Goal: Feedback & Contribution: Submit feedback/report problem

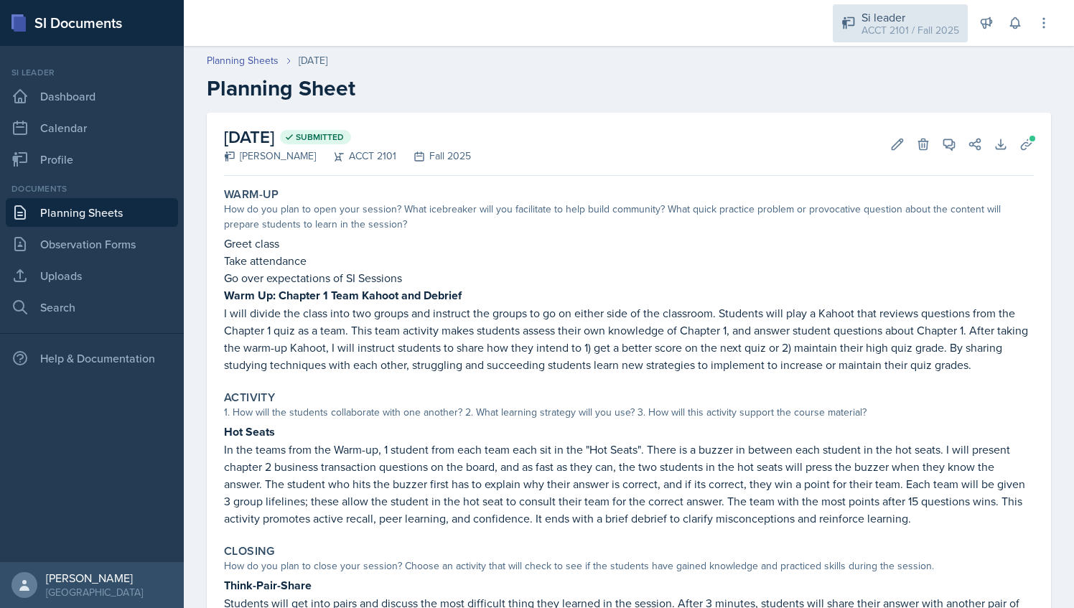
click at [909, 36] on div "ACCT 2101 / Fall 2025" at bounding box center [910, 30] width 98 height 15
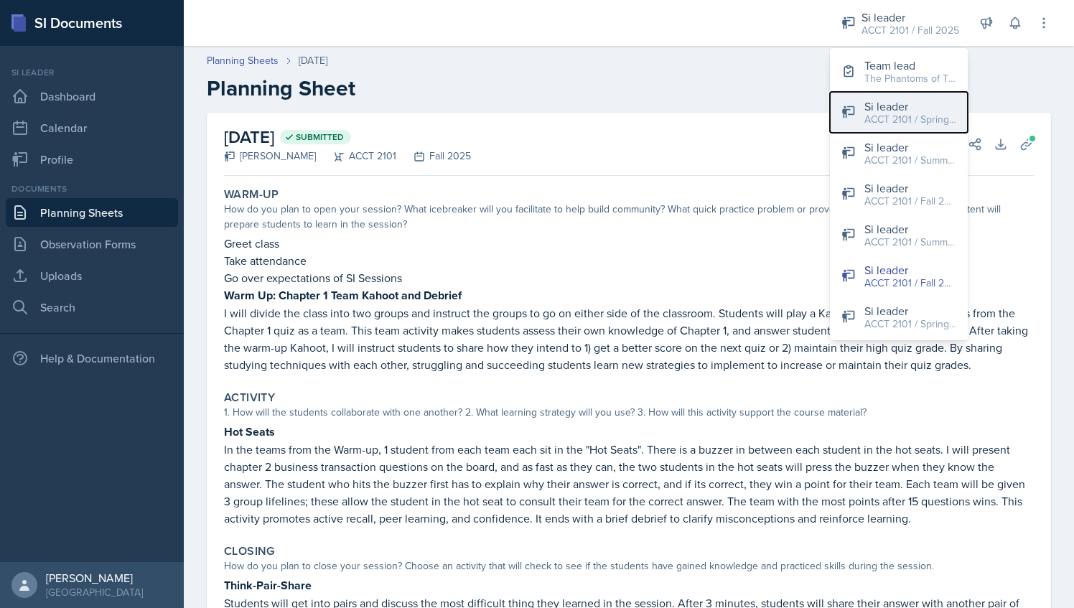
click at [927, 121] on div "ACCT 2101 / Spring 2024" at bounding box center [910, 119] width 92 height 15
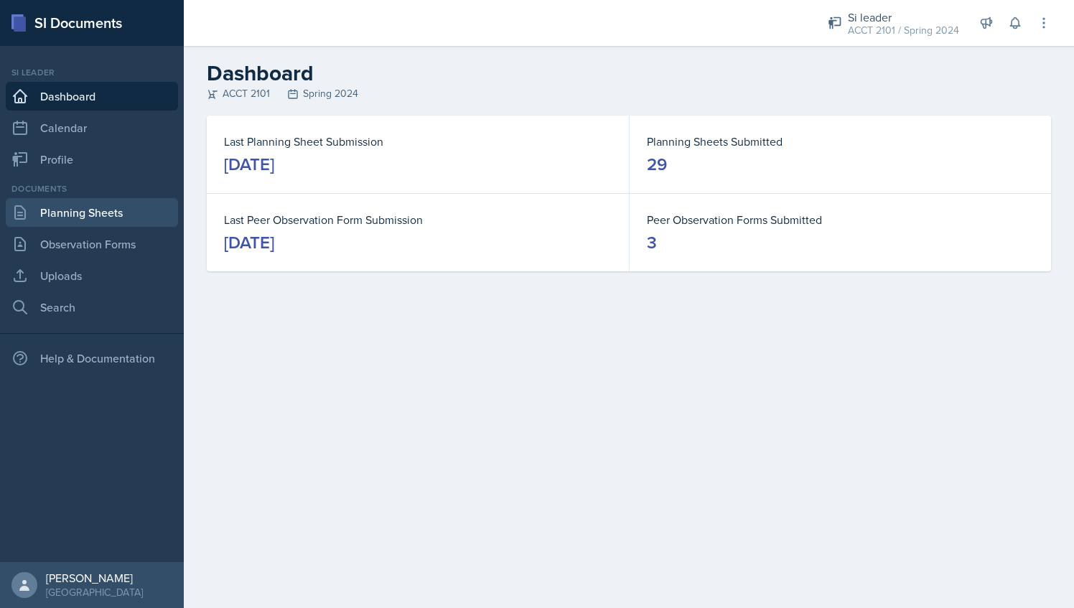
click at [82, 207] on link "Planning Sheets" at bounding box center [92, 212] width 172 height 29
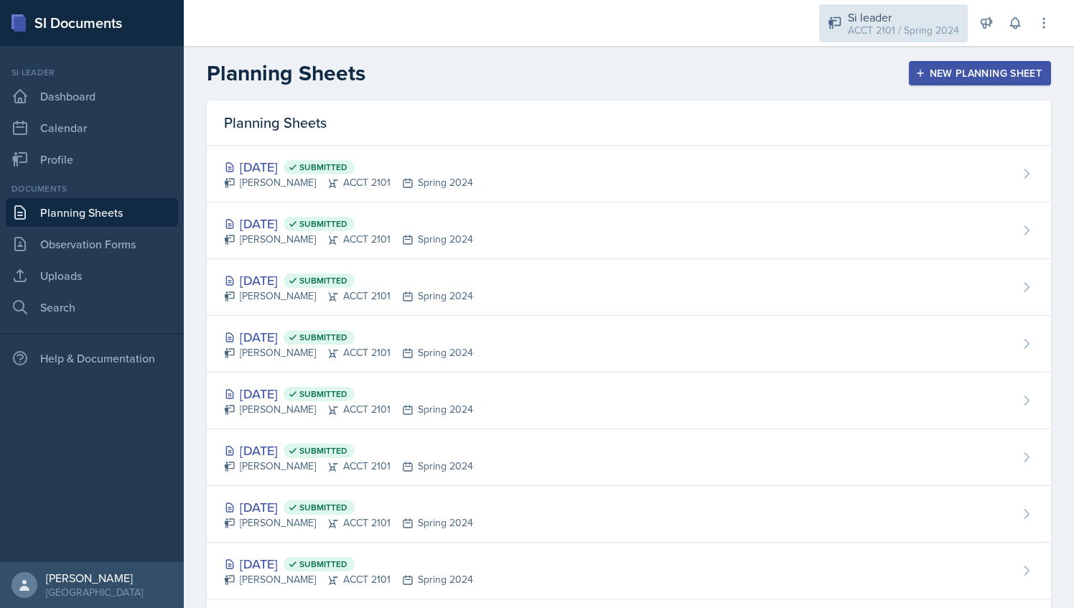
click at [883, 35] on div "ACCT 2101 / Spring 2024" at bounding box center [903, 30] width 111 height 15
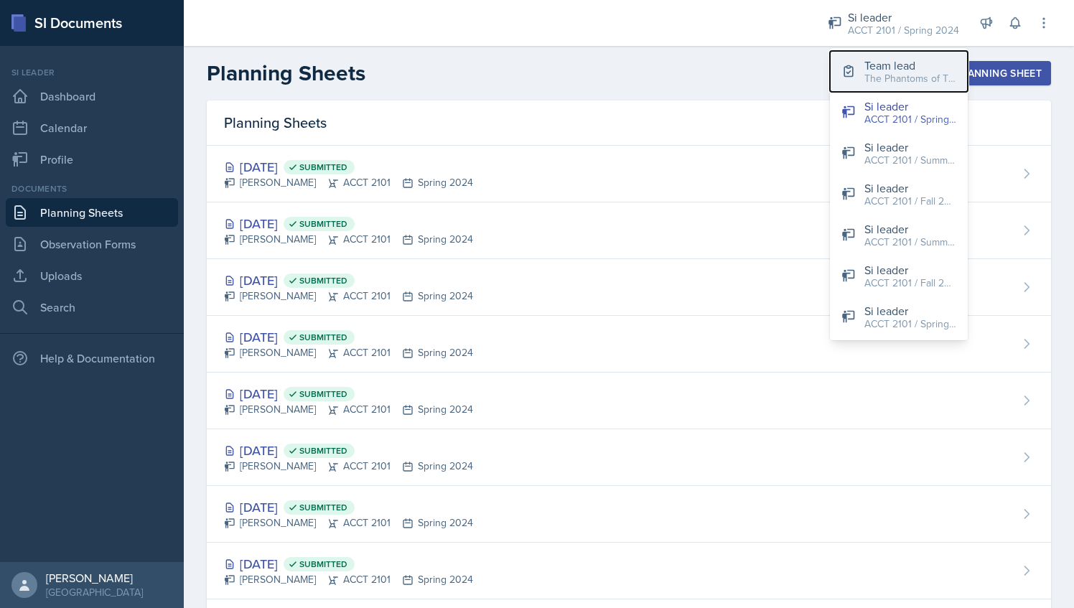
click at [878, 89] on button "Team lead The Phantoms of The Opera / Fall 2025" at bounding box center [899, 71] width 138 height 41
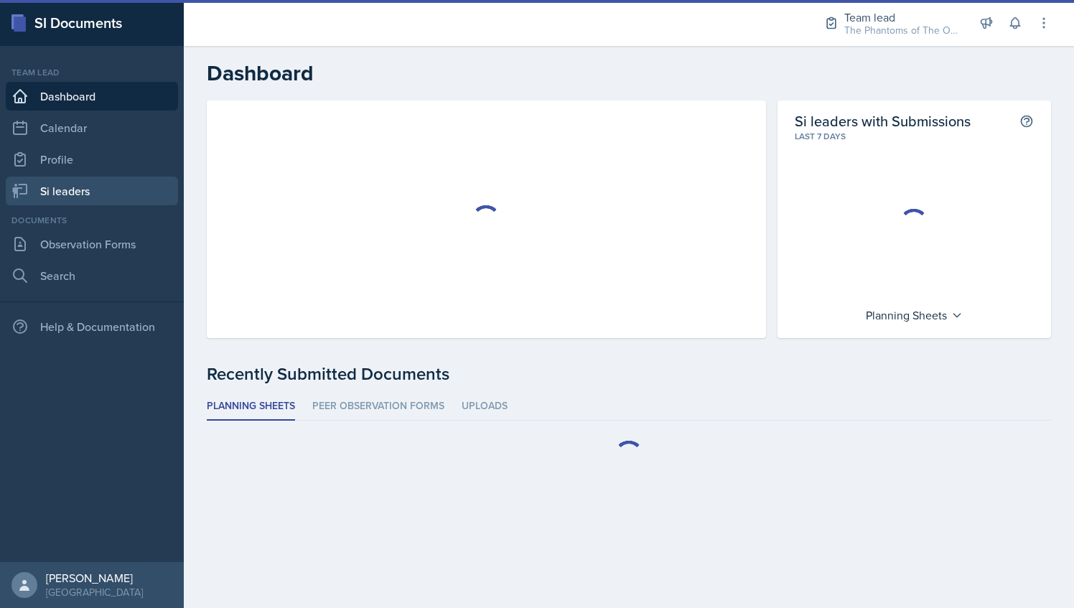
click at [133, 179] on link "Si leaders" at bounding box center [92, 191] width 172 height 29
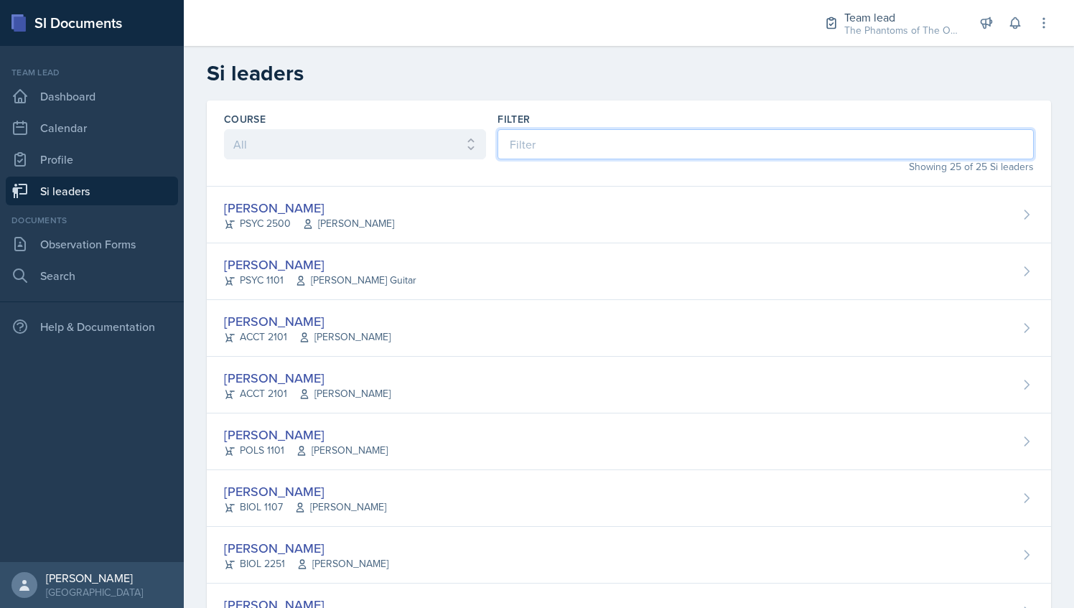
click at [616, 149] on input at bounding box center [765, 144] width 536 height 30
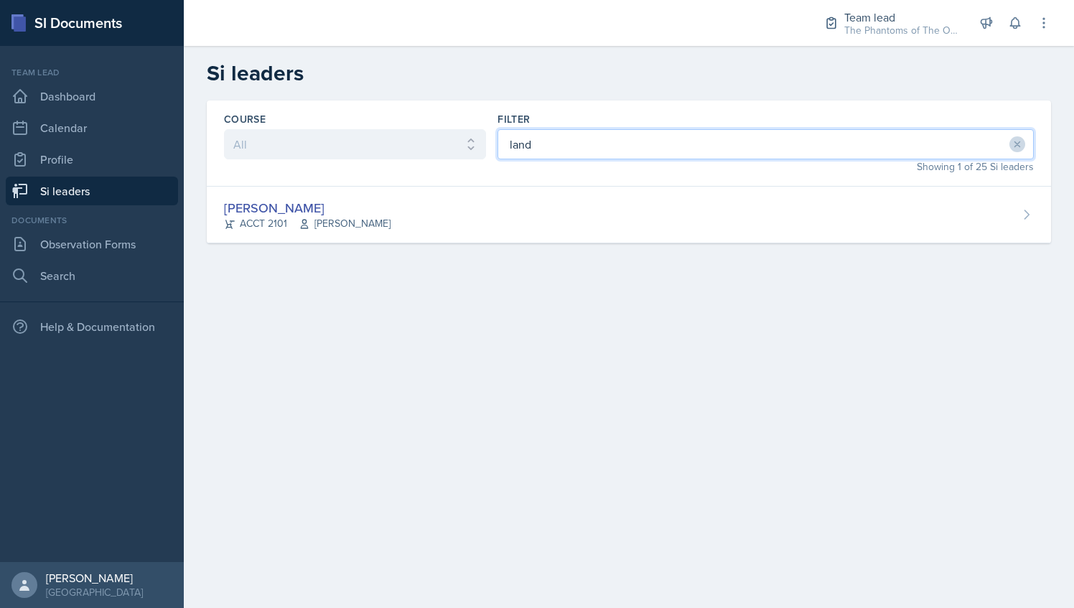
type input "land"
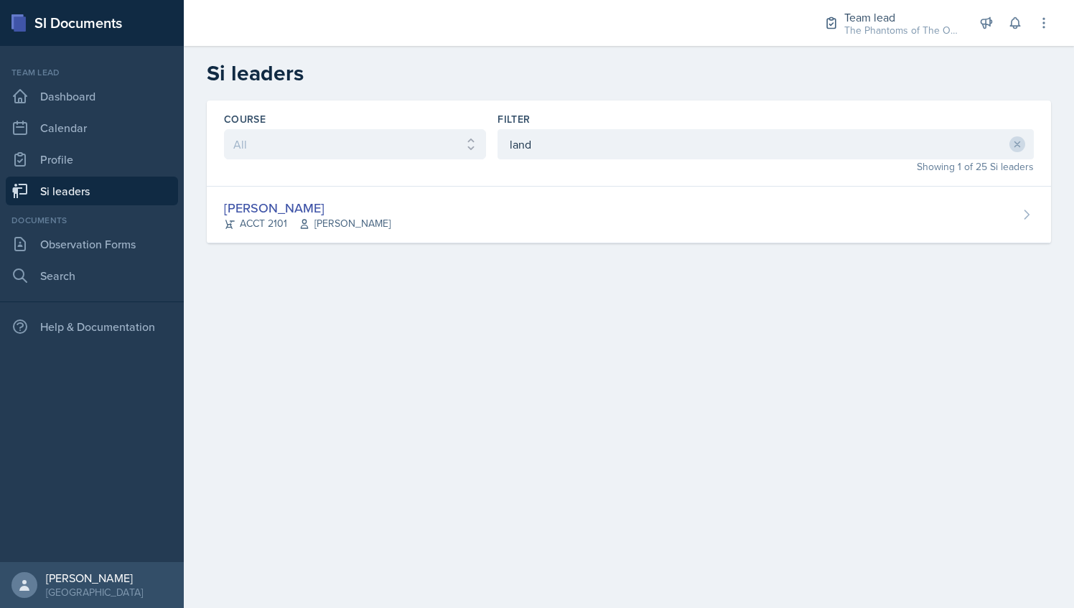
click at [594, 161] on div "Showing 1 of 25 Si leaders" at bounding box center [765, 166] width 536 height 15
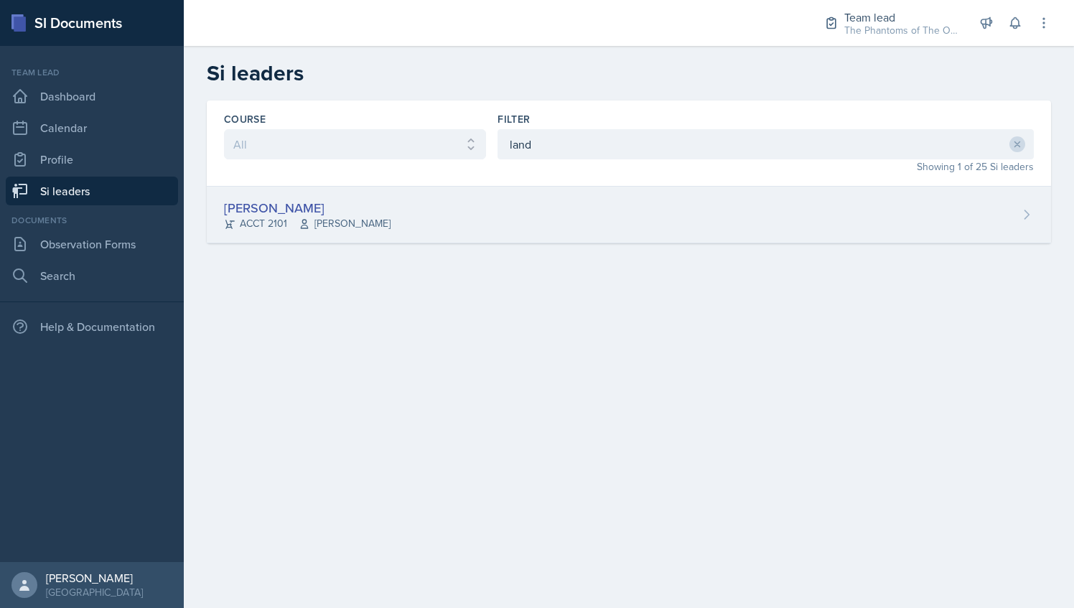
click at [553, 216] on div "[PERSON_NAME] ACCT 2101 [PERSON_NAME]" at bounding box center [629, 215] width 844 height 57
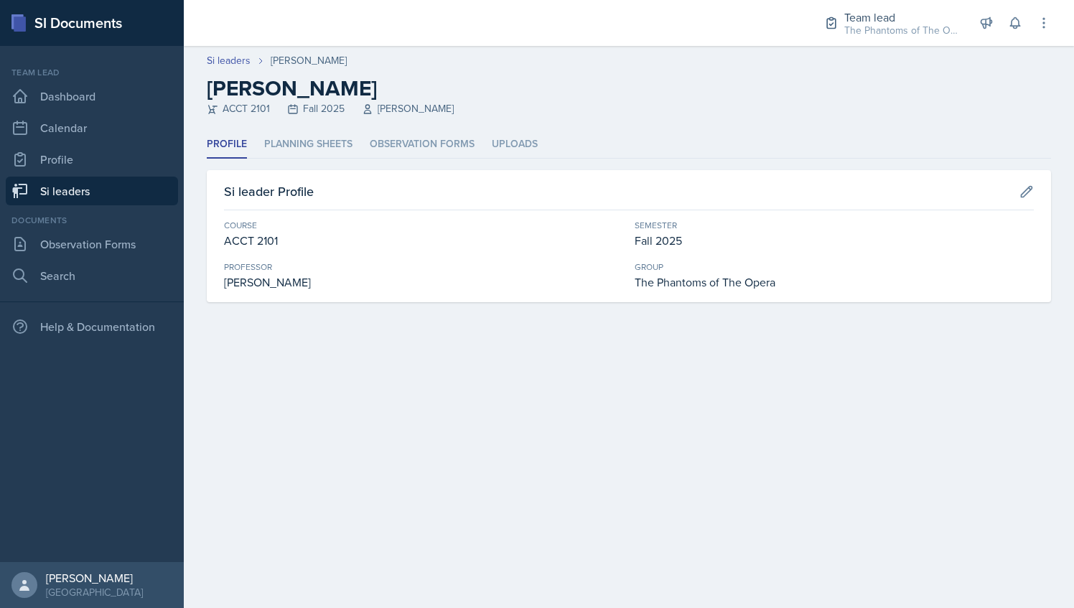
click at [314, 159] on div "Profile Planning Sheets Observation Forms Uploads Profile Planning Sheets Obser…" at bounding box center [629, 217] width 844 height 172
click at [286, 147] on li "Planning Sheets" at bounding box center [308, 145] width 88 height 28
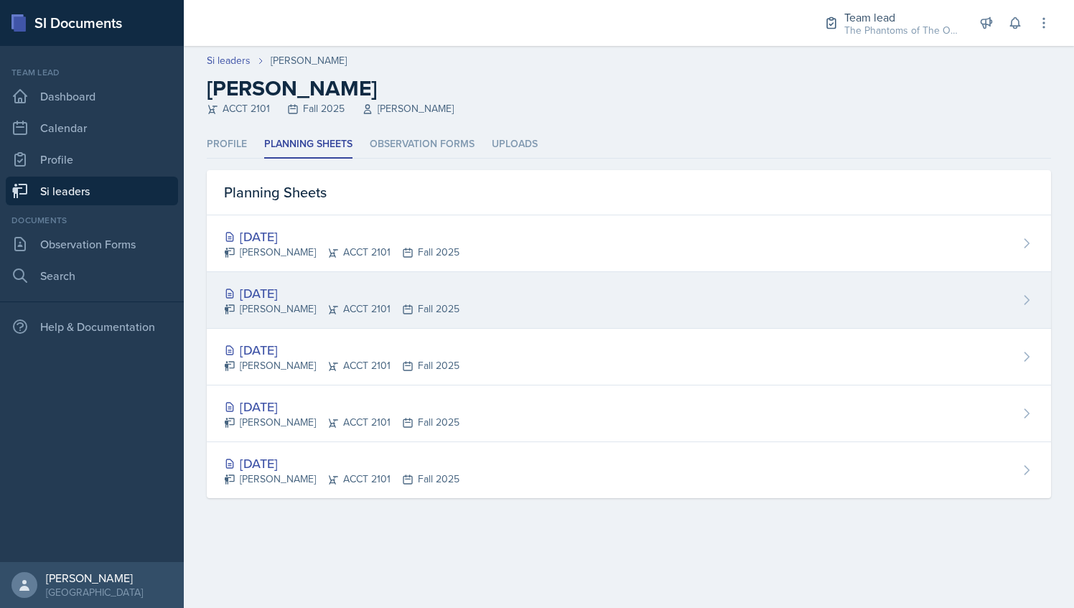
click at [324, 298] on div "[DATE]" at bounding box center [341, 293] width 235 height 19
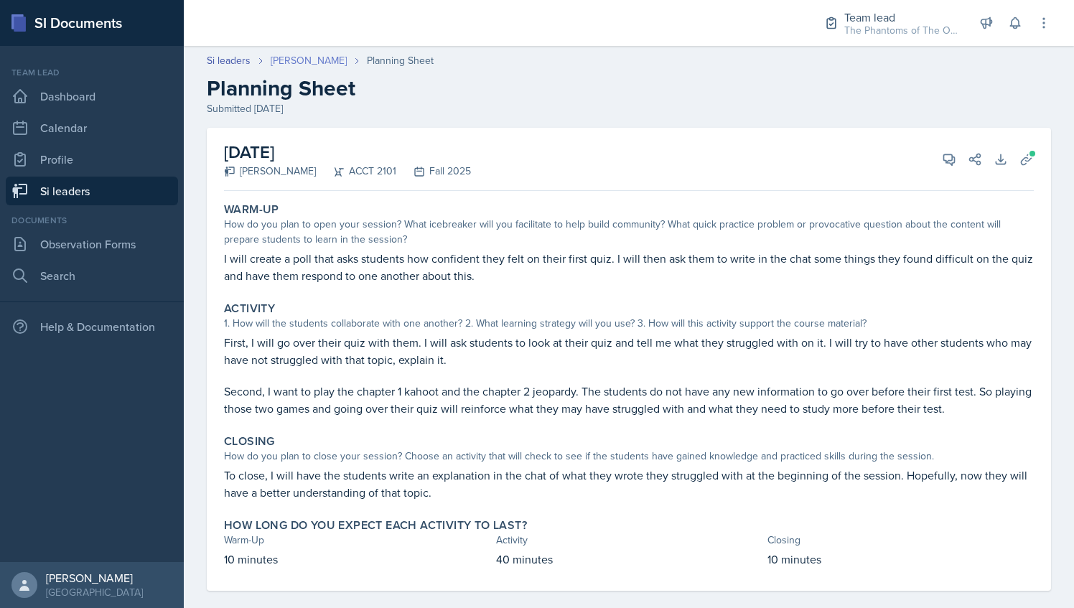
click at [295, 63] on link "[PERSON_NAME]" at bounding box center [309, 60] width 76 height 15
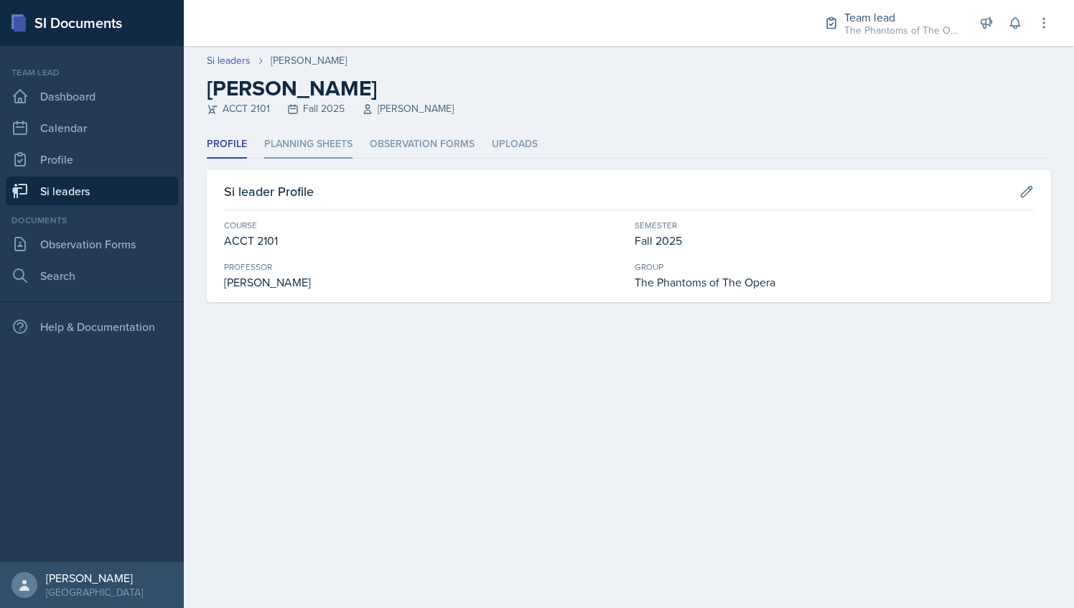
click at [301, 142] on li "Planning Sheets" at bounding box center [308, 145] width 88 height 28
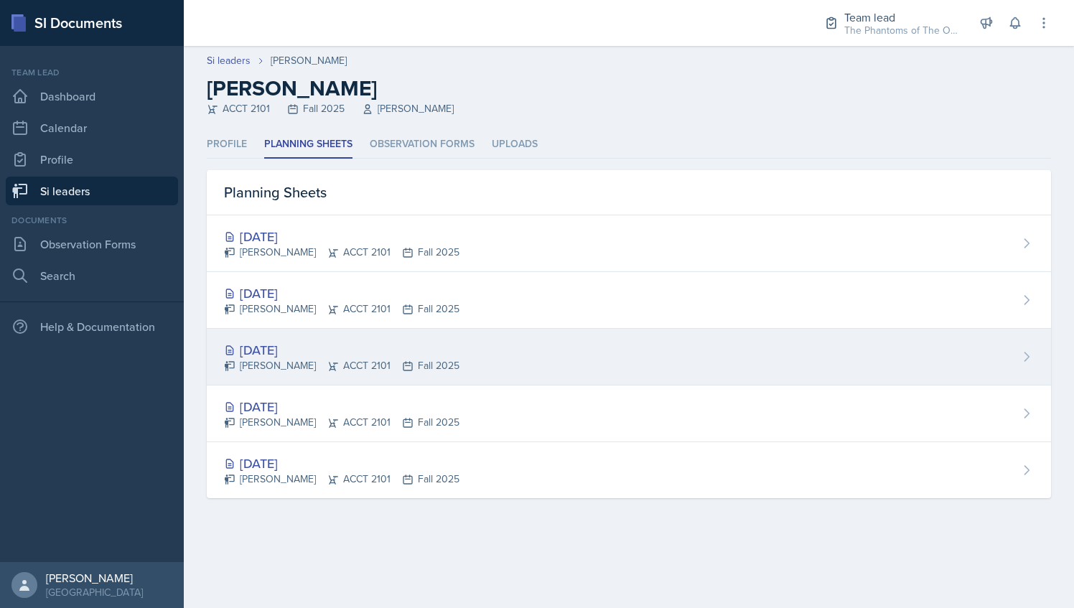
click at [344, 331] on div "[DATE] [PERSON_NAME] ACCT 2101 Fall 2025" at bounding box center [629, 357] width 844 height 57
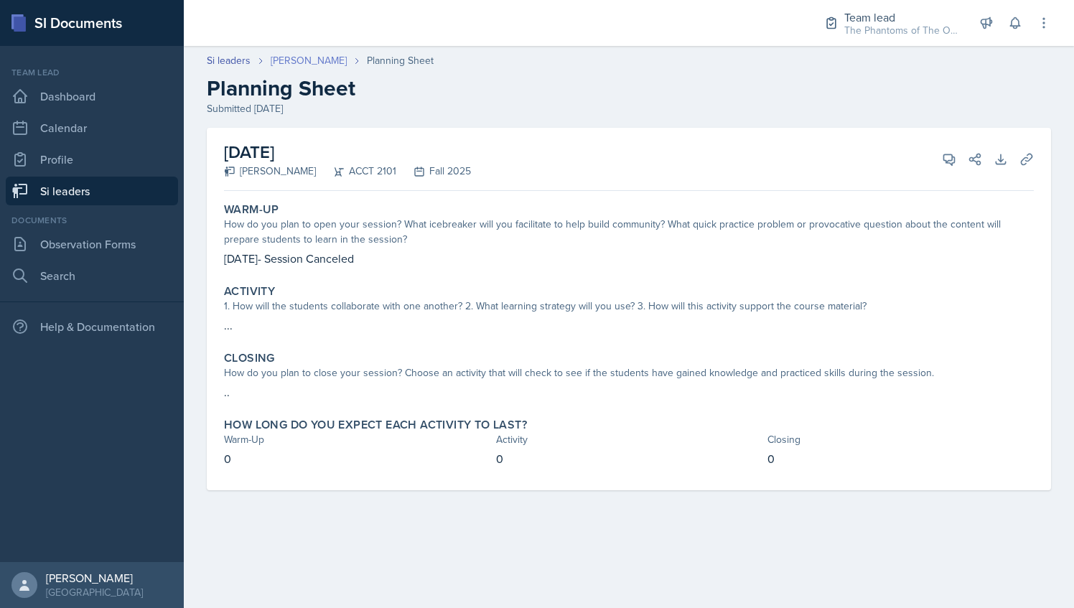
click at [306, 55] on link "[PERSON_NAME]" at bounding box center [309, 60] width 76 height 15
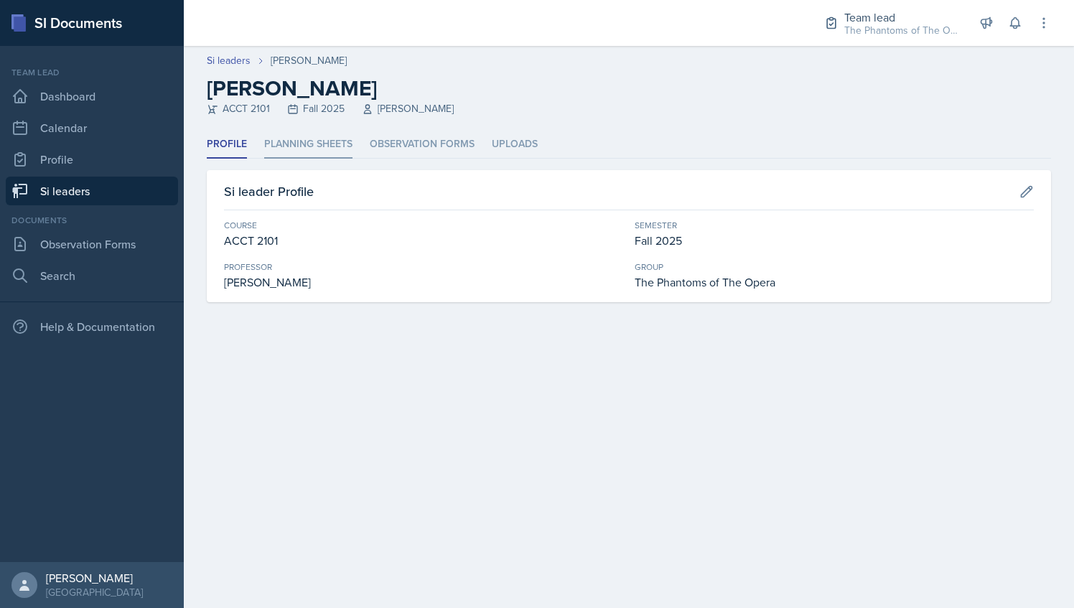
click at [314, 156] on li "Planning Sheets" at bounding box center [308, 145] width 88 height 28
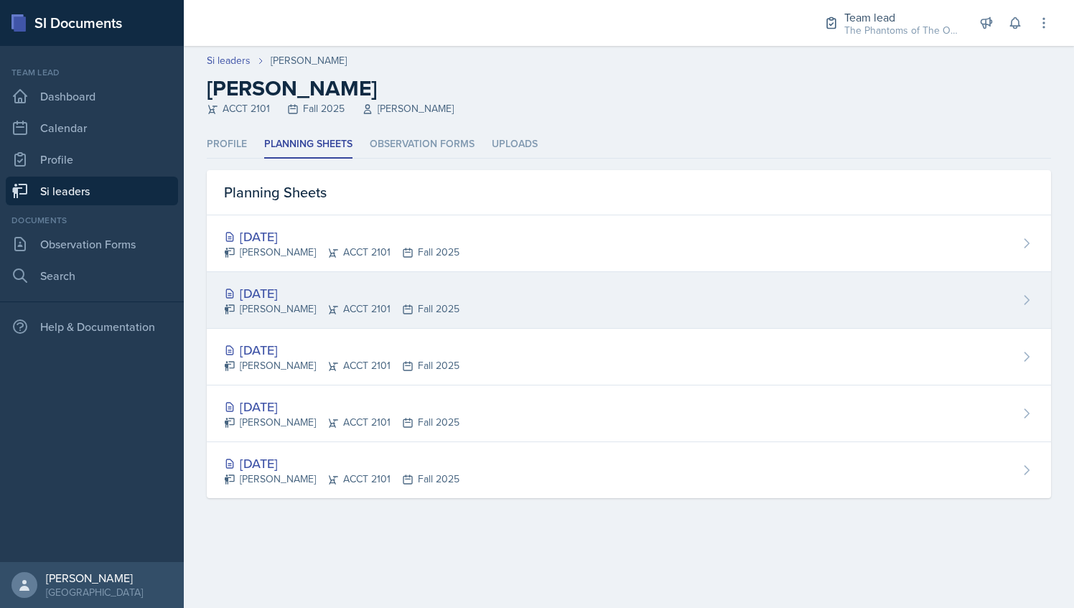
click at [327, 311] on icon at bounding box center [332, 309] width 11 height 11
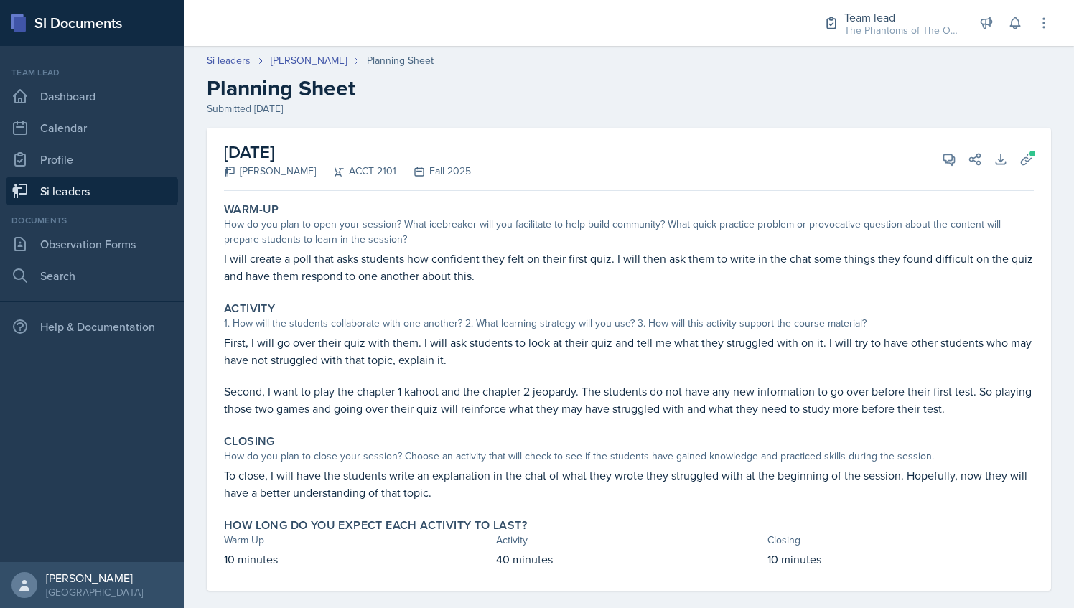
click at [579, 314] on div "Activity" at bounding box center [629, 308] width 810 height 14
click at [944, 161] on icon at bounding box center [949, 159] width 11 height 11
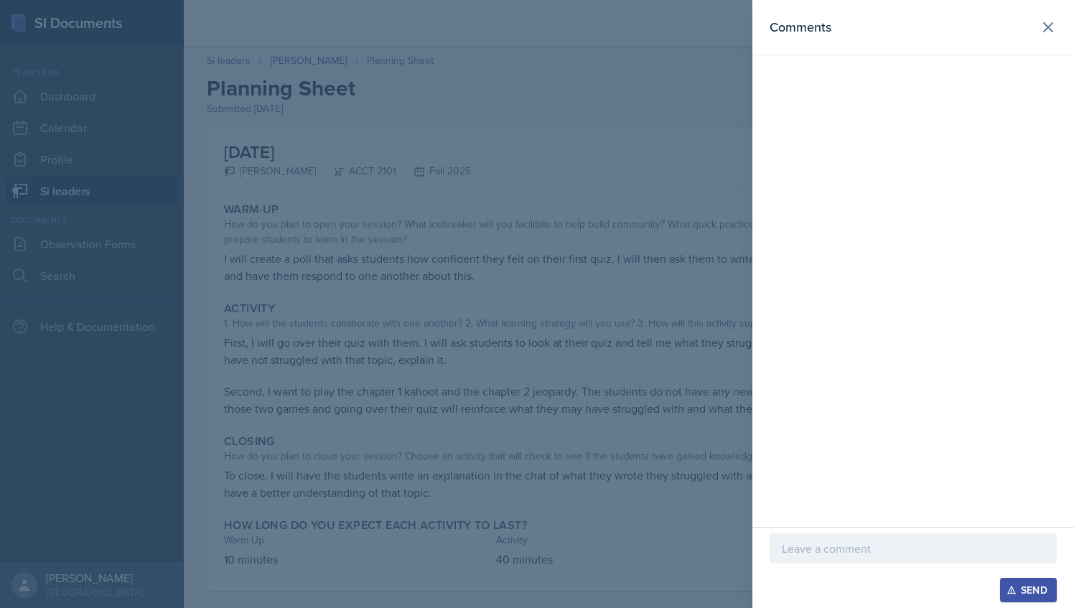
click at [610, 275] on div at bounding box center [537, 304] width 1074 height 608
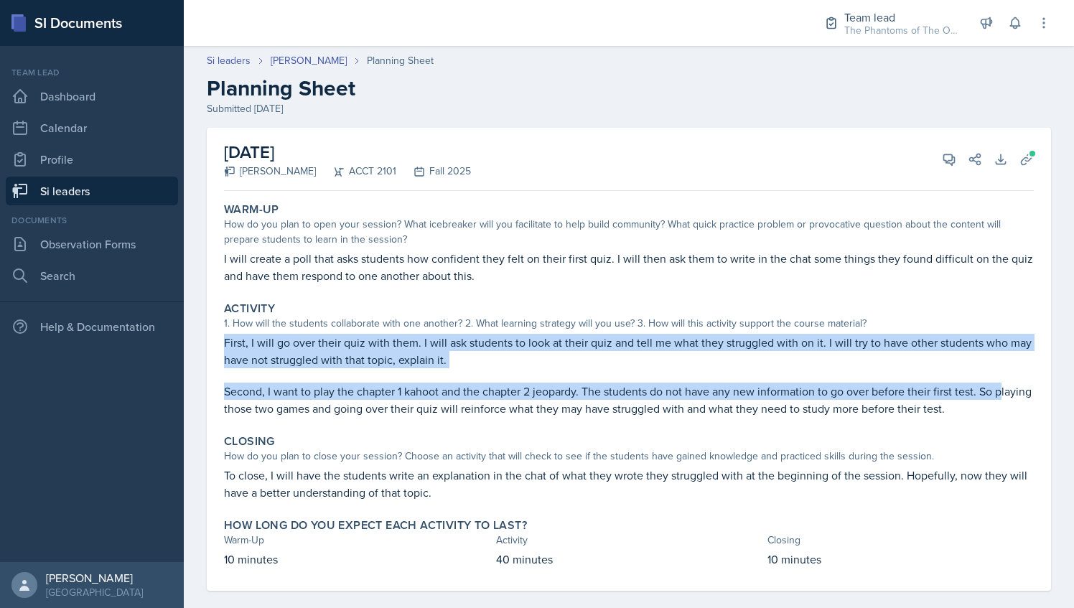
drag, startPoint x: 225, startPoint y: 336, endPoint x: 228, endPoint y: 405, distance: 69.0
click at [228, 405] on div "First, I will go over their quiz with them. I will ask students to look at thei…" at bounding box center [629, 375] width 810 height 83
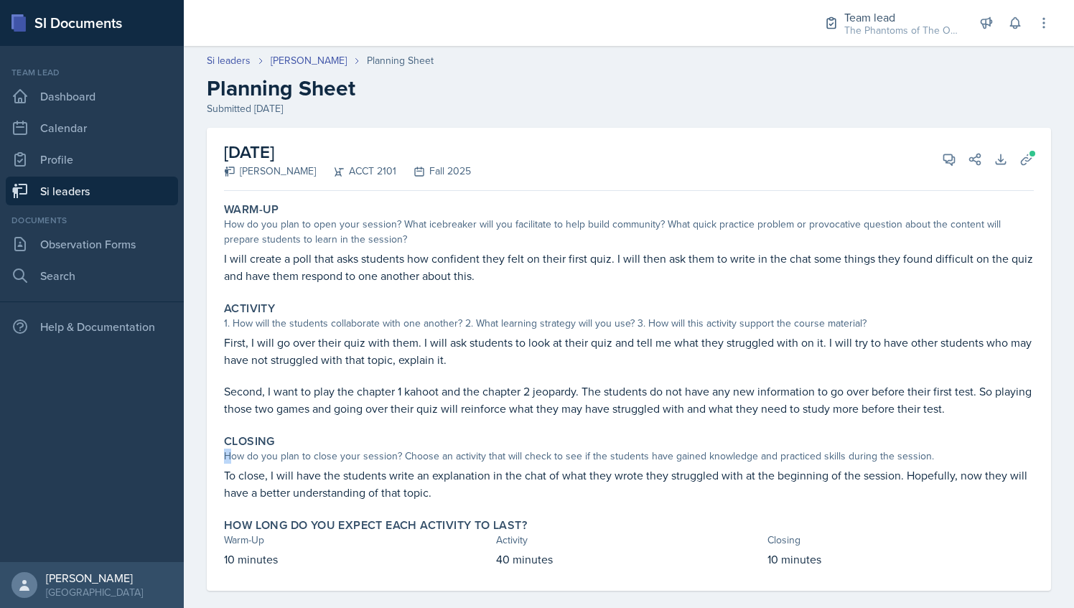
drag, startPoint x: 228, startPoint y: 405, endPoint x: 228, endPoint y: 462, distance: 57.4
click at [228, 462] on div "How do you plan to close your session? Choose an activity that will check to se…" at bounding box center [629, 456] width 810 height 15
drag, startPoint x: 228, startPoint y: 462, endPoint x: 412, endPoint y: 461, distance: 183.8
click at [412, 461] on div "How do you plan to close your session? Choose an activity that will check to se…" at bounding box center [629, 456] width 810 height 15
click at [942, 152] on icon at bounding box center [949, 159] width 14 height 14
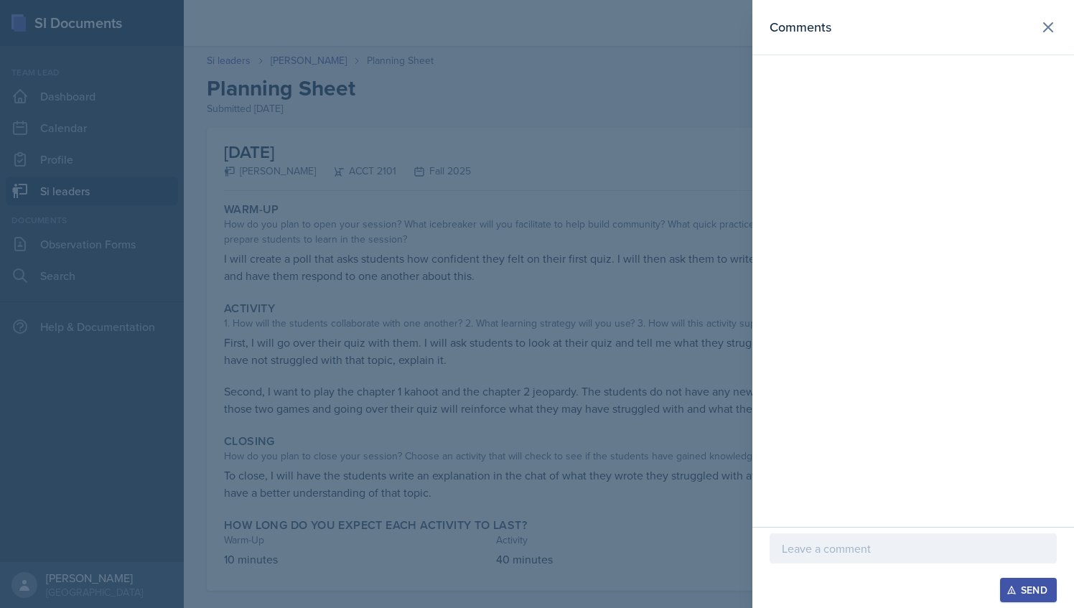
click at [703, 217] on div at bounding box center [537, 304] width 1074 height 608
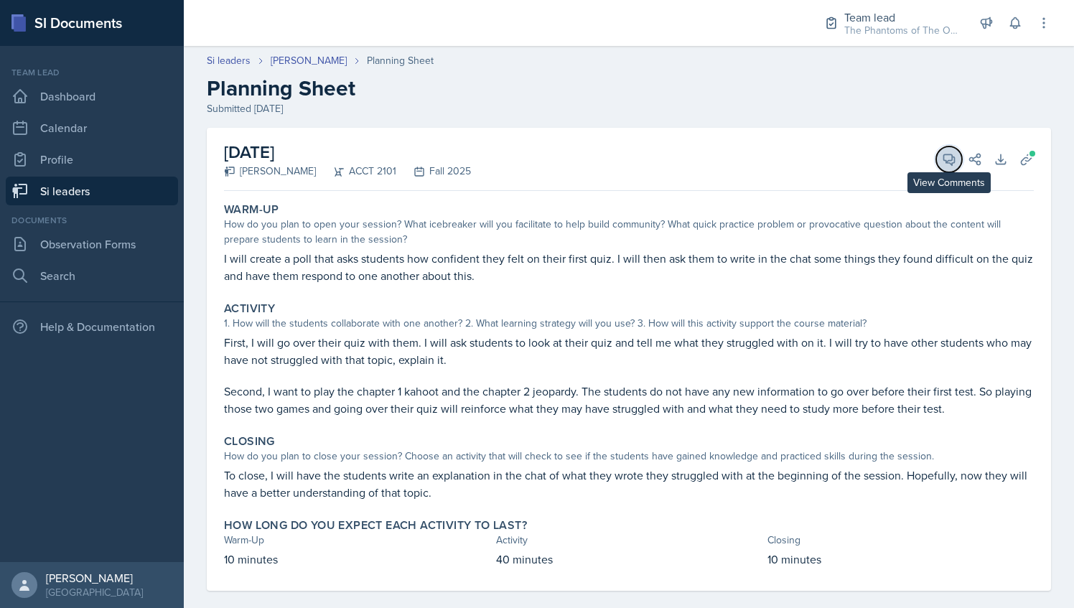
click at [942, 161] on icon at bounding box center [949, 159] width 14 height 14
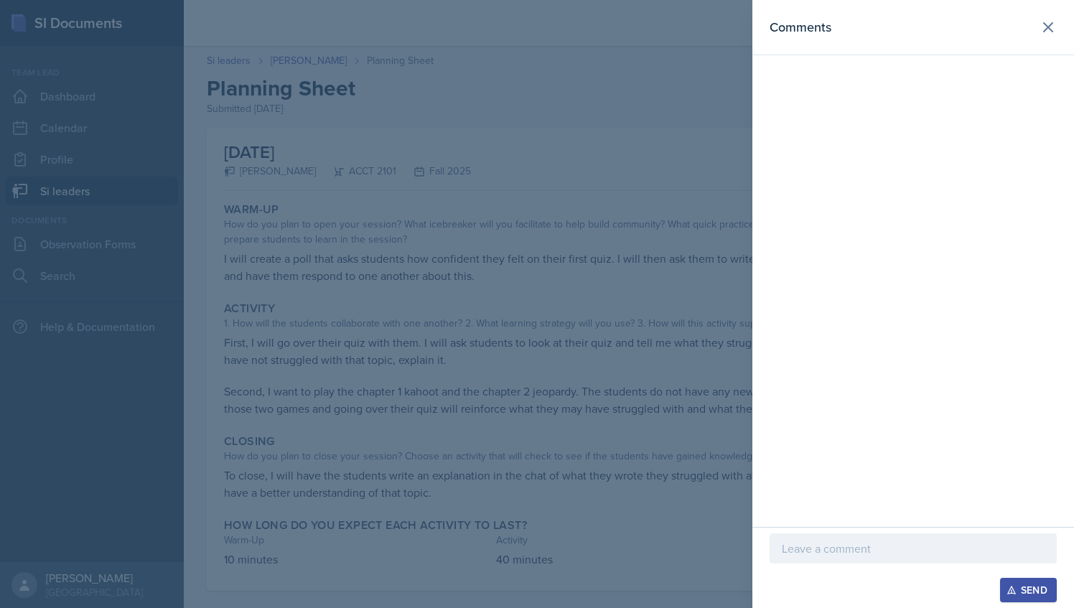
click at [587, 373] on div at bounding box center [537, 304] width 1074 height 608
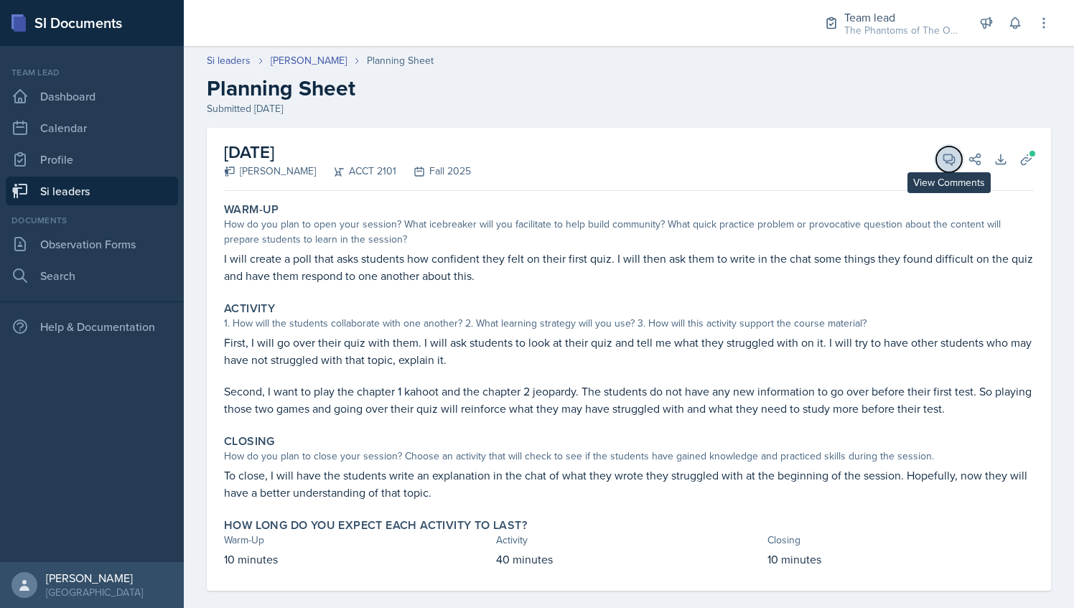
click at [936, 155] on button "View Comments" at bounding box center [949, 159] width 26 height 26
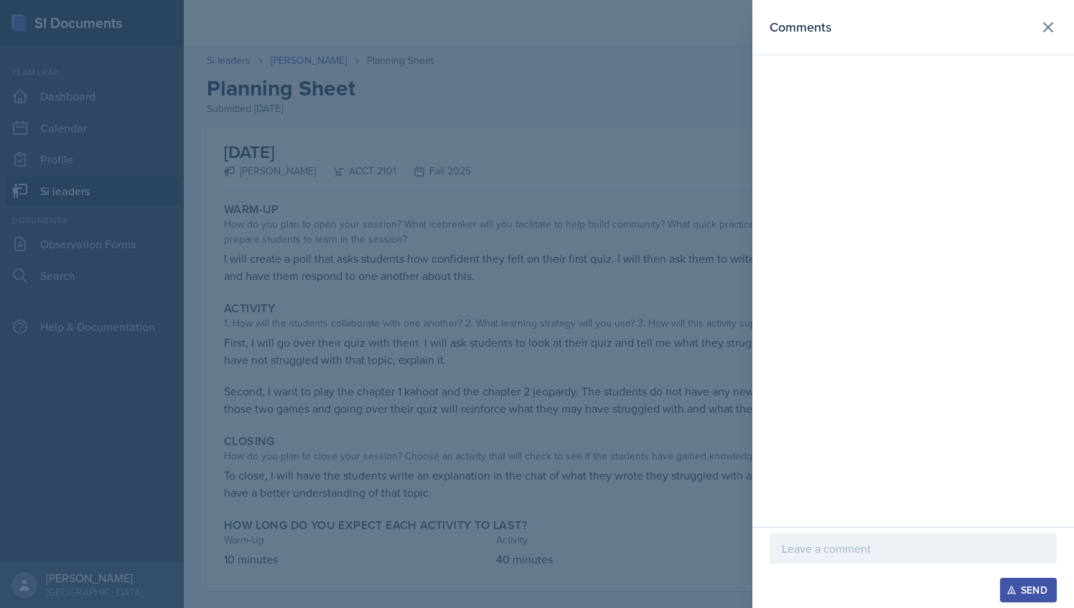
click at [826, 530] on div "Send" at bounding box center [913, 567] width 322 height 81
click at [830, 538] on div at bounding box center [912, 548] width 287 height 30
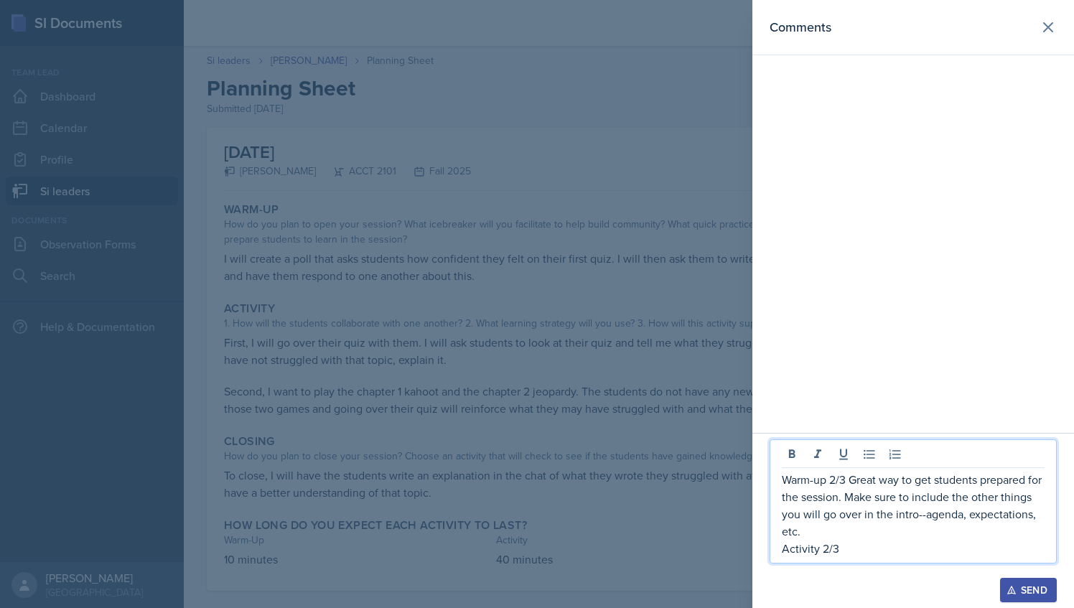
drag, startPoint x: 840, startPoint y: 551, endPoint x: 778, endPoint y: 476, distance: 96.9
click at [778, 476] on div "Warm-up 2/3 Great way to get students prepared for the session. Make sure to in…" at bounding box center [912, 501] width 287 height 124
copy div "Warm-up 2/3 Great way to get students prepared for the session. Make sure to in…"
click at [624, 293] on div at bounding box center [537, 304] width 1074 height 608
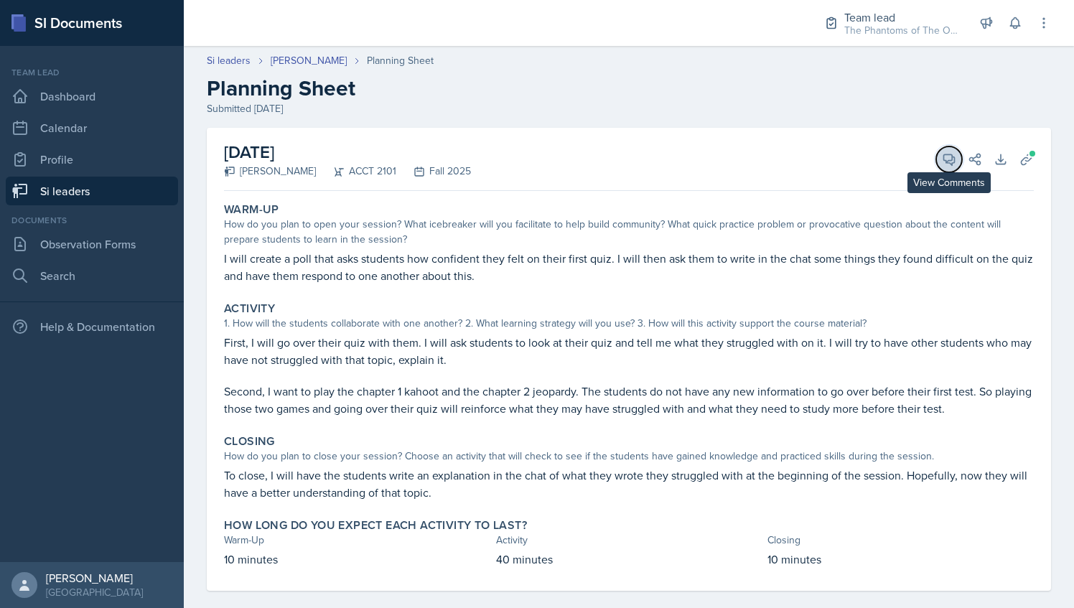
click at [944, 159] on icon at bounding box center [949, 159] width 11 height 11
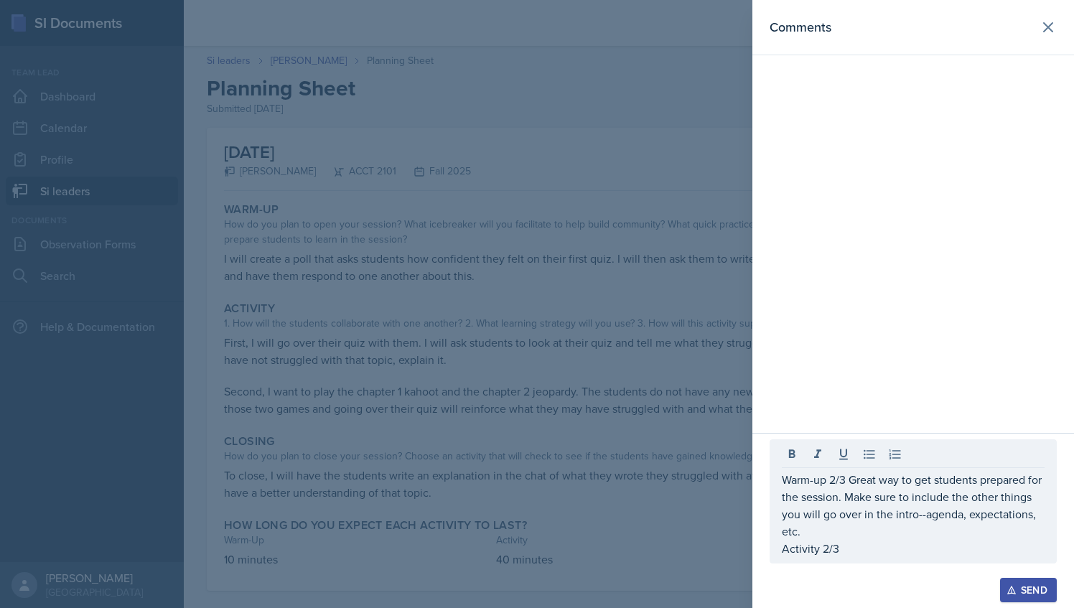
drag, startPoint x: 847, startPoint y: 548, endPoint x: 831, endPoint y: 558, distance: 19.1
click at [831, 558] on div "Warm-up 2/3 Great way to get students prepared for the session. Make sure to in…" at bounding box center [912, 501] width 287 height 124
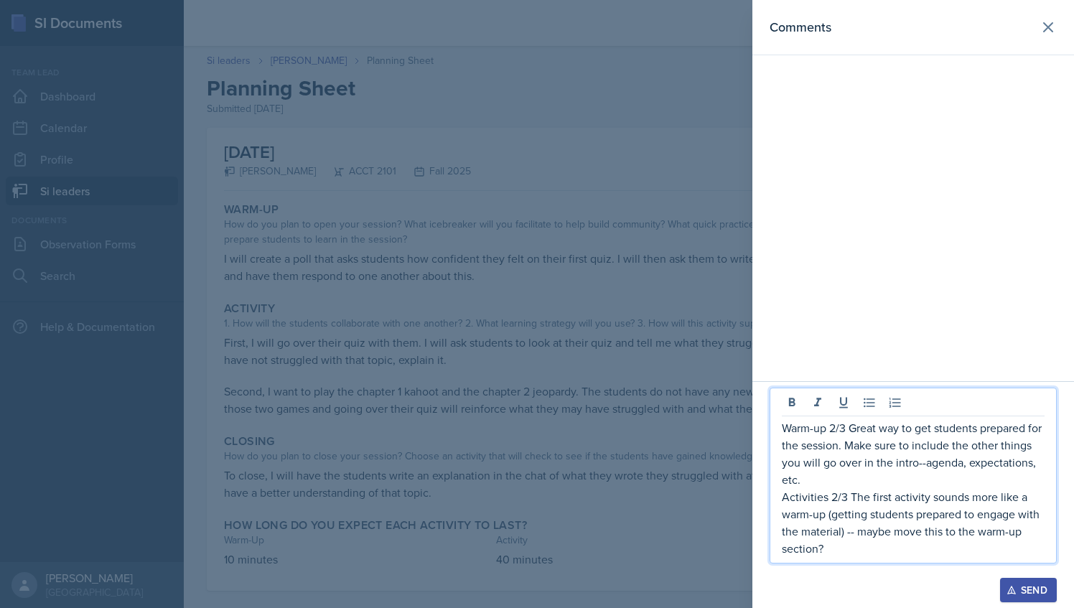
click at [844, 540] on p "Activities 2/3 The first activity sounds more like a warm-up (getting students …" at bounding box center [913, 522] width 263 height 69
click at [838, 553] on p "Activities 2/3 The first activity sounds more like a warm-up (getting students …" at bounding box center [913, 522] width 263 height 69
drag, startPoint x: 838, startPoint y: 553, endPoint x: 778, endPoint y: 427, distance: 139.0
click at [778, 427] on div "Warm-up 2/3 Great way to get students prepared for the session. Make sure to in…" at bounding box center [912, 476] width 287 height 176
copy div "Warm-up 2/3 Great way to get students prepared for the session. Make sure to in…"
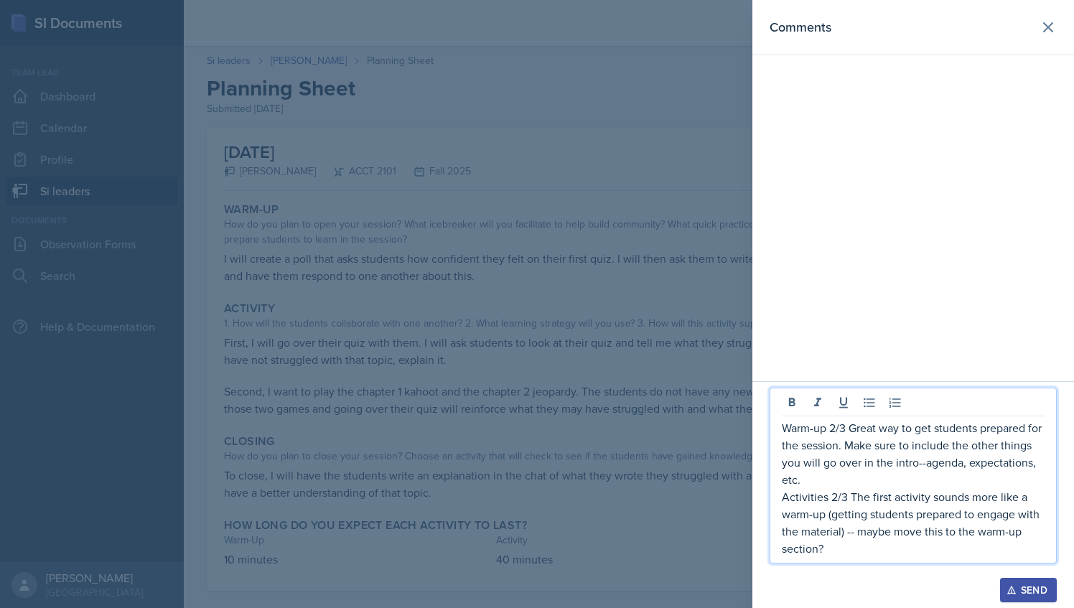
click at [623, 303] on div at bounding box center [537, 304] width 1074 height 608
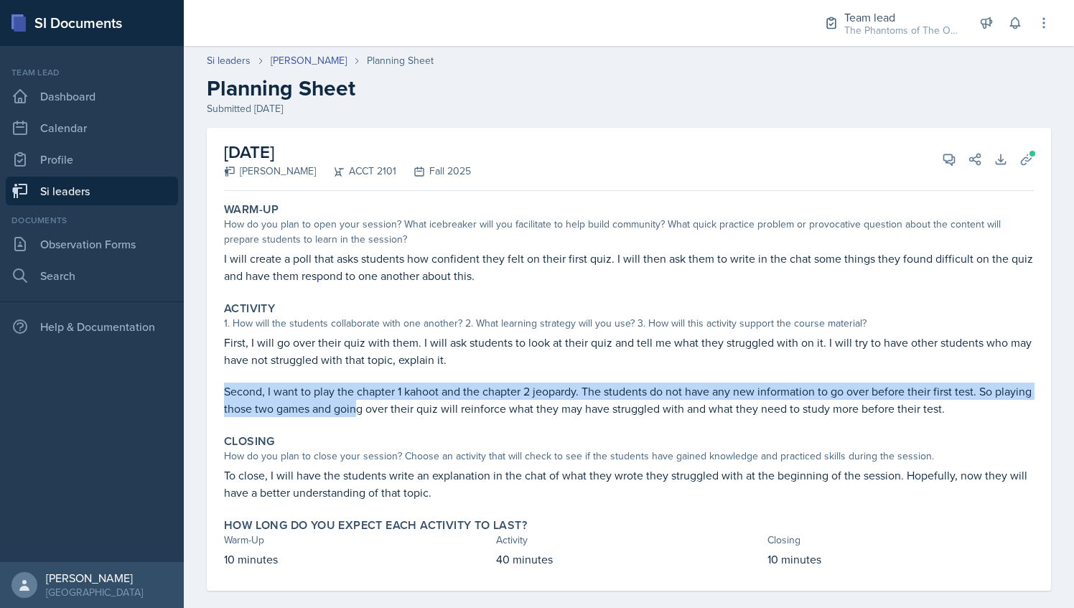
drag, startPoint x: 226, startPoint y: 391, endPoint x: 393, endPoint y: 406, distance: 167.9
click at [393, 406] on p "Second, I want to play the chapter 1 kahoot and the chapter 2 jeopardy. The stu…" at bounding box center [629, 400] width 810 height 34
click at [936, 167] on button "View Comments" at bounding box center [949, 159] width 26 height 26
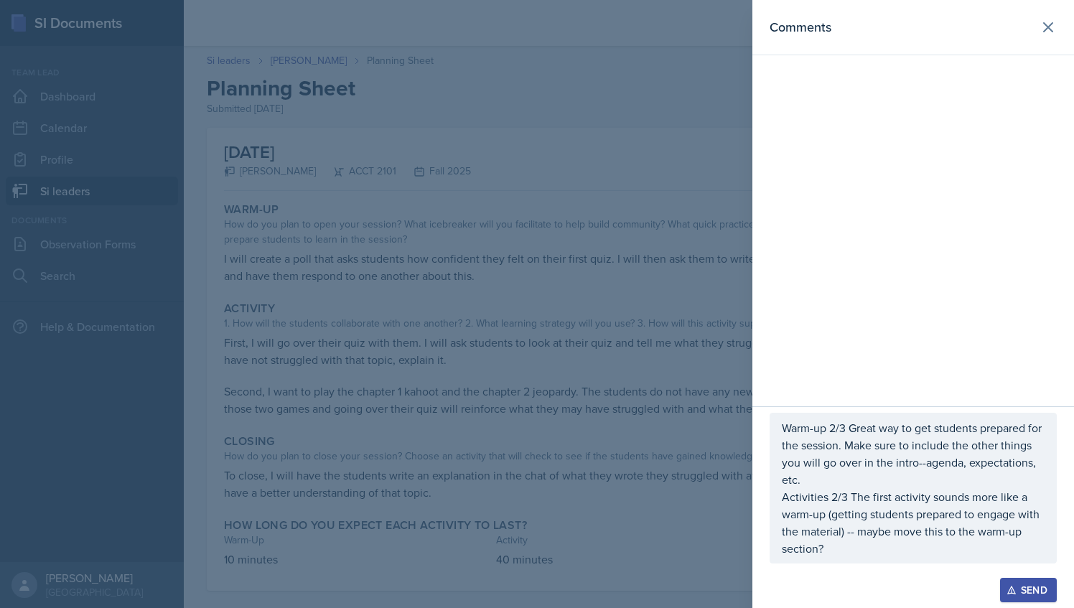
click at [866, 554] on p "Activities 2/3 The first activity sounds more like a warm-up (getting students …" at bounding box center [913, 522] width 263 height 69
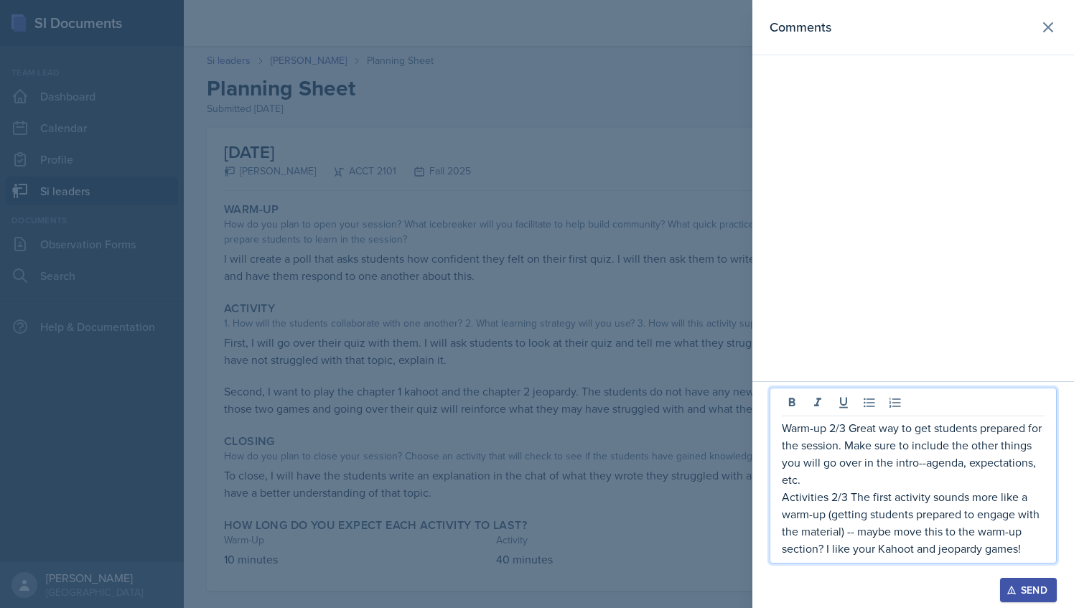
click at [939, 552] on p "Activities 2/3 The first activity sounds more like a warm-up (getting students …" at bounding box center [913, 522] width 263 height 69
click at [940, 550] on p "Activities 2/3 The first activity sounds more like a warm-up (getting students …" at bounding box center [913, 522] width 263 height 69
click at [1028, 551] on p "Activities 2/3 The first activity sounds more like a warm-up (getting students …" at bounding box center [913, 522] width 263 height 69
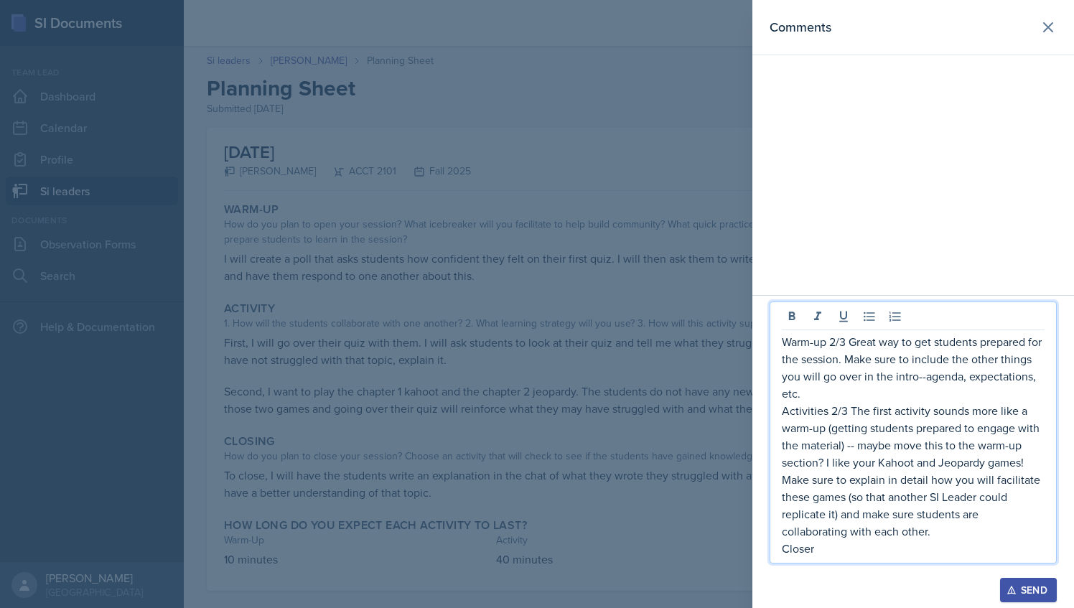
click at [931, 481] on p "Activities 2/3 The first activity sounds more like a warm-up (getting students …" at bounding box center [913, 471] width 263 height 138
click at [823, 551] on p "Closer" at bounding box center [913, 548] width 263 height 17
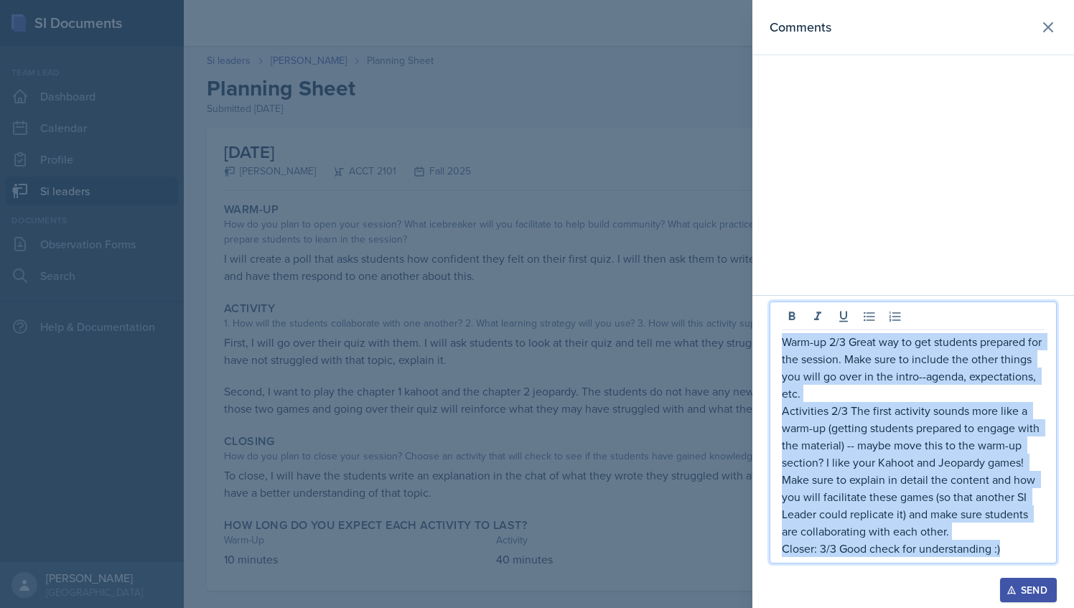
drag, startPoint x: 1003, startPoint y: 551, endPoint x: 782, endPoint y: 339, distance: 305.6
click at [782, 339] on div "Warm-up 2/3 Great way to get students prepared for the session. Make sure to in…" at bounding box center [913, 445] width 263 height 224
copy div "Warm-up 2/3 Great way to get students prepared for the session. Make sure to in…"
click at [1028, 581] on button "Send" at bounding box center [1028, 590] width 57 height 24
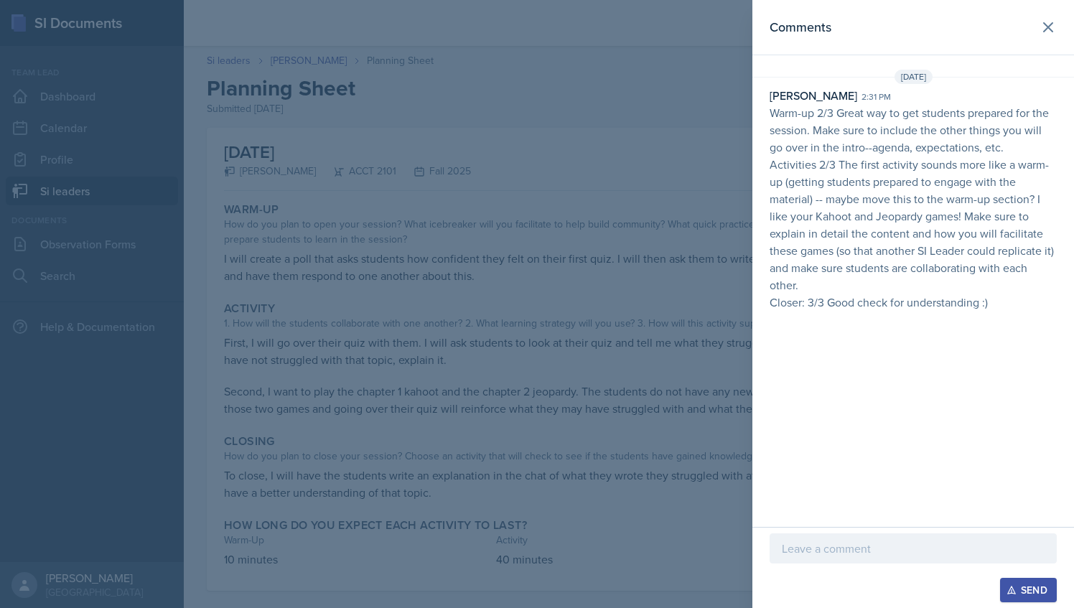
click at [426, 223] on div at bounding box center [537, 304] width 1074 height 608
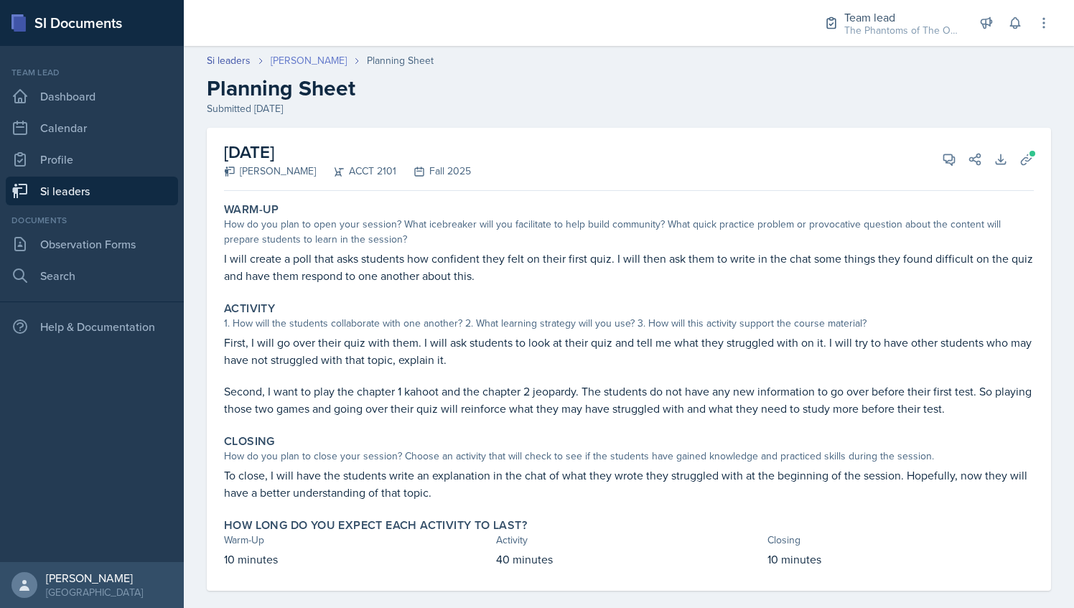
click at [300, 63] on link "[PERSON_NAME]" at bounding box center [309, 60] width 76 height 15
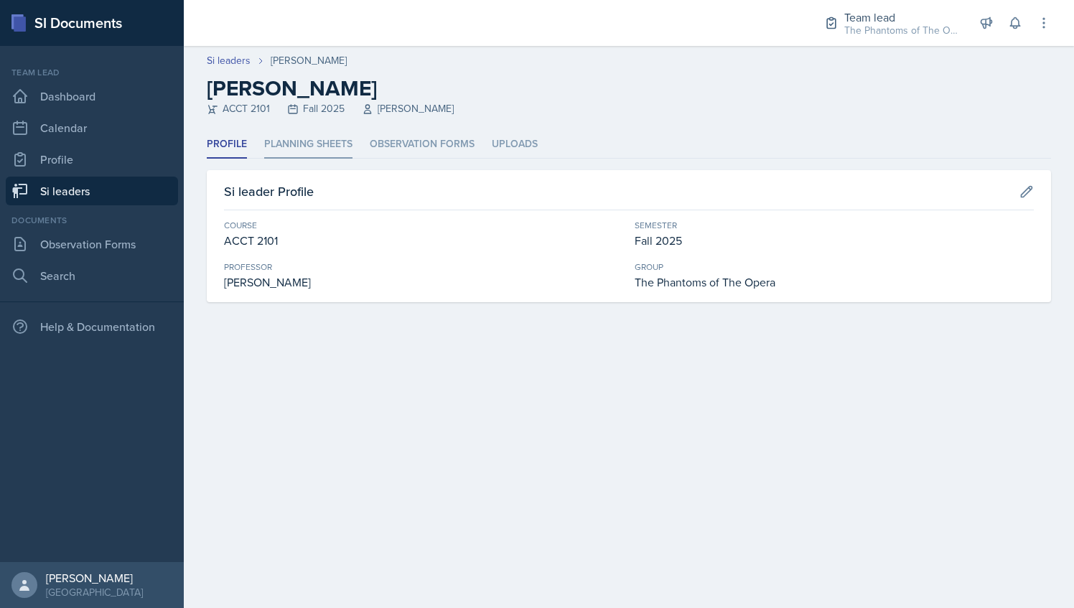
click at [314, 150] on li "Planning Sheets" at bounding box center [308, 145] width 88 height 28
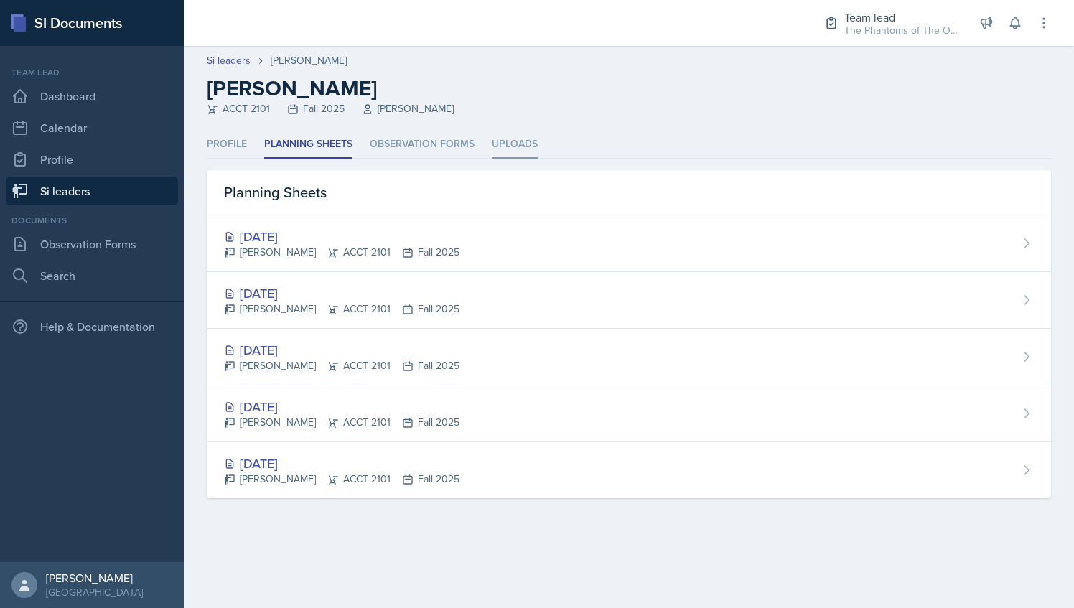
click at [525, 138] on li "Uploads" at bounding box center [515, 145] width 46 height 28
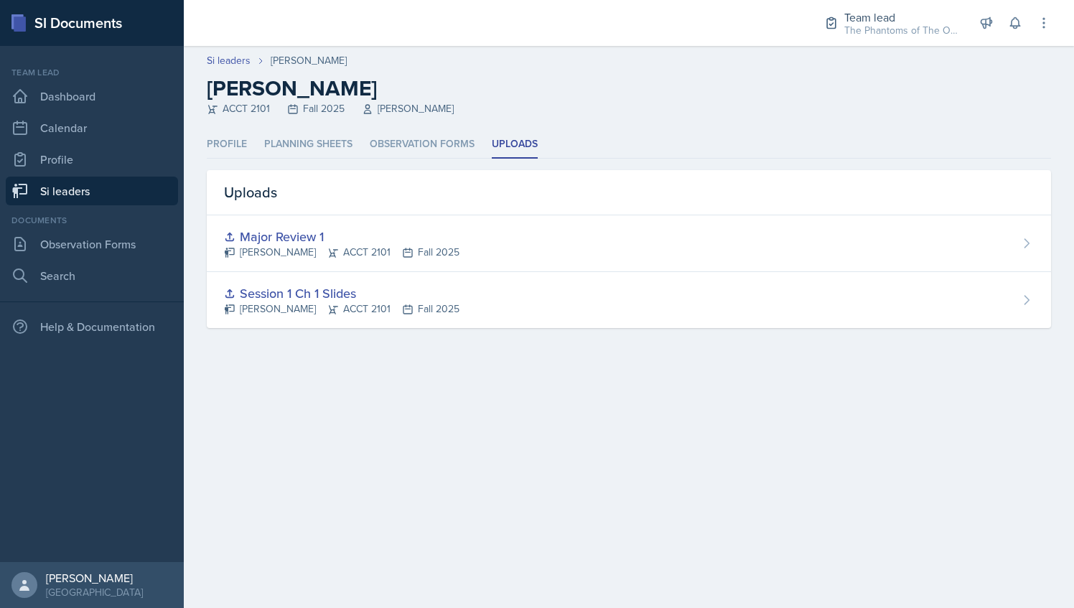
click at [95, 192] on link "Si leaders" at bounding box center [92, 191] width 172 height 29
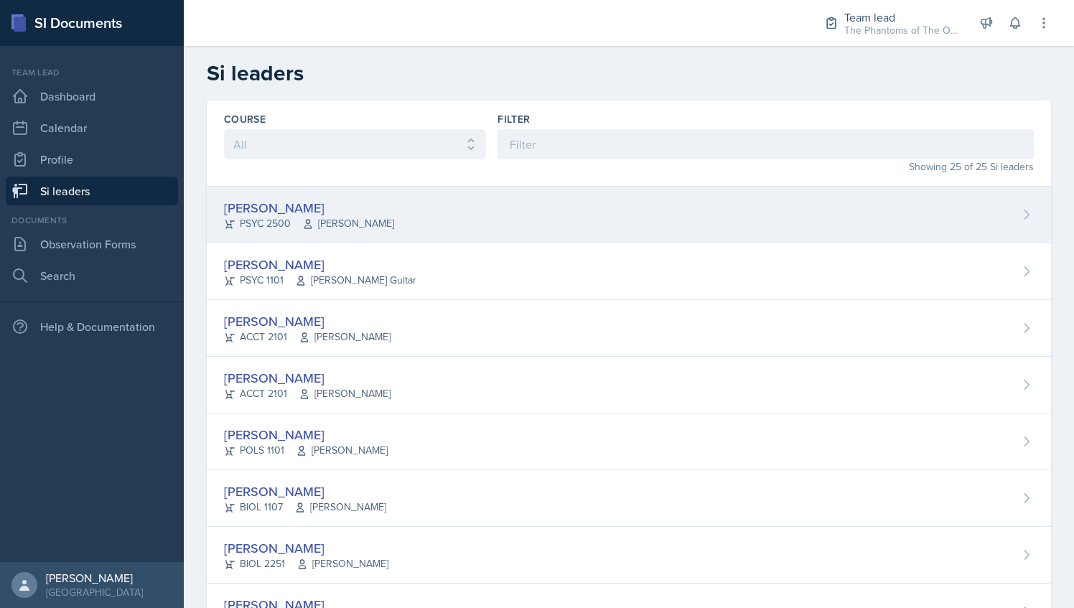
click at [356, 220] on span "[PERSON_NAME]" at bounding box center [348, 223] width 92 height 15
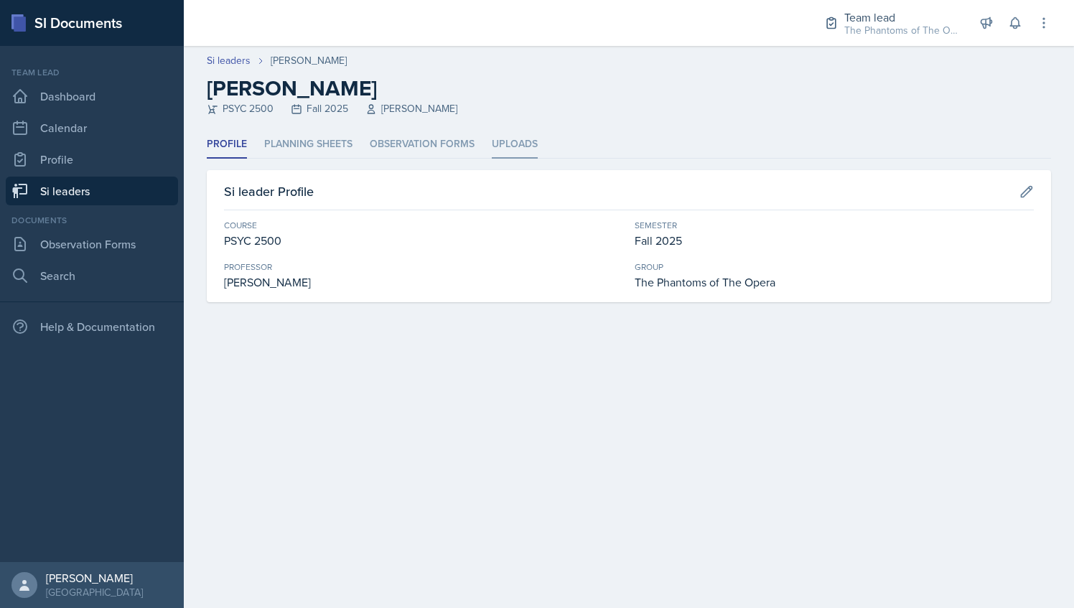
click at [515, 144] on li "Uploads" at bounding box center [515, 145] width 46 height 28
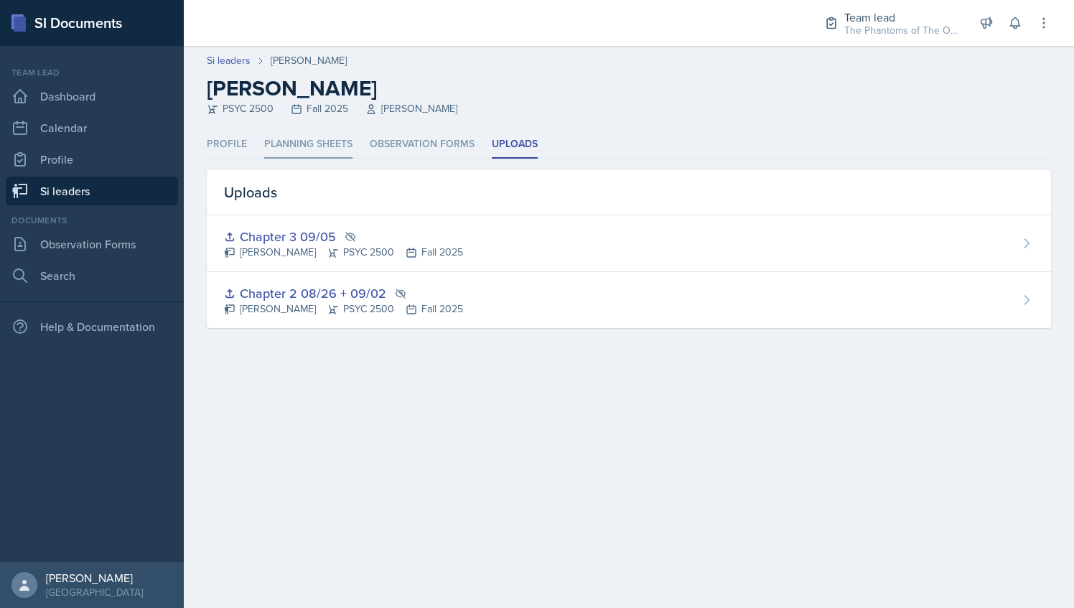
click at [324, 144] on li "Planning Sheets" at bounding box center [308, 145] width 88 height 28
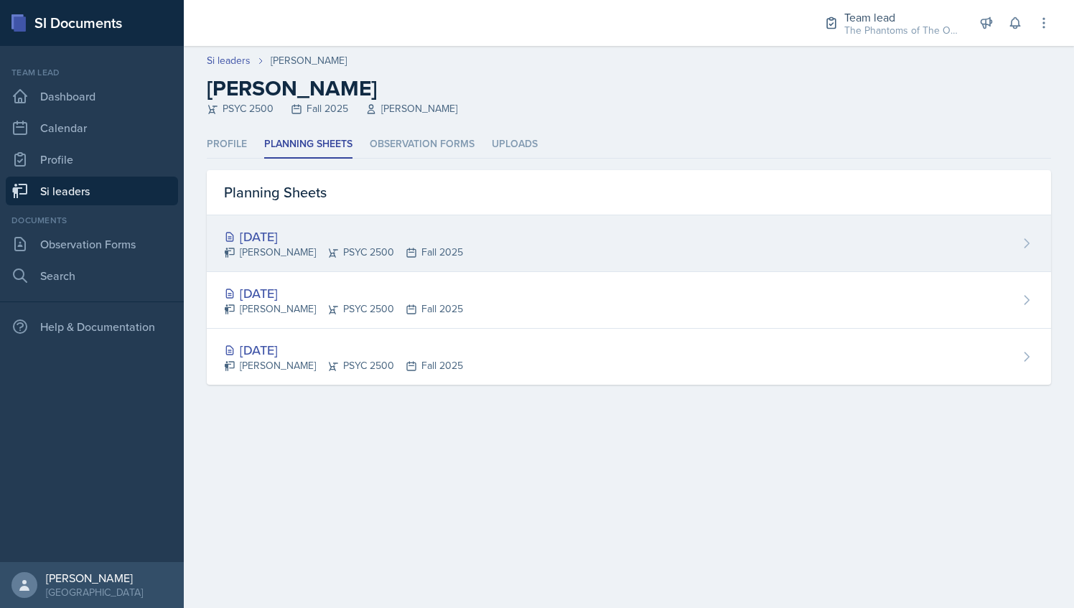
click at [342, 236] on div "[DATE]" at bounding box center [343, 236] width 239 height 19
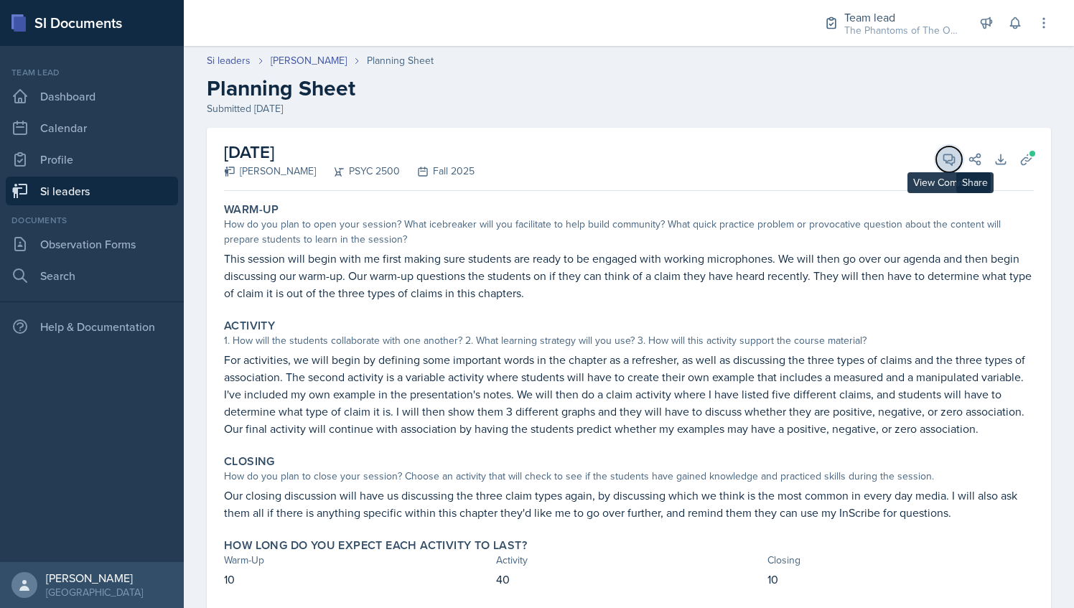
click at [944, 159] on icon at bounding box center [949, 159] width 11 height 11
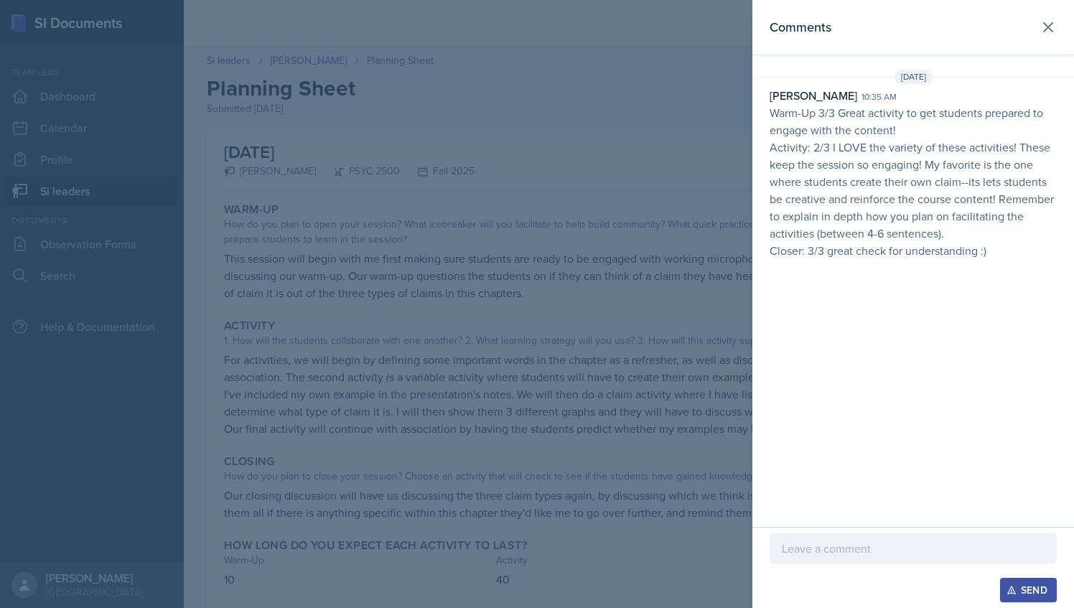
click at [857, 558] on div at bounding box center [912, 548] width 287 height 30
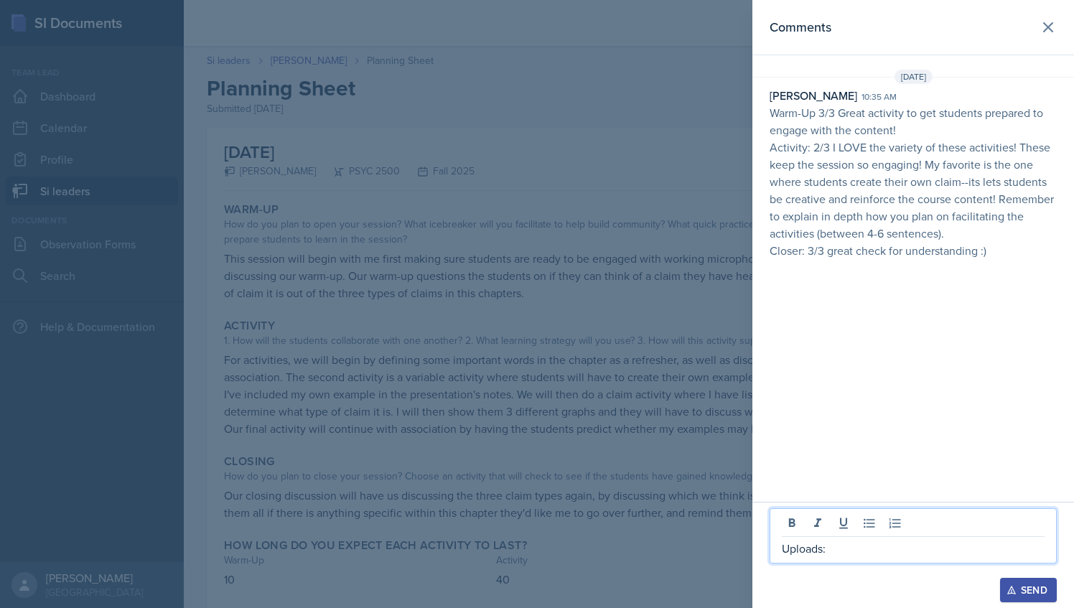
click at [652, 352] on div at bounding box center [537, 304] width 1074 height 608
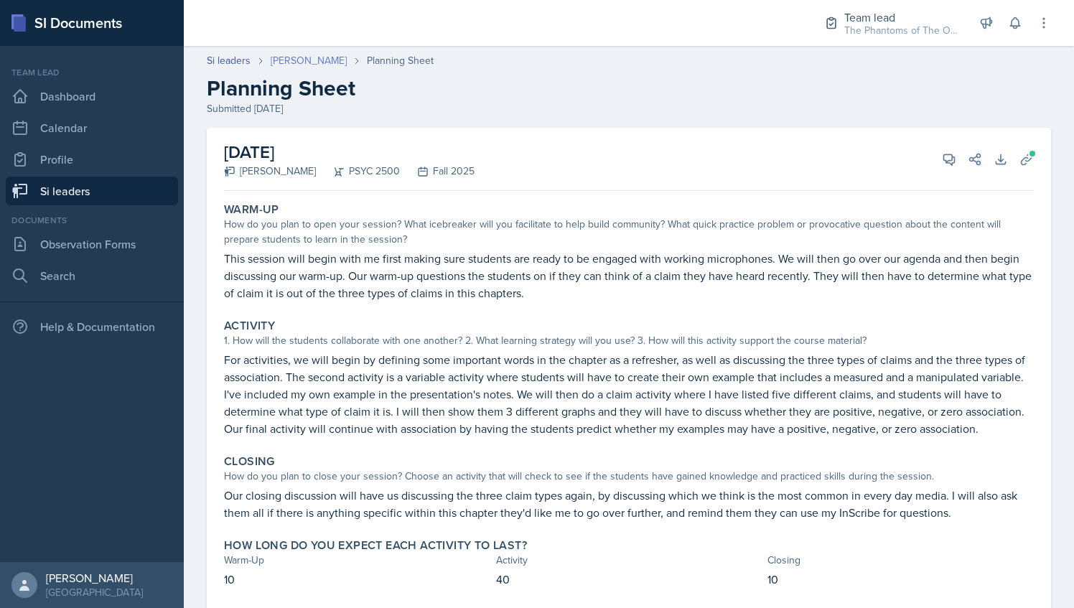
click at [296, 63] on link "[PERSON_NAME]" at bounding box center [309, 60] width 76 height 15
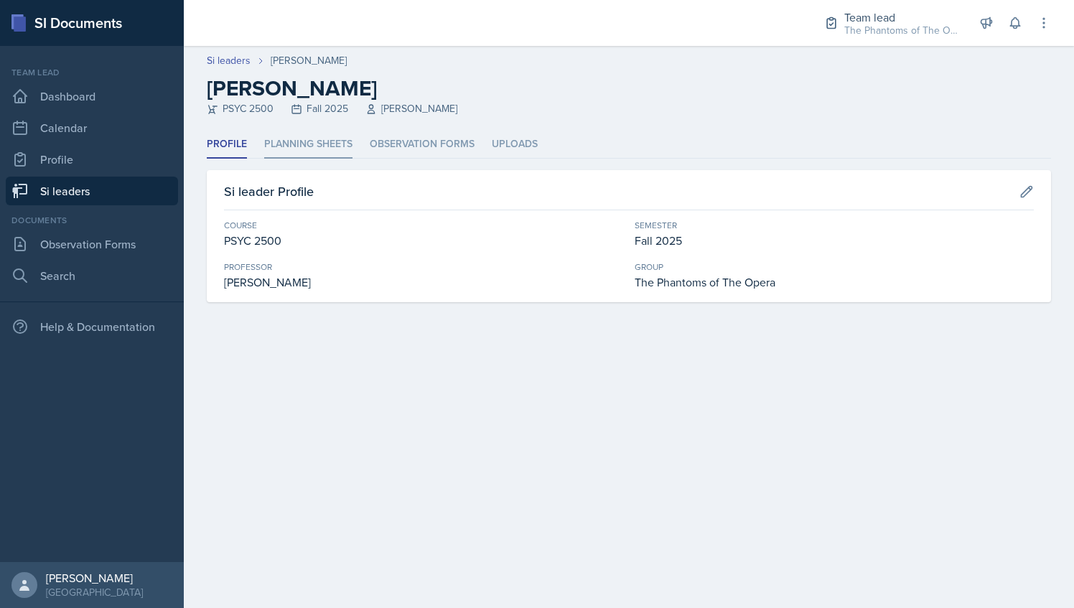
click at [332, 149] on li "Planning Sheets" at bounding box center [308, 145] width 88 height 28
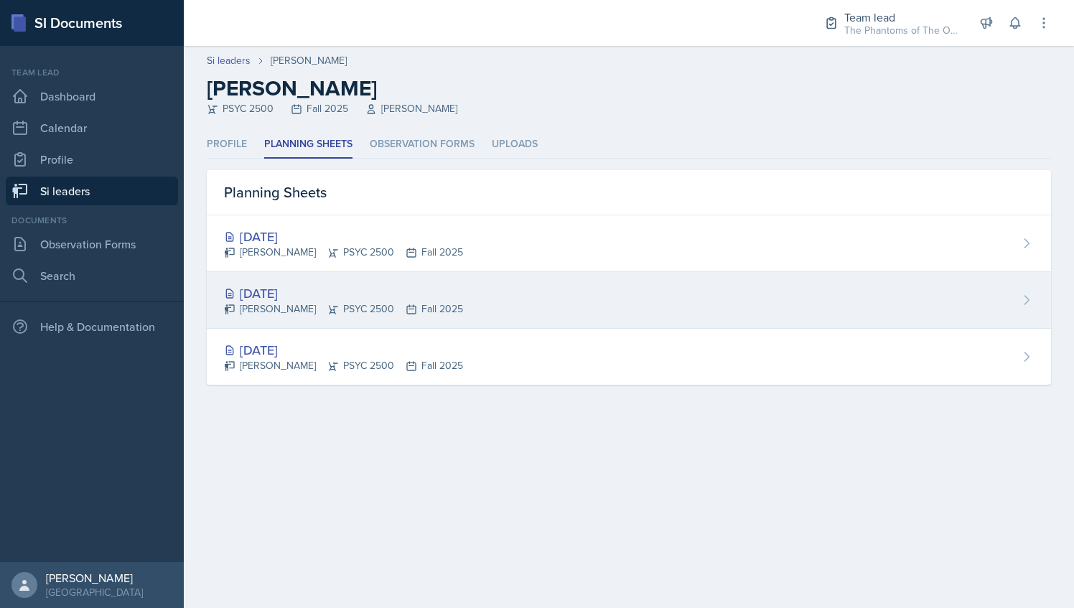
click at [398, 281] on div "[DATE] [PERSON_NAME] PSYC 2500 Fall 2025" at bounding box center [629, 300] width 844 height 57
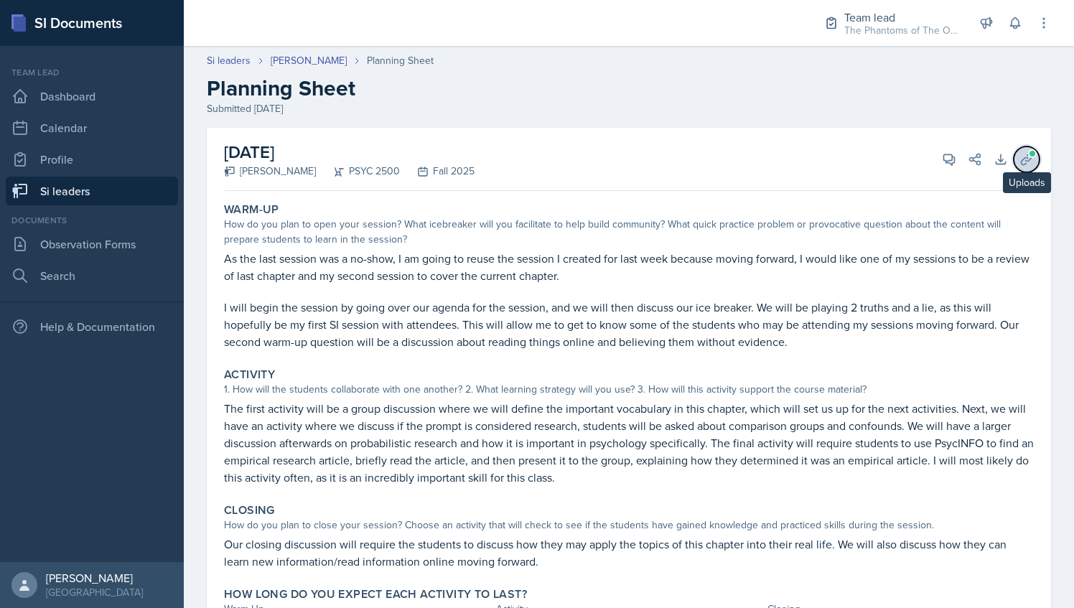
click at [1019, 156] on icon at bounding box center [1026, 159] width 14 height 14
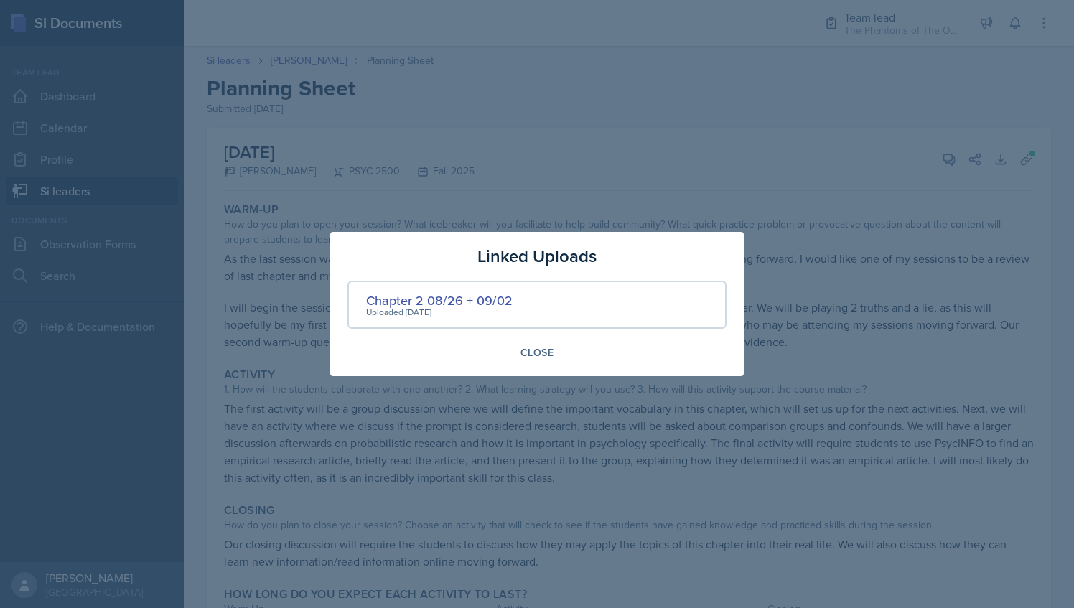
click at [446, 189] on div at bounding box center [537, 304] width 1074 height 608
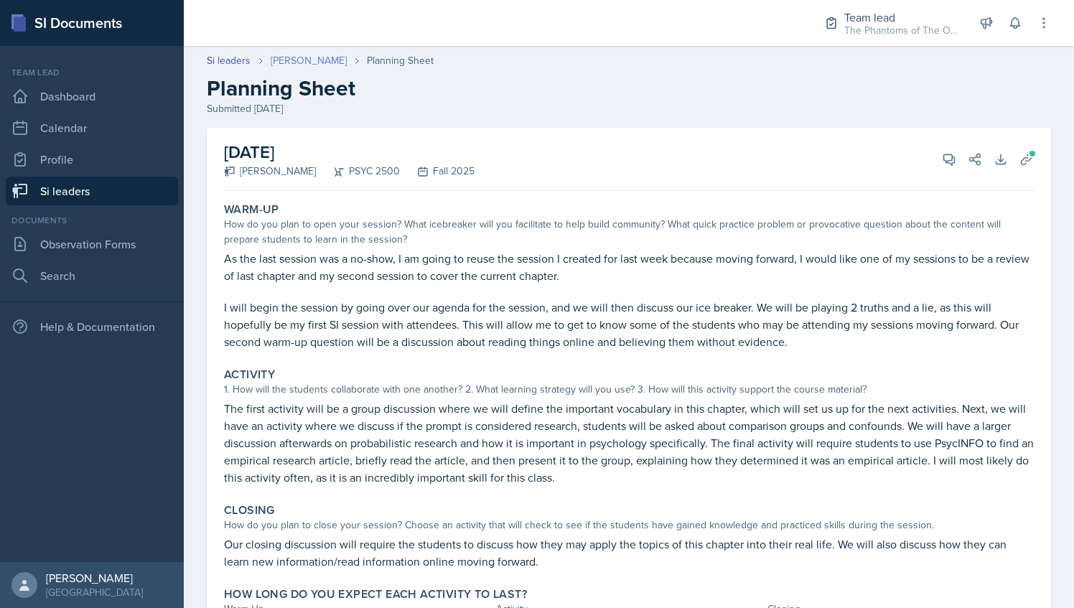
click at [311, 57] on link "[PERSON_NAME]" at bounding box center [309, 60] width 76 height 15
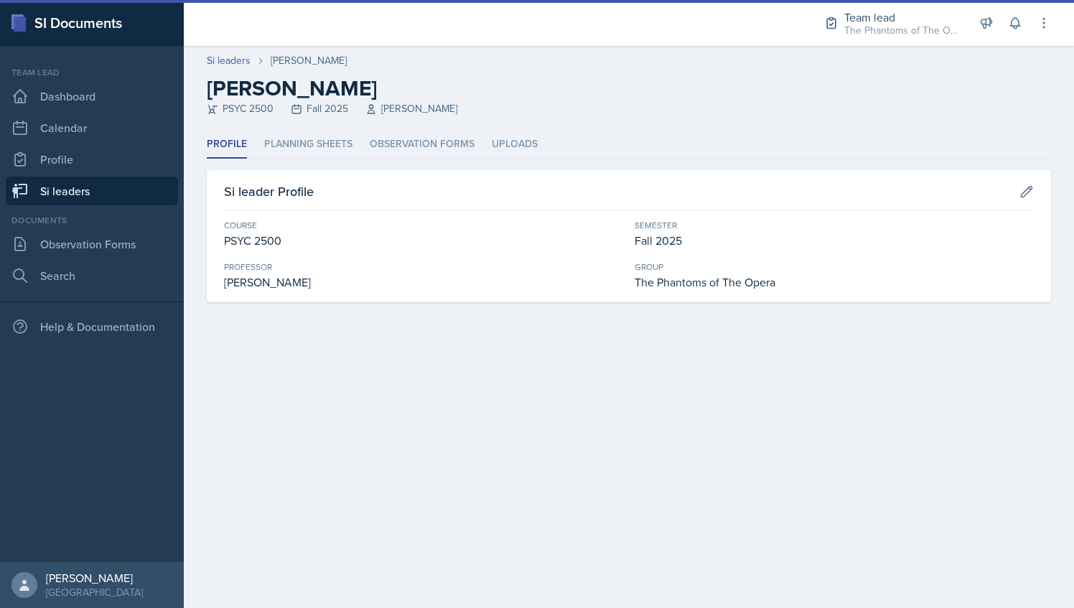
click at [343, 130] on header "Si leaders [PERSON_NAME] [PERSON_NAME] PSYC 2500 Fall 2025 [PERSON_NAME]" at bounding box center [629, 88] width 890 height 85
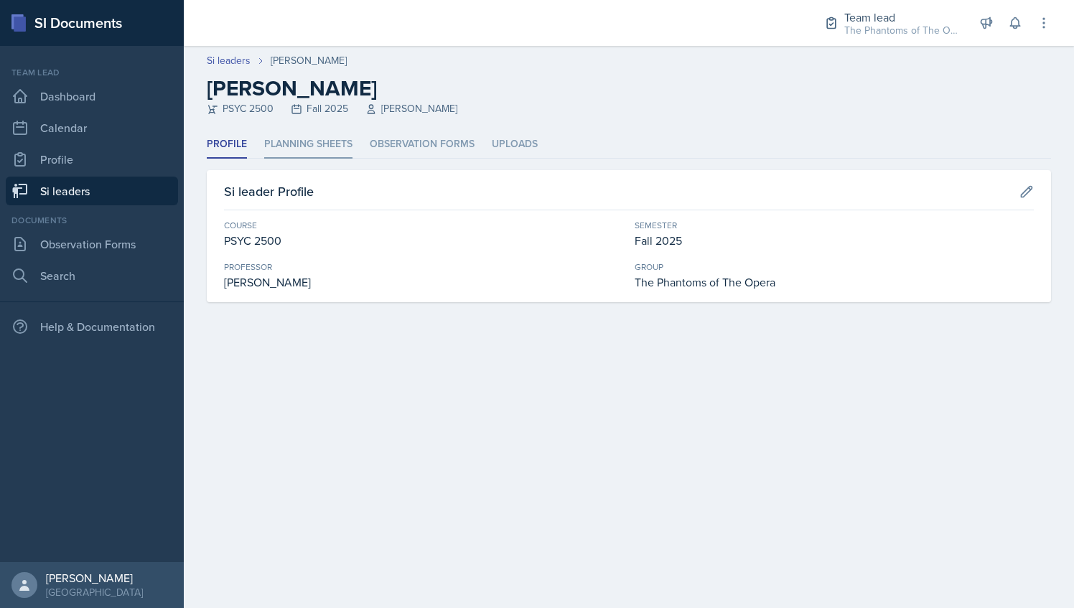
click at [342, 134] on li "Planning Sheets" at bounding box center [308, 145] width 88 height 28
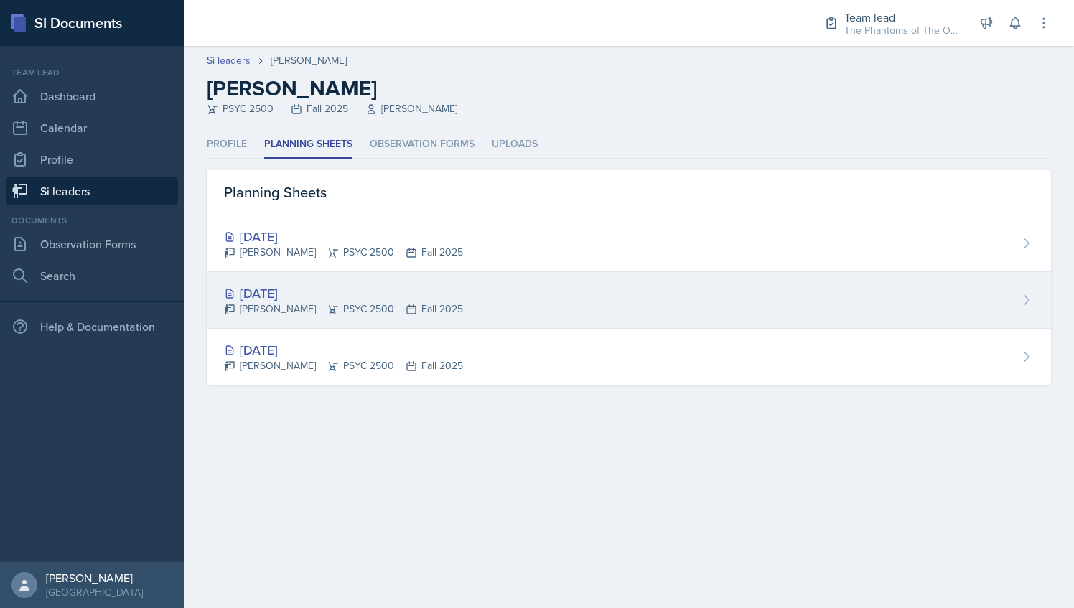
click at [398, 290] on div "[DATE]" at bounding box center [343, 293] width 239 height 19
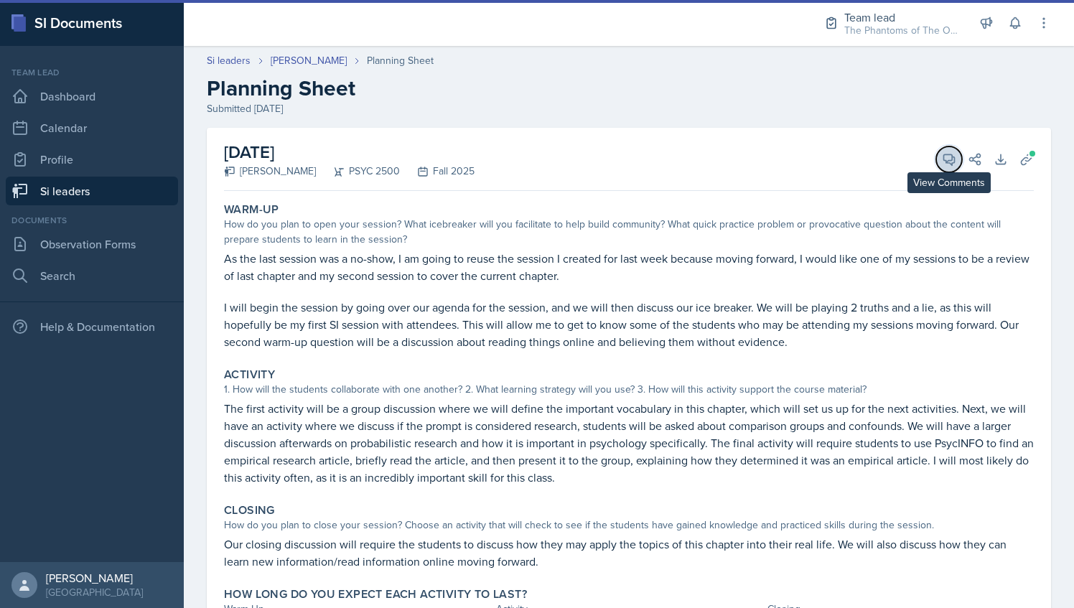
click at [942, 162] on icon at bounding box center [949, 159] width 14 height 14
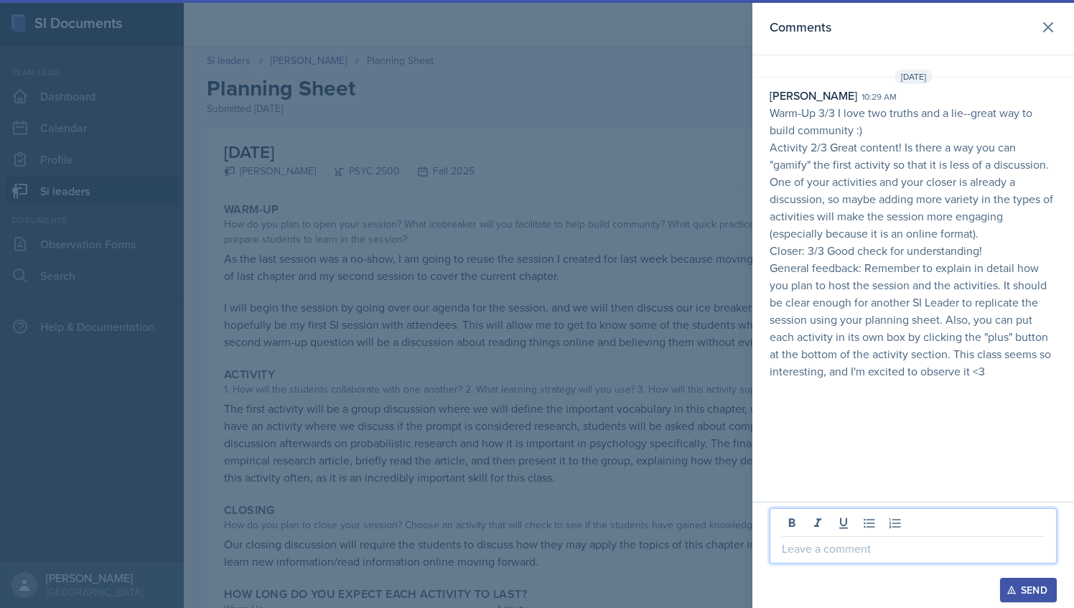
click at [884, 544] on p at bounding box center [913, 548] width 263 height 17
click at [1008, 588] on icon "button" at bounding box center [1011, 590] width 10 height 10
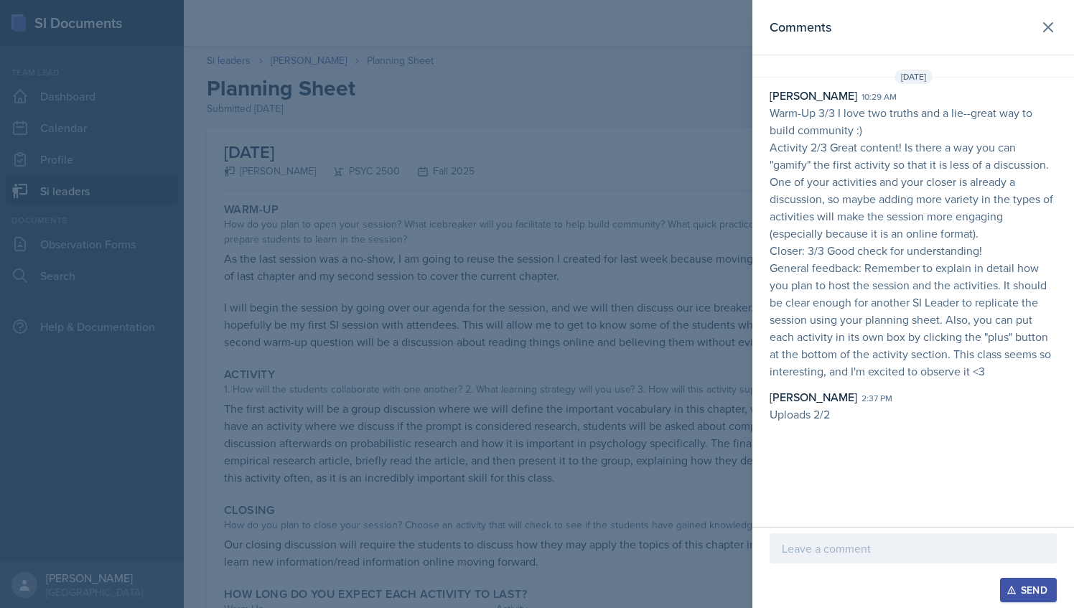
click at [610, 267] on div at bounding box center [537, 304] width 1074 height 608
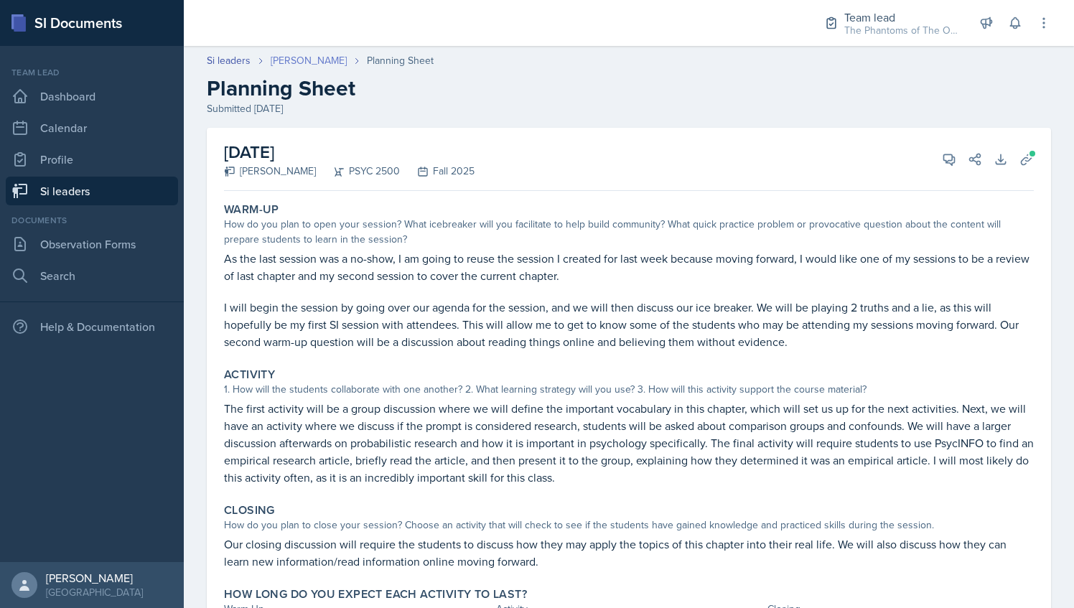
click at [310, 60] on link "[PERSON_NAME]" at bounding box center [309, 60] width 76 height 15
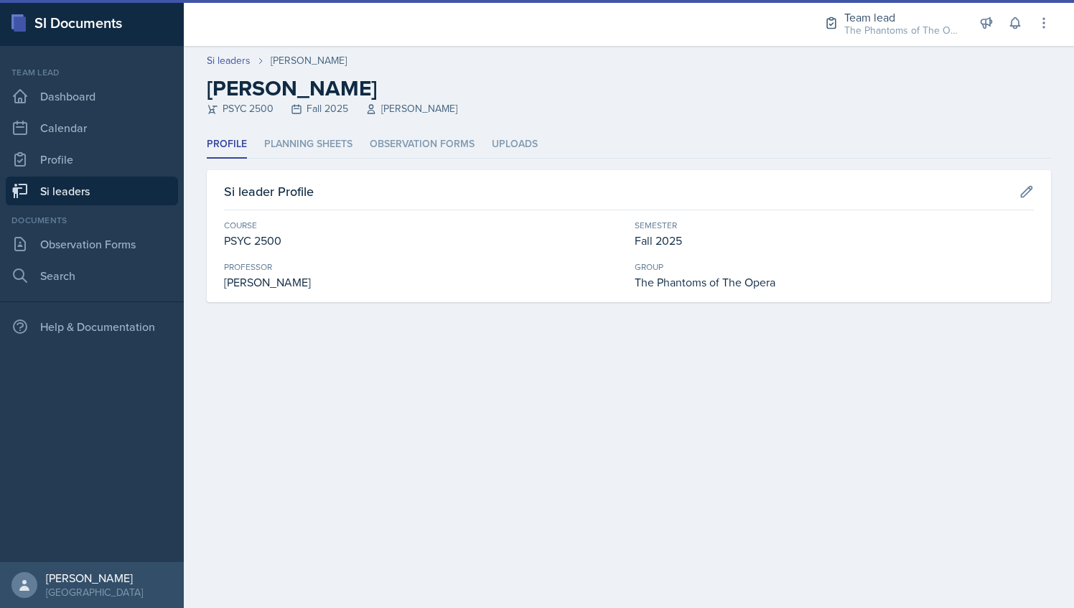
click at [316, 159] on div "Profile Planning Sheets Observation Forms Uploads Profile Planning Sheets Obser…" at bounding box center [629, 217] width 844 height 172
click at [310, 142] on li "Planning Sheets" at bounding box center [308, 145] width 88 height 28
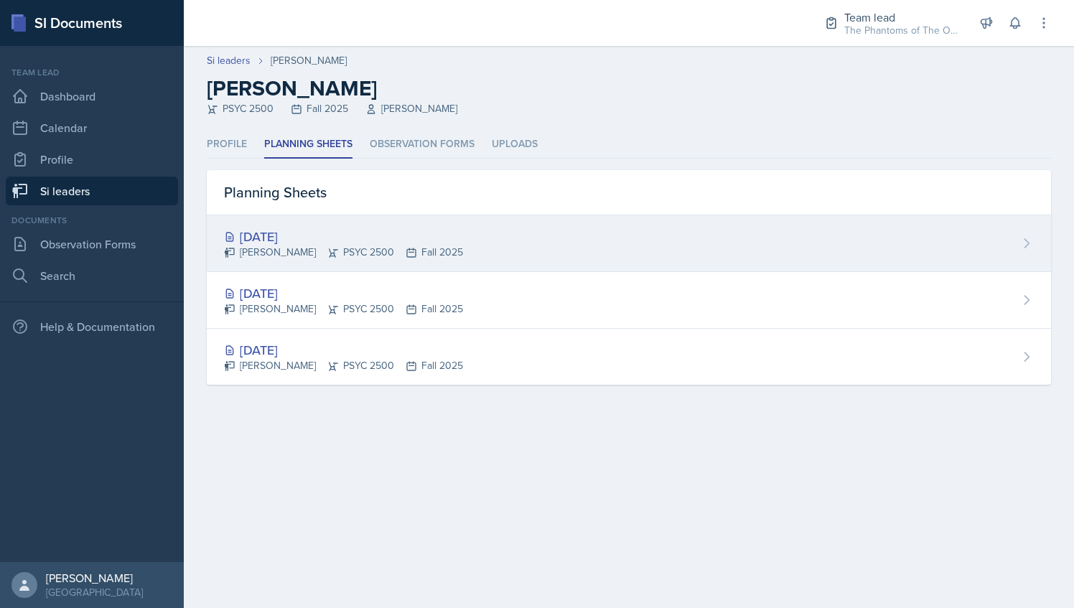
click at [382, 252] on div "[PERSON_NAME] PSYC 2500 Fall 2025" at bounding box center [343, 252] width 239 height 15
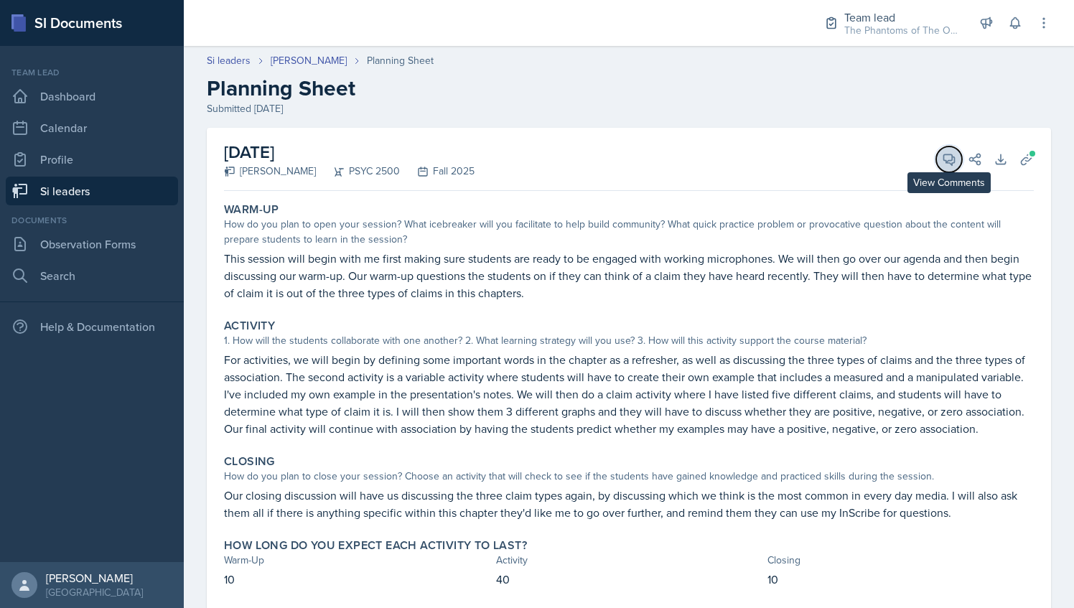
click at [942, 157] on icon at bounding box center [949, 159] width 14 height 14
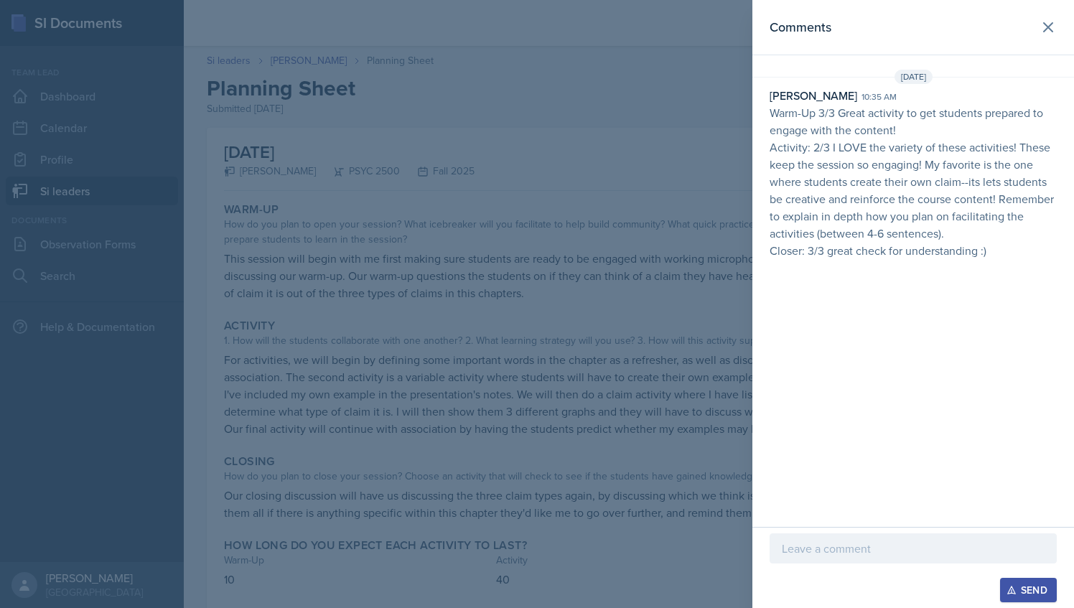
click at [815, 545] on p at bounding box center [913, 548] width 263 height 17
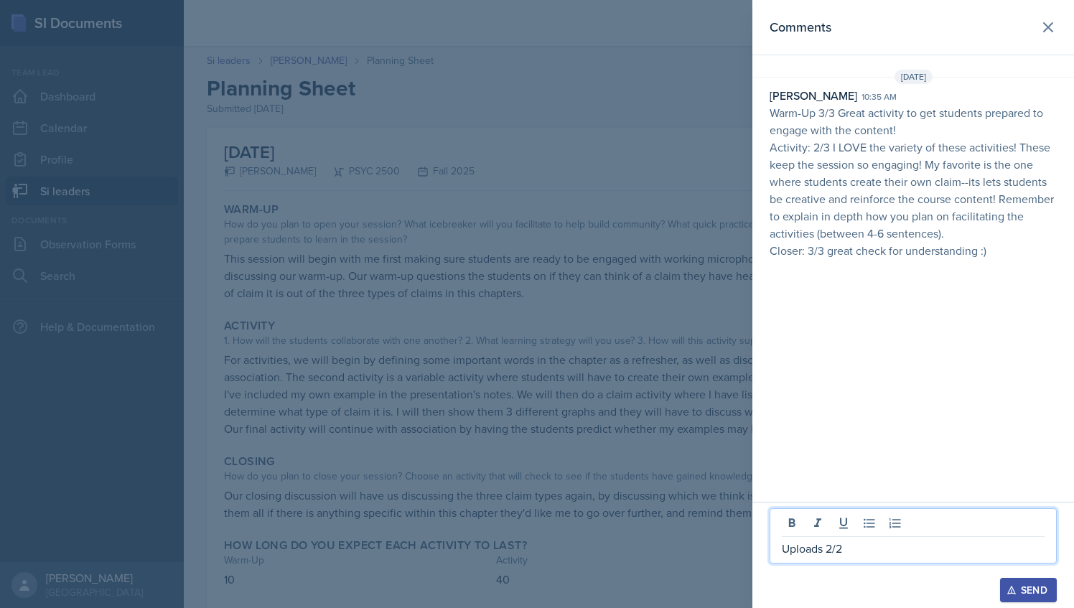
click at [1012, 591] on icon "button" at bounding box center [1011, 590] width 10 height 10
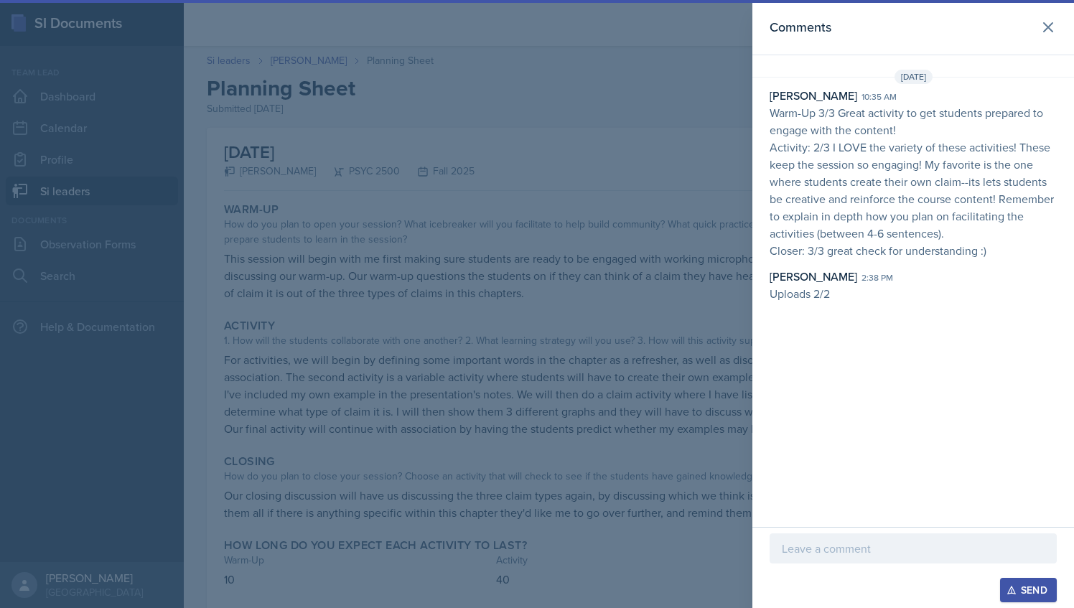
click at [542, 299] on div at bounding box center [537, 304] width 1074 height 608
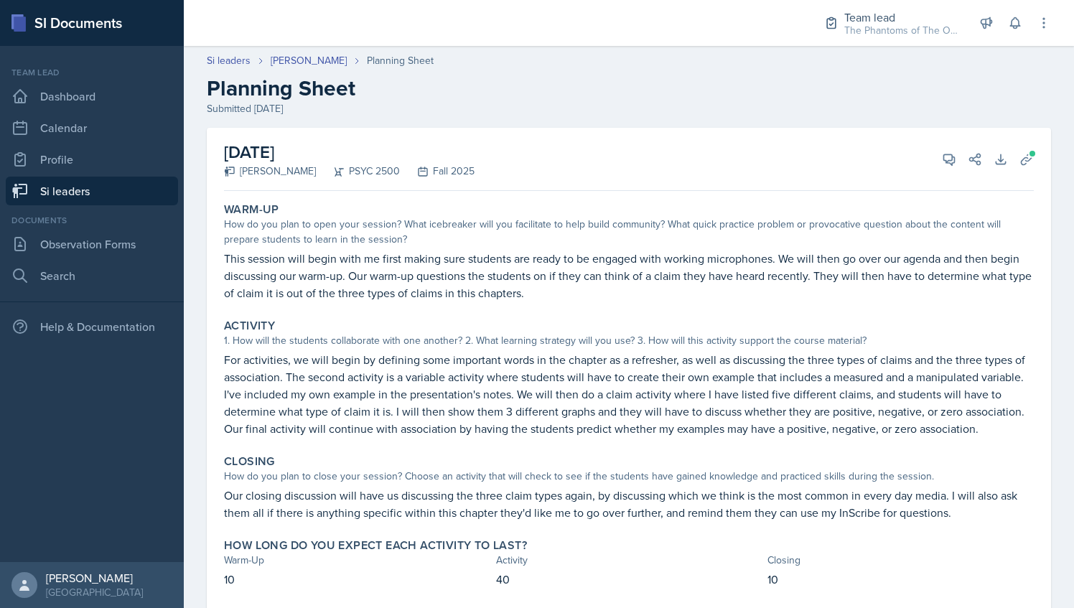
click at [103, 179] on link "Si leaders" at bounding box center [92, 191] width 172 height 29
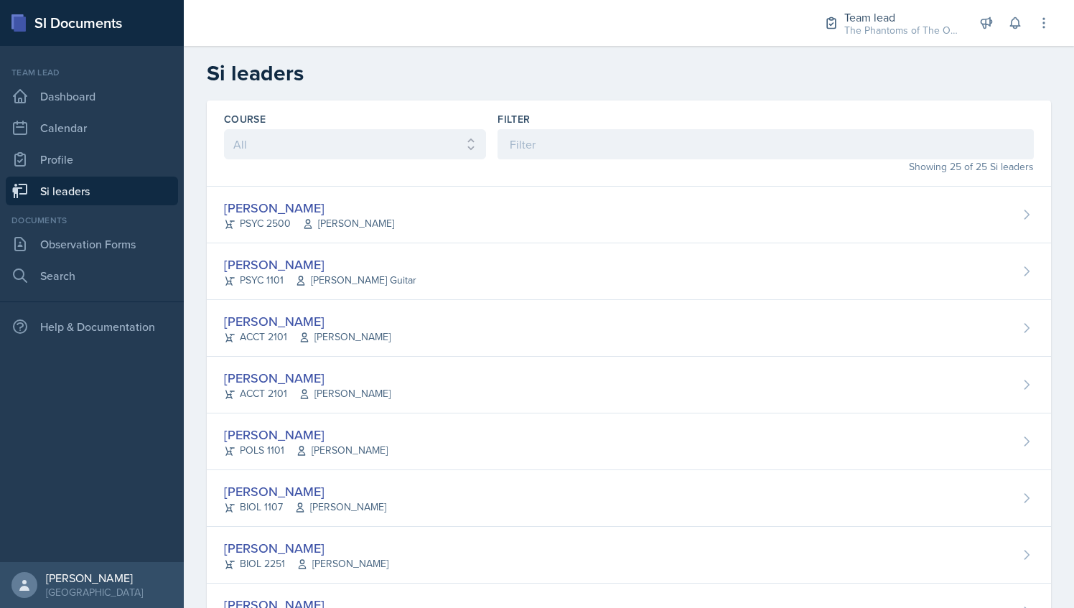
click at [524, 161] on div "Showing 25 of 25 Si leaders" at bounding box center [765, 166] width 536 height 15
click at [524, 159] on div "Showing 25 of 25 Si leaders" at bounding box center [765, 166] width 536 height 15
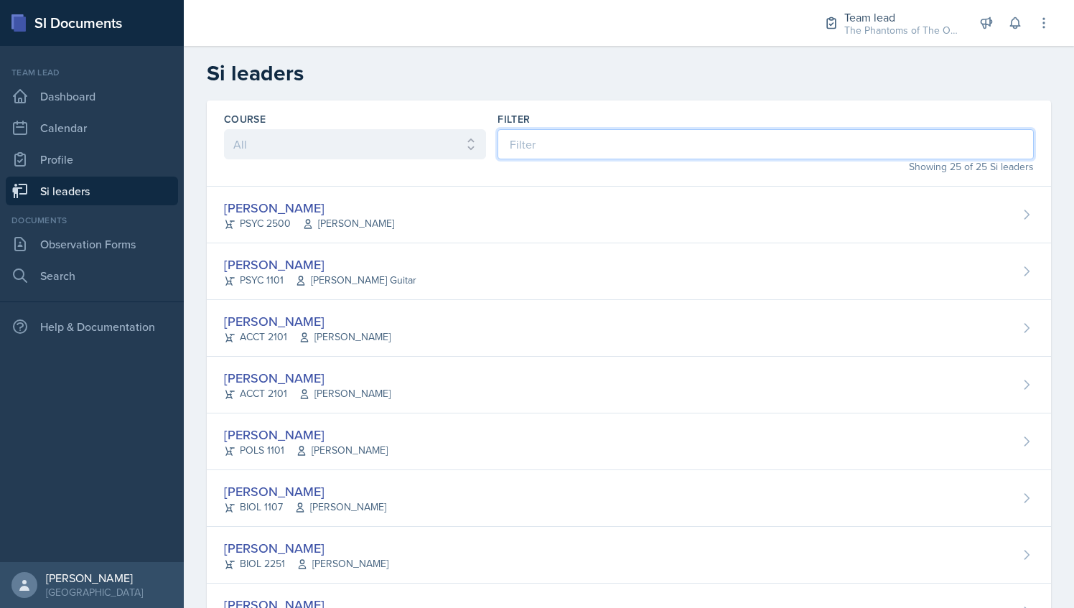
click at [533, 154] on input at bounding box center [765, 144] width 536 height 30
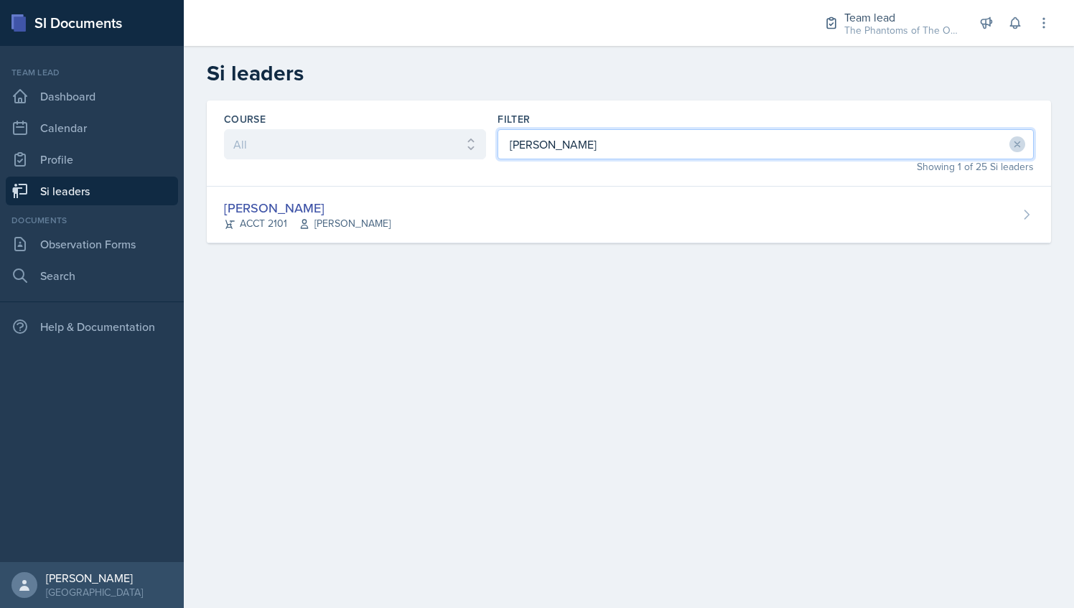
type input "[PERSON_NAME]"
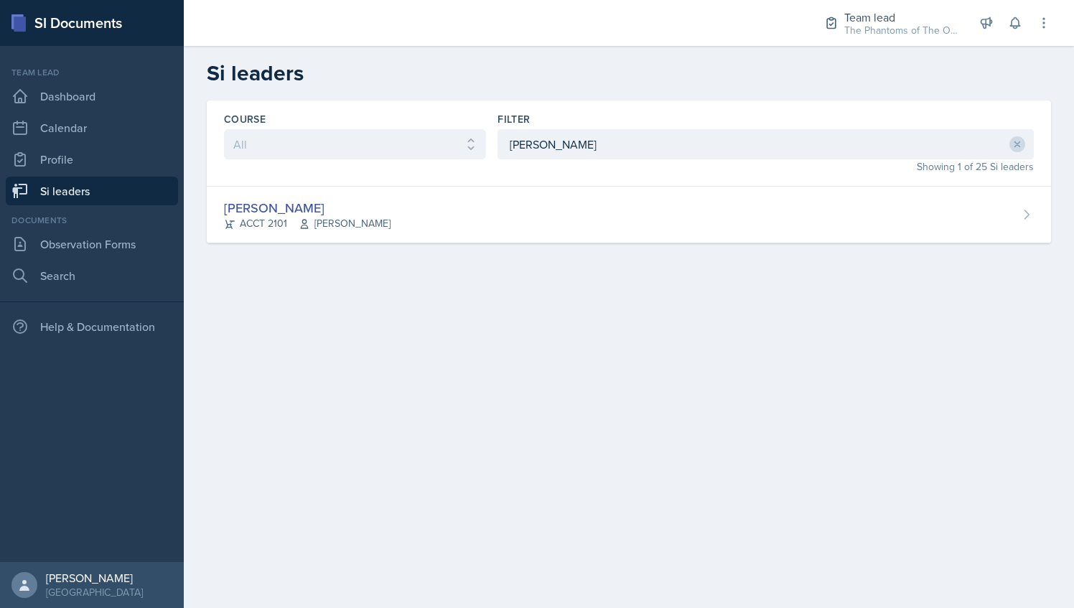
click at [482, 181] on div "Course All ACCT 2101 ACCT 2102 ACCT 4050 ANTH 1102 ANTH 3301 ARCH 1000 ARCH 100…" at bounding box center [629, 143] width 844 height 86
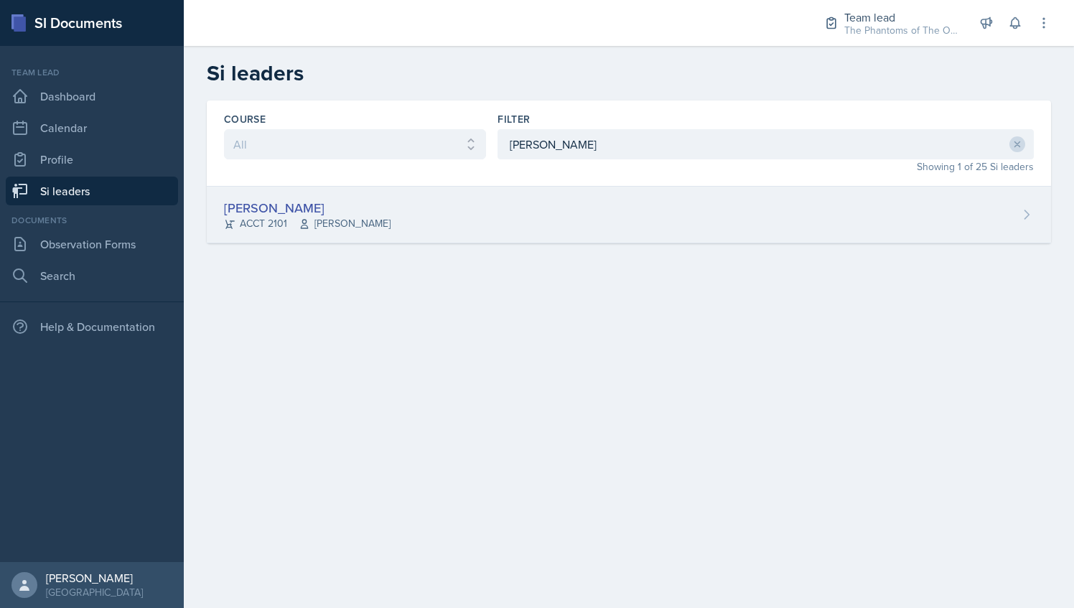
click at [426, 205] on div "[PERSON_NAME] ACCT 2101 [PERSON_NAME]" at bounding box center [629, 215] width 844 height 57
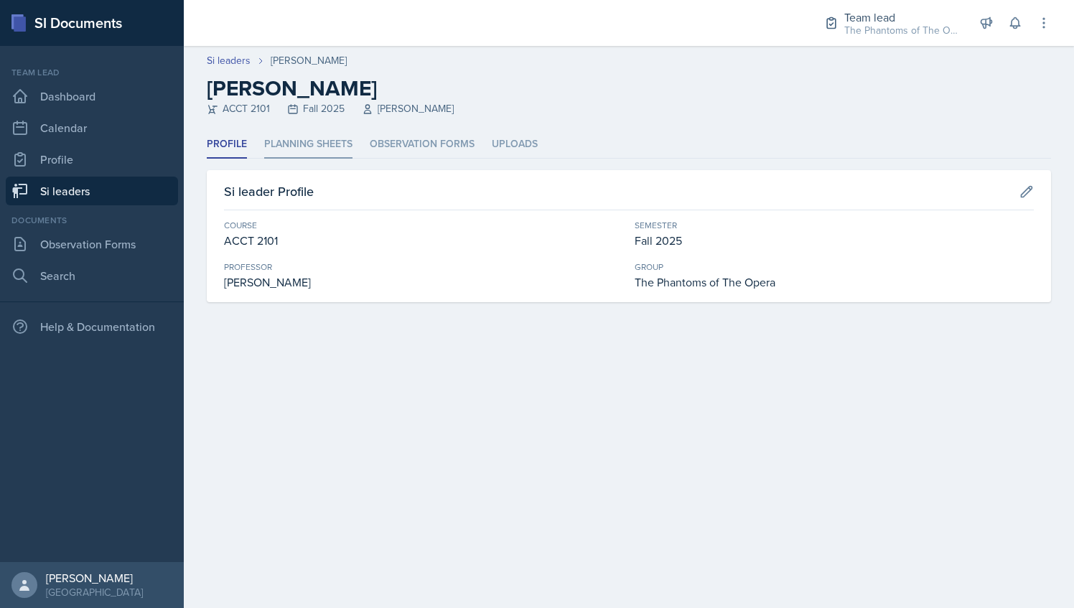
click at [306, 144] on li "Planning Sheets" at bounding box center [308, 145] width 88 height 28
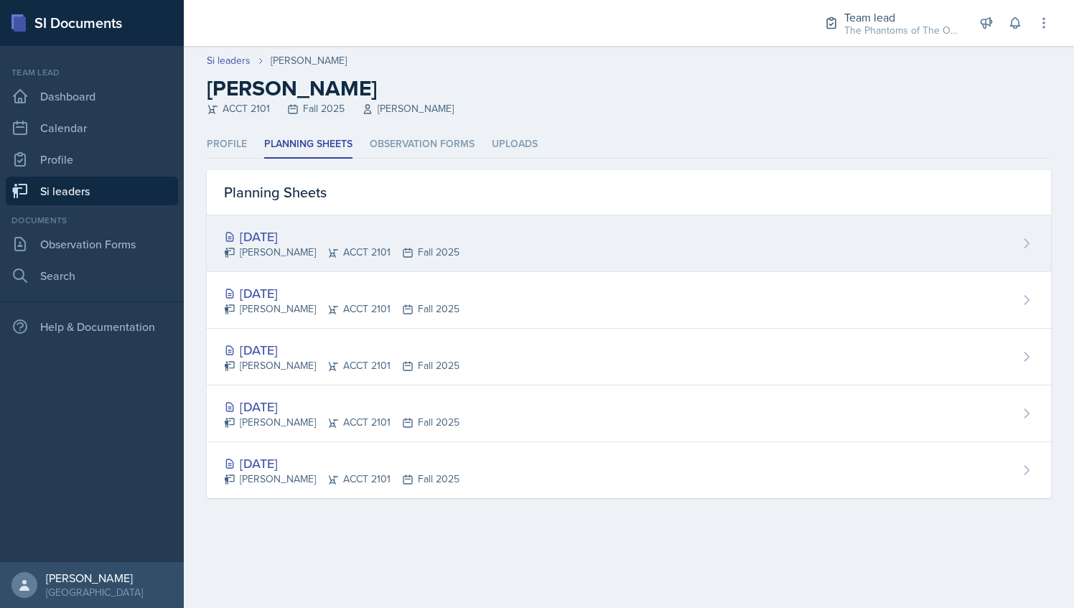
click at [408, 268] on div "[DATE] [PERSON_NAME] ACCT 2101 Fall 2025" at bounding box center [629, 243] width 844 height 57
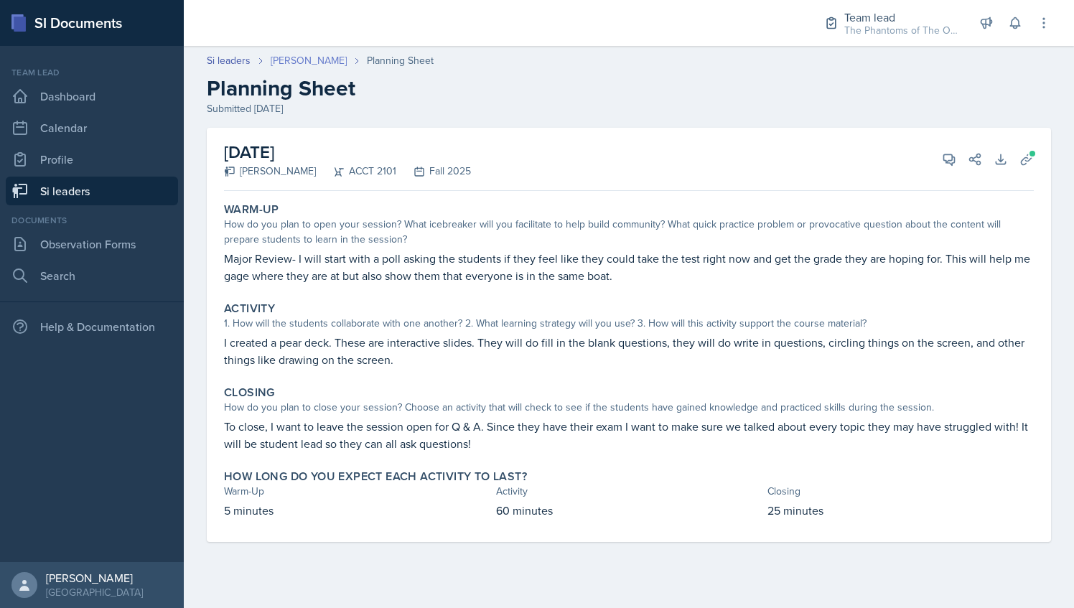
click at [303, 59] on link "[PERSON_NAME]" at bounding box center [309, 60] width 76 height 15
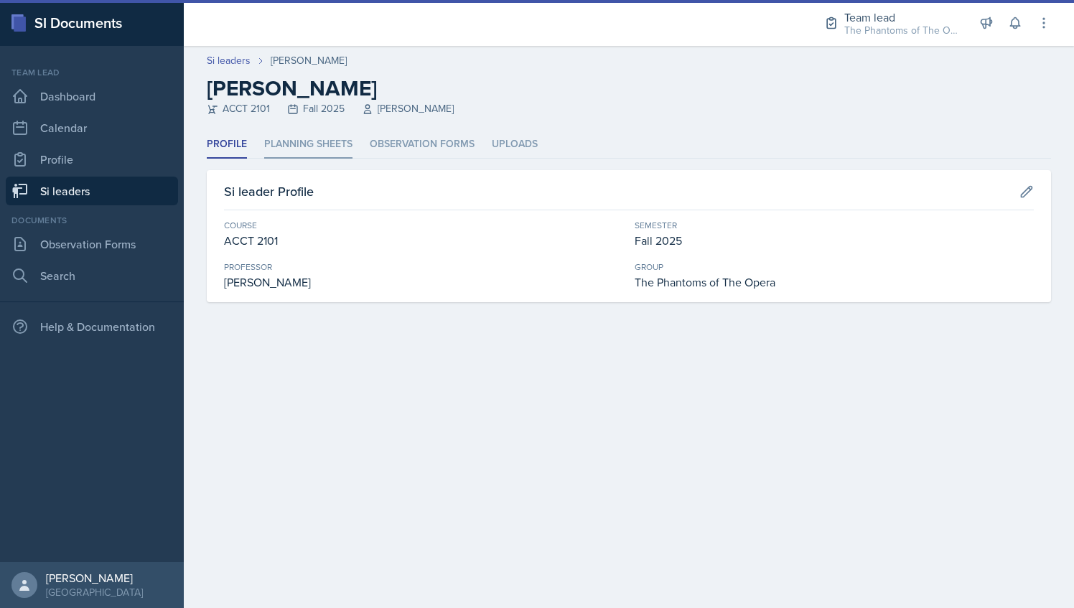
click at [314, 146] on li "Planning Sheets" at bounding box center [308, 145] width 88 height 28
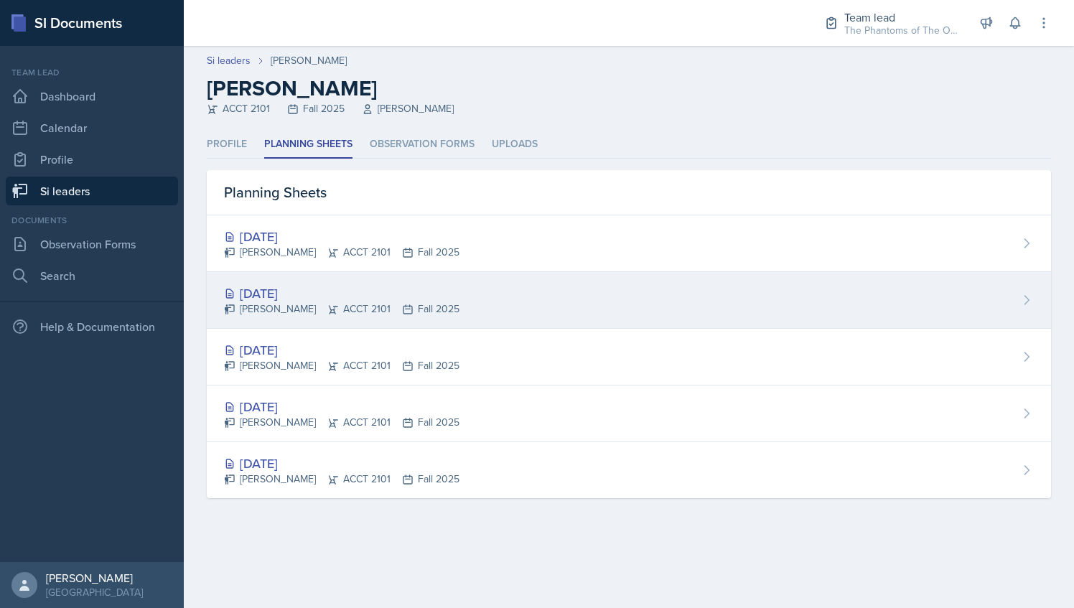
click at [352, 297] on div "[DATE]" at bounding box center [341, 293] width 235 height 19
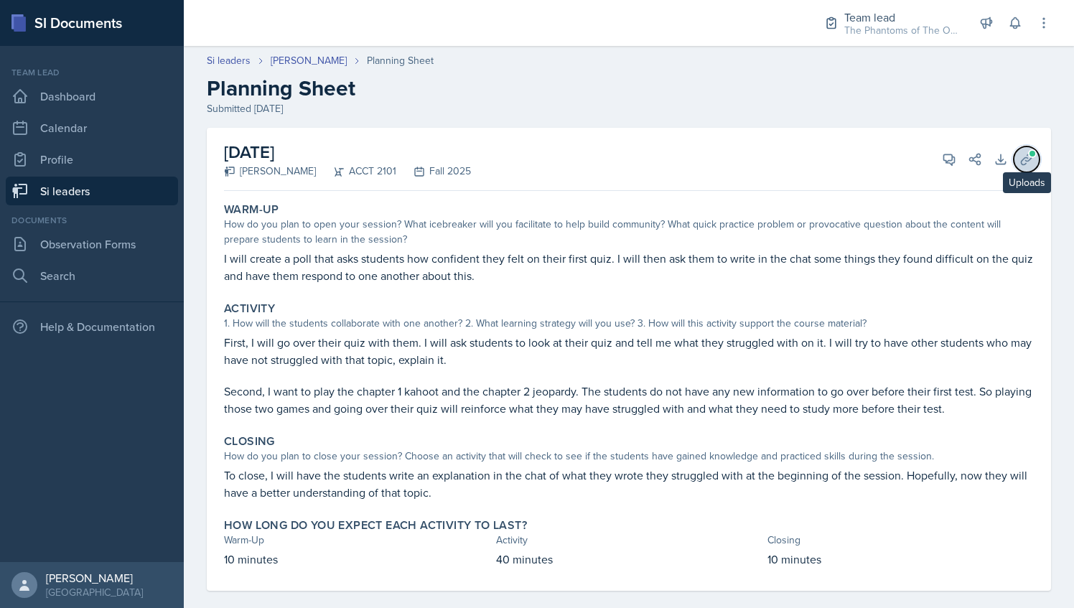
click at [1019, 161] on icon at bounding box center [1026, 159] width 14 height 14
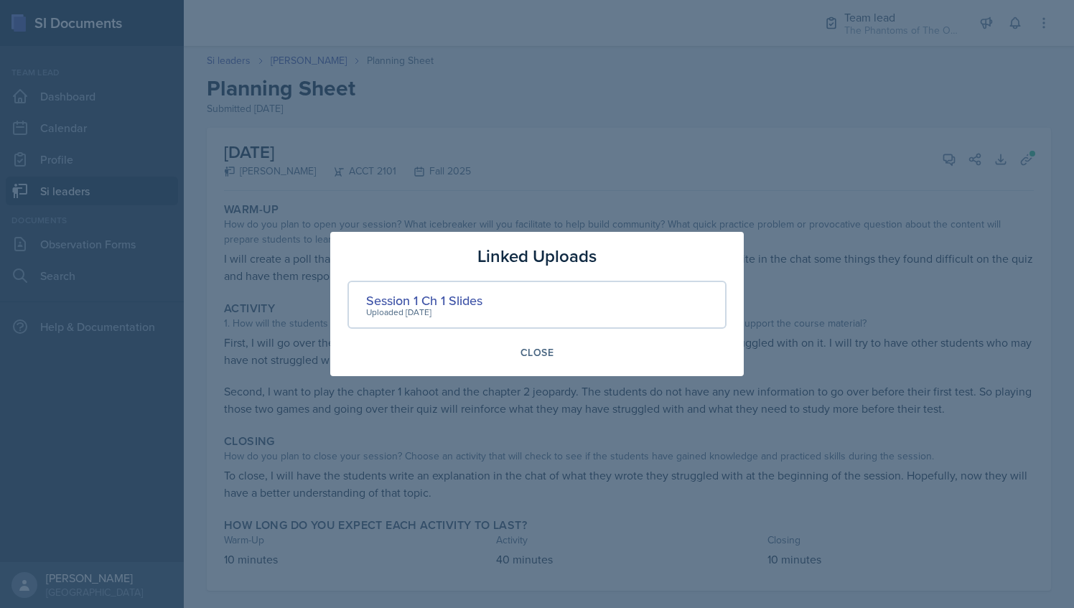
click at [439, 181] on div at bounding box center [537, 304] width 1074 height 608
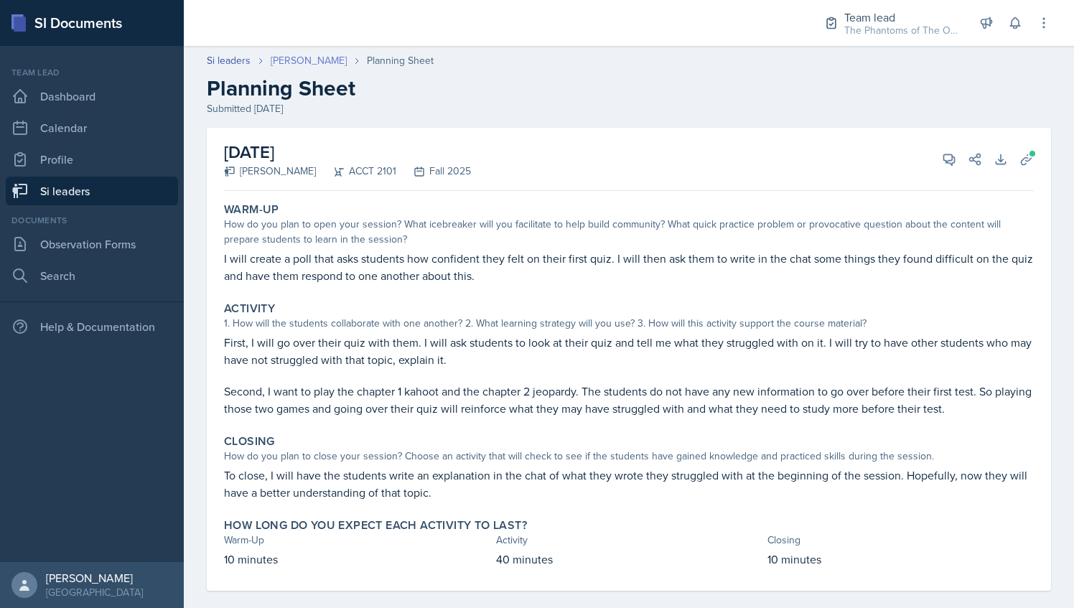
click at [299, 63] on link "[PERSON_NAME]" at bounding box center [309, 60] width 76 height 15
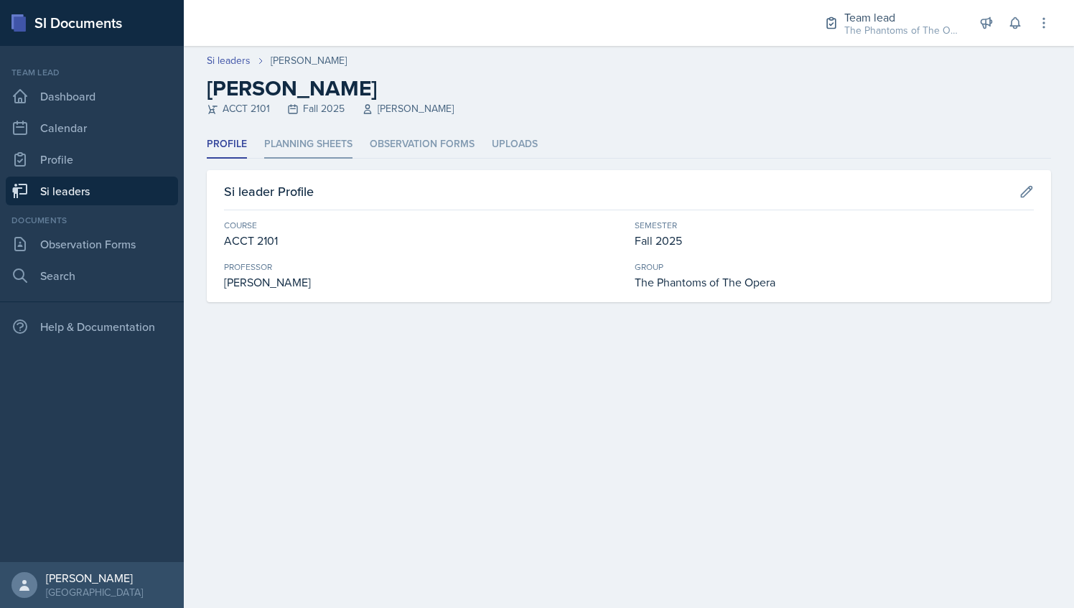
click at [313, 150] on li "Planning Sheets" at bounding box center [308, 145] width 88 height 28
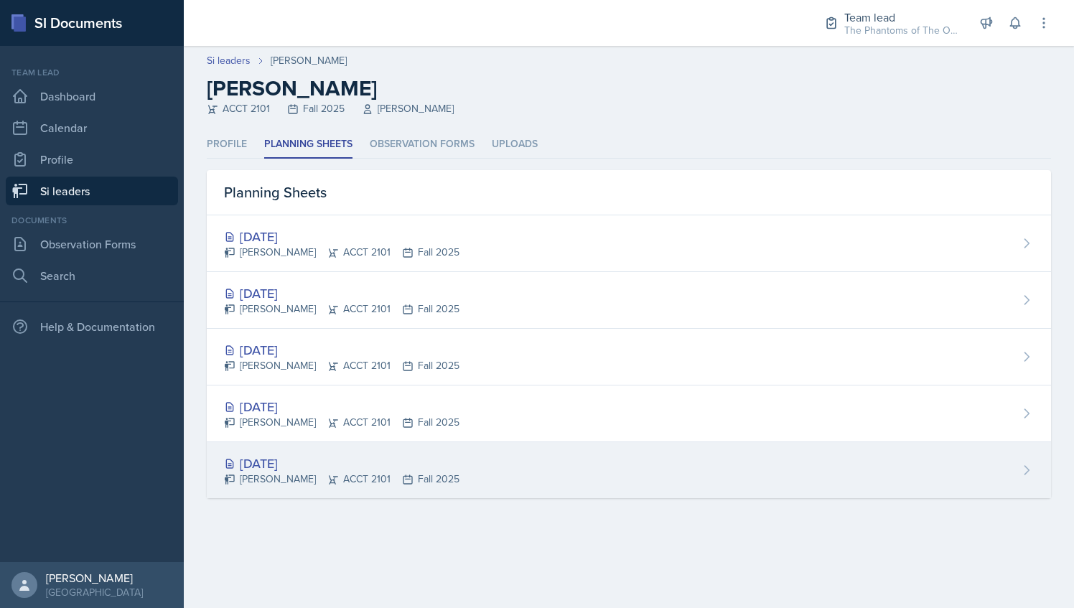
click at [398, 467] on div "[DATE]" at bounding box center [341, 463] width 235 height 19
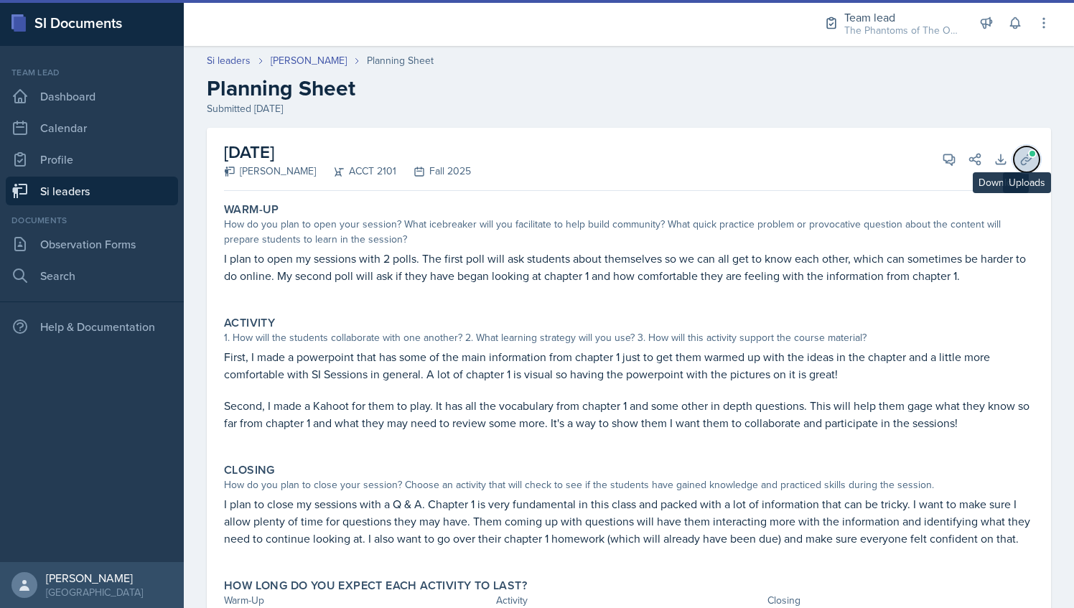
click at [1021, 154] on icon at bounding box center [1026, 159] width 11 height 11
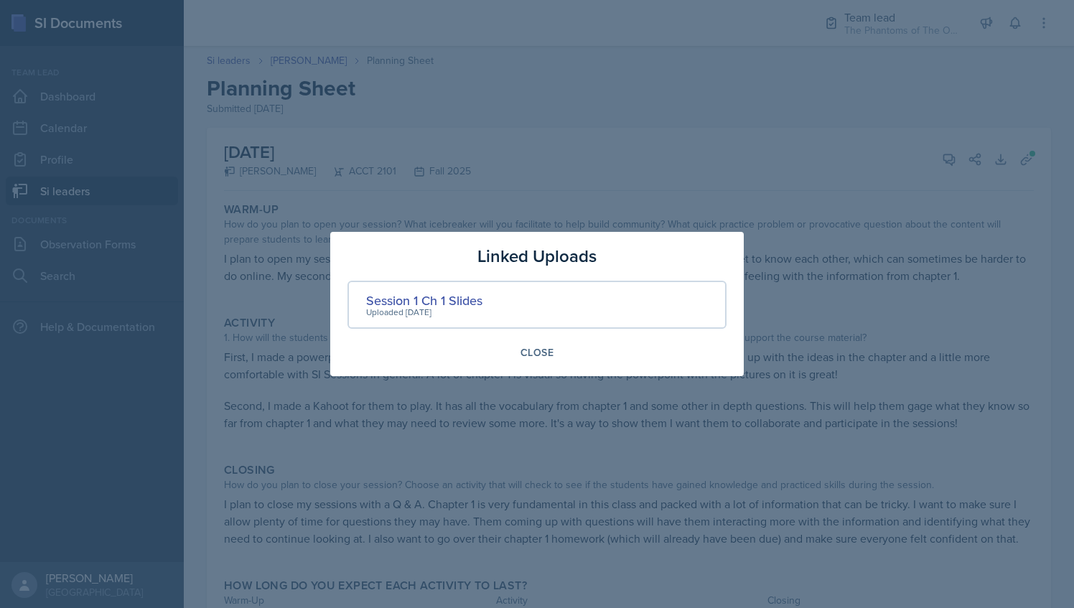
click at [558, 202] on div at bounding box center [537, 304] width 1074 height 608
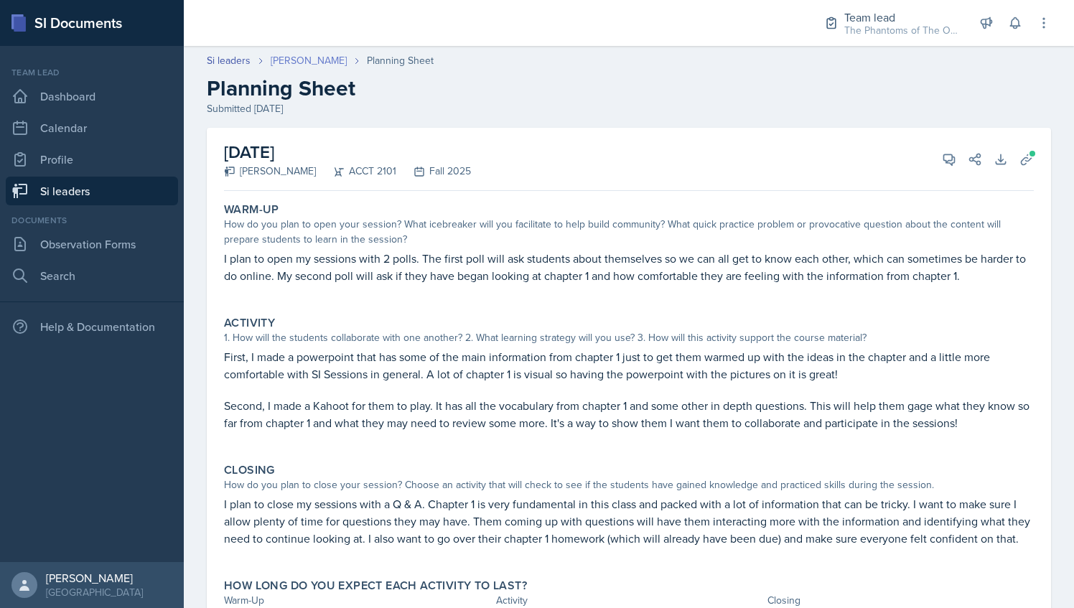
click at [300, 55] on link "[PERSON_NAME]" at bounding box center [309, 60] width 76 height 15
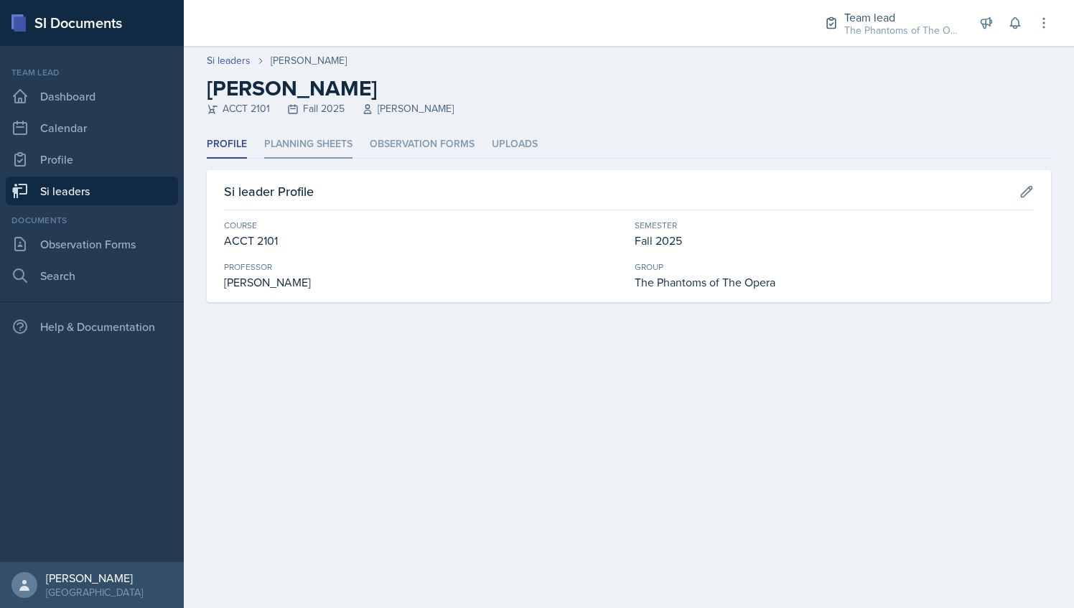
click at [306, 147] on li "Planning Sheets" at bounding box center [308, 145] width 88 height 28
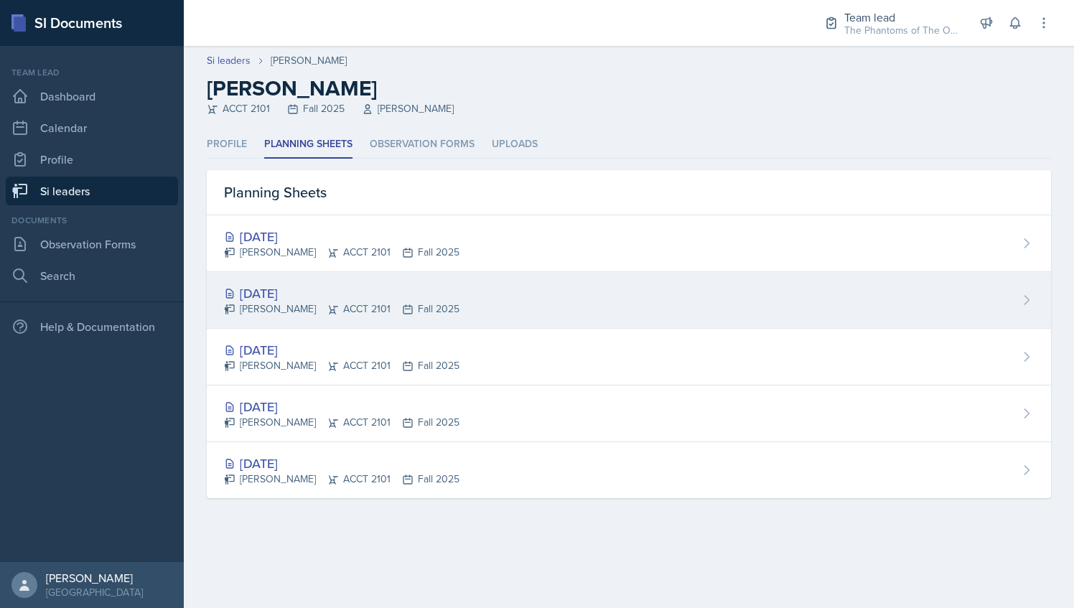
click at [431, 295] on div "[DATE]" at bounding box center [341, 293] width 235 height 19
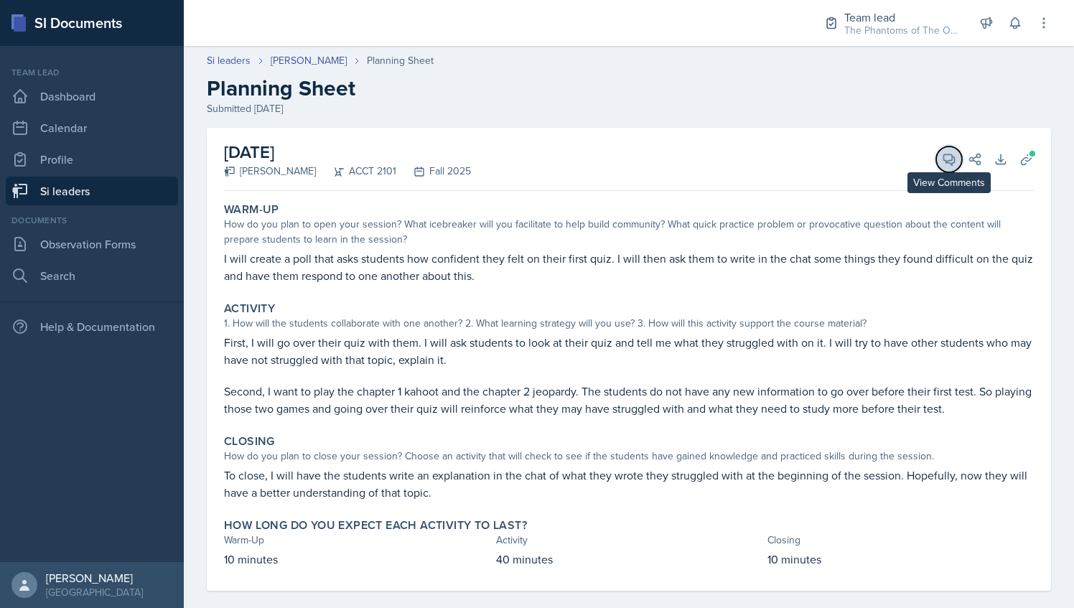
click at [942, 159] on icon at bounding box center [949, 159] width 14 height 14
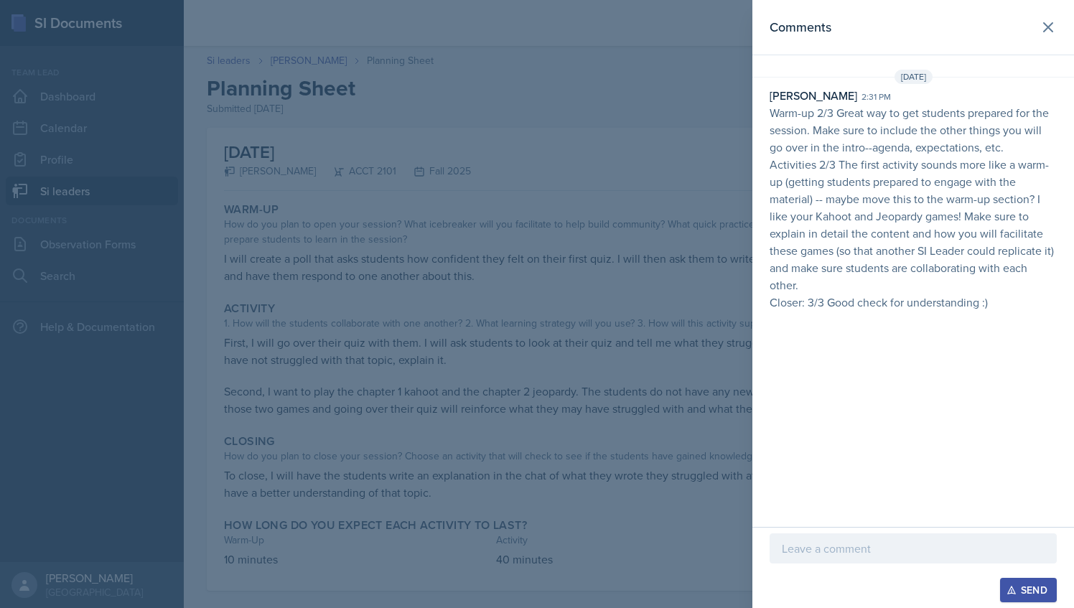
click at [833, 544] on p at bounding box center [913, 548] width 263 height 17
click at [620, 274] on div at bounding box center [537, 304] width 1074 height 608
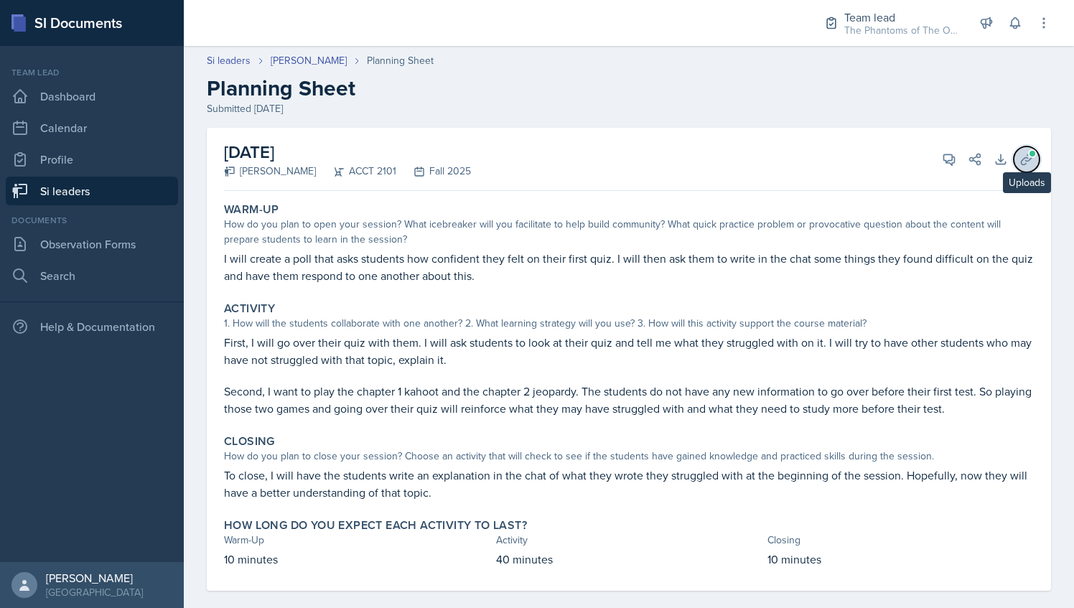
click at [1019, 159] on icon at bounding box center [1026, 159] width 14 height 14
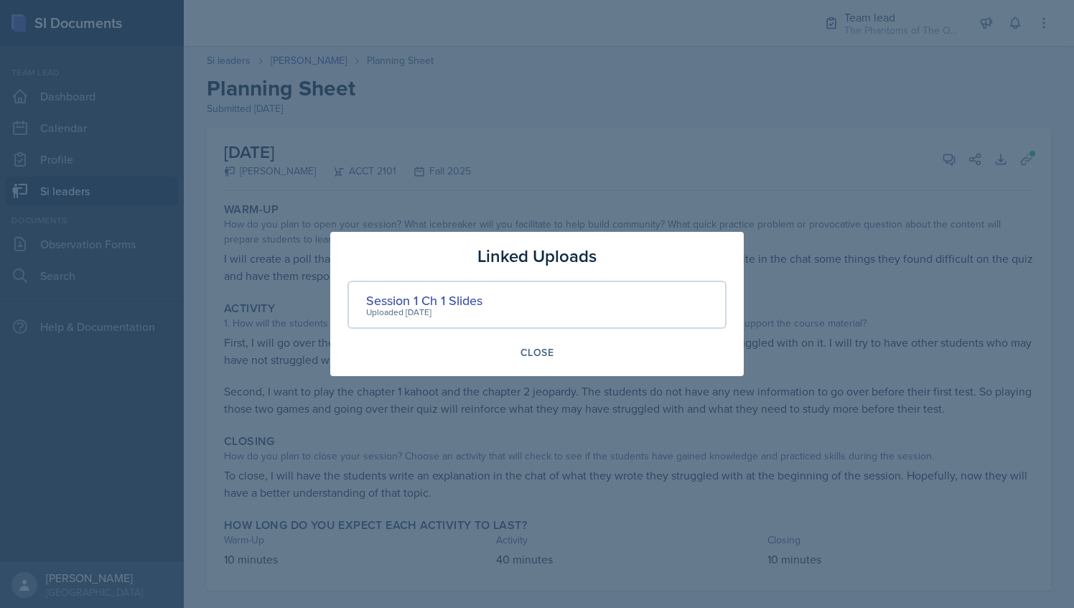
click at [701, 176] on div at bounding box center [537, 304] width 1074 height 608
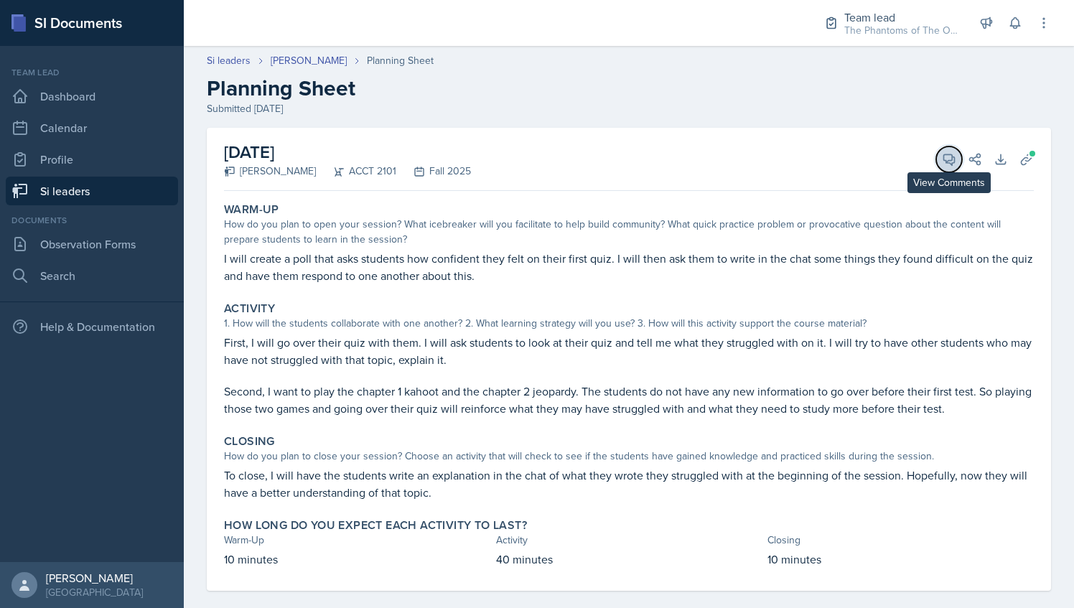
click at [950, 155] on span at bounding box center [953, 154] width 7 height 7
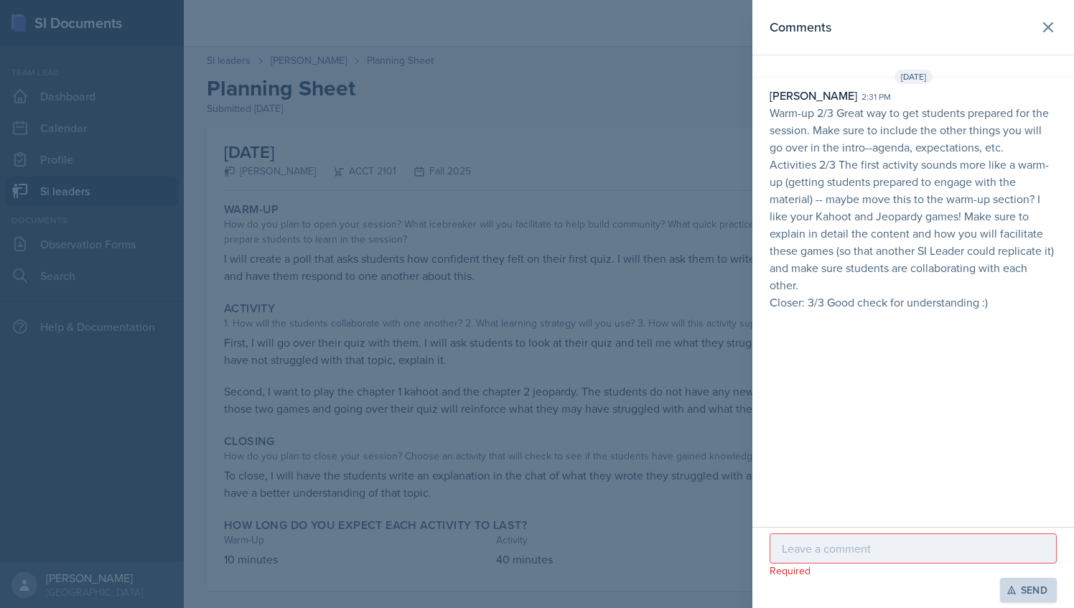
click at [896, 540] on div at bounding box center [912, 548] width 287 height 30
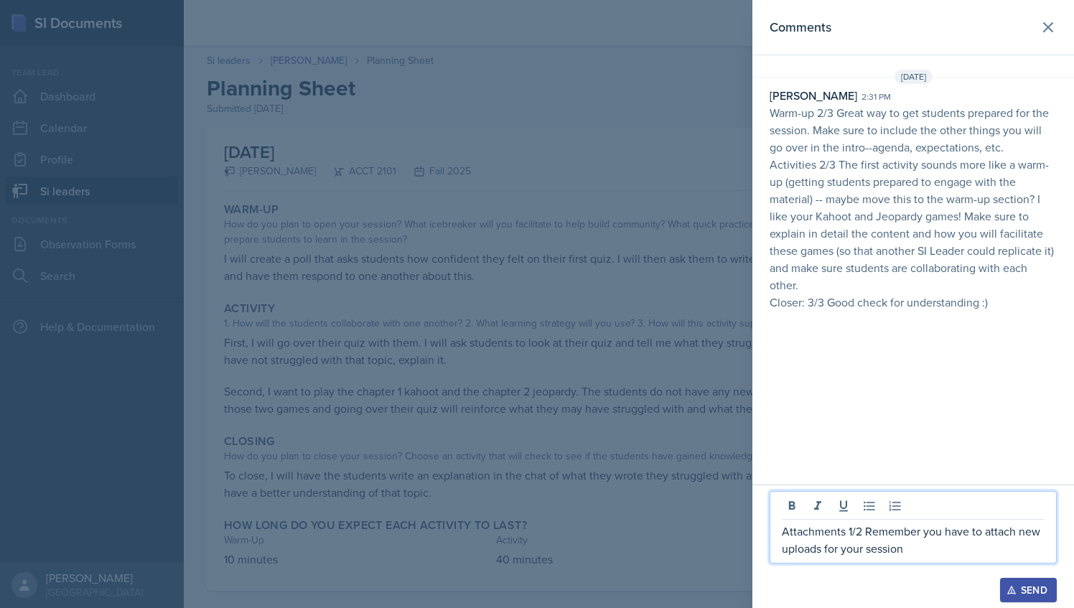
click at [825, 551] on p "Attachments 1/2 Remember you have to attach new uploads for your session" at bounding box center [913, 540] width 263 height 34
click at [841, 548] on p "Attachments 1/2 Remember you have to attach new uploads for your session" at bounding box center [913, 540] width 263 height 34
click at [926, 553] on p "Attachments 1/2 Remember you have to attach new uploads for your session" at bounding box center [913, 540] width 263 height 34
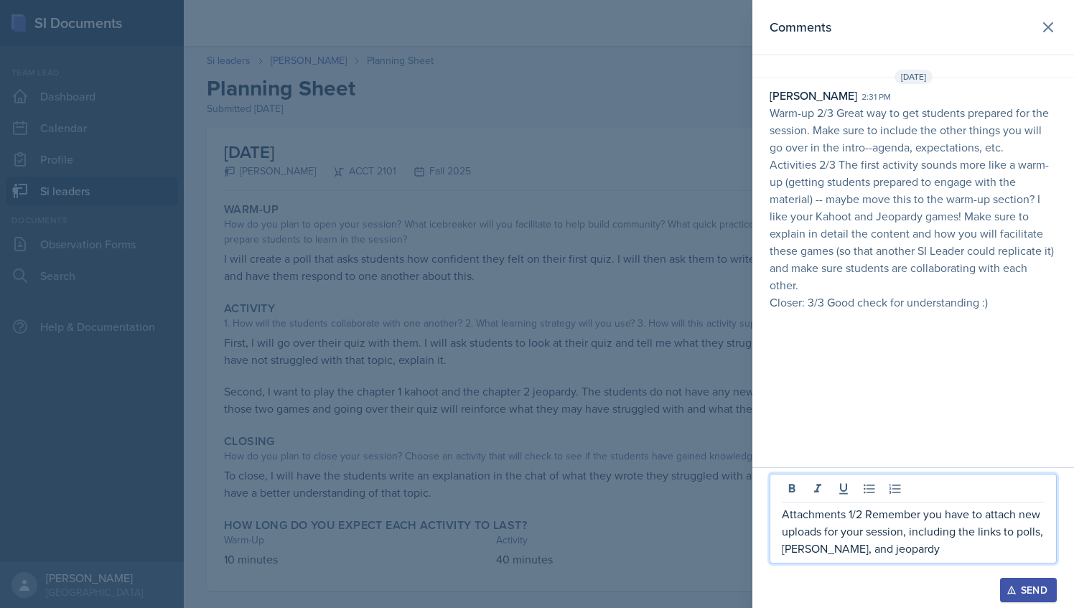
click at [906, 554] on p "Attachments 1/2 Remember you have to attach new uploads for your session, inclu…" at bounding box center [913, 531] width 263 height 52
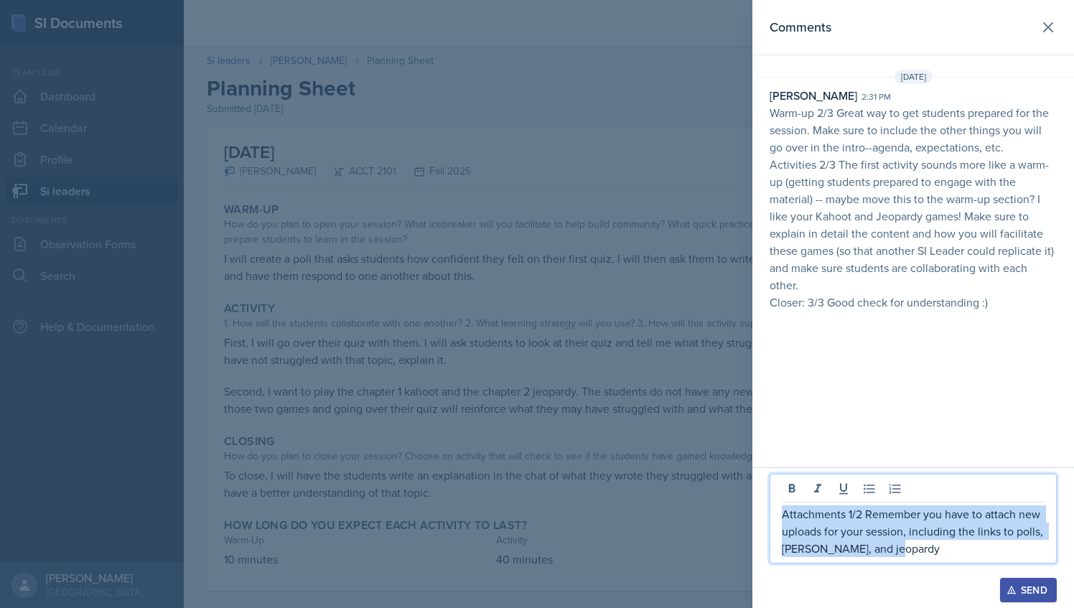
drag, startPoint x: 913, startPoint y: 556, endPoint x: 782, endPoint y: 514, distance: 137.8
click at [782, 514] on p "Attachments 1/2 Remember you have to attach new uploads for your session, inclu…" at bounding box center [913, 531] width 263 height 52
copy p "Attachments 1/2 Remember you have to attach new uploads for your session, inclu…"
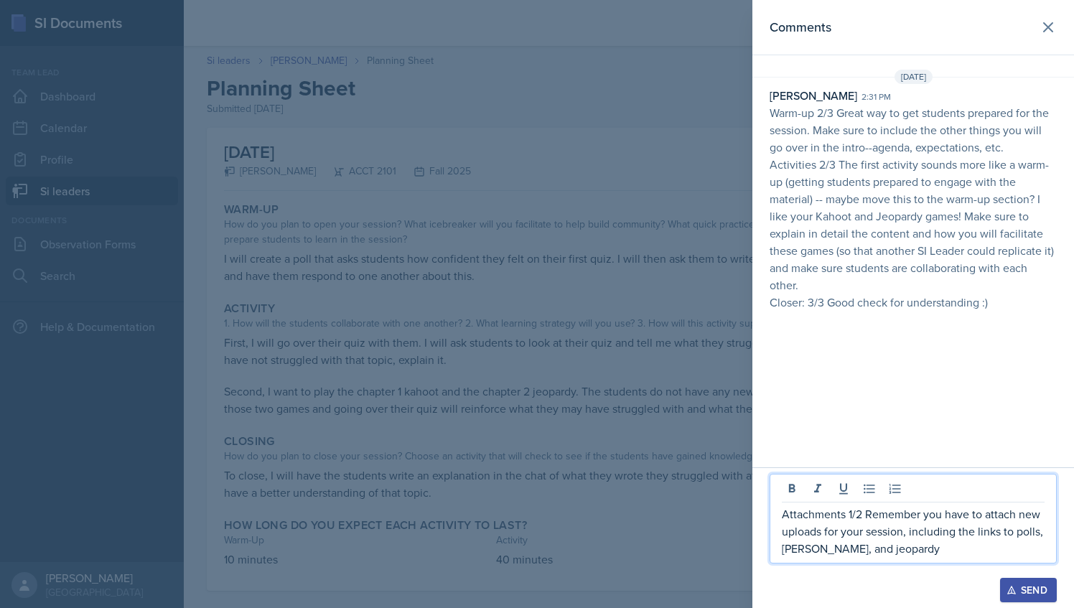
click at [630, 335] on div at bounding box center [537, 304] width 1074 height 608
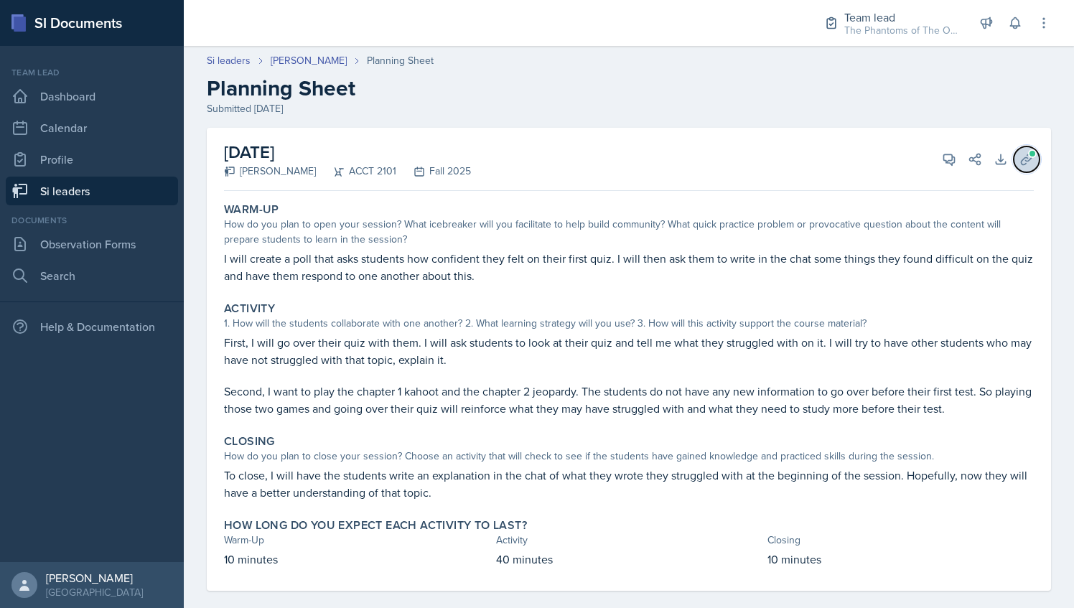
click at [1014, 150] on button "Uploads" at bounding box center [1026, 159] width 26 height 26
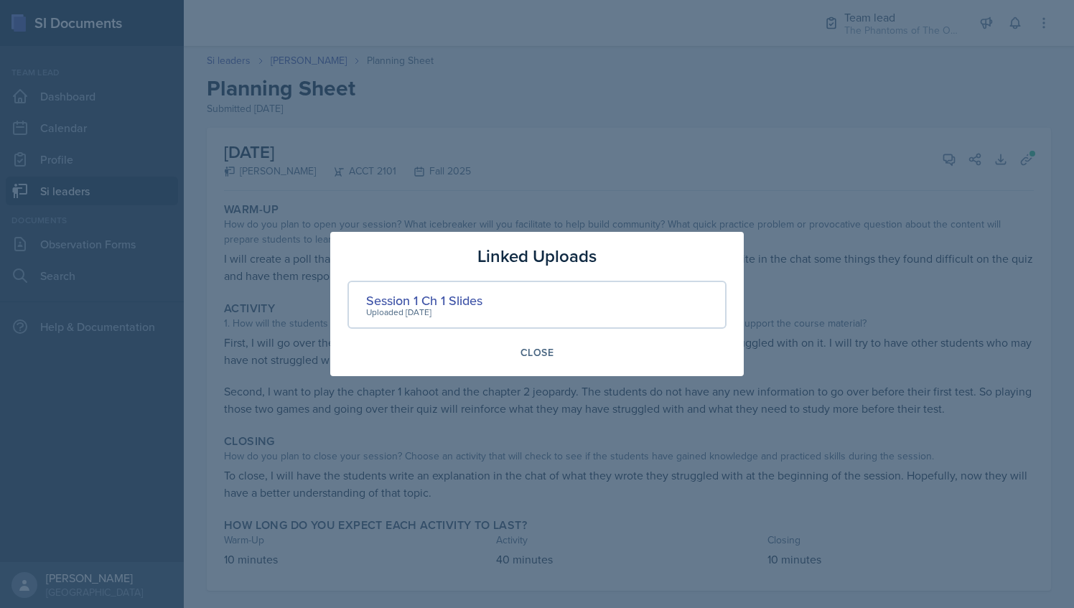
click at [454, 309] on div "Uploaded [DATE]" at bounding box center [424, 312] width 116 height 13
click at [459, 295] on div "Session 1 Ch 1 Slides" at bounding box center [424, 300] width 116 height 19
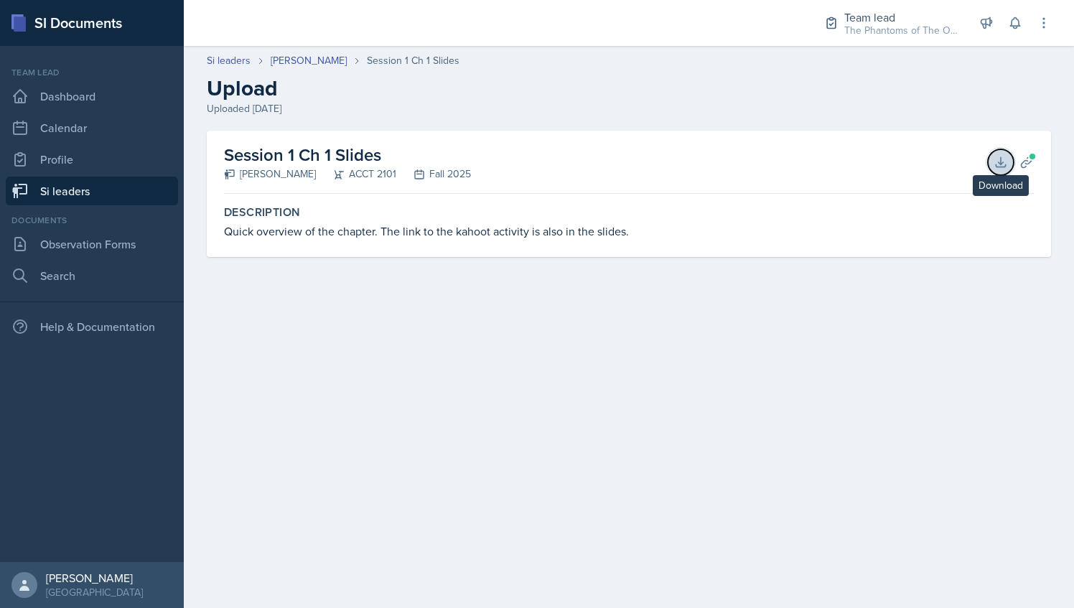
click at [1004, 159] on icon at bounding box center [1000, 162] width 14 height 14
click at [484, 92] on h2 "Upload" at bounding box center [629, 88] width 844 height 26
click at [303, 63] on link "[PERSON_NAME]" at bounding box center [309, 60] width 76 height 15
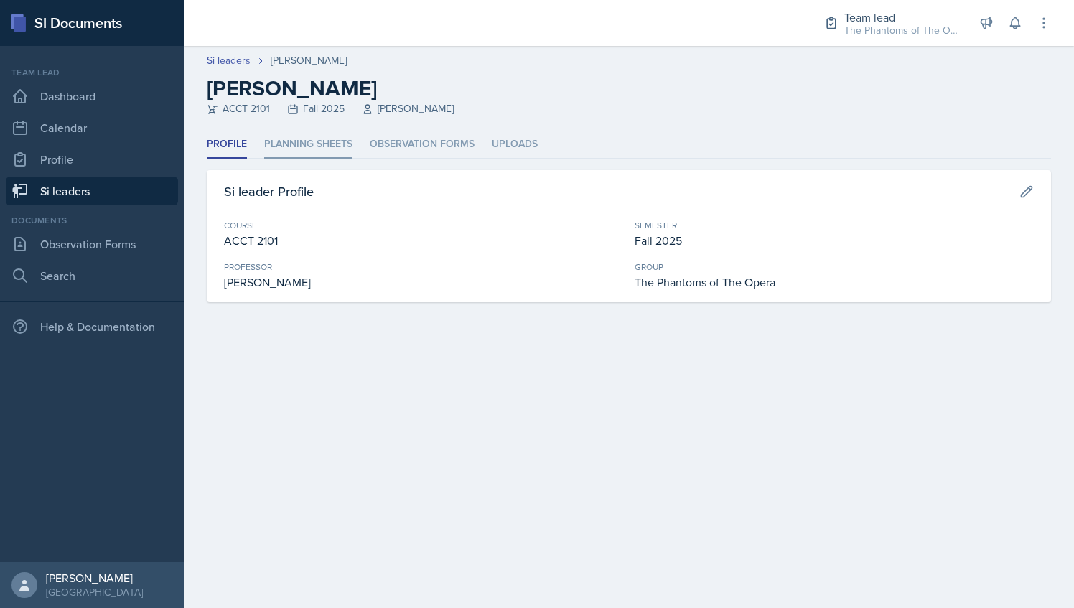
click at [291, 141] on li "Planning Sheets" at bounding box center [308, 145] width 88 height 28
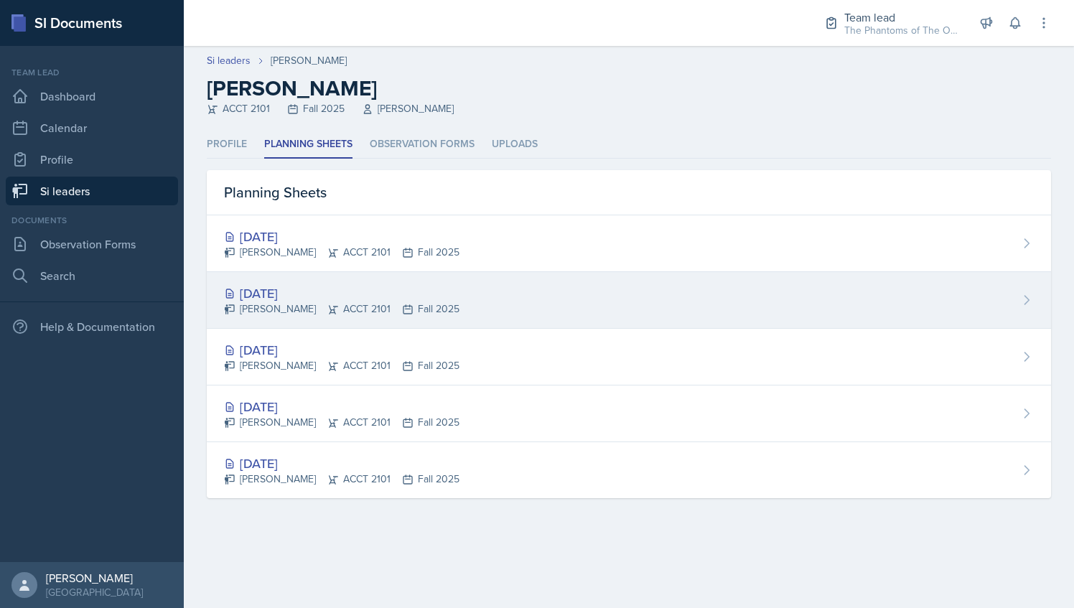
click at [489, 301] on div "[DATE] [PERSON_NAME] ACCT 2101 Fall 2025" at bounding box center [629, 300] width 844 height 57
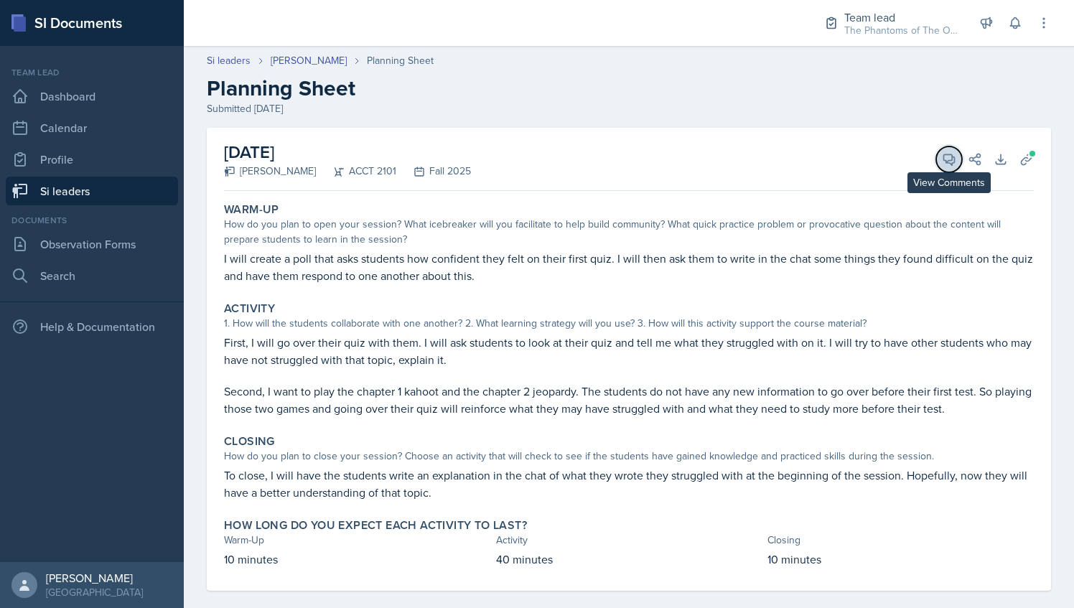
click at [950, 151] on span at bounding box center [953, 154] width 7 height 7
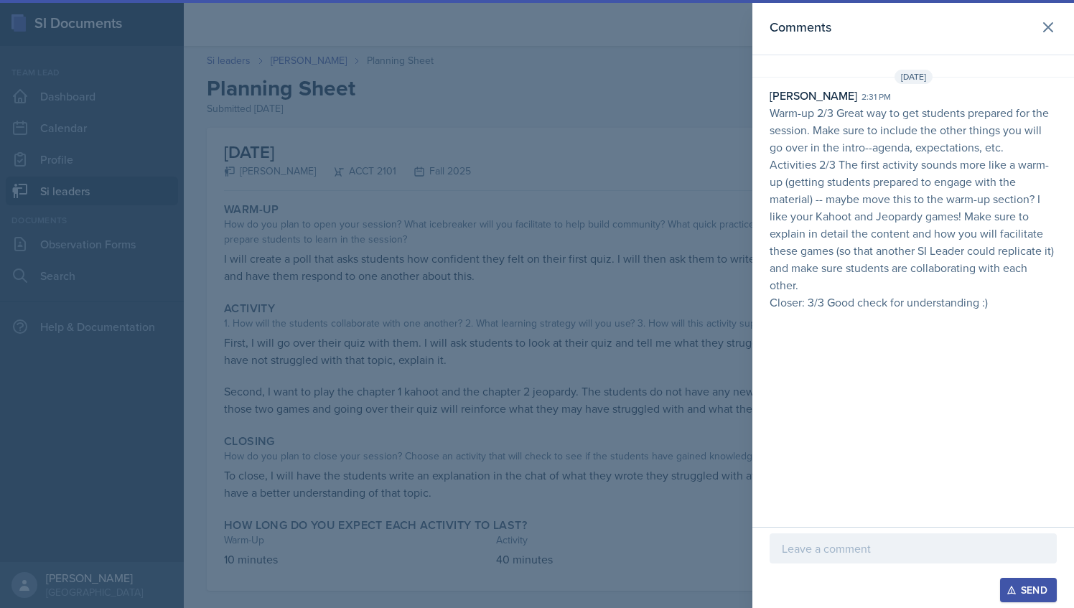
click at [825, 550] on p at bounding box center [913, 548] width 263 height 17
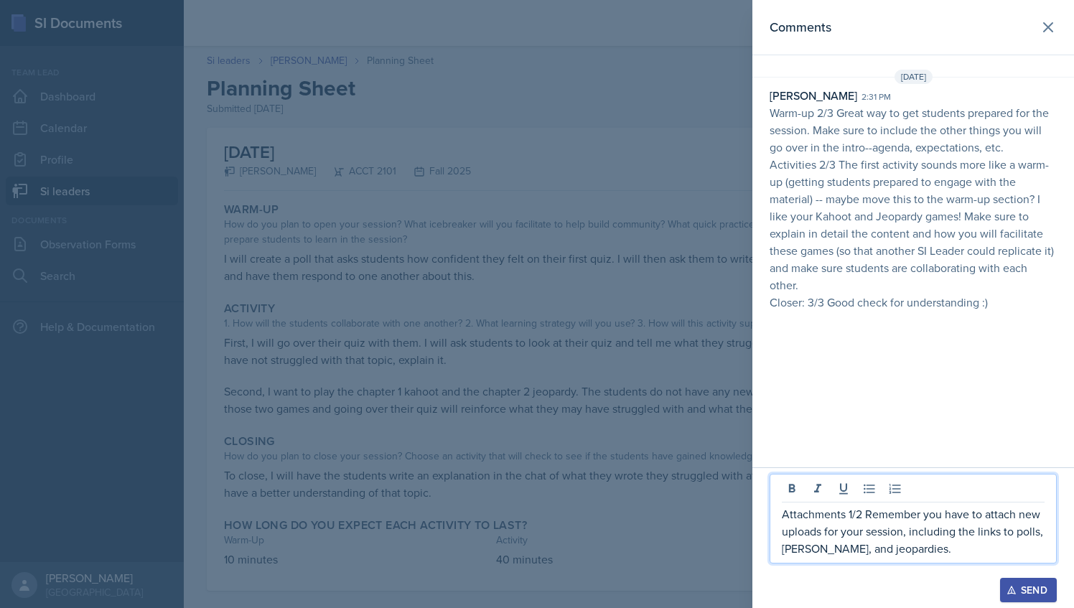
click at [1018, 589] on div "Send" at bounding box center [1028, 589] width 38 height 11
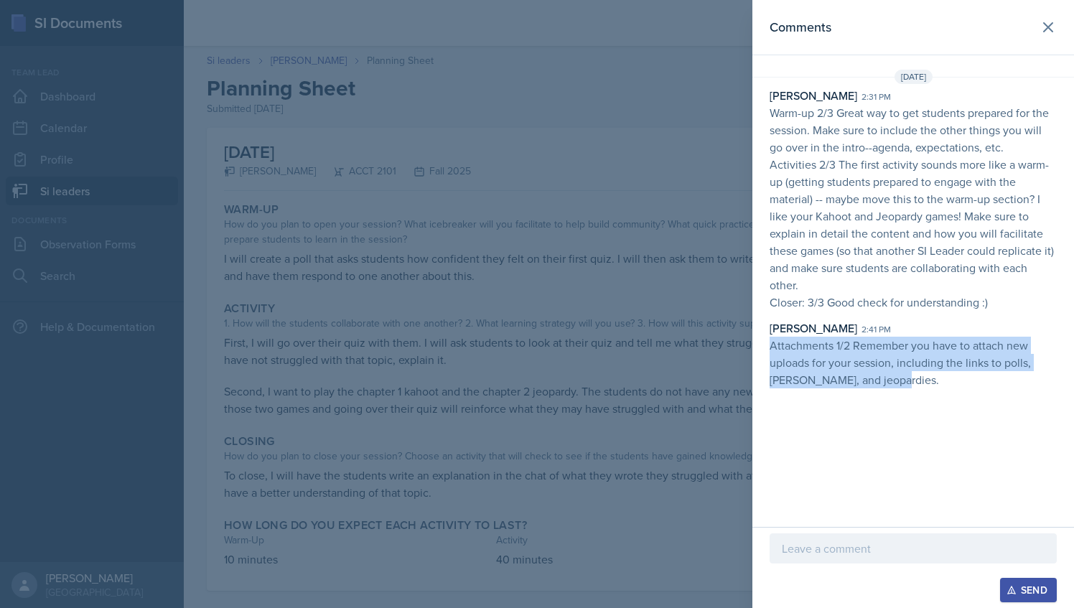
drag, startPoint x: 772, startPoint y: 344, endPoint x: 895, endPoint y: 381, distance: 128.3
click at [895, 381] on p "Attachments 1/2 Remember you have to attach new uploads for your session, inclu…" at bounding box center [912, 363] width 287 height 52
copy p "Attachments 1/2 Remember you have to attach new uploads for your session, inclu…"
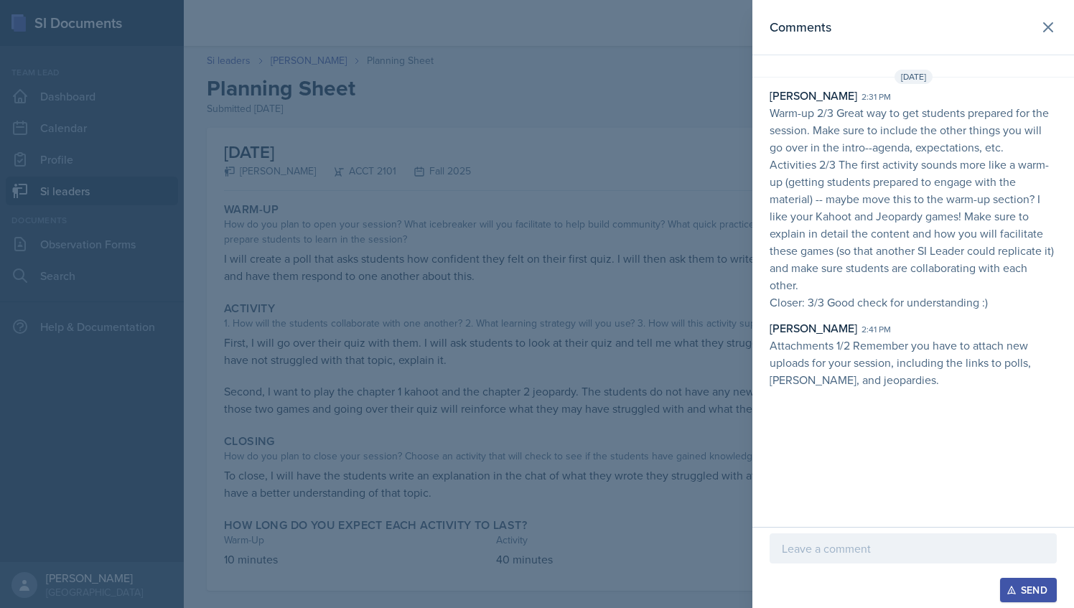
click at [659, 233] on div at bounding box center [537, 304] width 1074 height 608
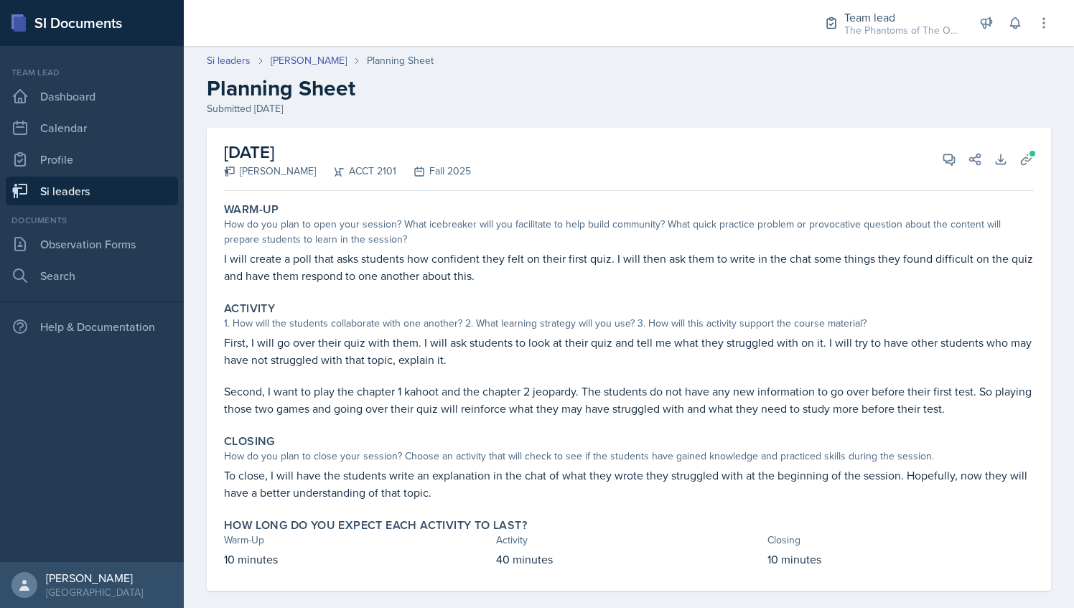
click at [312, 51] on header "Si leaders [PERSON_NAME] Planning Sheet Planning Sheet Submitted [DATE]" at bounding box center [629, 85] width 890 height 92
click at [314, 54] on link "[PERSON_NAME]" at bounding box center [309, 60] width 76 height 15
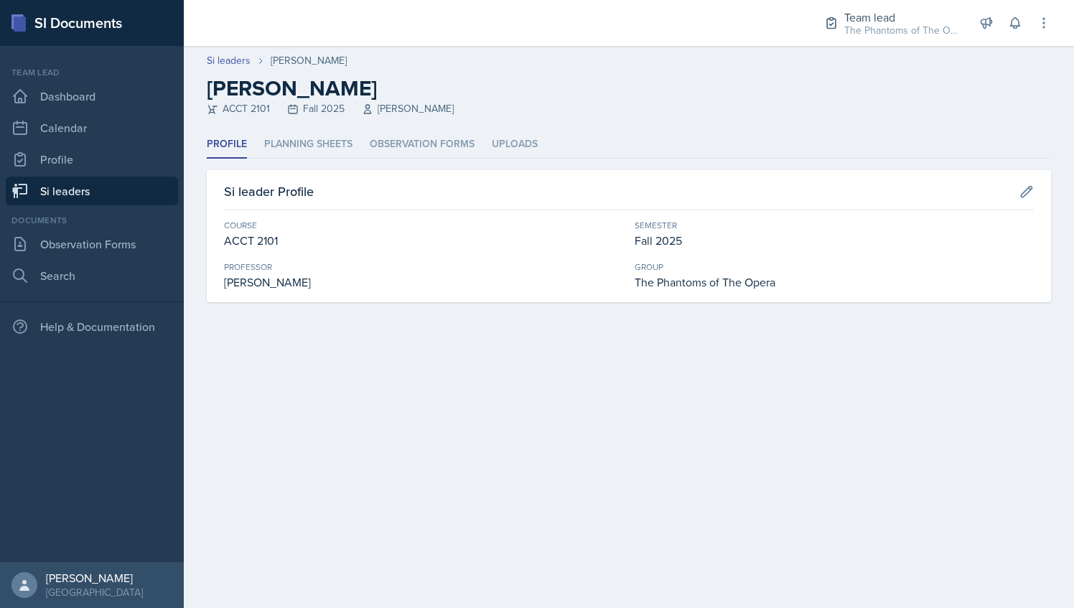
click at [319, 128] on header "Si leaders [PERSON_NAME] [PERSON_NAME] ACCT 2101 Fall 2025 [PERSON_NAME]" at bounding box center [629, 88] width 890 height 85
click at [332, 146] on li "Planning Sheets" at bounding box center [308, 145] width 88 height 28
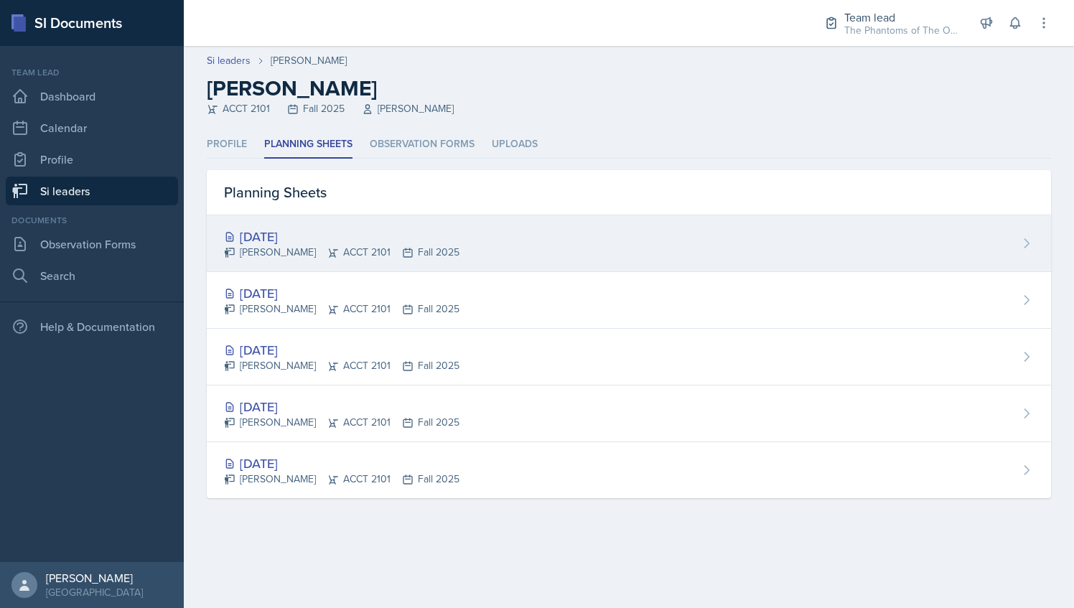
click at [422, 240] on div "[DATE]" at bounding box center [341, 236] width 235 height 19
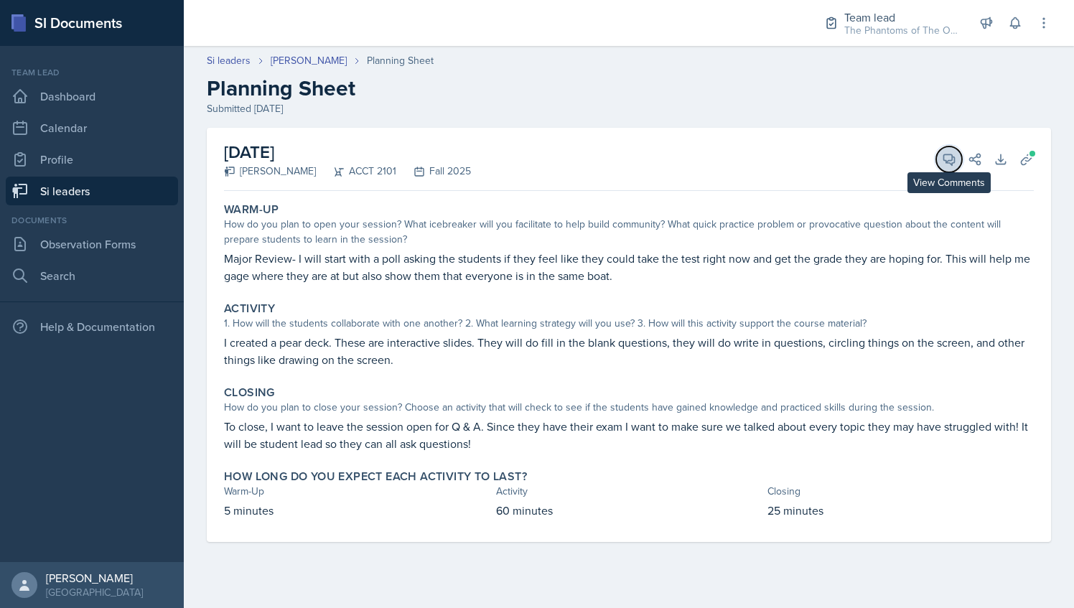
click at [945, 159] on icon at bounding box center [949, 159] width 14 height 14
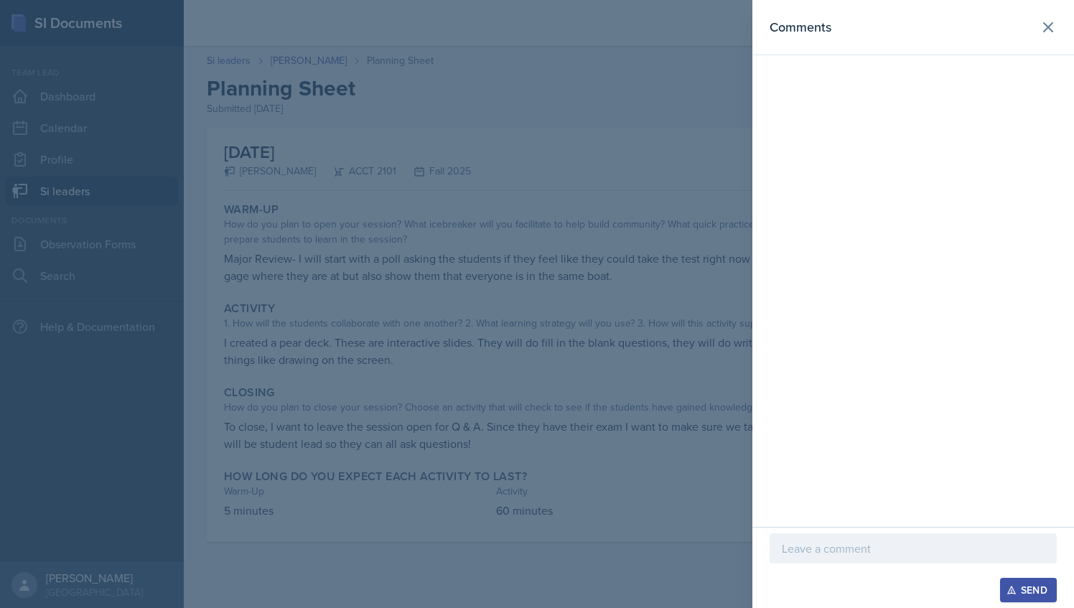
click at [625, 261] on div at bounding box center [537, 304] width 1074 height 608
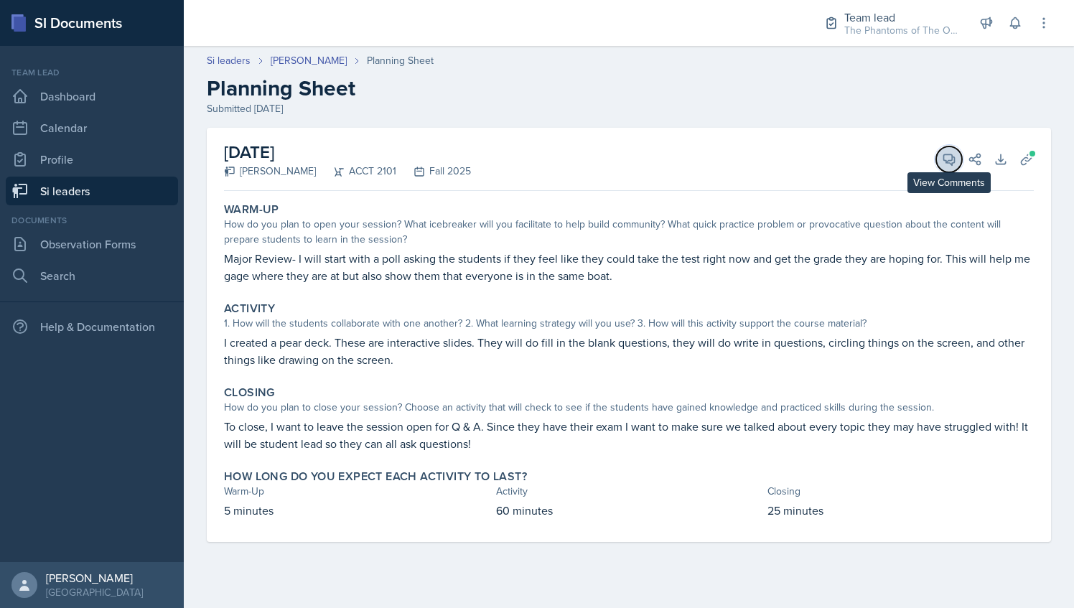
click at [944, 156] on icon at bounding box center [949, 159] width 11 height 11
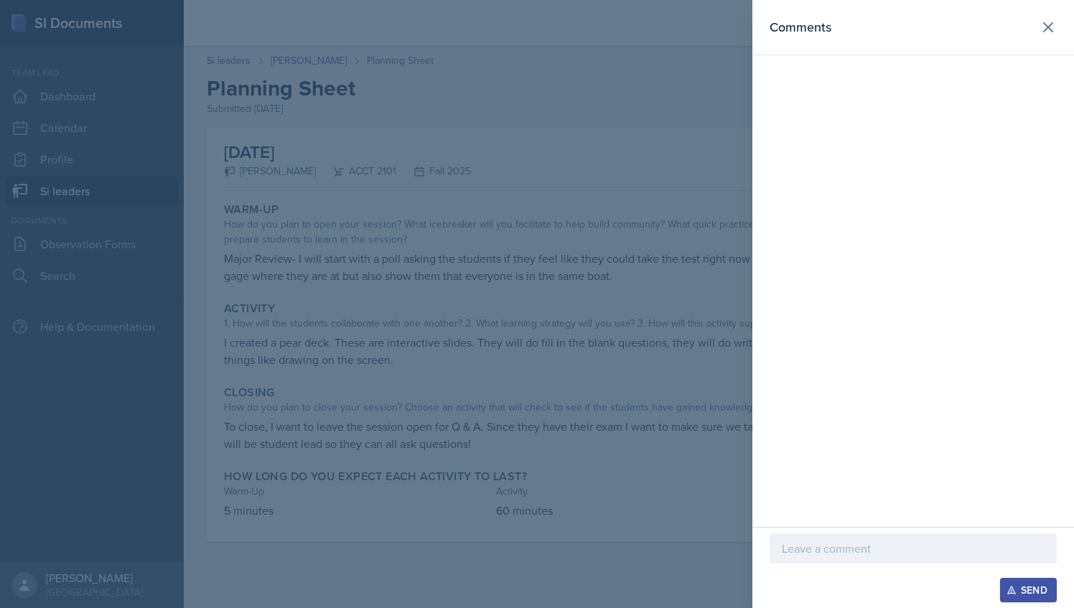
click at [823, 551] on p at bounding box center [913, 548] width 263 height 17
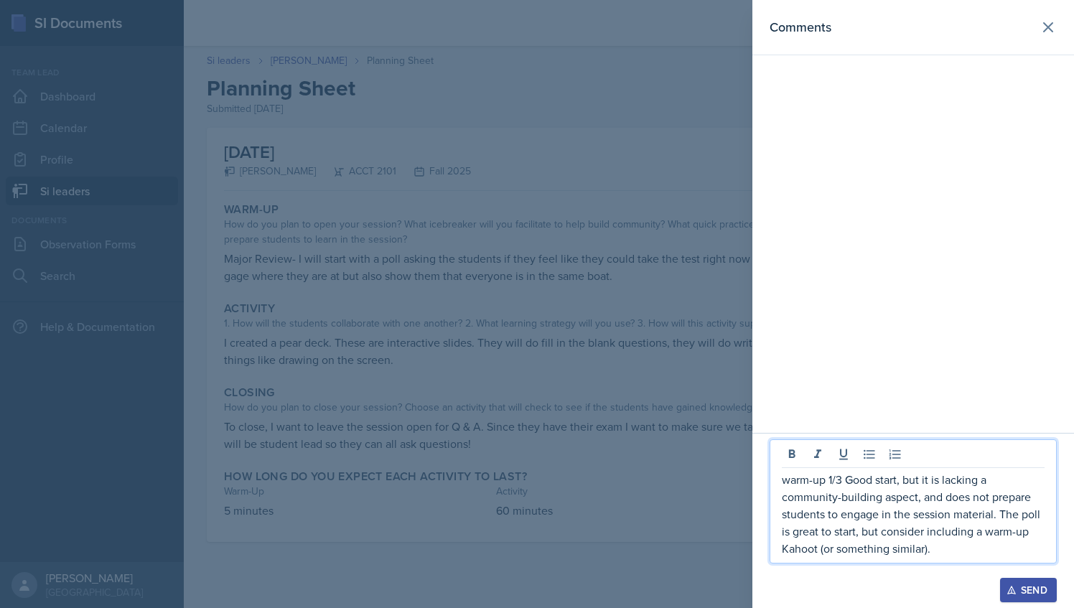
click at [914, 515] on p "warm-up 1/3 Good start, but it is lacking a community-building aspect, and does…" at bounding box center [913, 514] width 263 height 86
click at [788, 479] on p "warm-up 1/3 Good start, but it is lacking a community-building aspect, and does…" at bounding box center [913, 514] width 263 height 86
click at [949, 545] on p "Warm-up 1/3 Good start, but it is lacking a community-building aspect and does …" at bounding box center [913, 514] width 263 height 86
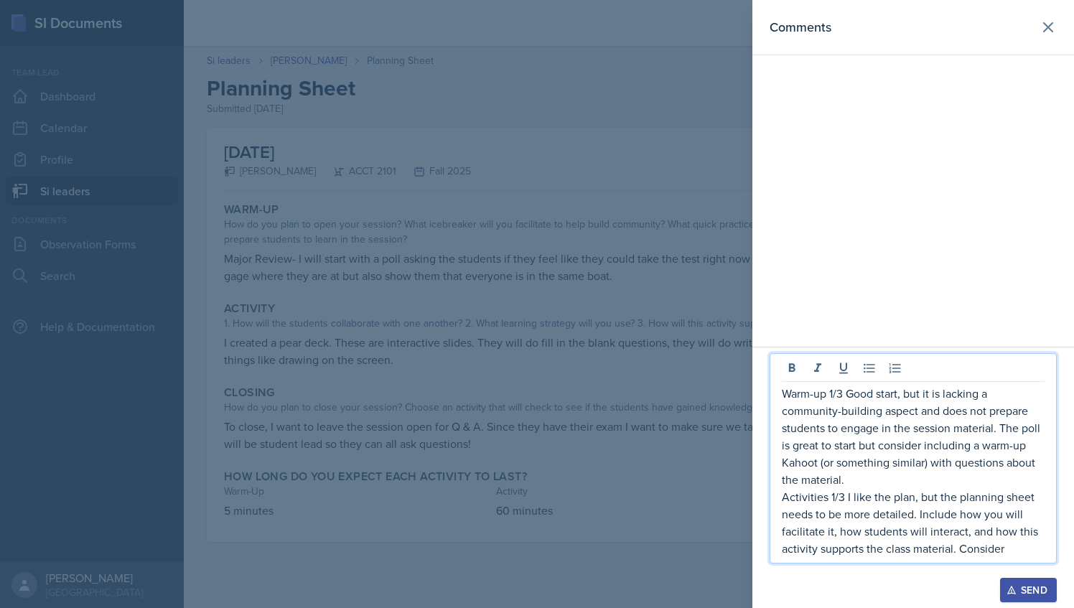
click at [975, 549] on p "Activities 1/3 I like the plan, but the planning sheet needs to be more detaile…" at bounding box center [913, 522] width 263 height 69
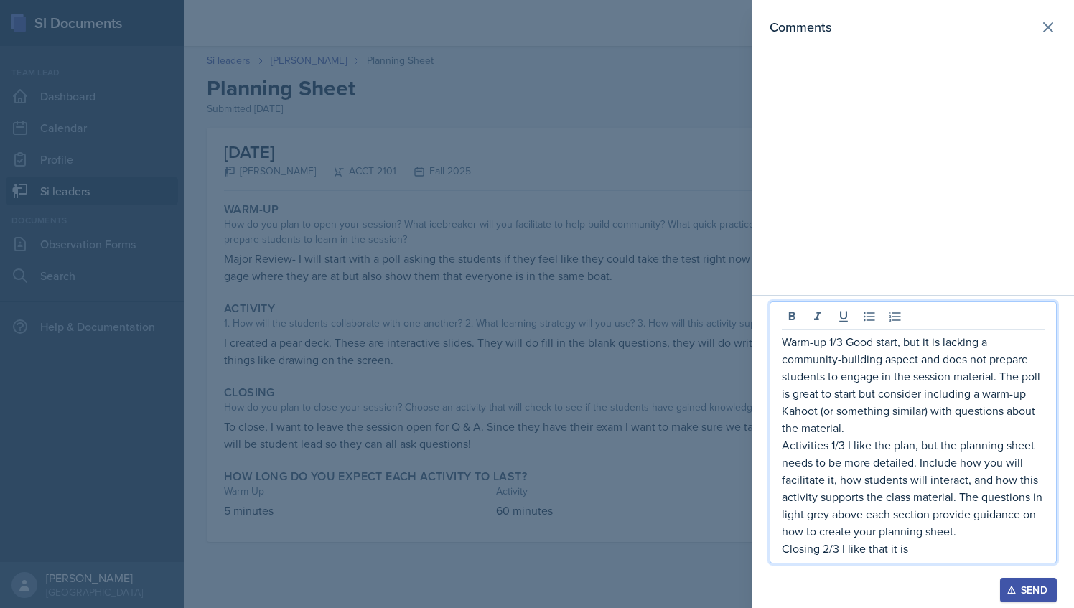
click at [865, 550] on p "Closing 2/3 I like that it is" at bounding box center [913, 548] width 263 height 17
click at [924, 557] on p "Closing 2/3 I LOVE that it is" at bounding box center [913, 548] width 263 height 17
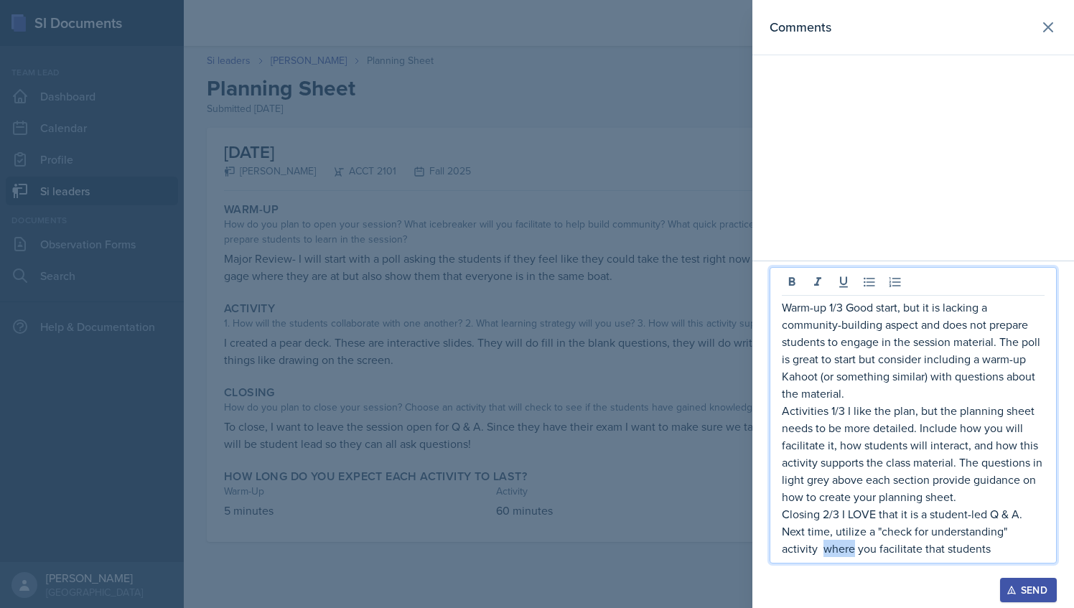
click at [807, 546] on p "Closing 2/3 I LOVE that it is a student-led Q & A. Next time, utilize a "check …" at bounding box center [913, 531] width 263 height 52
click at [879, 551] on p "Closing 2/3 I LOVE that it is a student-led Q & A. Next time, utilize a "check …" at bounding box center [913, 531] width 263 height 52
click at [943, 551] on p "Closing 2/3 I LOVE that it is a student-led Q & A. Next time, utilize a "check …" at bounding box center [913, 531] width 263 height 52
click at [952, 551] on p "Closing 2/3 I LOVE that it is a student-led Q & A. Next time, utilize a "check …" at bounding box center [913, 531] width 263 height 52
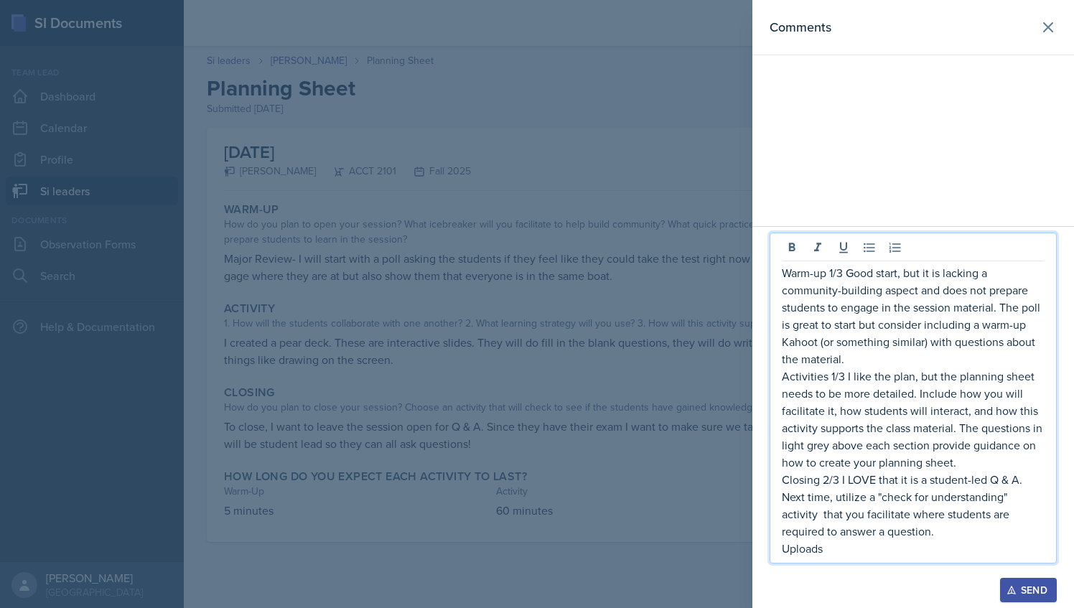
click at [847, 545] on p "Uploads" at bounding box center [913, 548] width 263 height 17
click at [840, 543] on p "Uploads" at bounding box center [913, 548] width 263 height 17
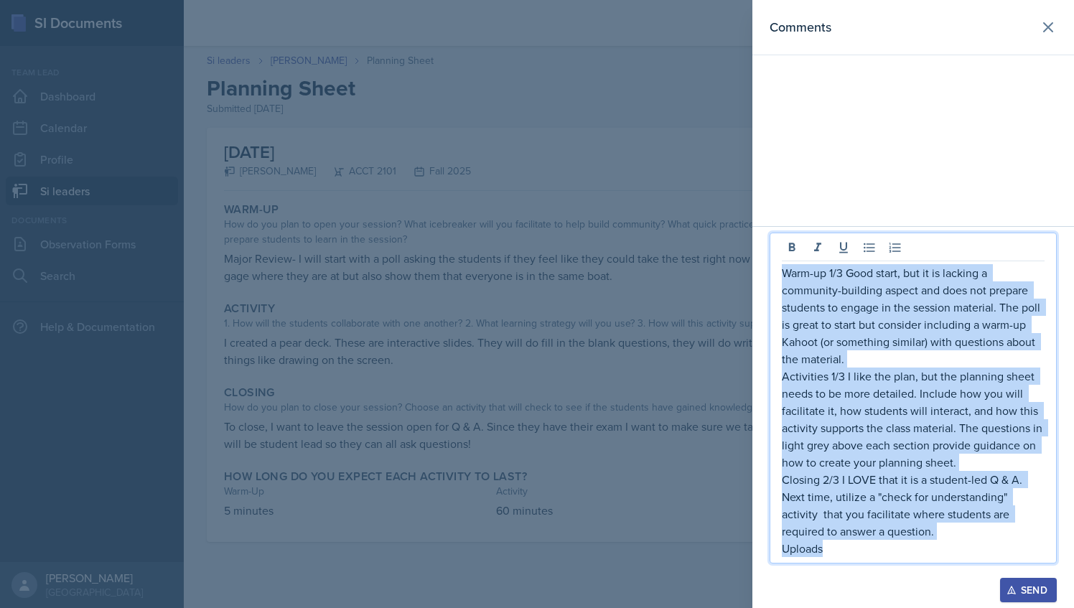
drag, startPoint x: 830, startPoint y: 553, endPoint x: 784, endPoint y: 276, distance: 281.5
click at [784, 276] on div "Warm-up 1/3 Good start, but it is lacking a community-building aspect and does …" at bounding box center [913, 410] width 263 height 293
copy div "Warm-up 1/3 Good start, but it is lacking a community-building aspect and does …"
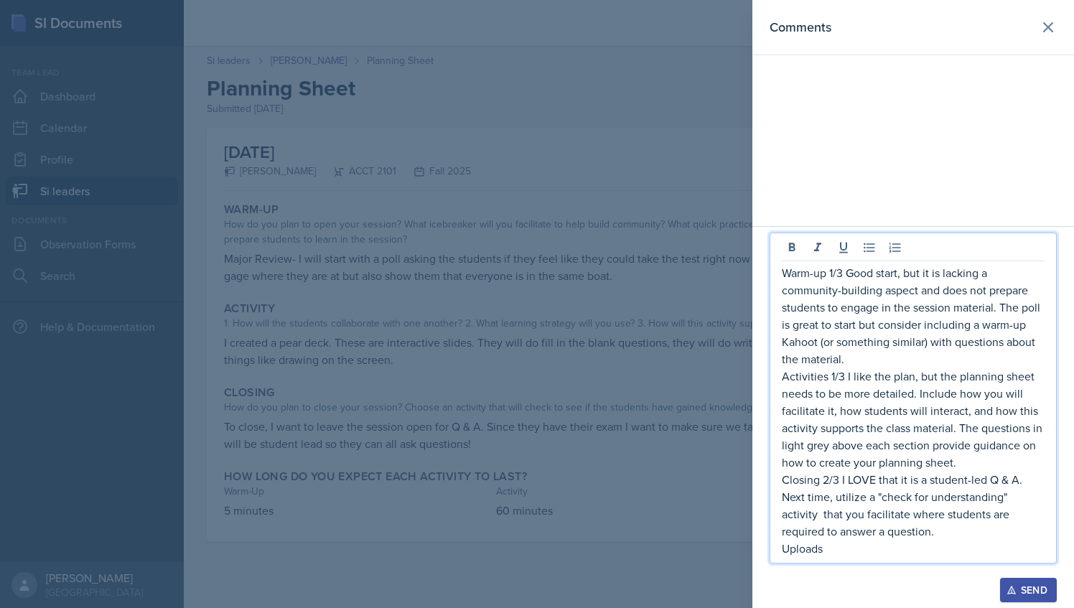
click at [614, 183] on div at bounding box center [537, 304] width 1074 height 608
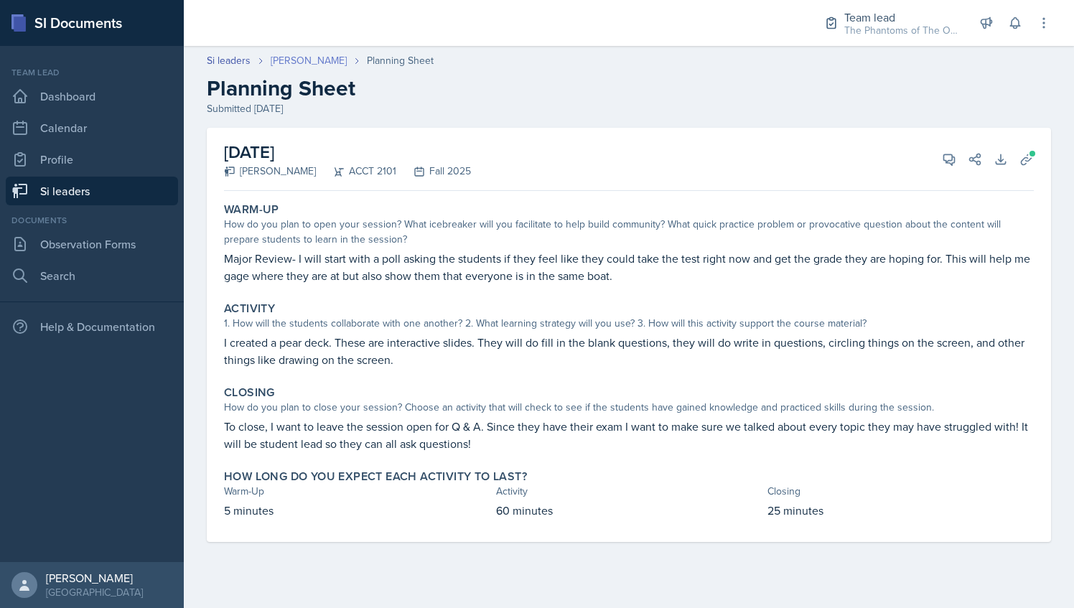
click at [294, 61] on link "[PERSON_NAME]" at bounding box center [309, 60] width 76 height 15
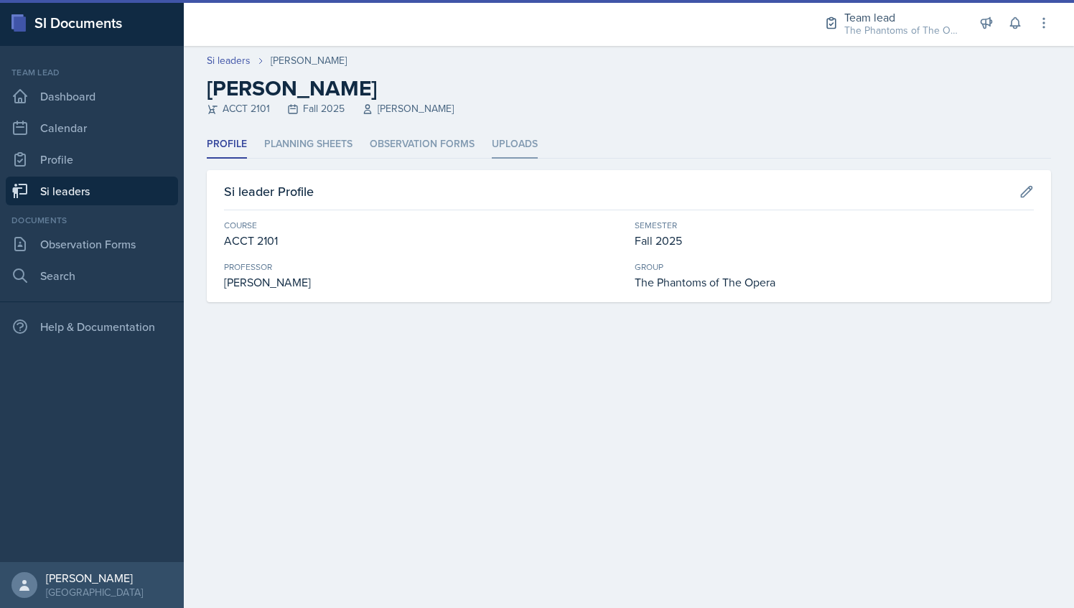
click at [514, 140] on li "Uploads" at bounding box center [515, 145] width 46 height 28
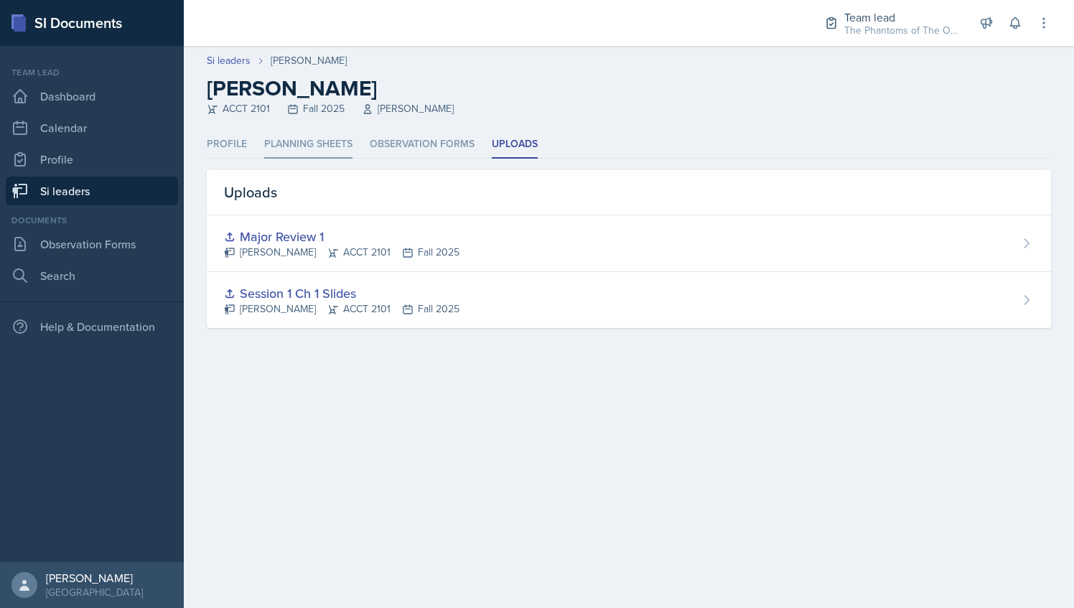
click at [315, 135] on li "Planning Sheets" at bounding box center [308, 145] width 88 height 28
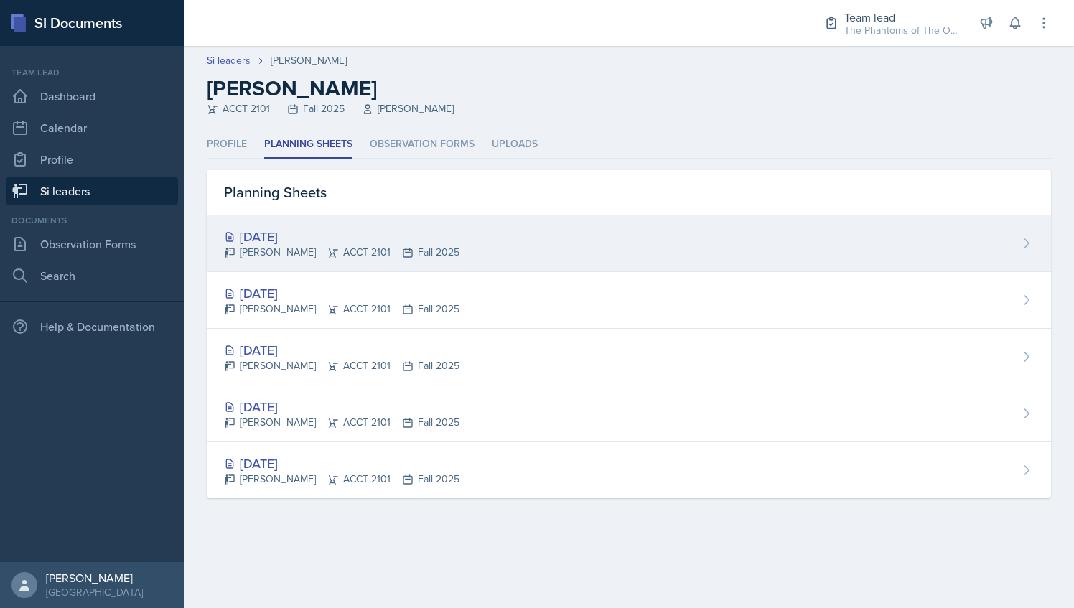
click at [500, 240] on div "[DATE] [PERSON_NAME] ACCT 2101 Fall 2025" at bounding box center [629, 243] width 844 height 57
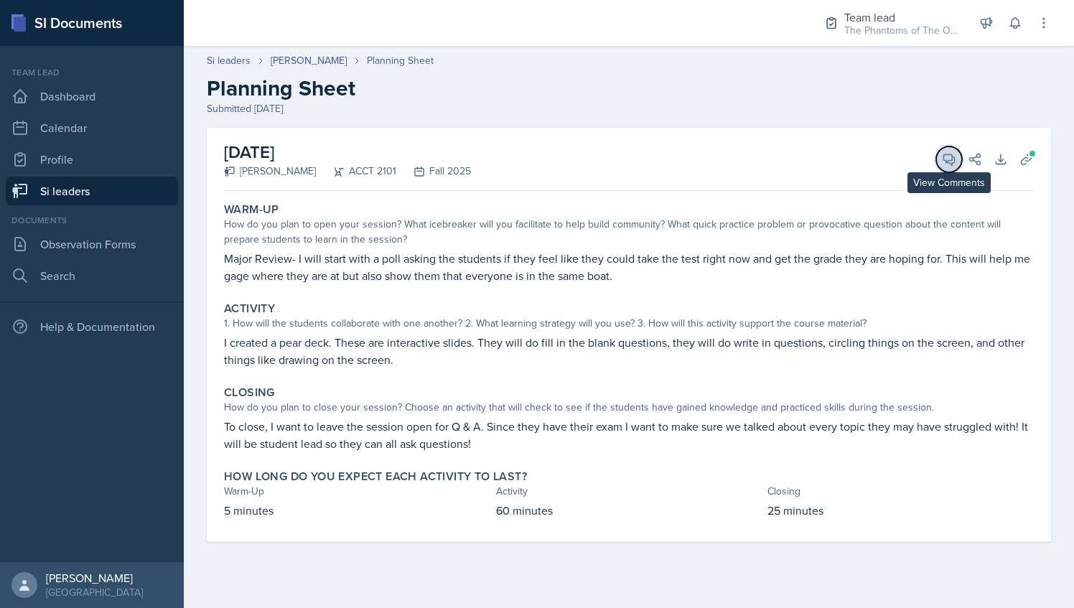
click at [949, 159] on icon at bounding box center [949, 159] width 14 height 14
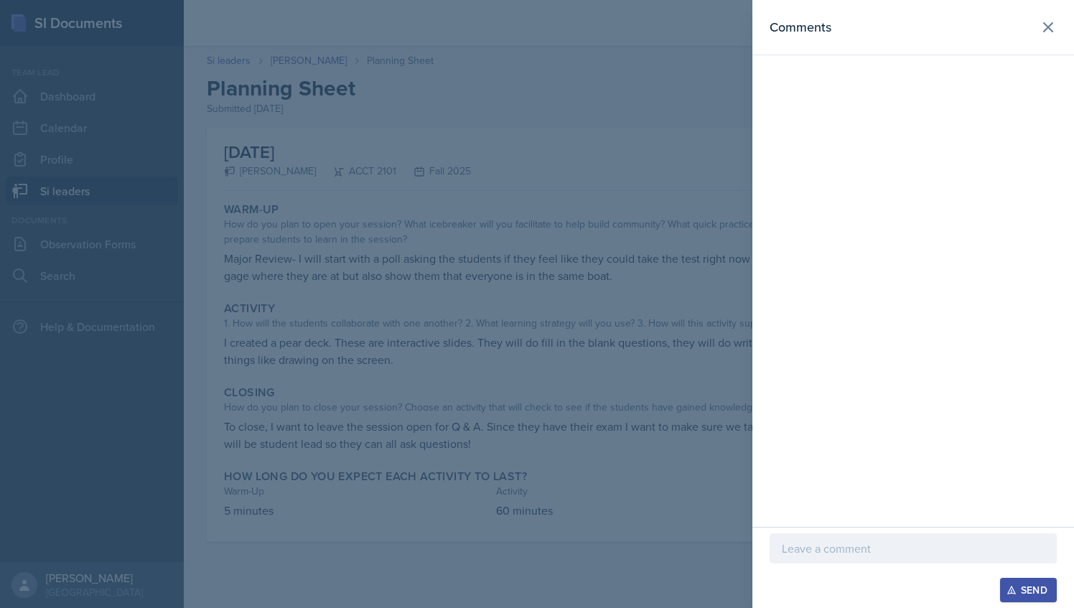
click at [817, 548] on p at bounding box center [913, 548] width 263 height 17
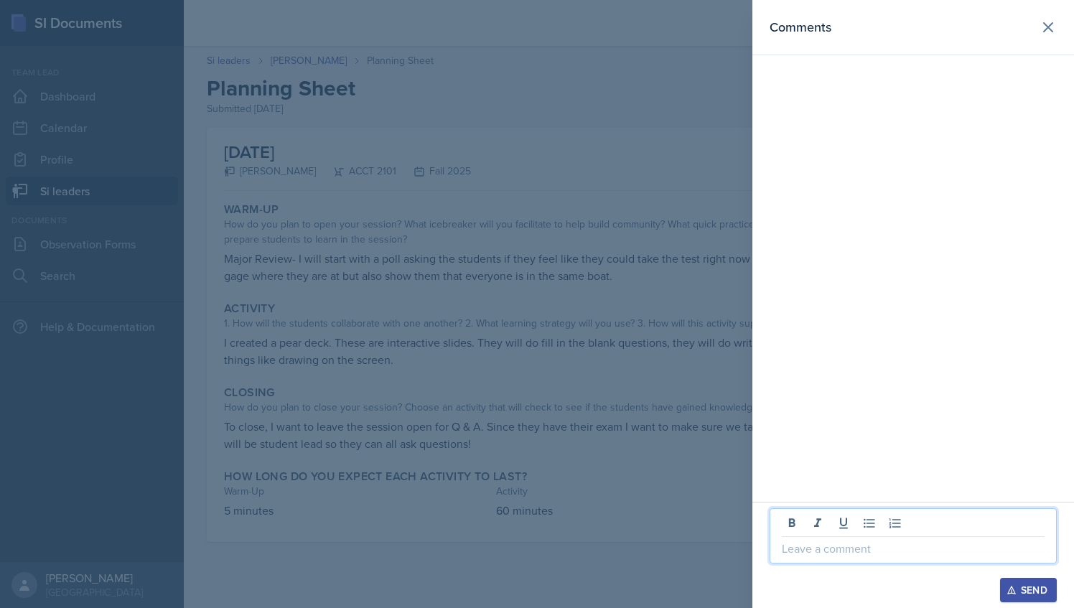
paste div
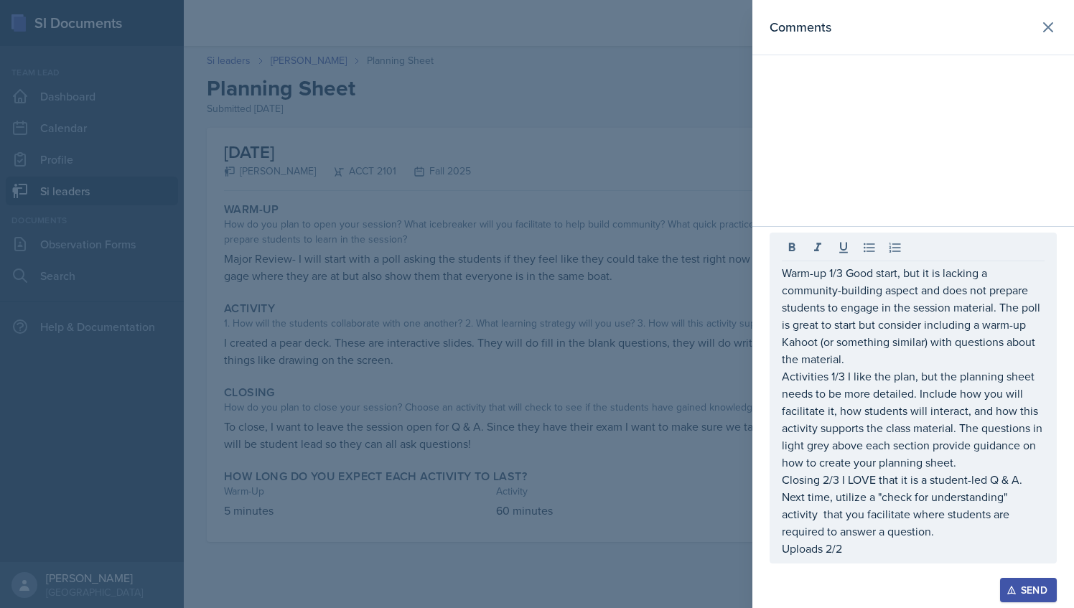
click at [1031, 588] on div "Send" at bounding box center [1028, 589] width 38 height 11
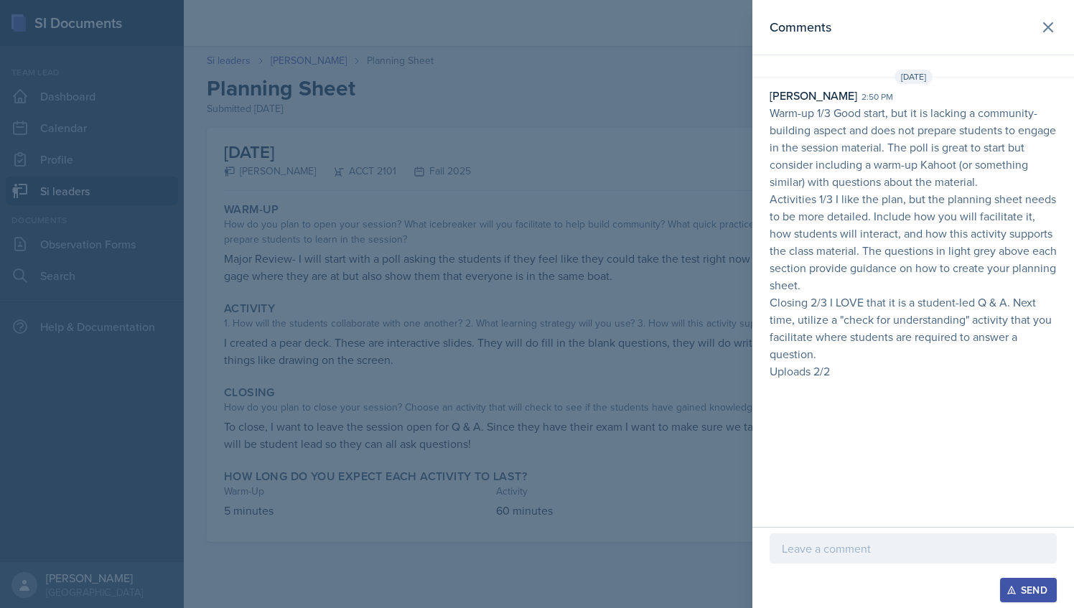
click at [768, 106] on div "[PERSON_NAME] 2:50 pm Warm-up 1/3 Good start, but it is lacking a community-bui…" at bounding box center [913, 233] width 322 height 293
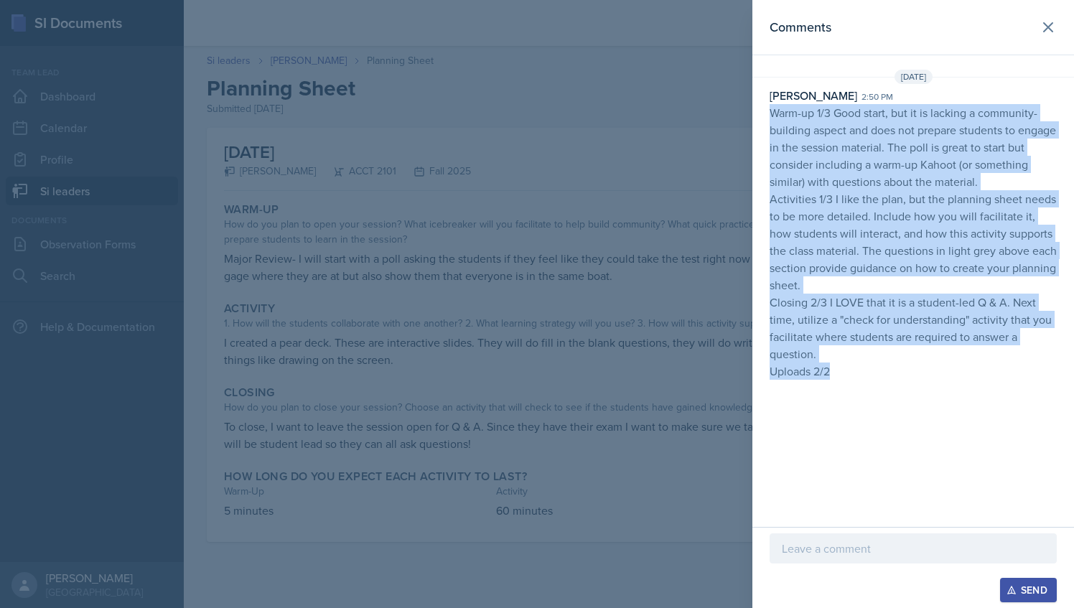
drag, startPoint x: 772, startPoint y: 112, endPoint x: 834, endPoint y: 370, distance: 265.7
click at [834, 370] on p "Warm-up 1/3 Good start, but it is lacking a community-building aspect and does …" at bounding box center [912, 242] width 287 height 276
copy p "Warm-up 1/3 Good start, but it is lacking a community-building aspect and does …"
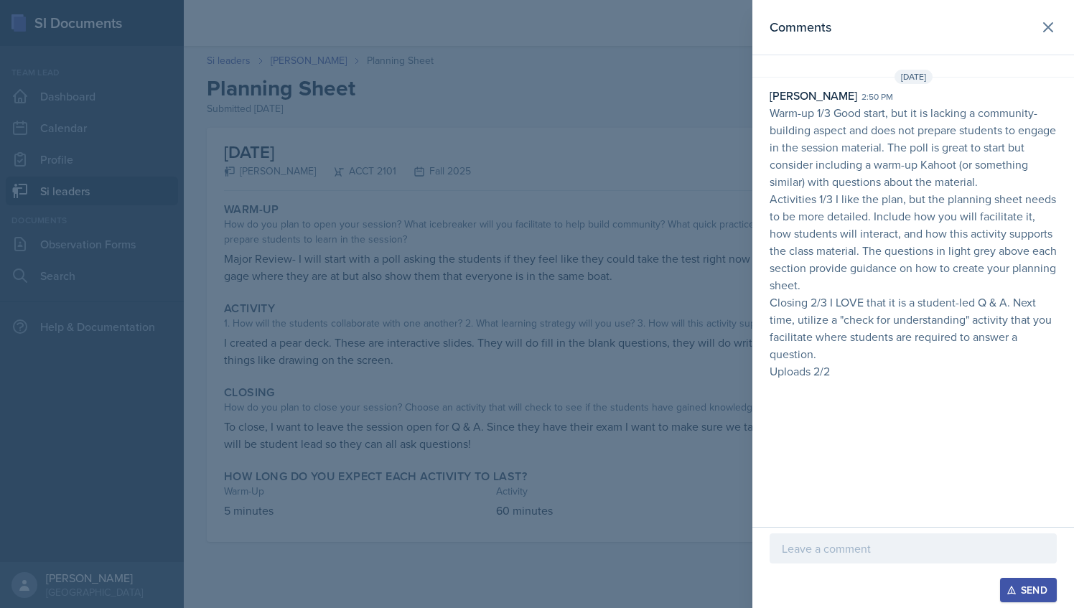
click at [401, 50] on div at bounding box center [537, 304] width 1074 height 608
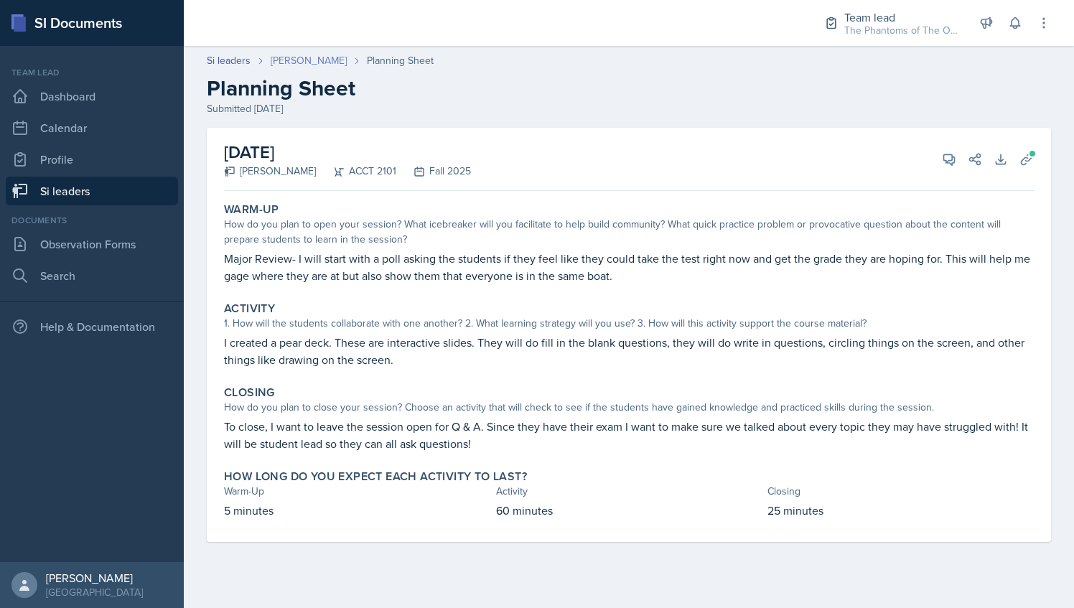
click at [293, 65] on link "[PERSON_NAME]" at bounding box center [309, 60] width 76 height 15
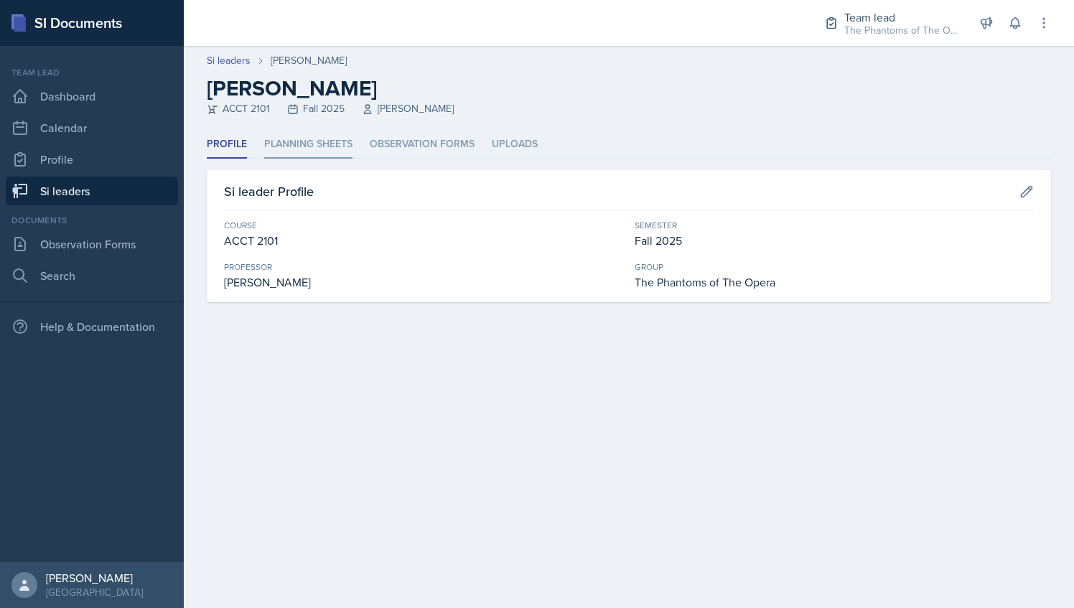
click at [339, 146] on li "Planning Sheets" at bounding box center [308, 145] width 88 height 28
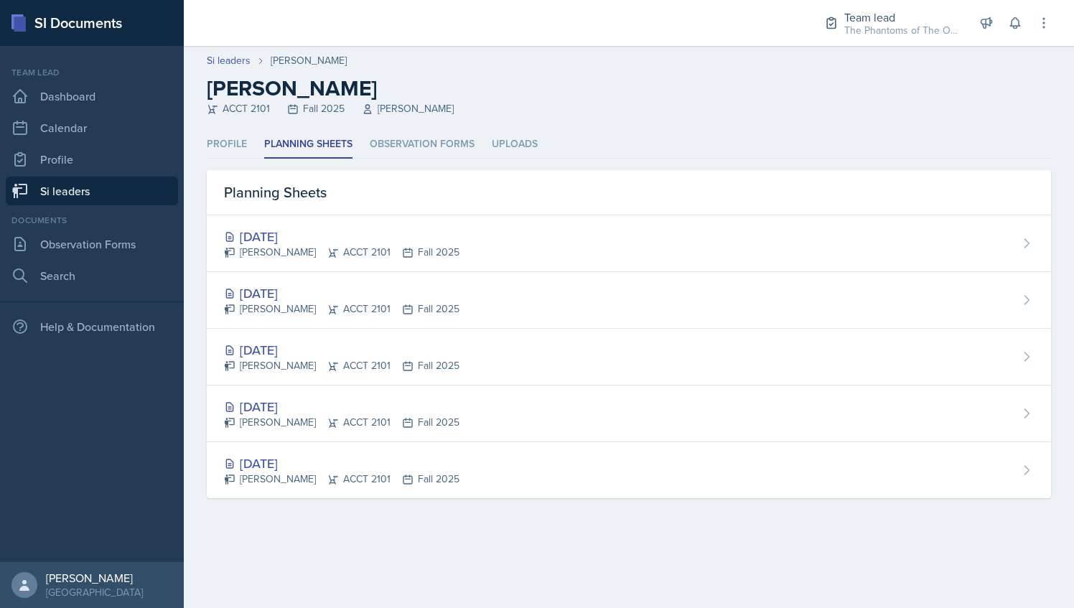
click at [121, 180] on link "Si leaders" at bounding box center [92, 191] width 172 height 29
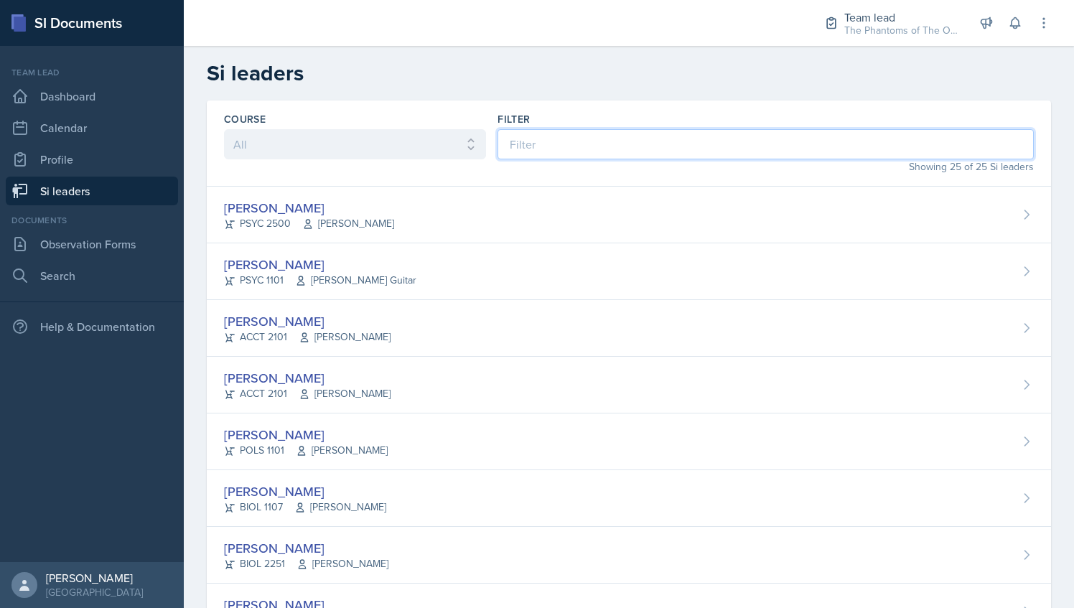
click at [550, 144] on input at bounding box center [765, 144] width 536 height 30
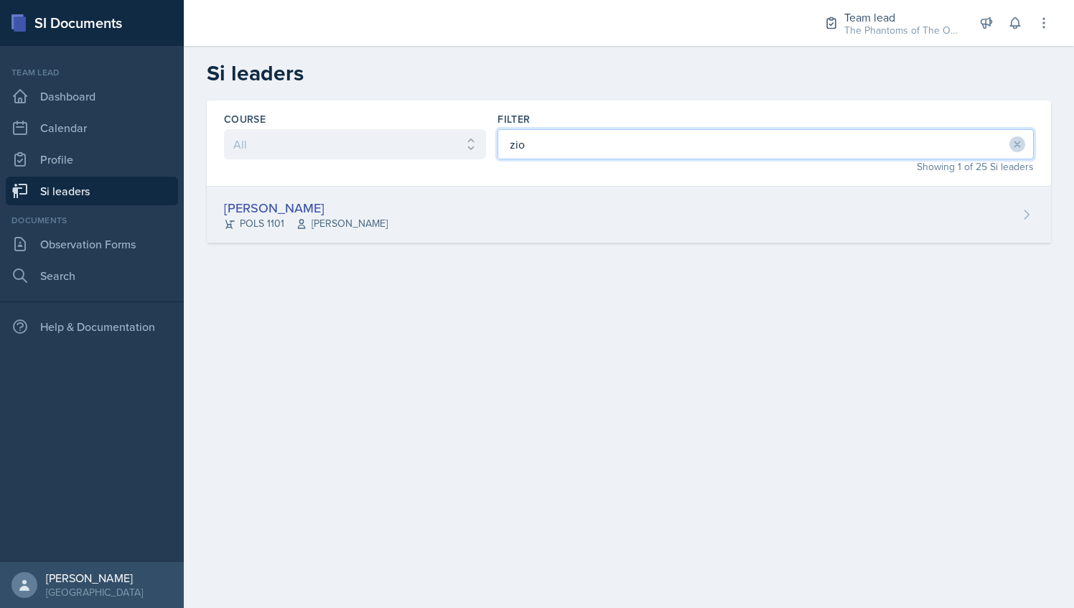
type input "zio"
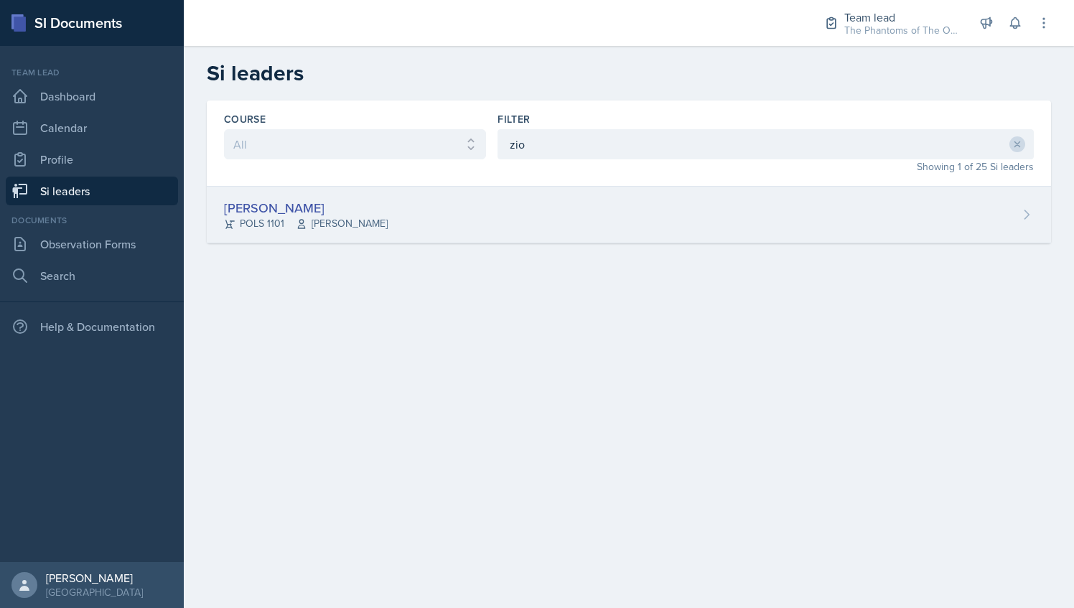
click at [425, 223] on div "[PERSON_NAME] POLS 1101 [PERSON_NAME]" at bounding box center [629, 215] width 844 height 57
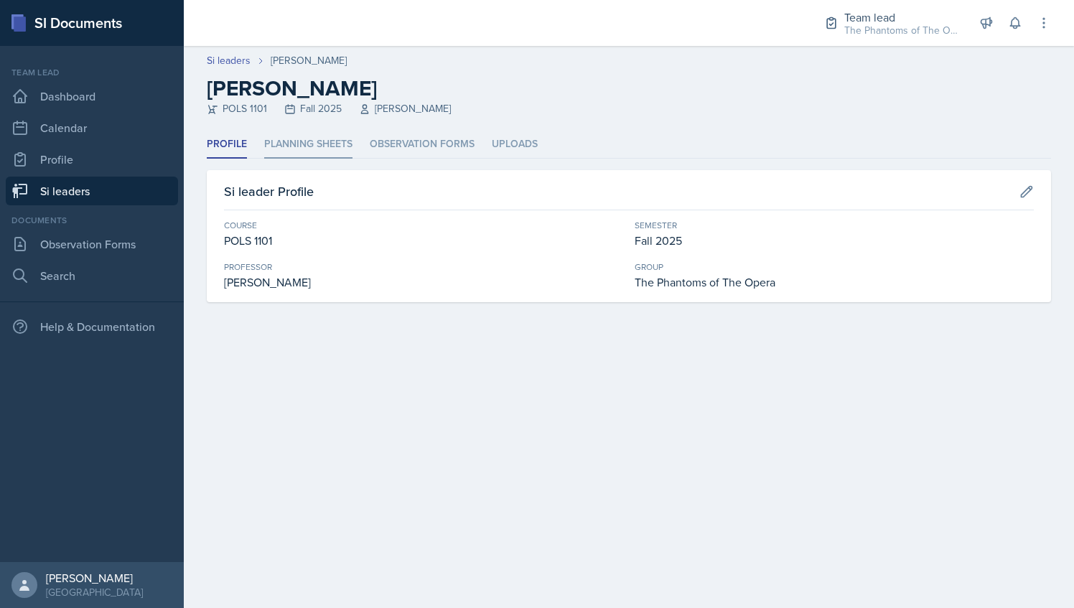
click at [319, 134] on li "Planning Sheets" at bounding box center [308, 145] width 88 height 28
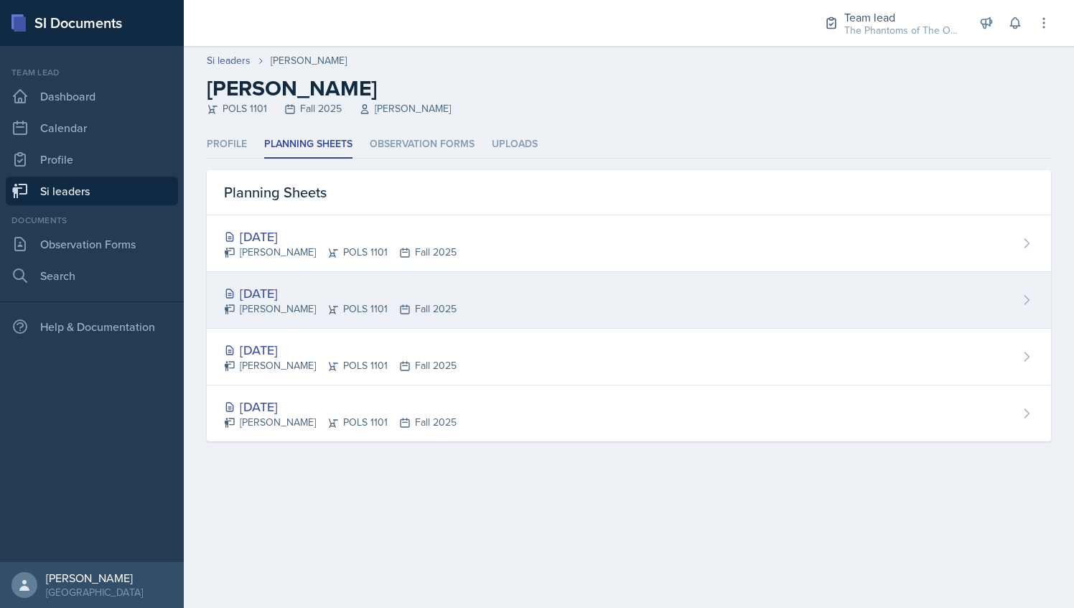
click at [378, 299] on div "[DATE]" at bounding box center [340, 293] width 233 height 19
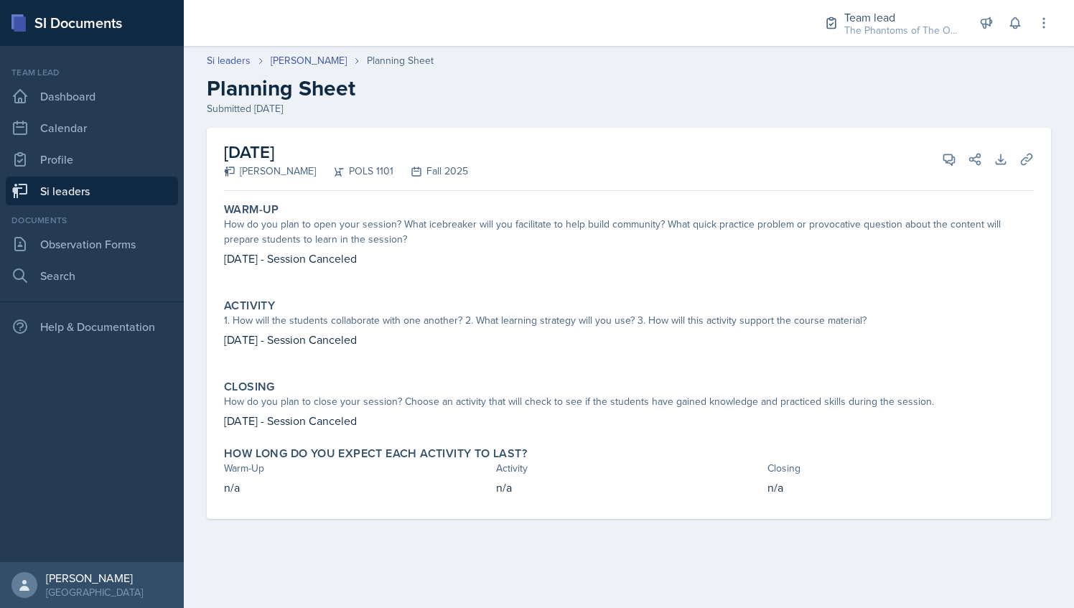
click at [305, 50] on header "Si leaders [PERSON_NAME] Planning Sheet Planning Sheet Submitted [DATE]" at bounding box center [629, 85] width 890 height 92
click at [306, 61] on link "[PERSON_NAME]" at bounding box center [309, 60] width 76 height 15
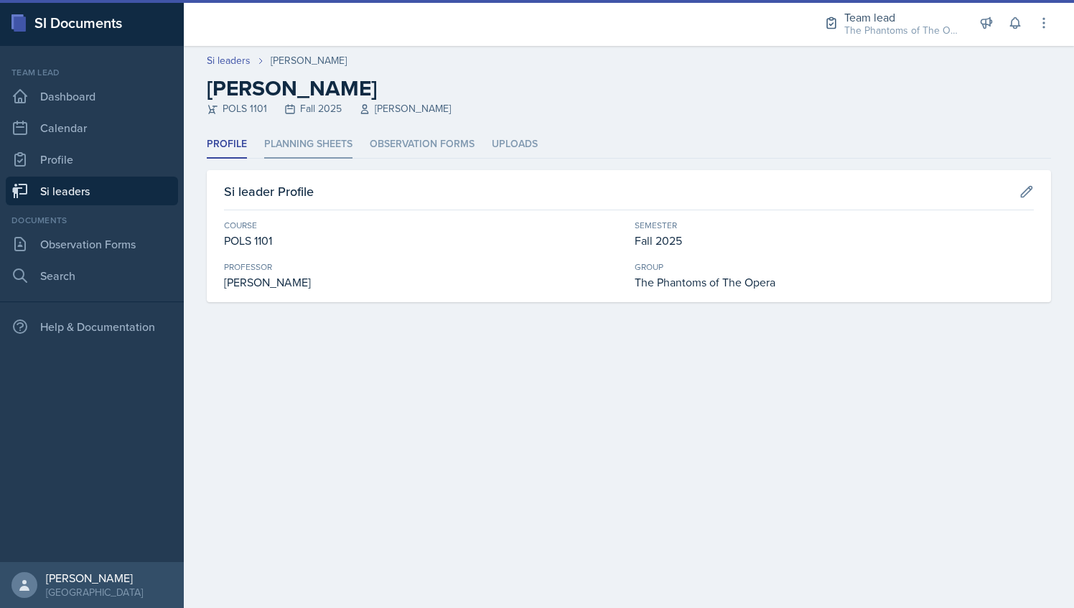
click at [327, 151] on li "Planning Sheets" at bounding box center [308, 145] width 88 height 28
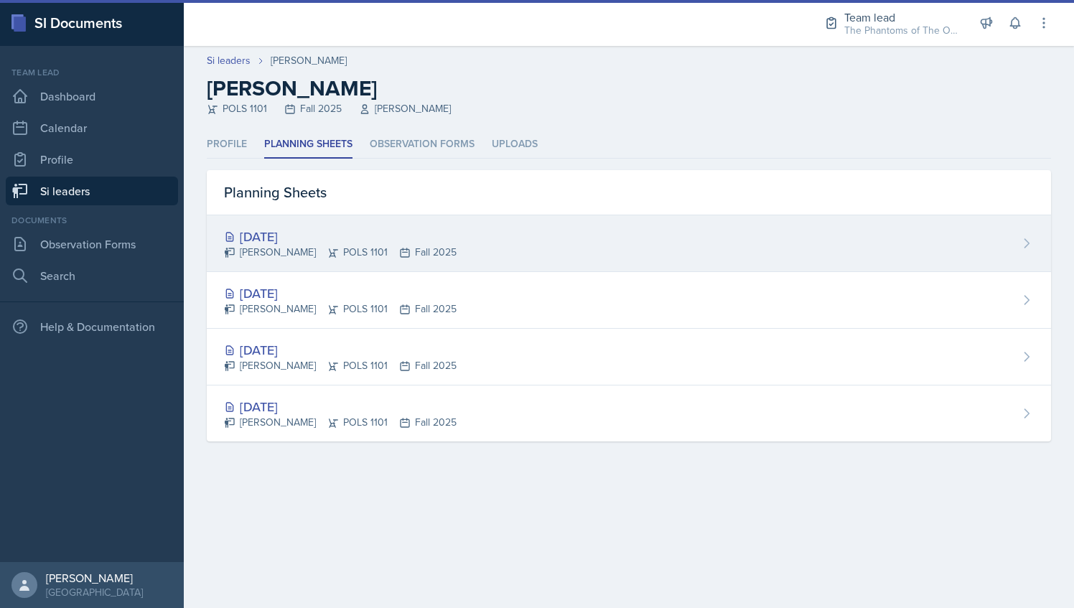
click at [382, 256] on div "[PERSON_NAME] POLS 1101 Fall 2025" at bounding box center [340, 252] width 233 height 15
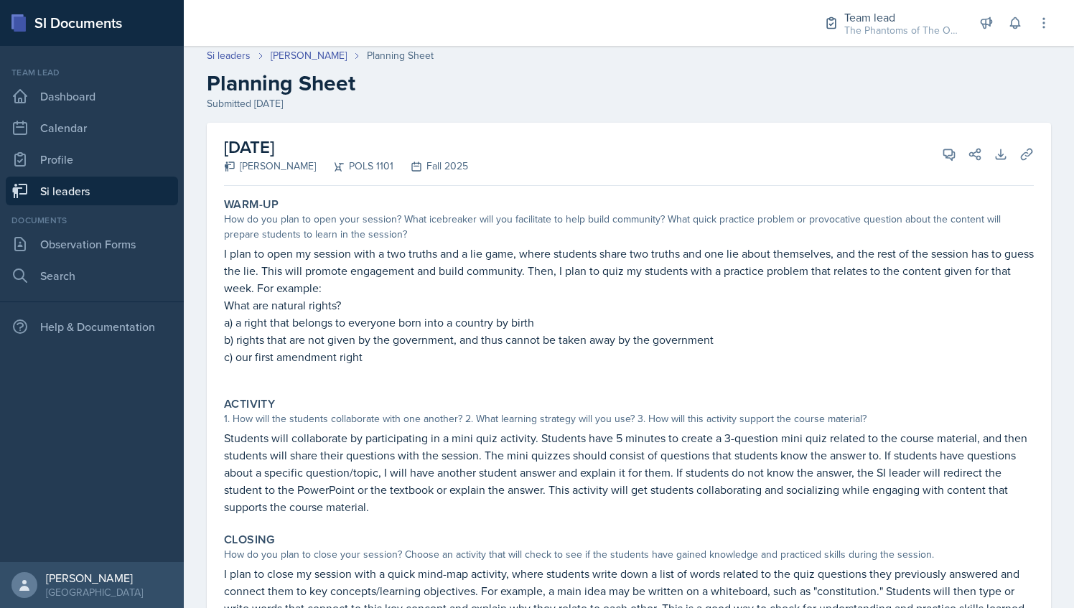
scroll to position [4, 0]
click at [362, 238] on div "How do you plan to open your session? What icebreaker will you facilitate to he…" at bounding box center [629, 227] width 810 height 30
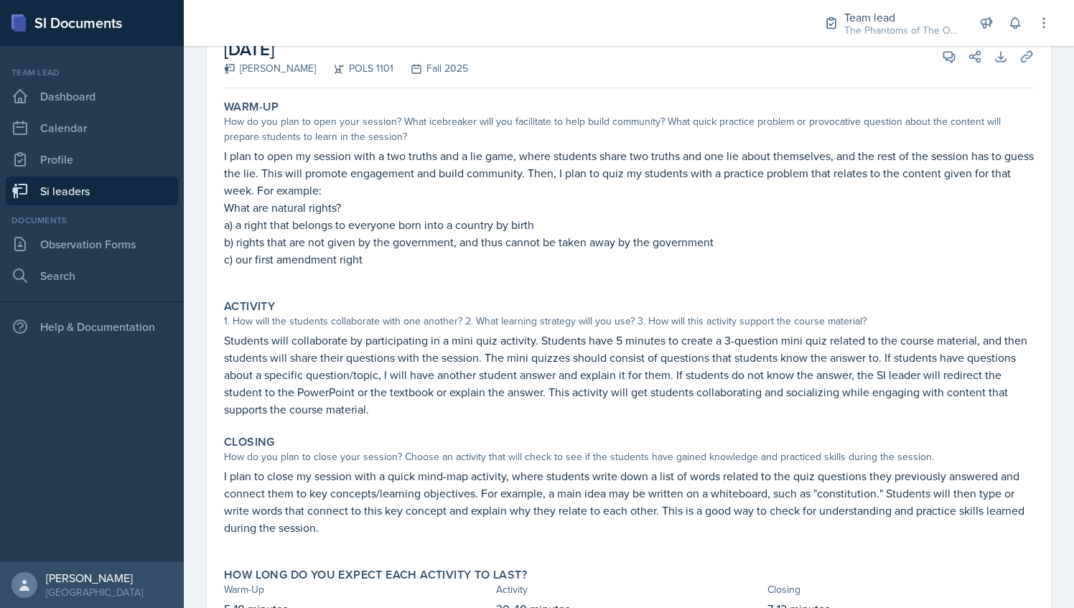
scroll to position [104, 0]
click at [224, 153] on div "Warm-Up How do you plan to open your session? What icebreaker will you facilita…" at bounding box center [628, 190] width 821 height 194
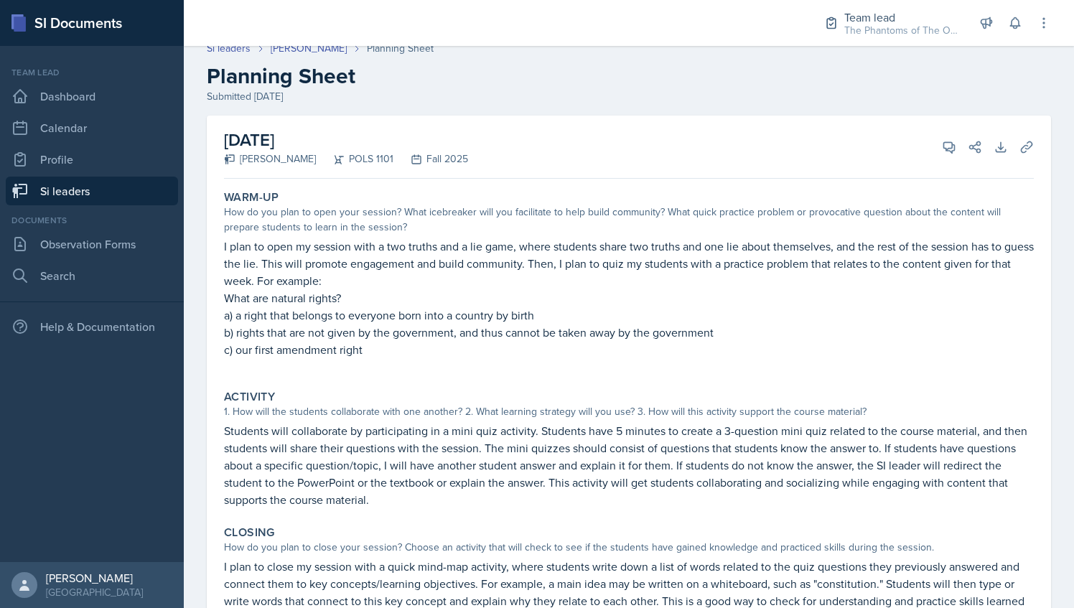
scroll to position [9, 0]
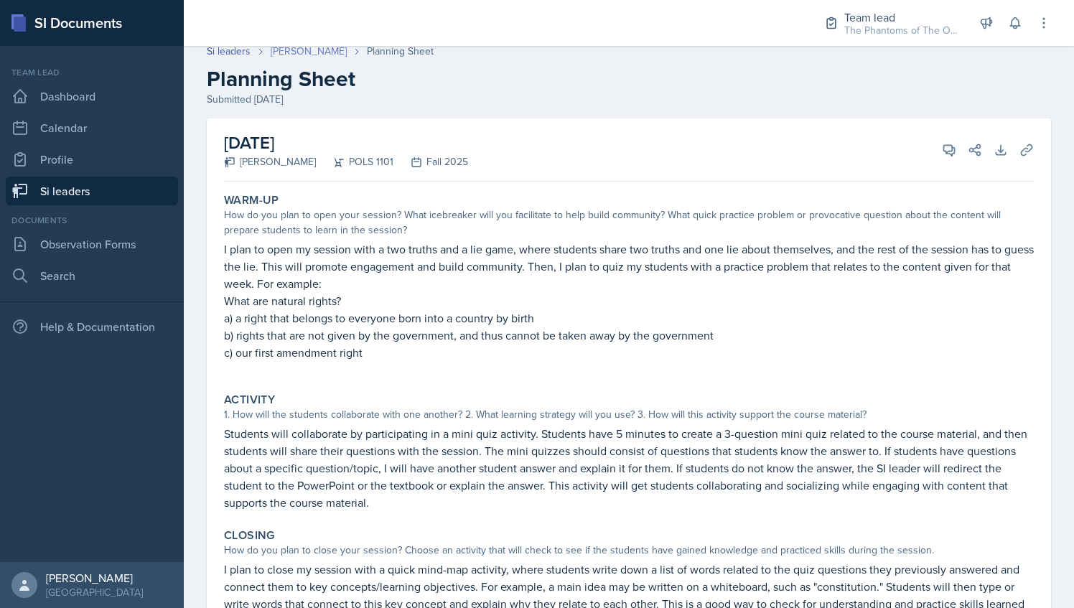
click at [326, 51] on link "[PERSON_NAME]" at bounding box center [309, 51] width 76 height 15
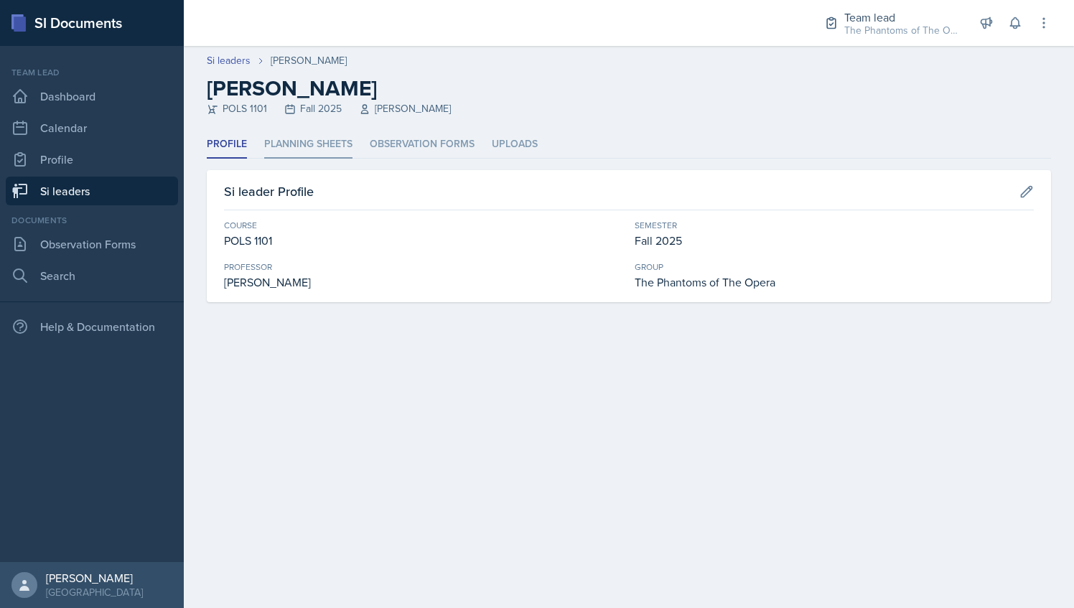
click at [337, 149] on li "Planning Sheets" at bounding box center [308, 145] width 88 height 28
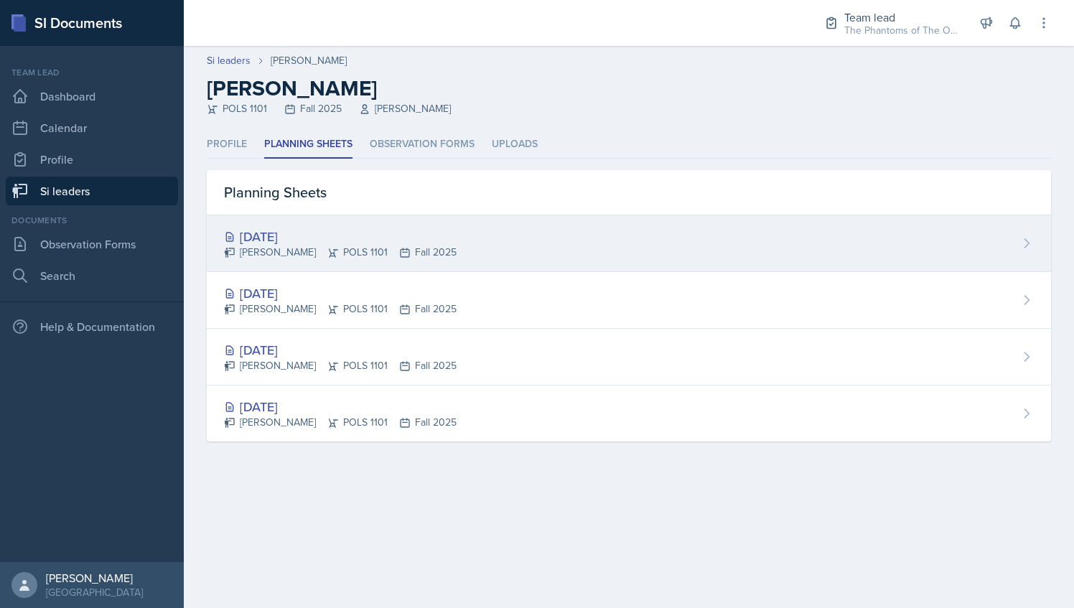
click at [358, 234] on div "[DATE]" at bounding box center [340, 236] width 233 height 19
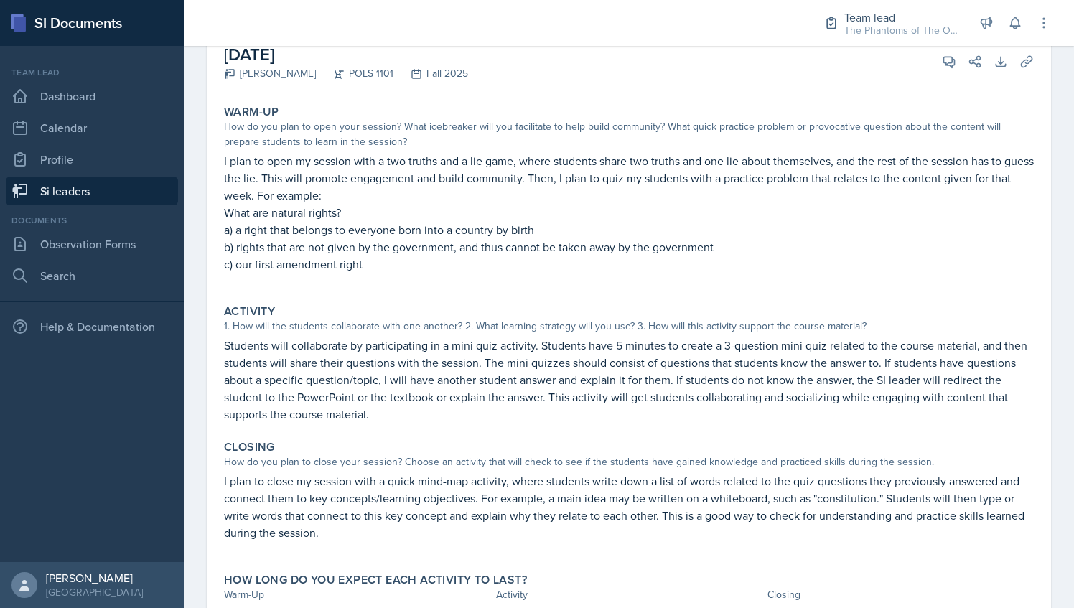
scroll to position [98, 0]
click at [944, 65] on icon at bounding box center [949, 61] width 11 height 11
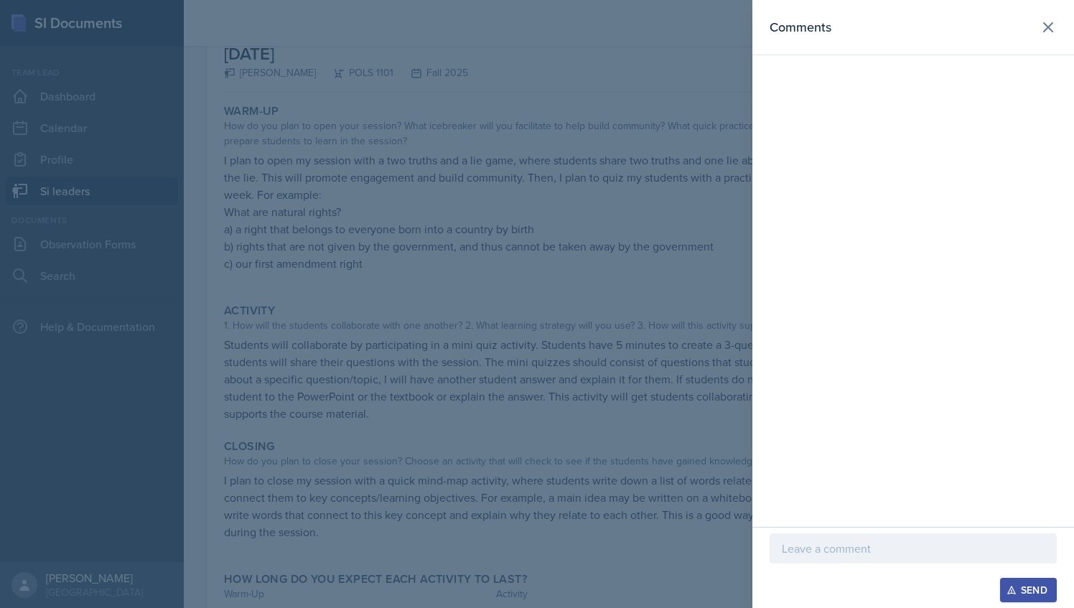
click at [871, 532] on div "Send" at bounding box center [913, 567] width 322 height 81
click at [873, 548] on p at bounding box center [913, 548] width 263 height 17
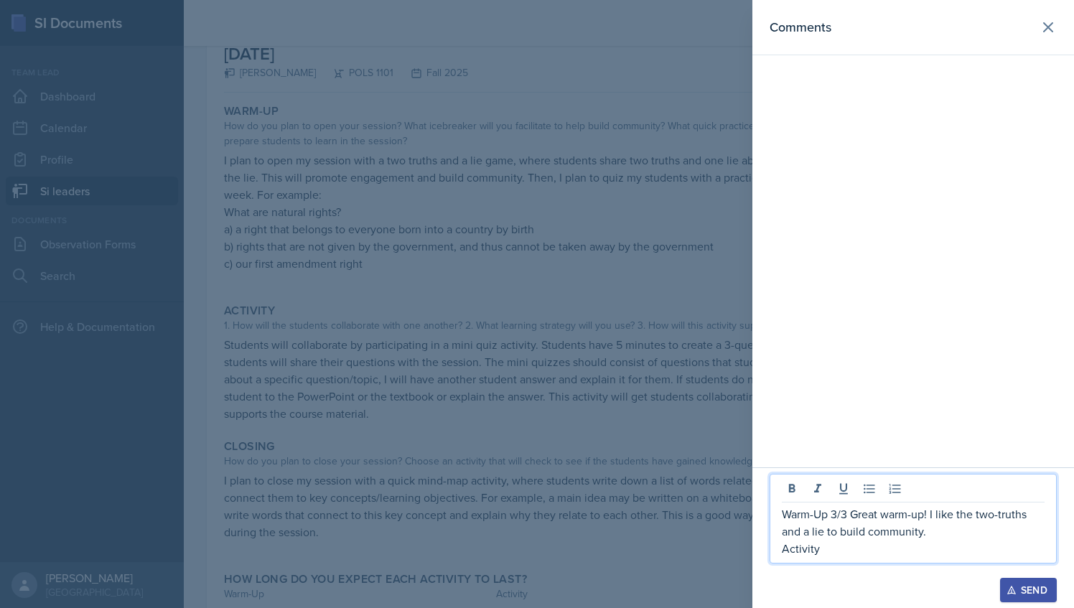
drag, startPoint x: 851, startPoint y: 552, endPoint x: 764, endPoint y: 513, distance: 95.8
click at [764, 513] on div "Warm-Up 3/3 Great warm-up! I like the two-truths and a lie to build community. …" at bounding box center [913, 537] width 322 height 141
copy div "Warm-Up 3/3 Great warm-up! I like the two-truths and a lie to build community. …"
click at [653, 387] on div at bounding box center [537, 304] width 1074 height 608
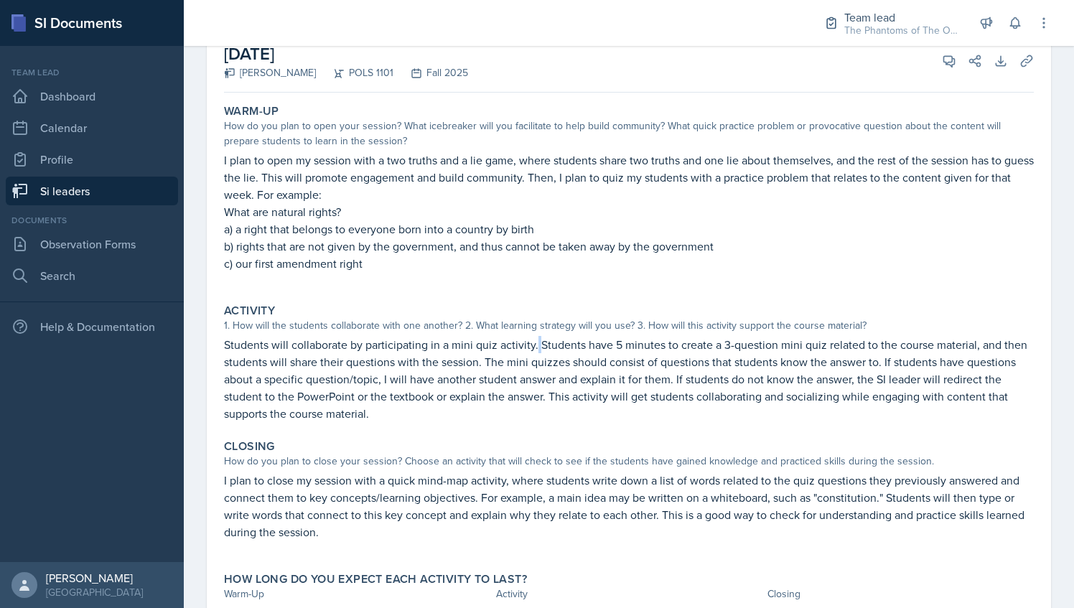
click at [536, 343] on p "Students will collaborate by participating in a mini quiz activity. Students ha…" at bounding box center [629, 379] width 810 height 86
click at [936, 65] on button "View Comments" at bounding box center [949, 61] width 26 height 26
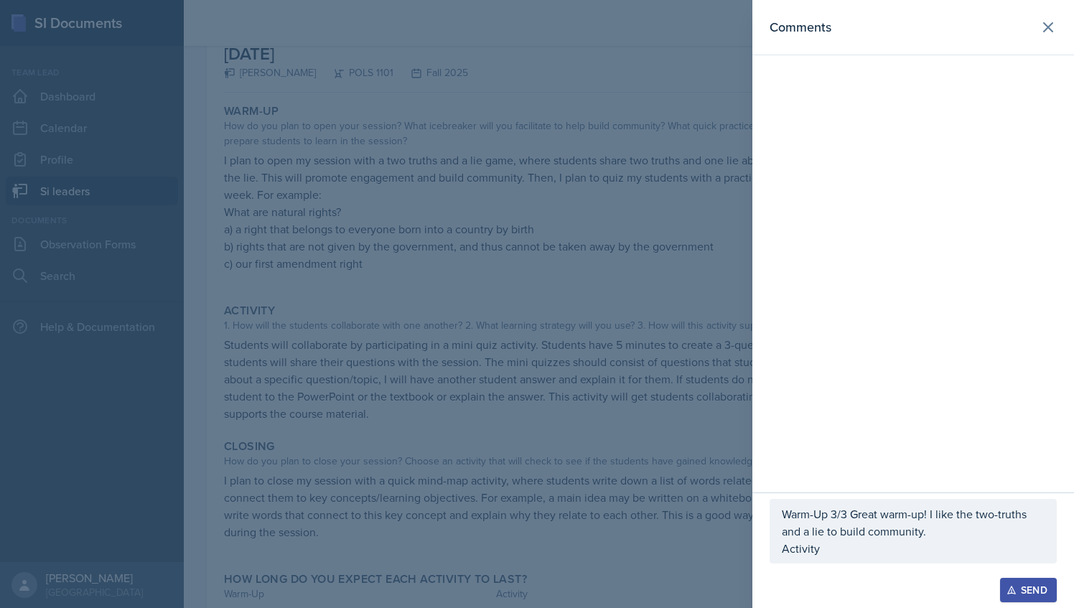
click at [848, 553] on p "Activity" at bounding box center [913, 548] width 263 height 17
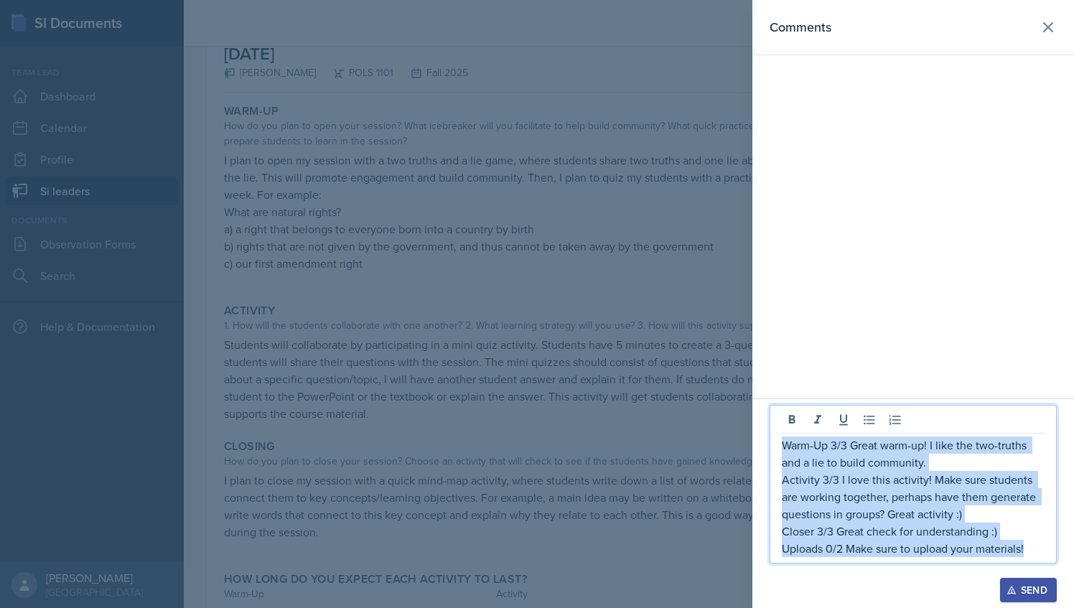
drag, startPoint x: 1034, startPoint y: 553, endPoint x: 764, endPoint y: 448, distance: 290.2
click at [764, 448] on div "Warm-Up 3/3 Great warm-up! I like the two-truths and a lie to build community. …" at bounding box center [913, 503] width 322 height 210
copy div "Warm-Up 3/3 Great warm-up! I like the two-truths and a lie to build community. …"
click at [1035, 590] on div "Send" at bounding box center [1028, 589] width 38 height 11
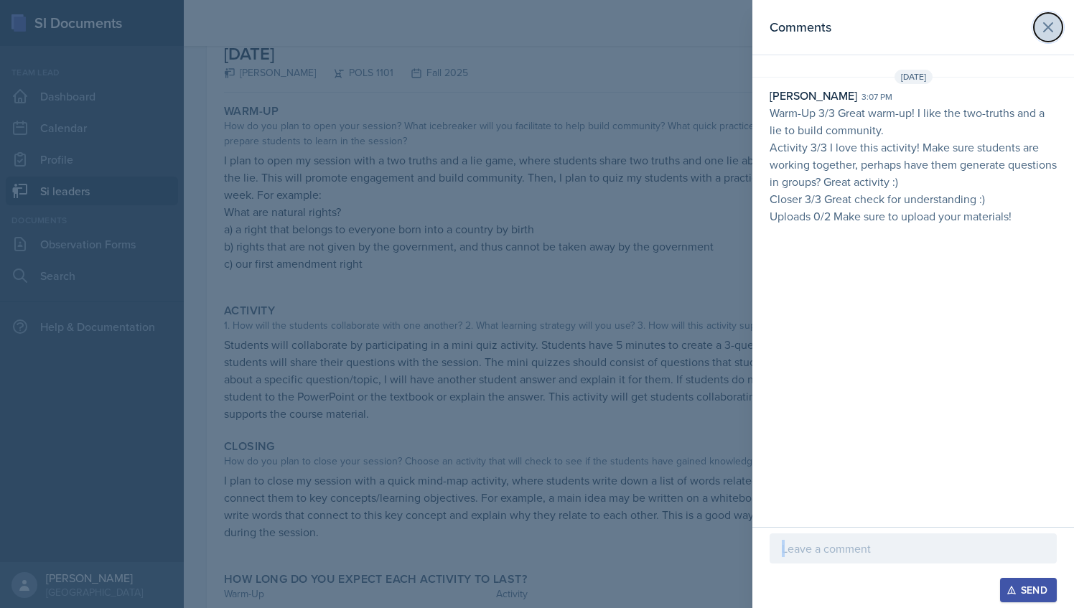
click at [1055, 22] on icon at bounding box center [1047, 27] width 17 height 17
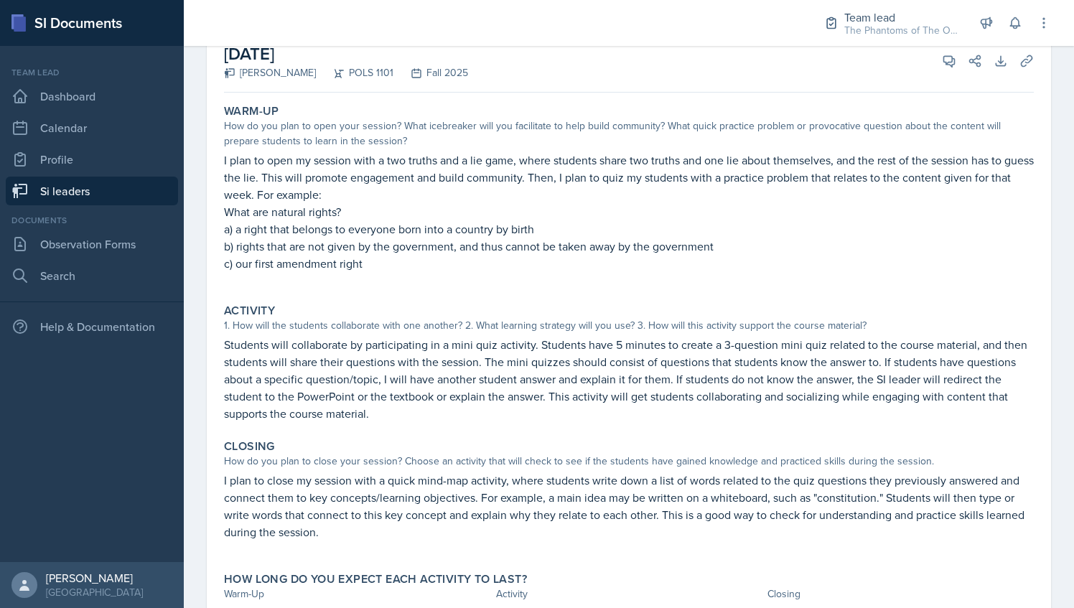
scroll to position [0, 0]
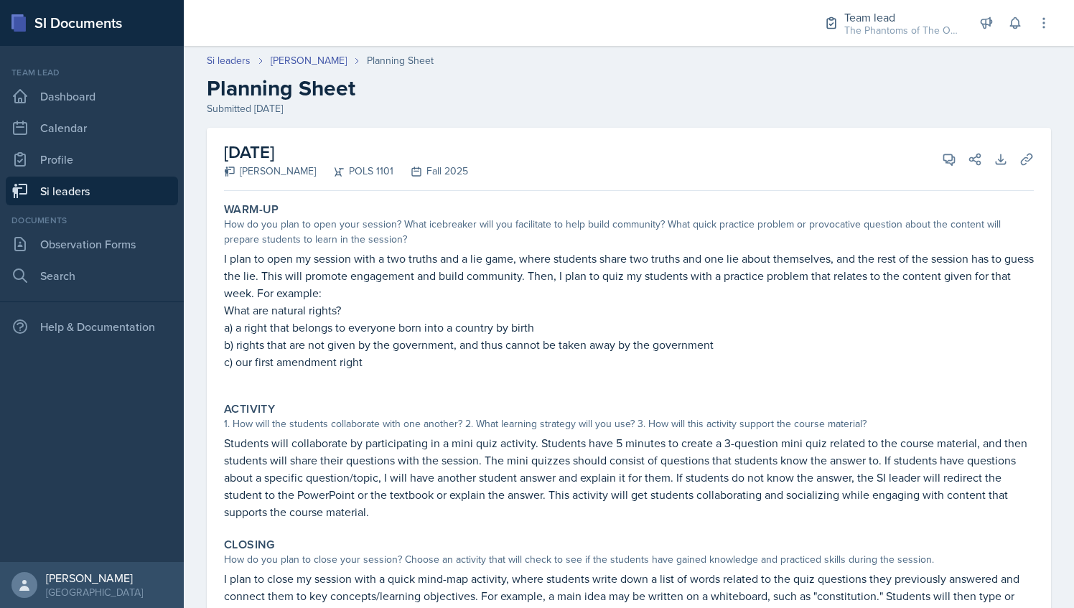
click at [125, 182] on link "Si leaders" at bounding box center [92, 191] width 172 height 29
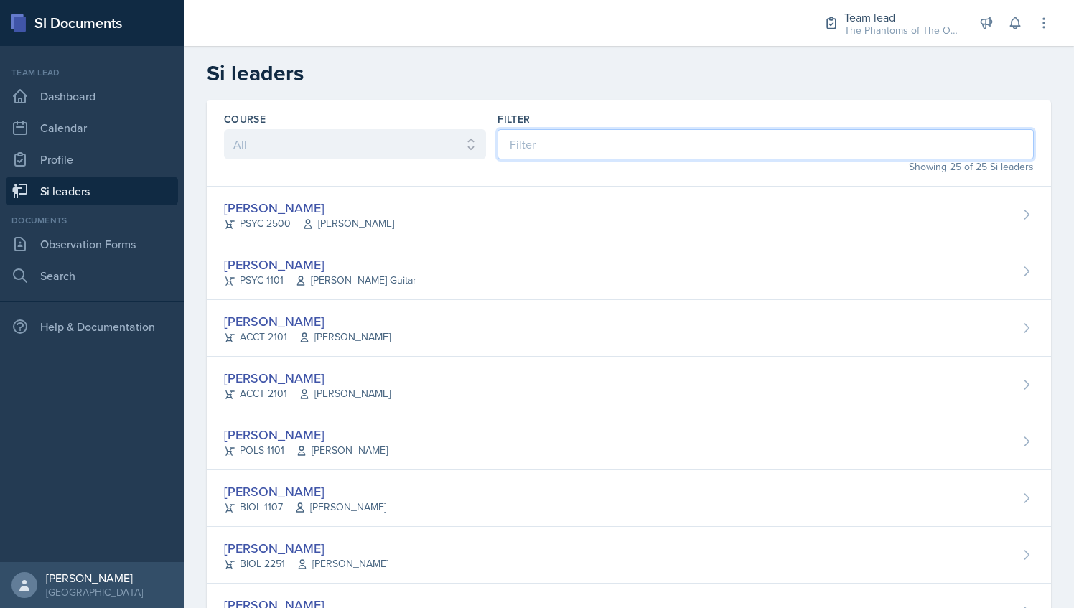
click at [593, 136] on input at bounding box center [765, 144] width 536 height 30
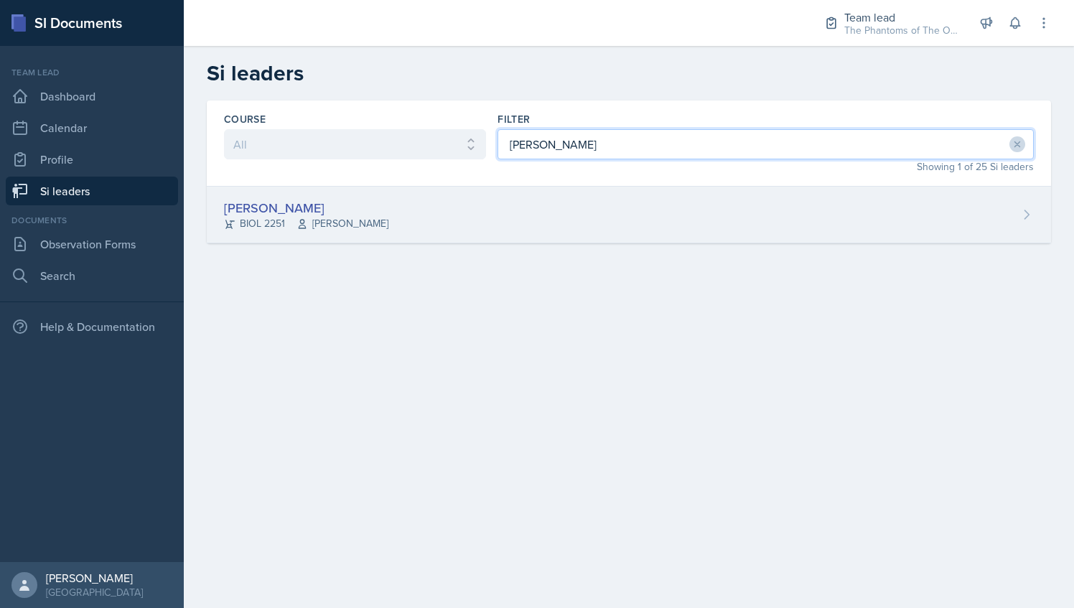
type input "[PERSON_NAME]"
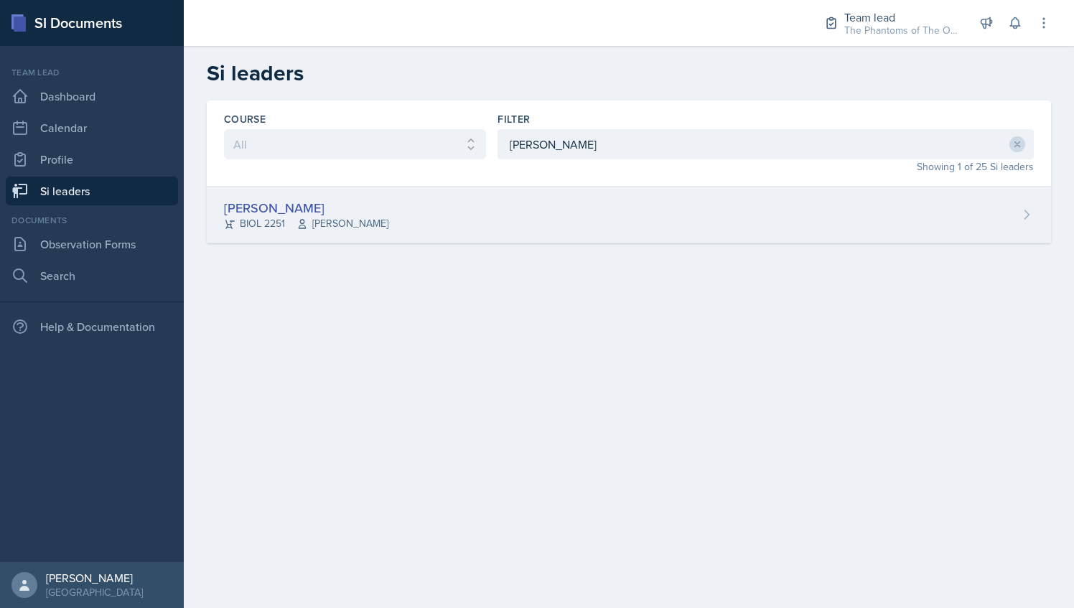
click at [401, 234] on div "[PERSON_NAME] BIOL 2251 Vennece [PERSON_NAME]" at bounding box center [629, 215] width 844 height 57
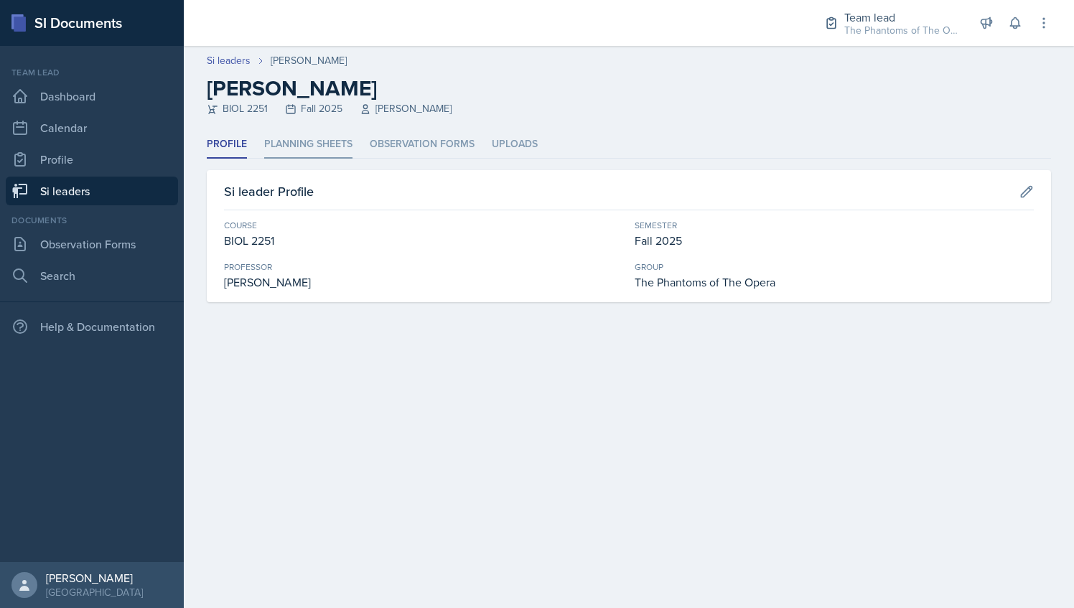
click at [289, 144] on li "Planning Sheets" at bounding box center [308, 145] width 88 height 28
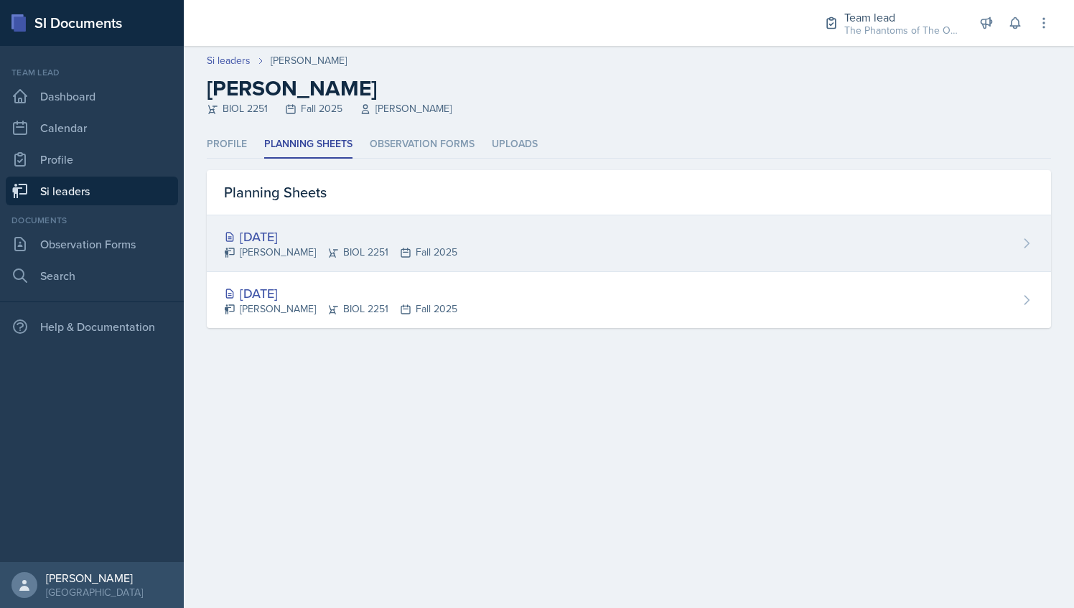
click at [482, 255] on div "[DATE] [PERSON_NAME] BIOL 2251 Fall 2025" at bounding box center [629, 243] width 844 height 57
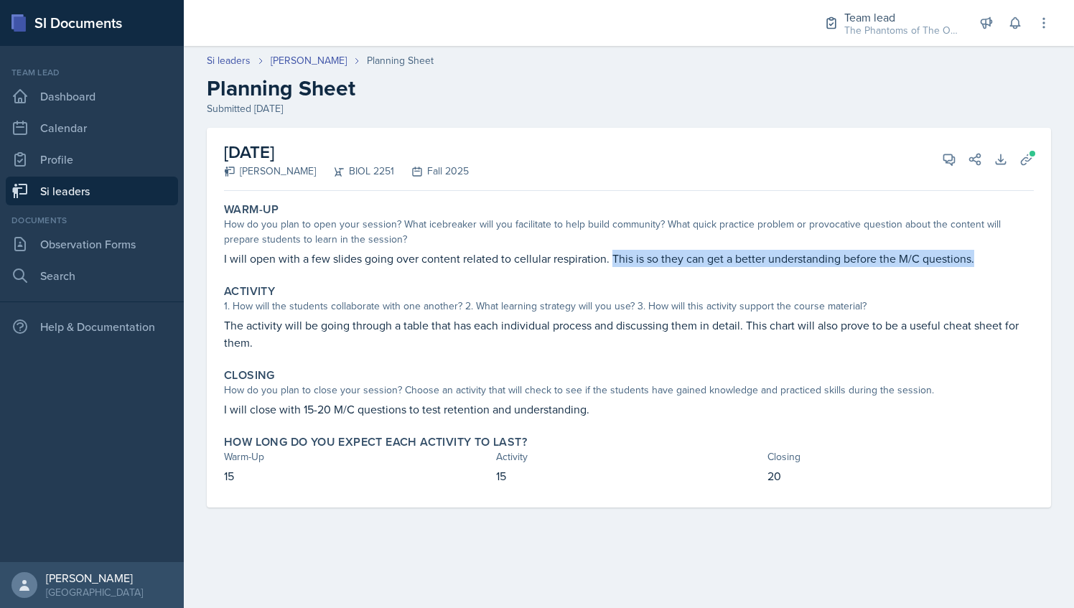
drag, startPoint x: 613, startPoint y: 256, endPoint x: 992, endPoint y: 259, distance: 379.0
click at [992, 259] on p "I will open with a few slides going over content related to cellular respiratio…" at bounding box center [629, 258] width 810 height 17
click at [651, 251] on p "I will open with a few slides going over content related to cellular respiratio…" at bounding box center [629, 258] width 810 height 17
click at [558, 198] on div "Warm-Up How do you plan to open your session? What icebreaker will you facilita…" at bounding box center [628, 235] width 821 height 76
click at [309, 56] on link "[PERSON_NAME]" at bounding box center [309, 60] width 76 height 15
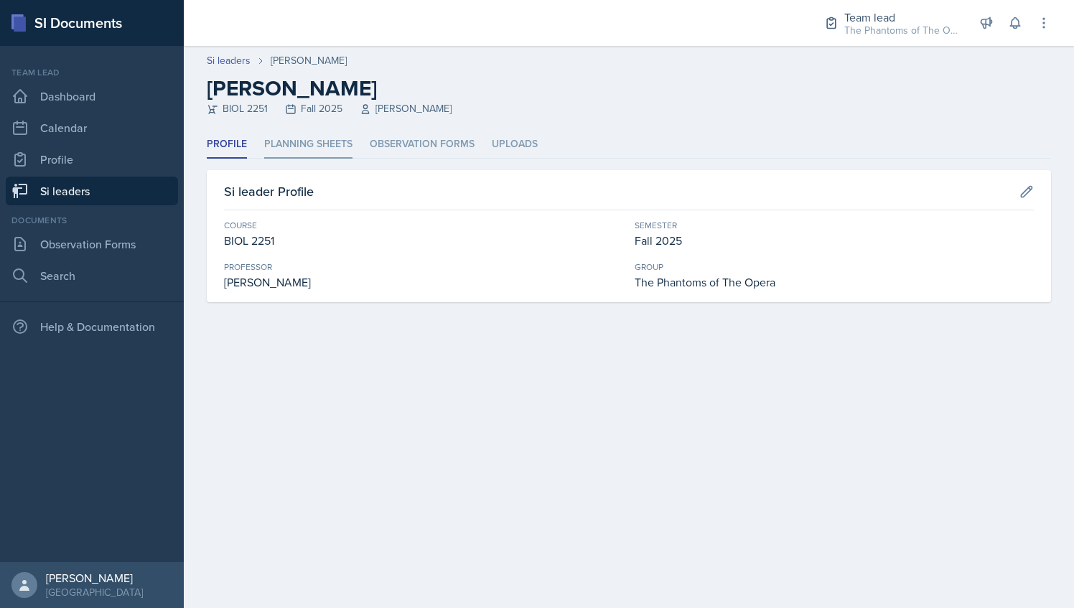
click at [274, 138] on li "Planning Sheets" at bounding box center [308, 145] width 88 height 28
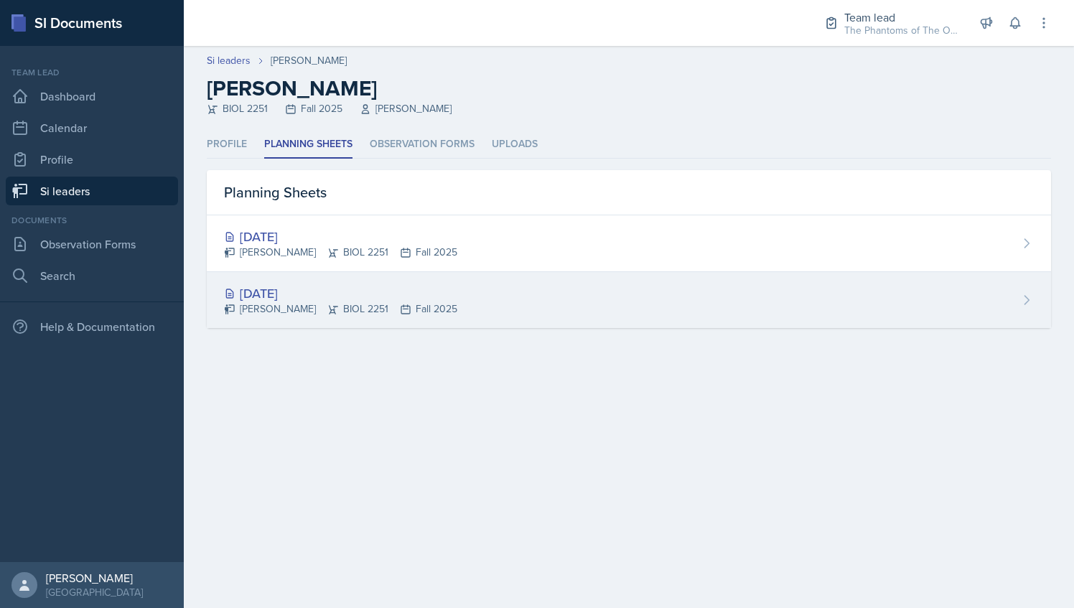
click at [351, 287] on div "[DATE]" at bounding box center [340, 293] width 233 height 19
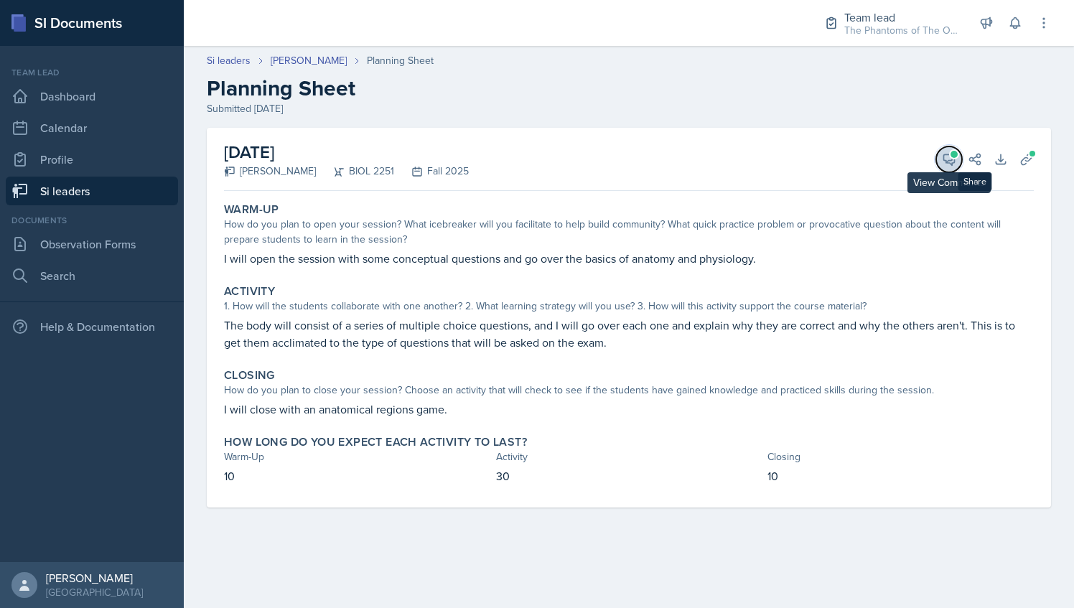
click at [955, 155] on span at bounding box center [953, 154] width 7 height 7
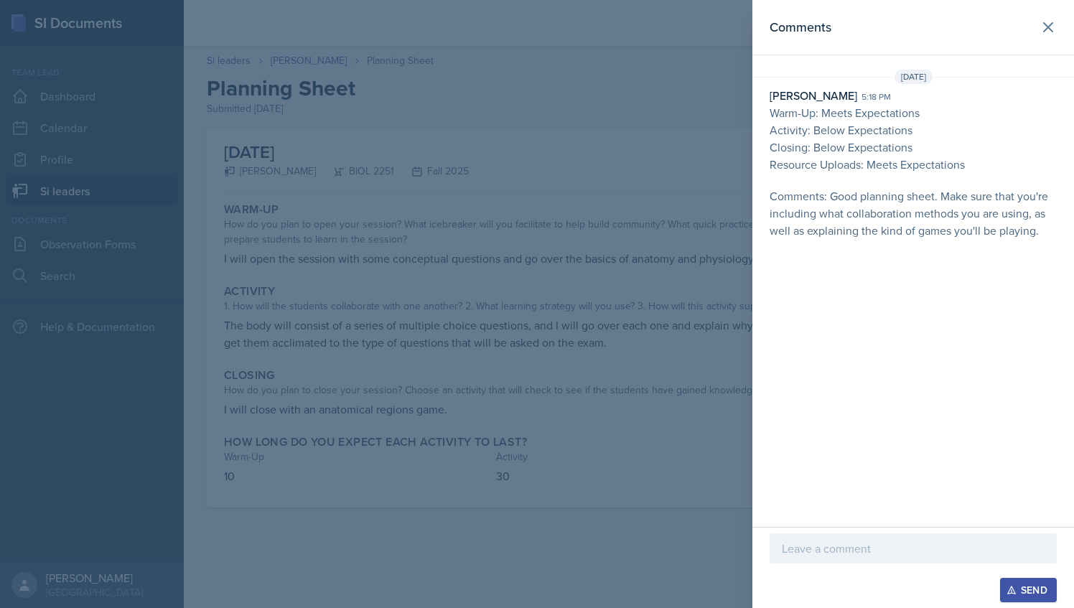
click at [707, 98] on div at bounding box center [537, 304] width 1074 height 608
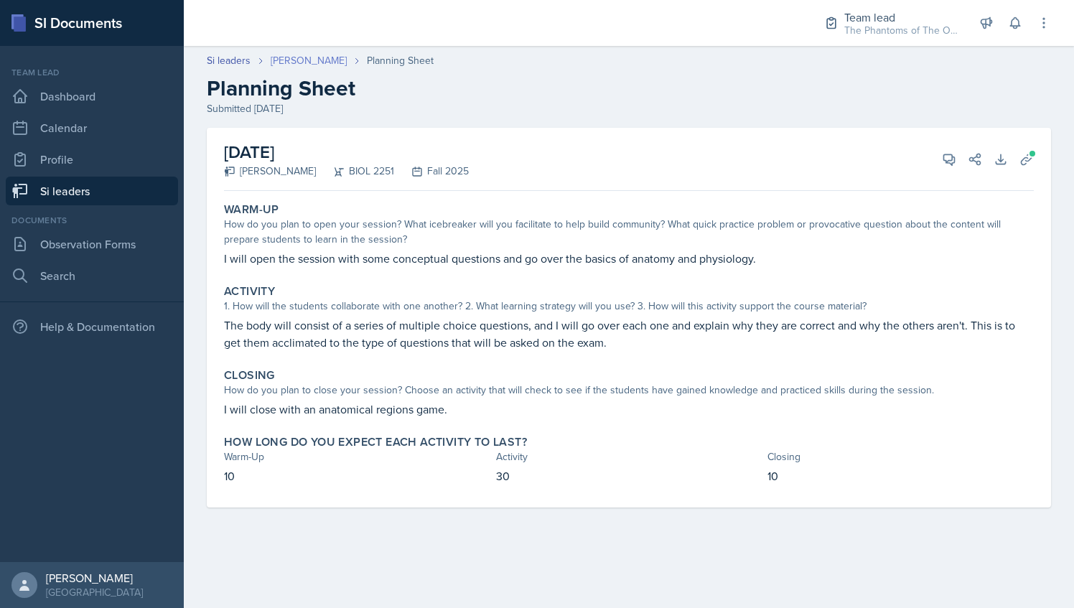
click at [297, 65] on link "[PERSON_NAME]" at bounding box center [309, 60] width 76 height 15
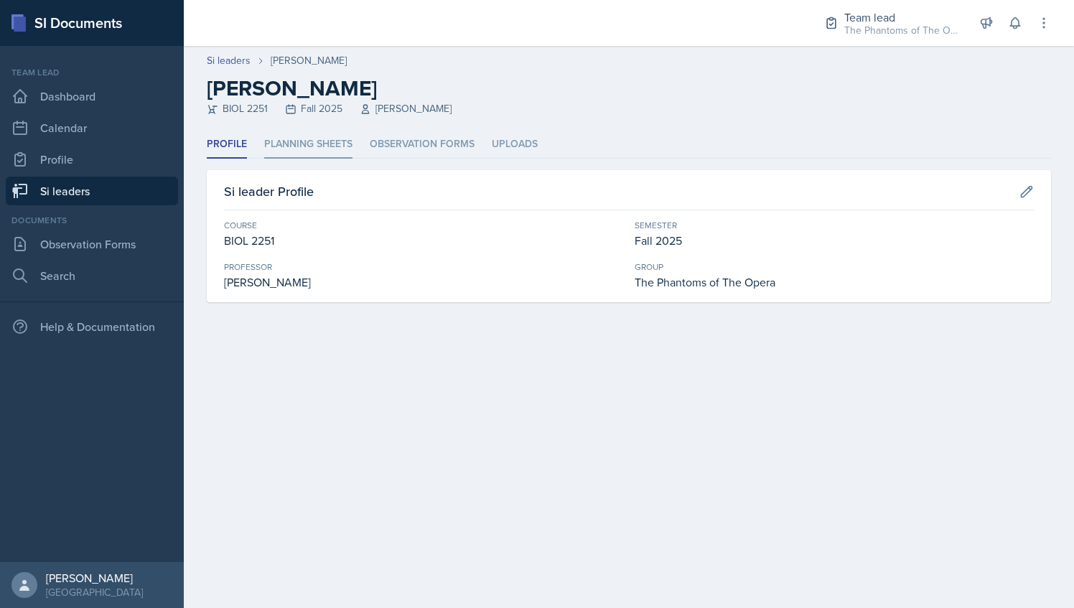
click at [304, 144] on li "Planning Sheets" at bounding box center [308, 145] width 88 height 28
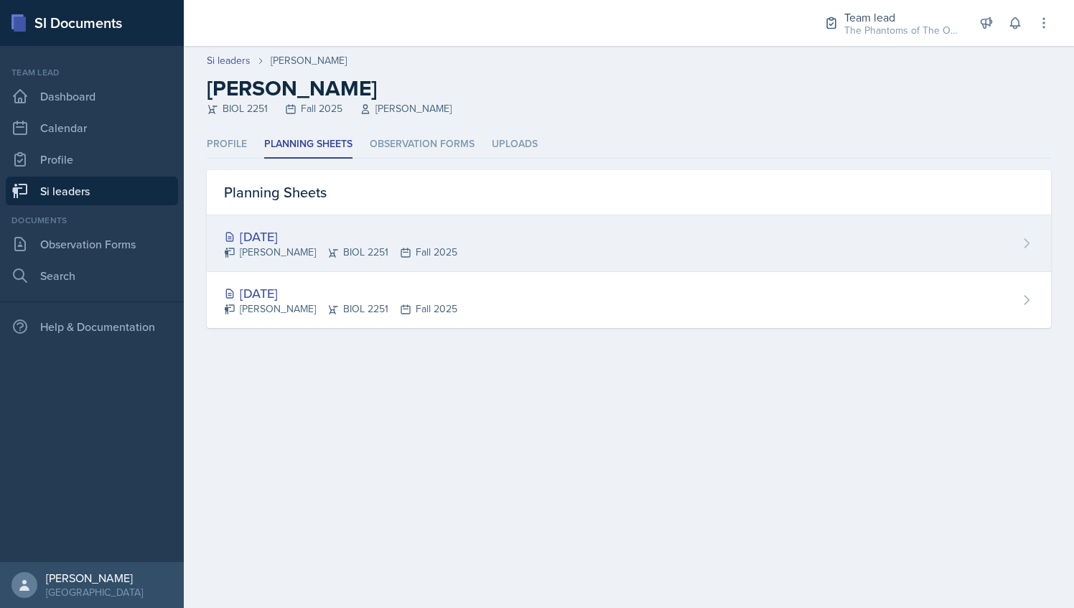
click at [450, 226] on div "[DATE] [PERSON_NAME] BIOL 2251 Fall 2025" at bounding box center [629, 243] width 844 height 57
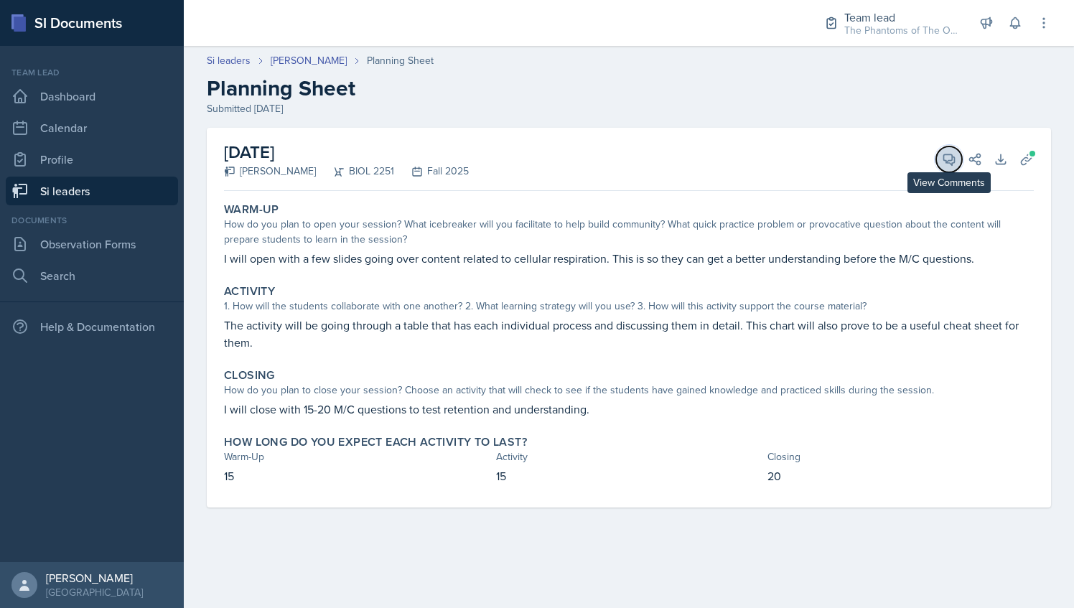
click at [954, 156] on span at bounding box center [953, 154] width 7 height 7
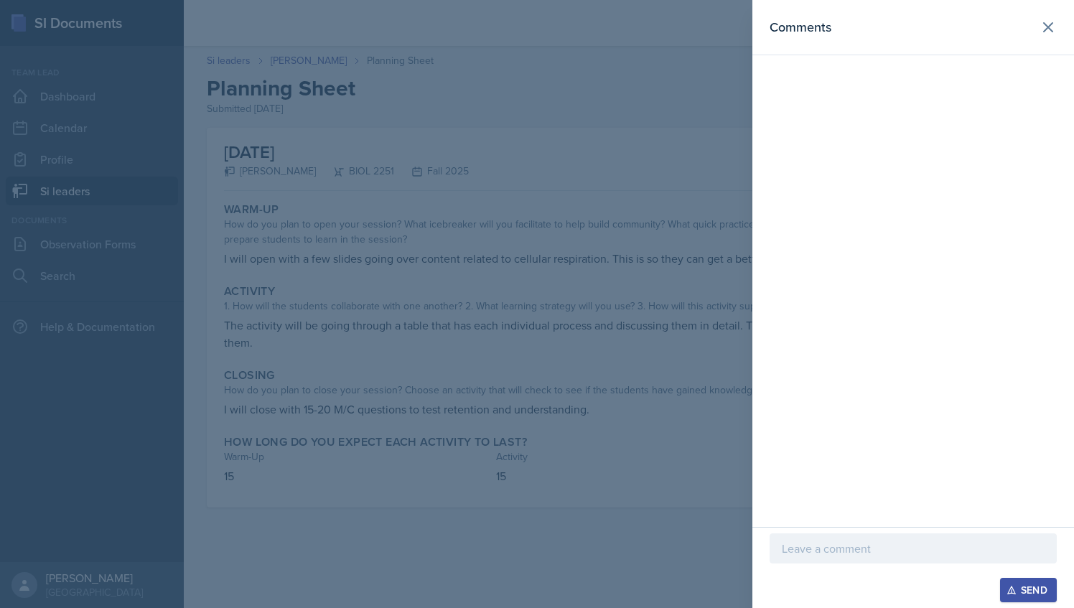
click at [210, 225] on div at bounding box center [537, 304] width 1074 height 608
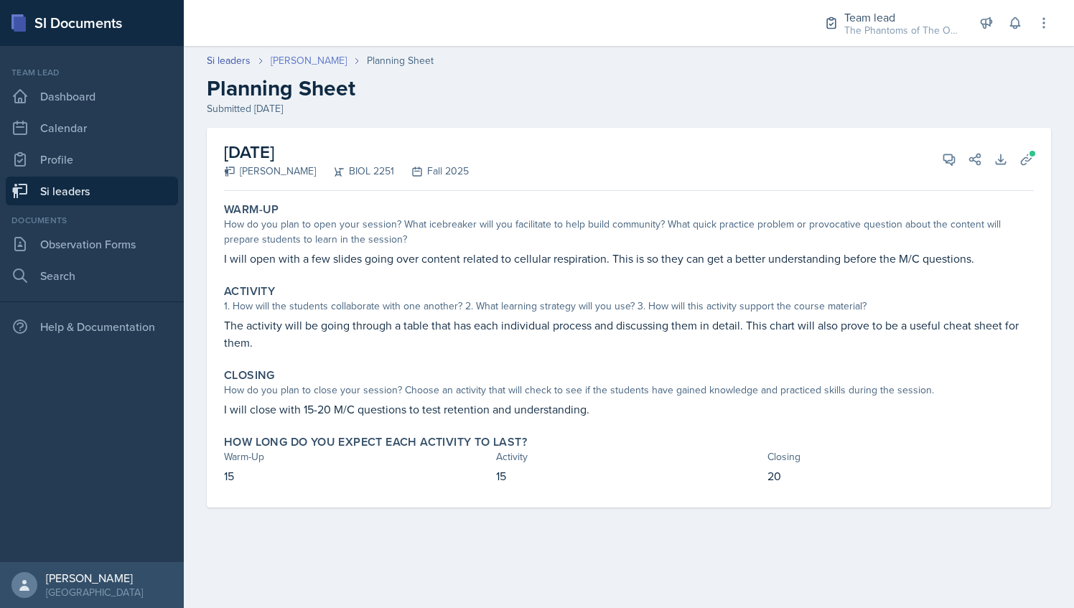
click at [309, 57] on link "[PERSON_NAME]" at bounding box center [309, 60] width 76 height 15
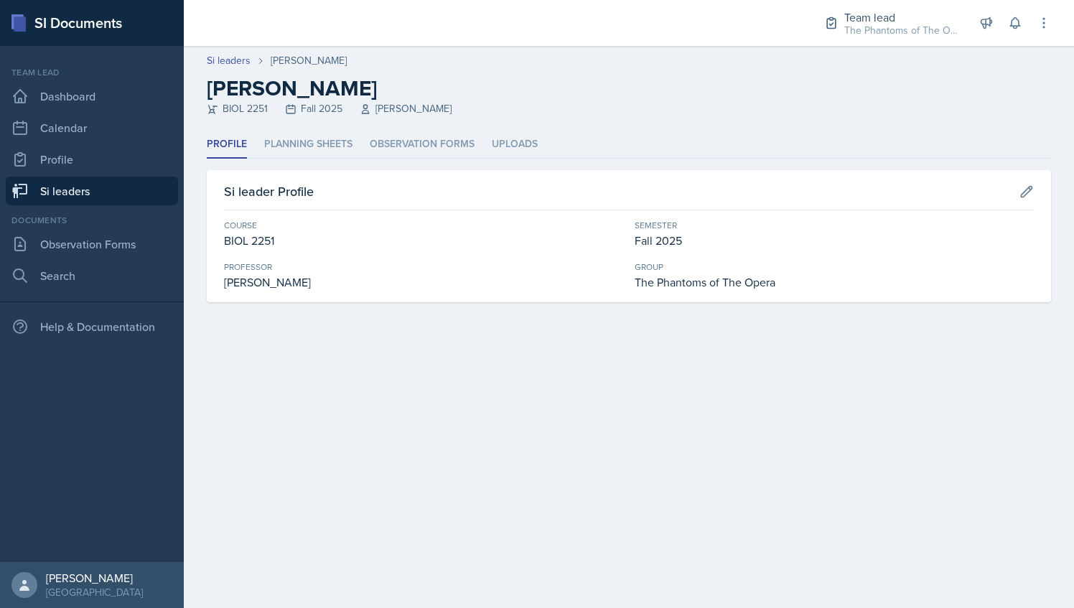
click at [303, 57] on div "[PERSON_NAME]" at bounding box center [309, 60] width 76 height 15
click at [314, 151] on li "Planning Sheets" at bounding box center [308, 145] width 88 height 28
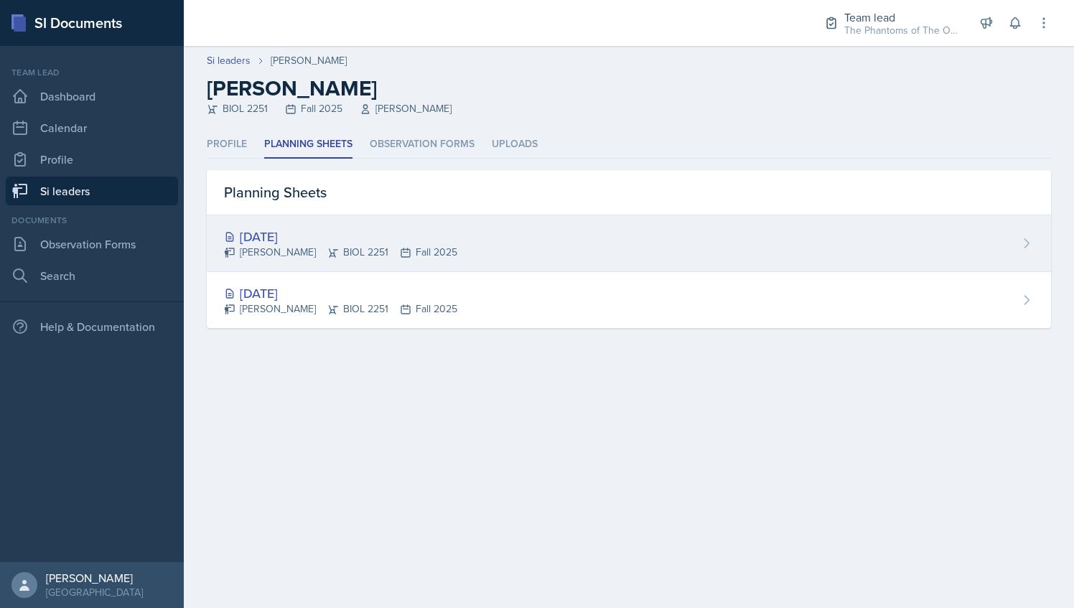
click at [385, 225] on div "[DATE] [PERSON_NAME] BIOL 2251 Fall 2025" at bounding box center [629, 243] width 844 height 57
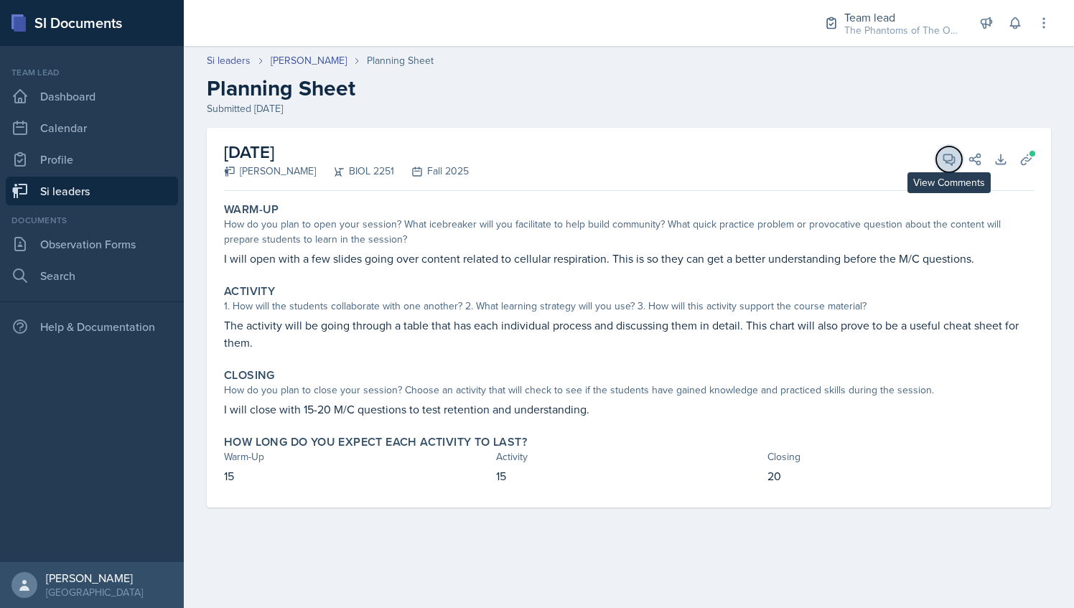
click at [947, 159] on icon at bounding box center [949, 159] width 11 height 11
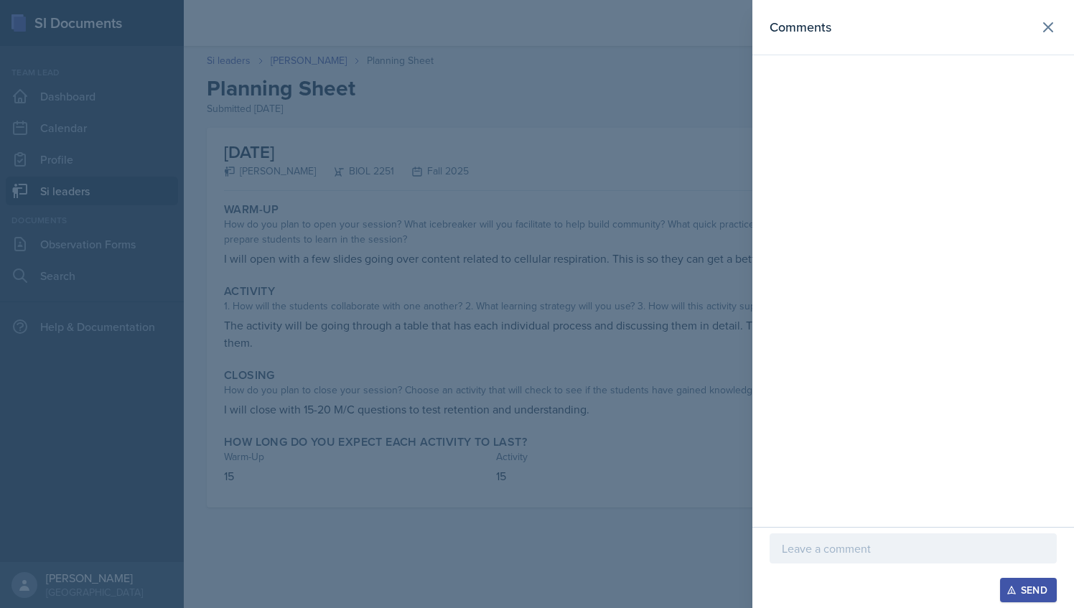
click at [853, 548] on p at bounding box center [913, 548] width 263 height 17
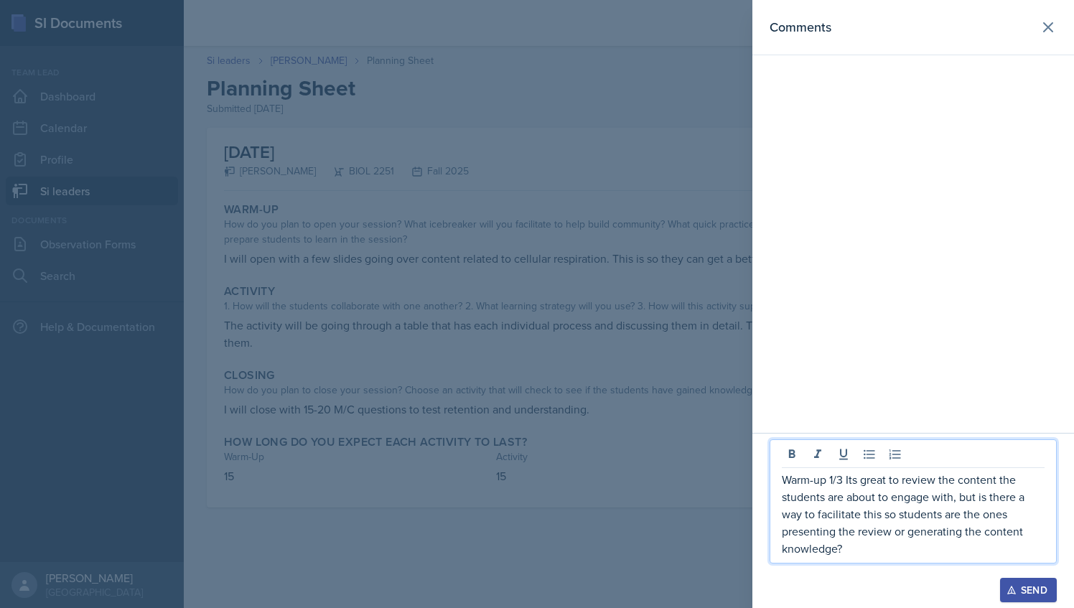
click at [879, 557] on p "Warm-up 1/3 Its great to review the content the students are about to engage wi…" at bounding box center [913, 514] width 263 height 86
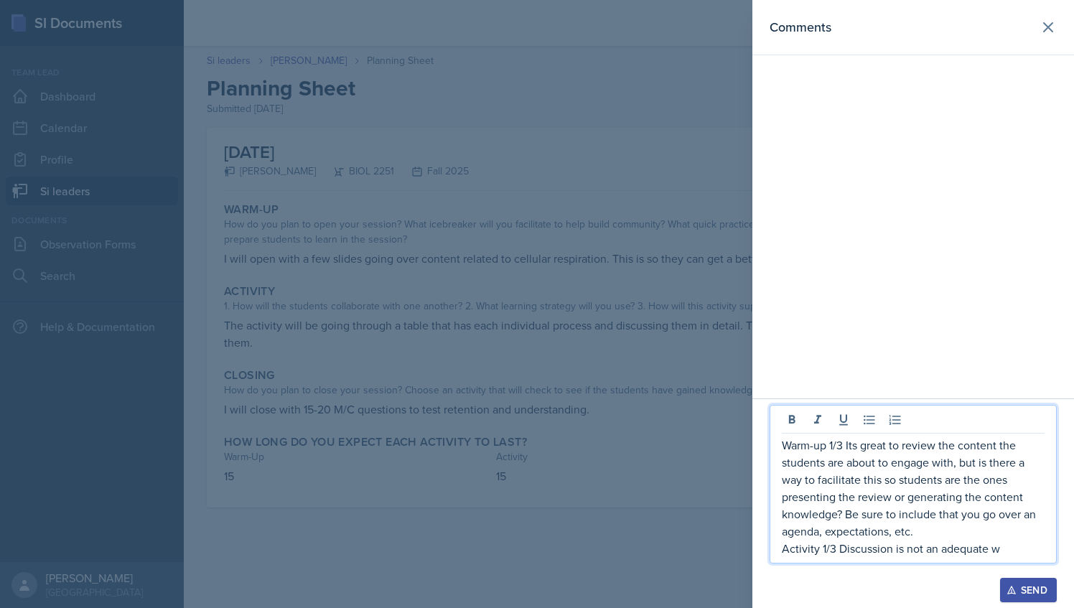
click at [1000, 550] on p "Activity 1/3 Discussion is not an adequate w" at bounding box center [913, 548] width 263 height 17
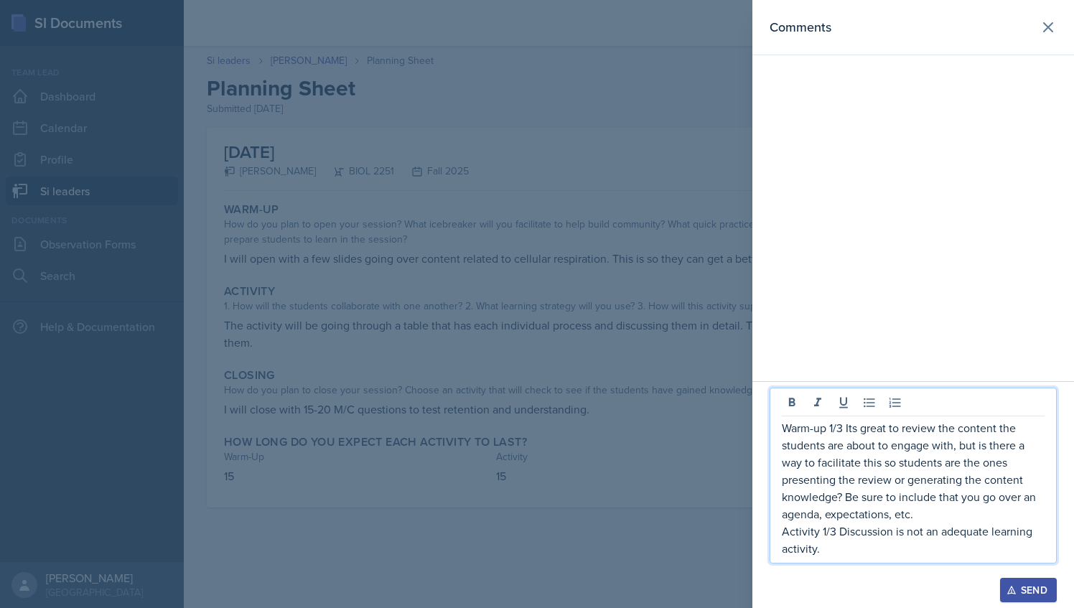
drag, startPoint x: 823, startPoint y: 551, endPoint x: 784, endPoint y: 429, distance: 128.7
click at [784, 429] on div "Warm-up 1/3 Its great to review the content the students are about to engage wi…" at bounding box center [913, 488] width 263 height 138
copy div "Warm-up 1/3 Its great to review the content the students are about to engage wi…"
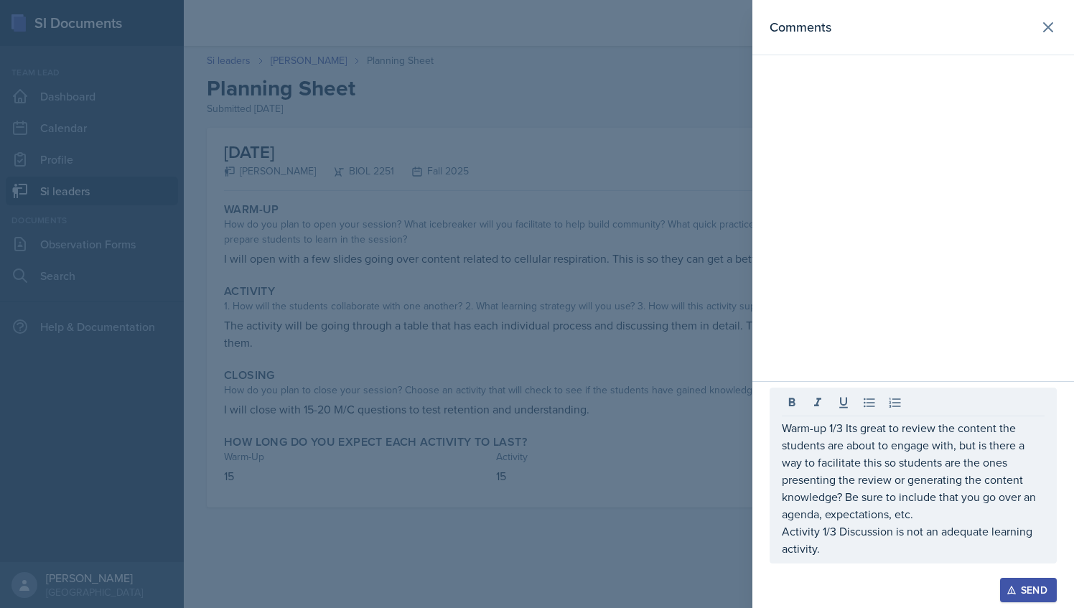
click at [535, 302] on div at bounding box center [537, 304] width 1074 height 608
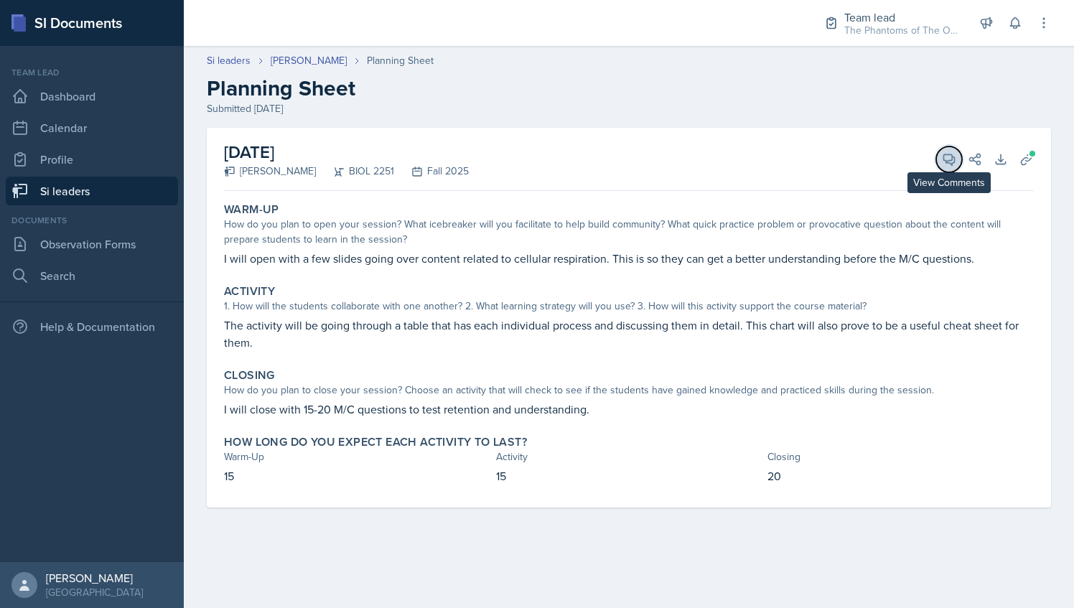
click at [945, 162] on icon at bounding box center [949, 159] width 14 height 14
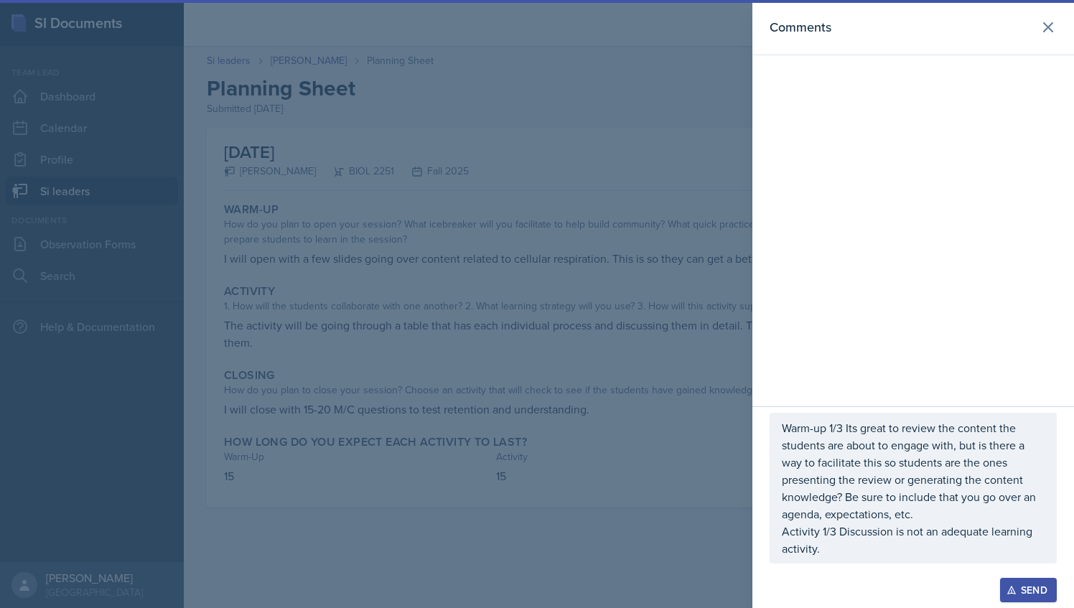
click at [893, 552] on p "Activity 1/3 Discussion is not an adequate learning activity." at bounding box center [913, 540] width 263 height 34
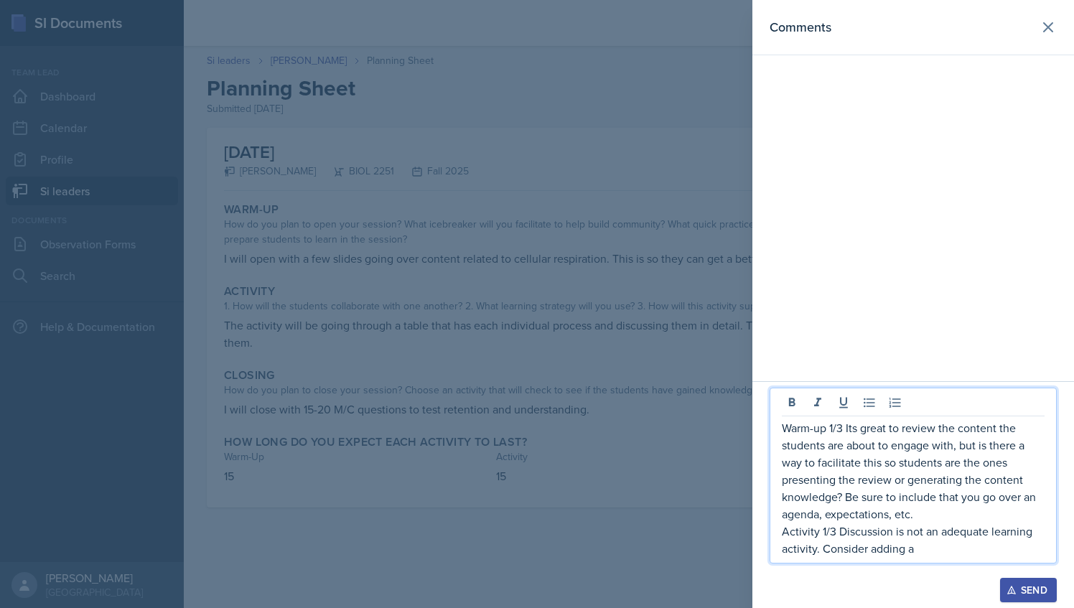
click at [922, 545] on p "Activity 1/3 Discussion is not an adequate learning activity. Consider adding a" at bounding box center [913, 540] width 263 height 34
click at [918, 548] on p "Activity 1/3 Discussion is not an adequate learning activity. Consider adding a…" at bounding box center [913, 540] width 263 height 34
click at [1016, 548] on p "Activity 1/3 Discussion is not an adequate learning activity. Consider adding a…" at bounding box center [913, 540] width 263 height 34
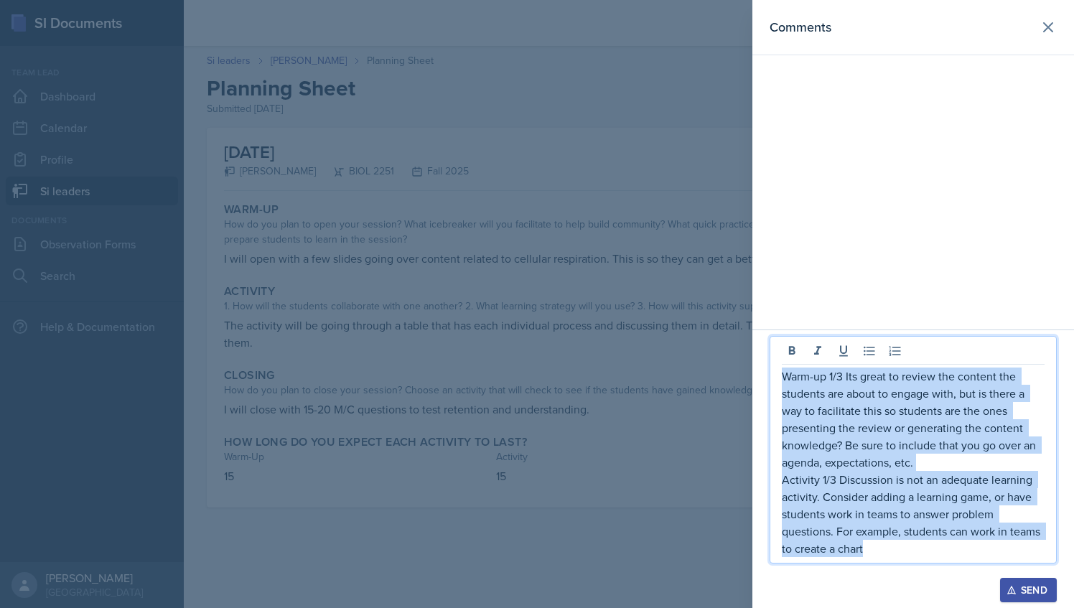
drag, startPoint x: 874, startPoint y: 553, endPoint x: 782, endPoint y: 379, distance: 197.1
click at [782, 379] on div "Warm-up 1/3 Its great to review the content the students are about to engage wi…" at bounding box center [913, 461] width 263 height 189
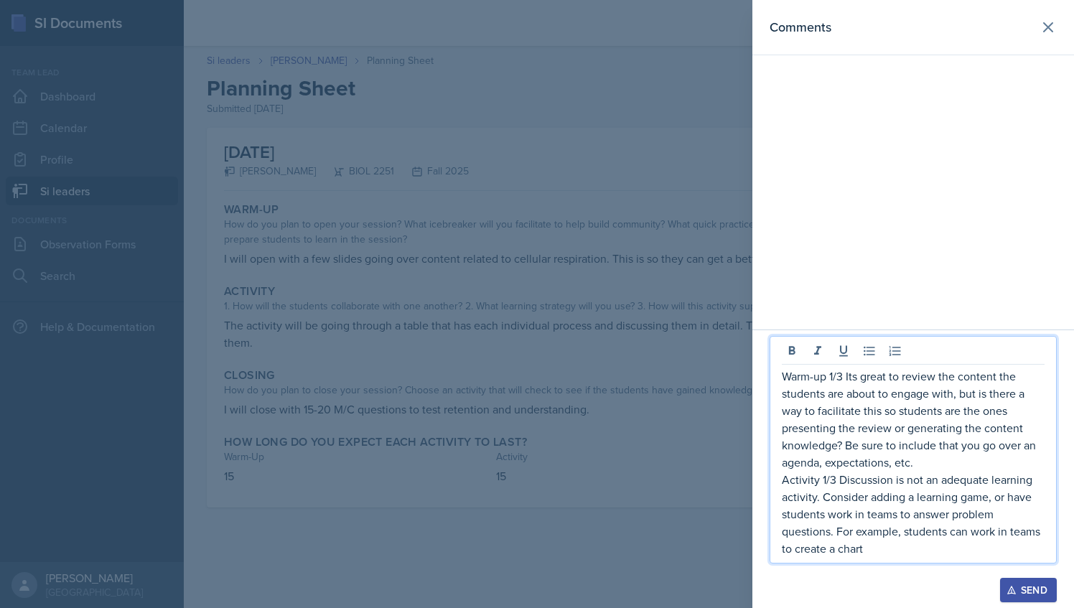
click at [533, 293] on div at bounding box center [537, 304] width 1074 height 608
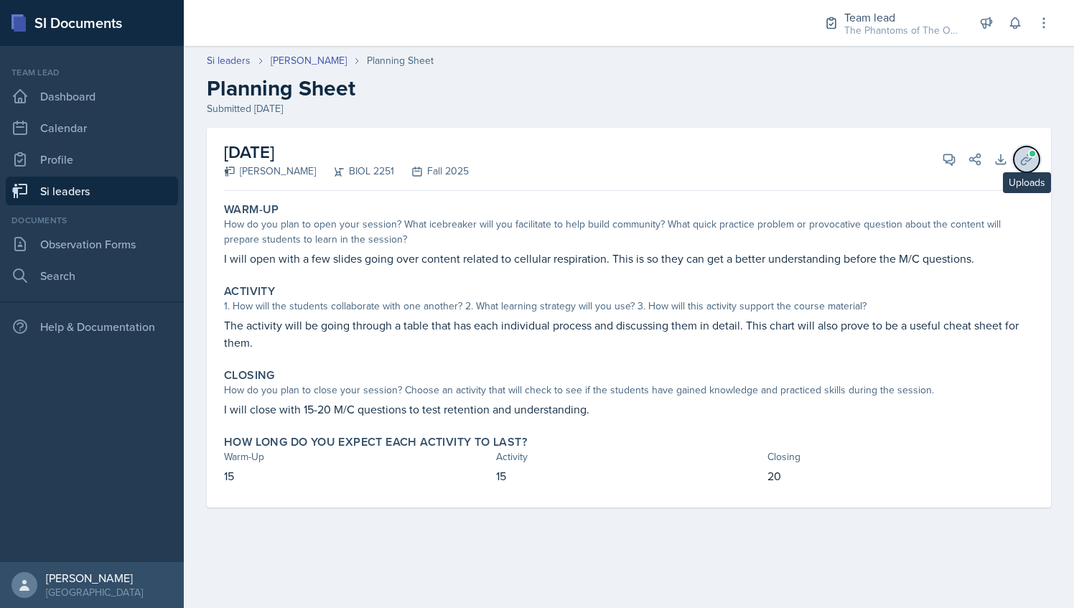
click at [1026, 156] on icon at bounding box center [1026, 159] width 11 height 11
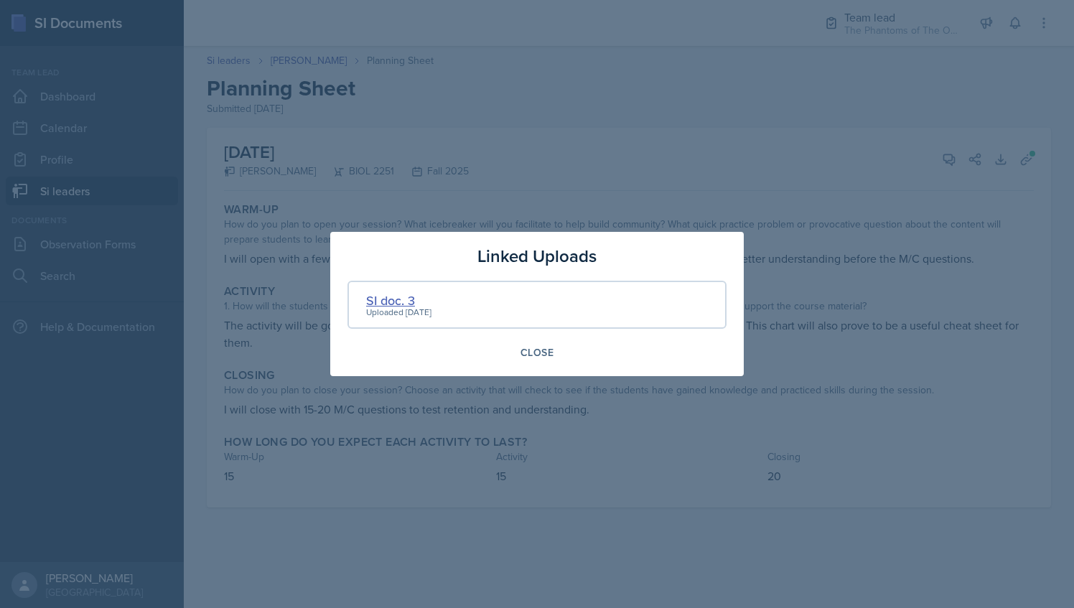
click at [389, 300] on div "SI doc. 3" at bounding box center [398, 300] width 65 height 19
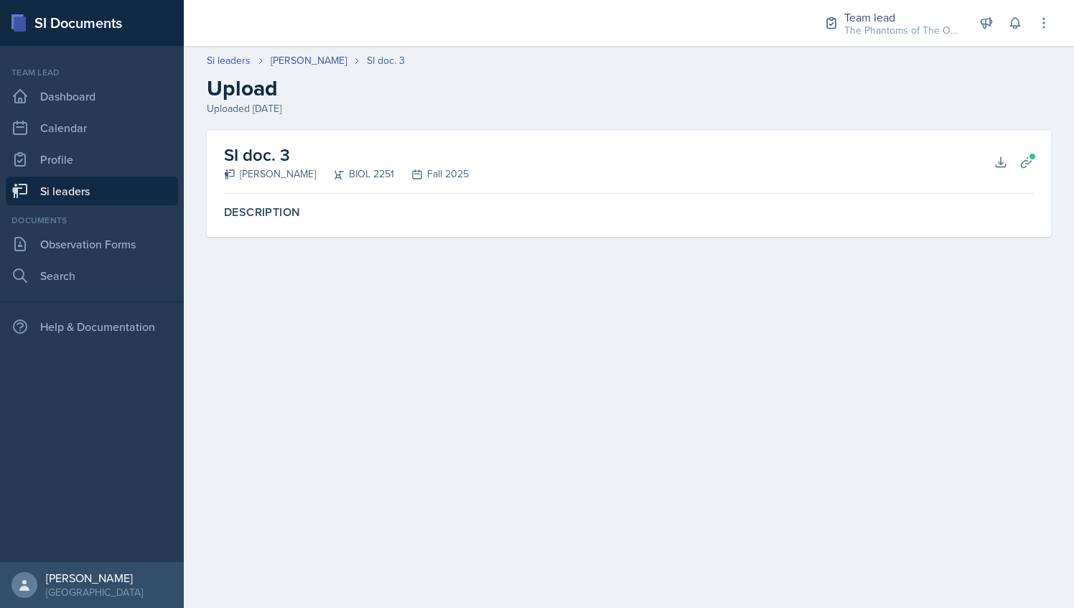
click at [970, 167] on div "SI doc. 3 [PERSON_NAME] BIOL 2251 Fall 2025 Download Planning Sheets" at bounding box center [629, 162] width 810 height 63
click at [998, 166] on icon at bounding box center [1000, 161] width 9 height 9
click at [287, 51] on header "Si leaders [PERSON_NAME] SI doc. 3 Upload Uploaded [DATE]" at bounding box center [629, 85] width 890 height 92
click at [299, 62] on link "[PERSON_NAME]" at bounding box center [309, 60] width 76 height 15
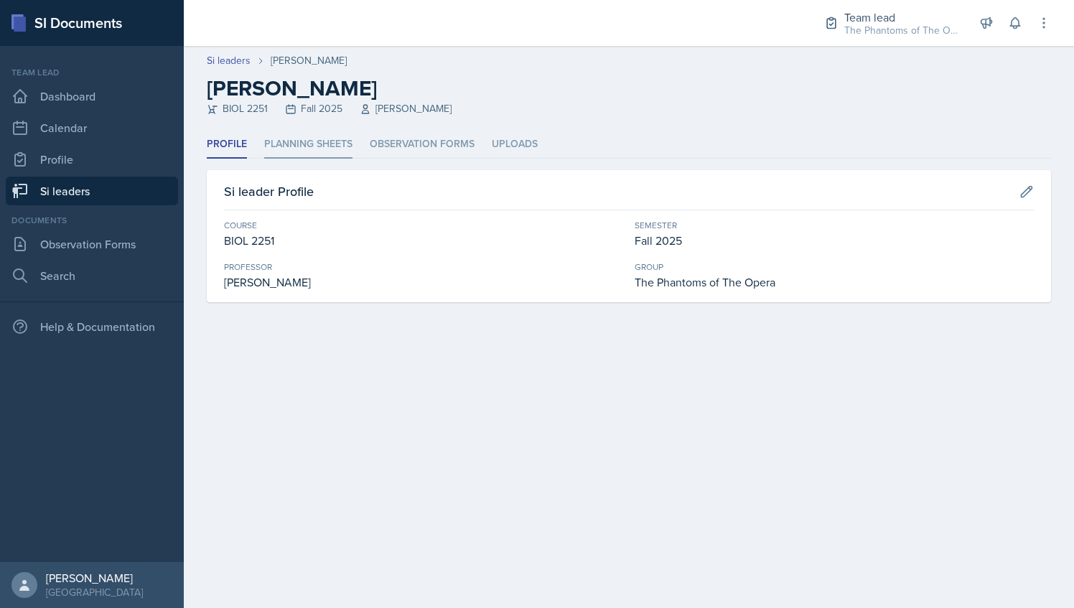
click at [330, 139] on li "Planning Sheets" at bounding box center [308, 145] width 88 height 28
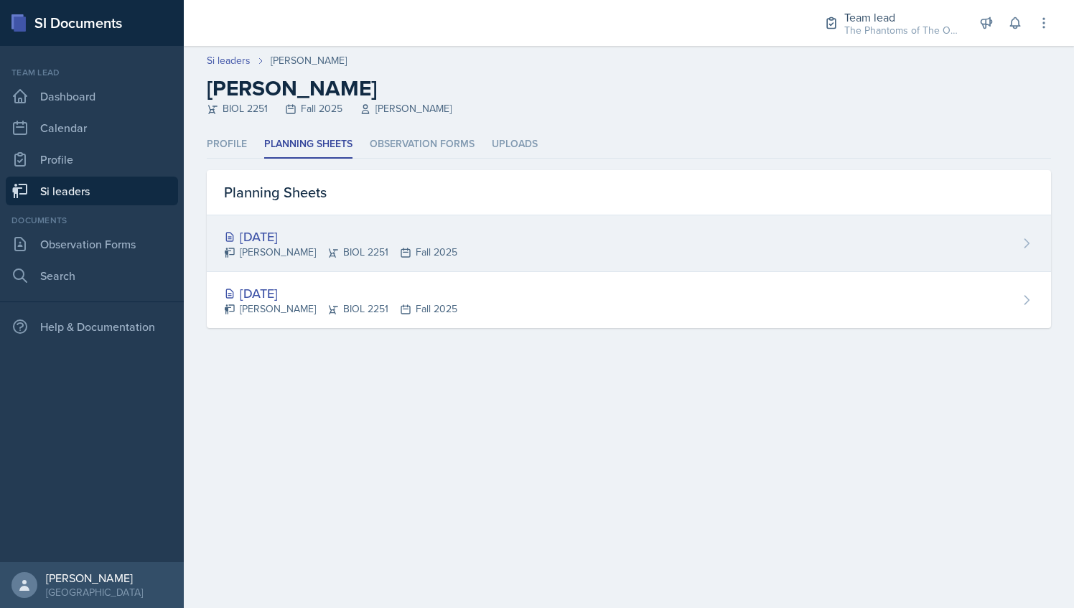
click at [406, 243] on div "[DATE]" at bounding box center [340, 236] width 233 height 19
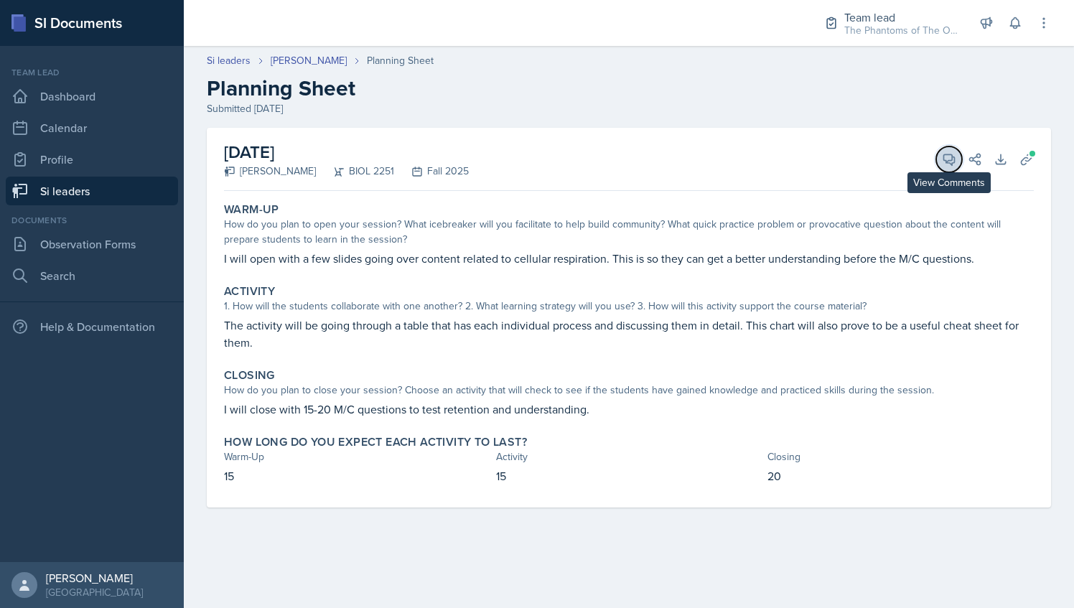
click at [945, 159] on icon at bounding box center [949, 159] width 14 height 14
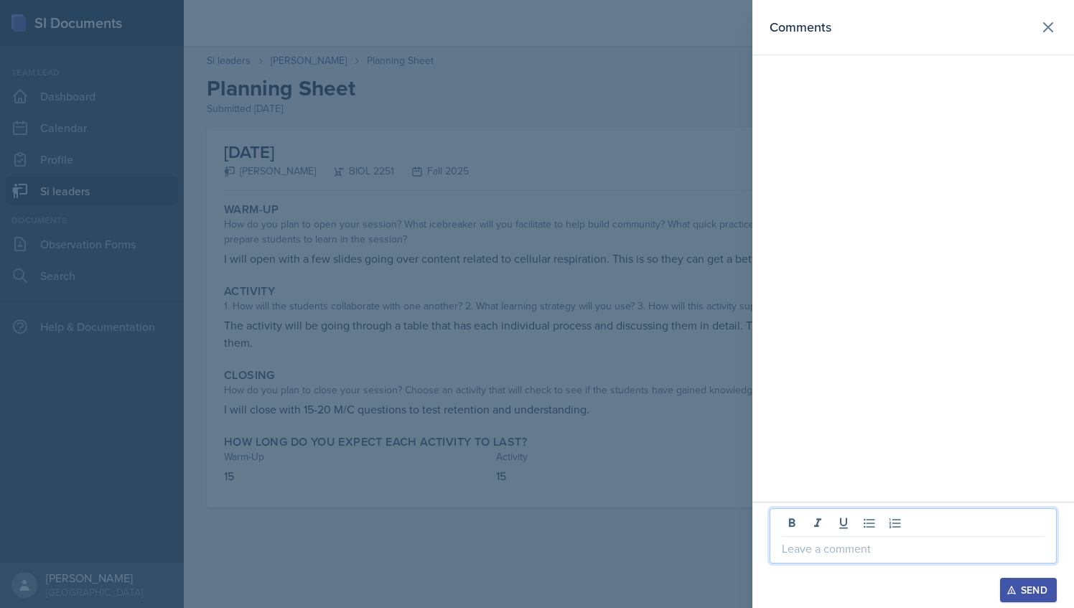
click at [828, 551] on p at bounding box center [913, 548] width 263 height 17
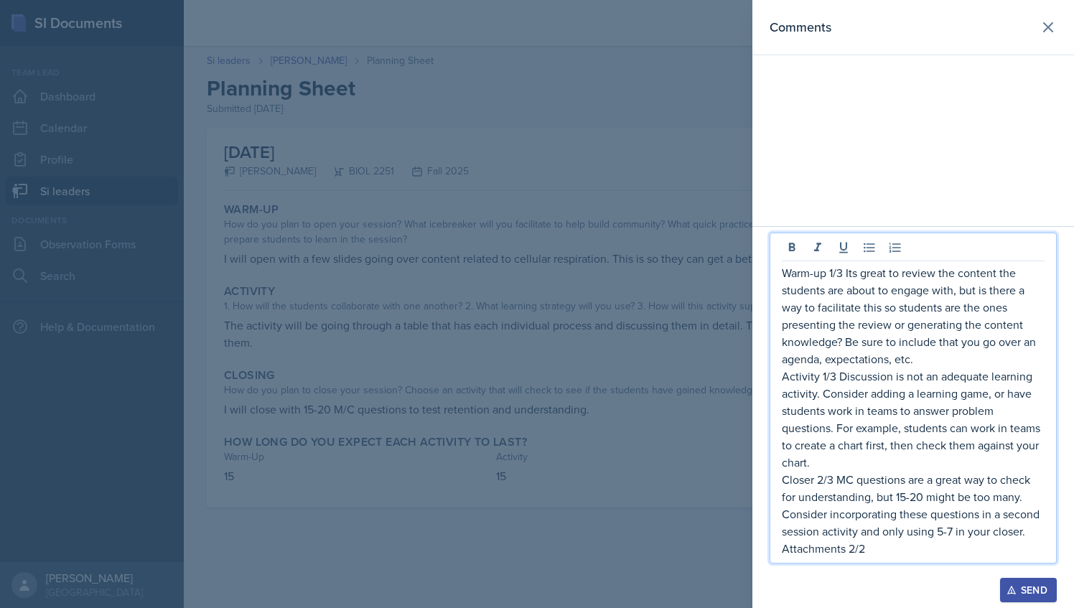
click at [884, 551] on p "Attachments 2/2" at bounding box center [913, 548] width 263 height 17
click at [862, 535] on p "Closer 2/3 MC questions are a great way to check for understanding, but 15-20 m…" at bounding box center [913, 505] width 263 height 69
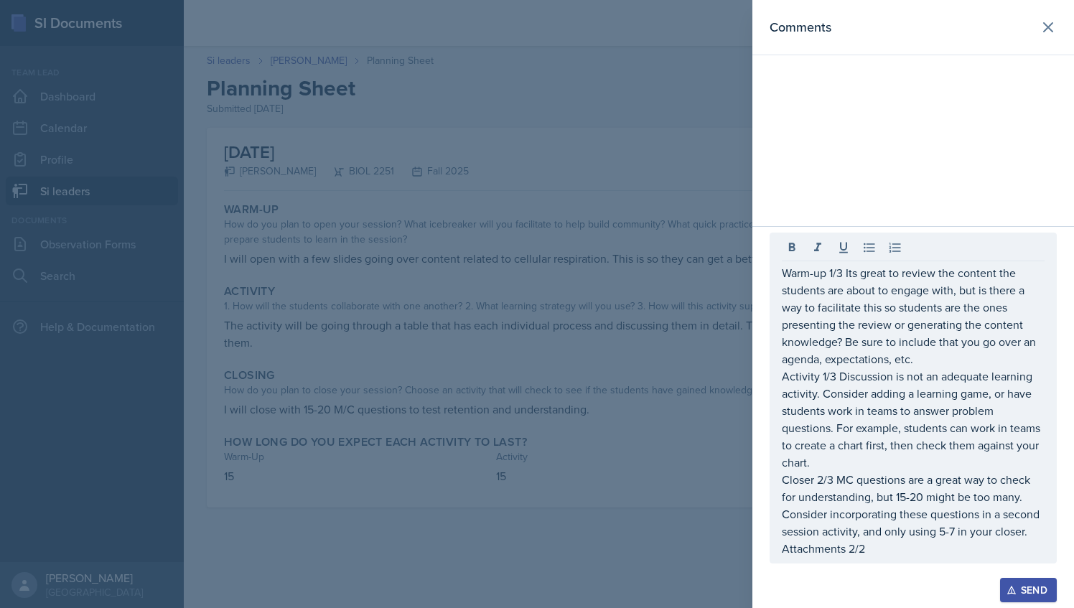
click at [889, 559] on div "Warm-up 1/3 Its great to review the content the students are about to engage wi…" at bounding box center [912, 398] width 287 height 331
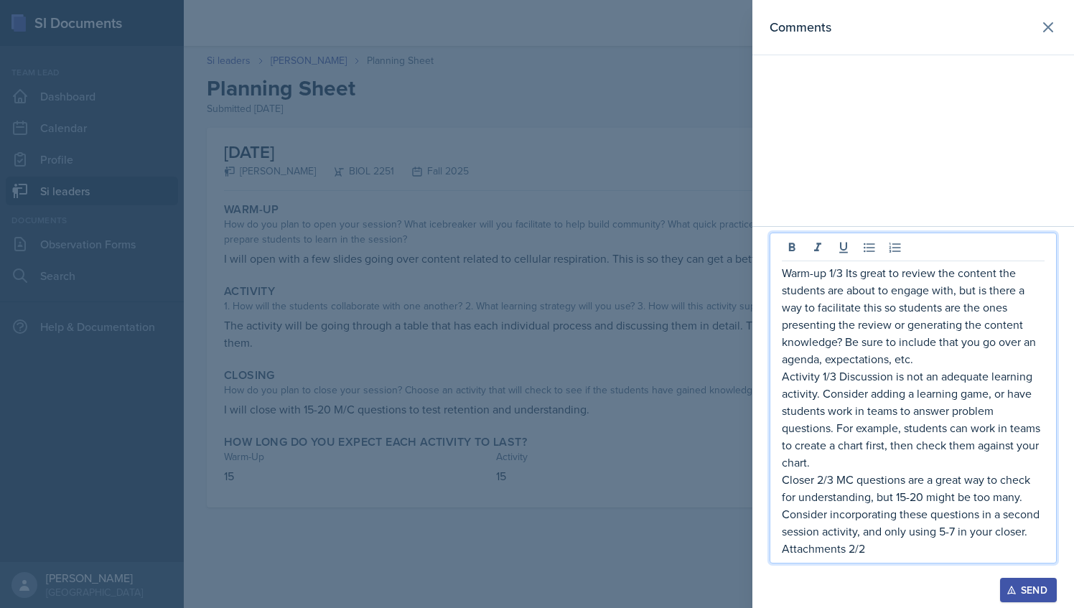
click at [872, 556] on p "Attachments 2/2" at bounding box center [913, 548] width 263 height 17
drag, startPoint x: 881, startPoint y: 553, endPoint x: 782, endPoint y: 270, distance: 299.4
click at [782, 270] on div "Warm-up 1/3 Its great to review the content the students are about to engage wi…" at bounding box center [913, 410] width 263 height 293
click at [884, 280] on p "Warm-up 1/3 Its great to review the content the students are about to engage wi…" at bounding box center [913, 315] width 263 height 103
drag, startPoint x: 872, startPoint y: 549, endPoint x: 782, endPoint y: 274, distance: 289.2
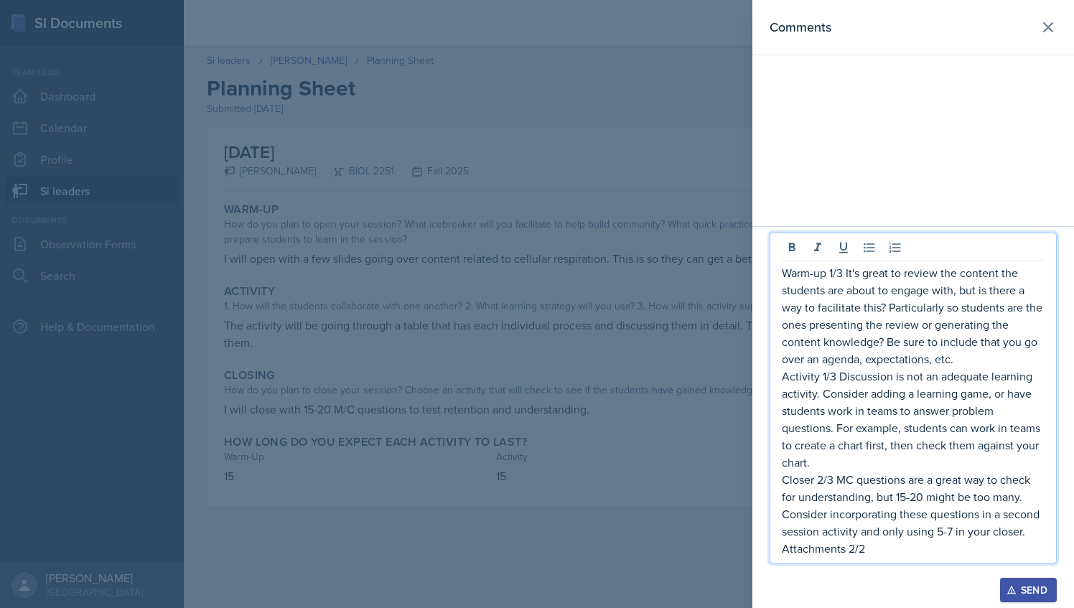
click at [782, 274] on div "Warm-up 1/3 It's great to review the content the students are about to engage w…" at bounding box center [913, 410] width 263 height 293
click at [1039, 576] on div at bounding box center [912, 570] width 287 height 14
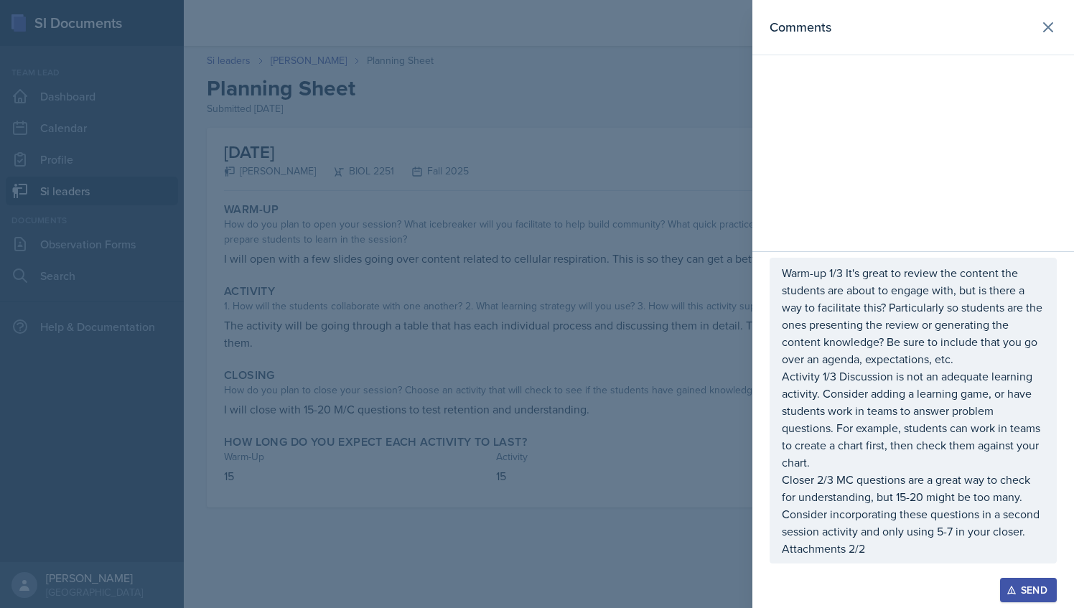
click at [1032, 589] on div "Send" at bounding box center [1028, 589] width 38 height 11
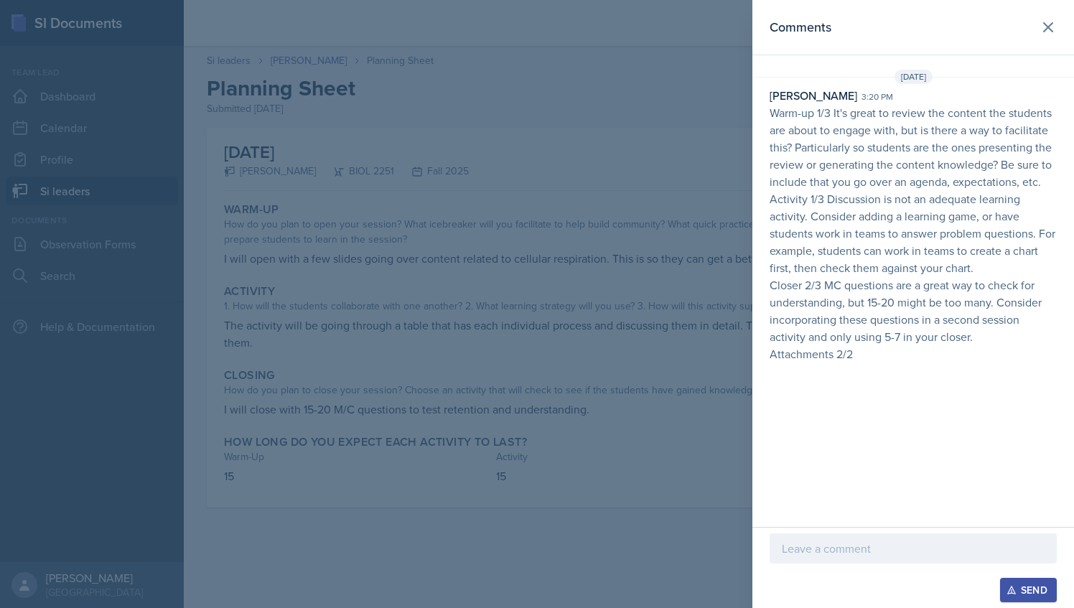
click at [716, 114] on div at bounding box center [537, 304] width 1074 height 608
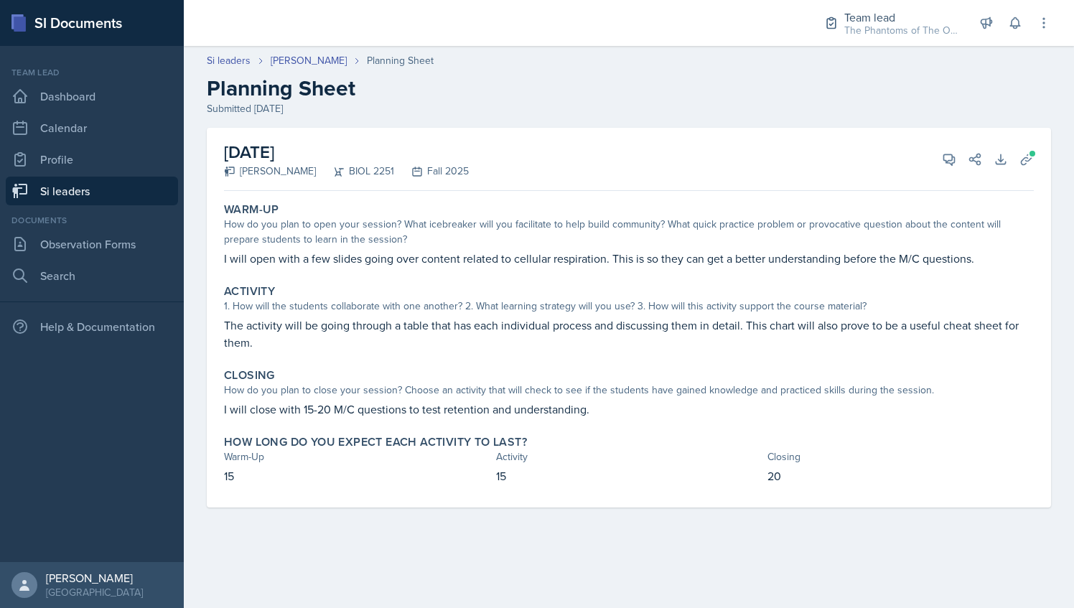
click at [103, 194] on link "Si leaders" at bounding box center [92, 191] width 172 height 29
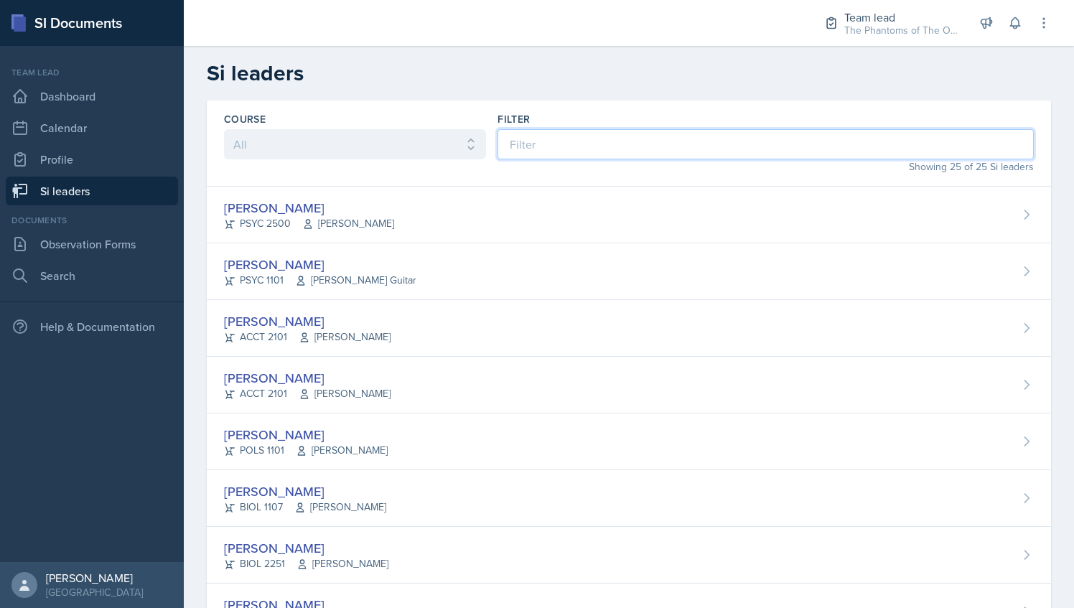
click at [603, 153] on input at bounding box center [765, 144] width 536 height 30
type input "a"
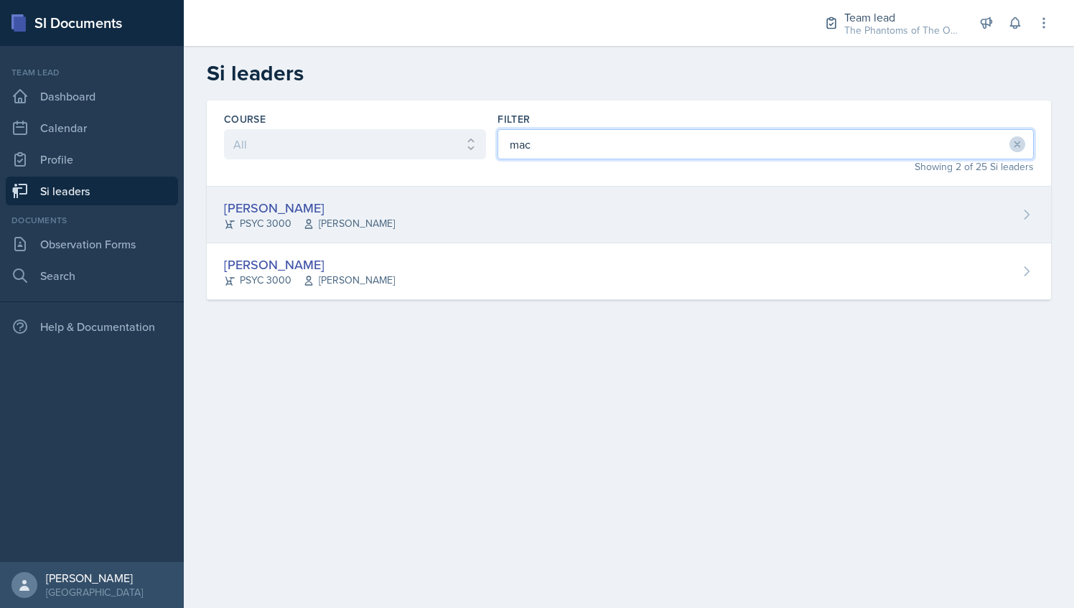
type input "mac"
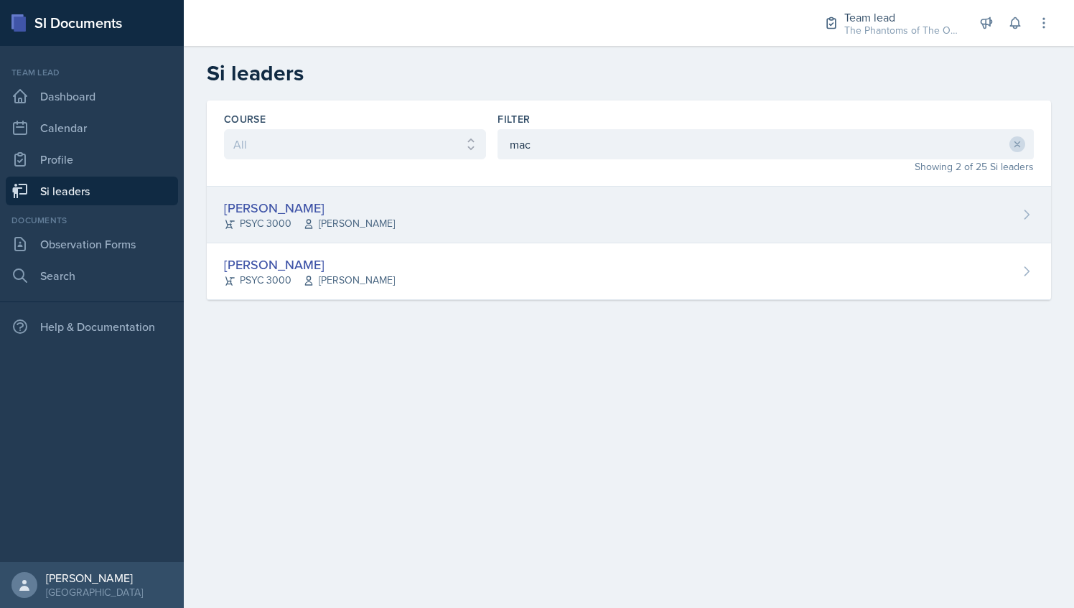
click at [488, 202] on div "[PERSON_NAME] PSYC 3000 [PERSON_NAME]" at bounding box center [629, 215] width 844 height 57
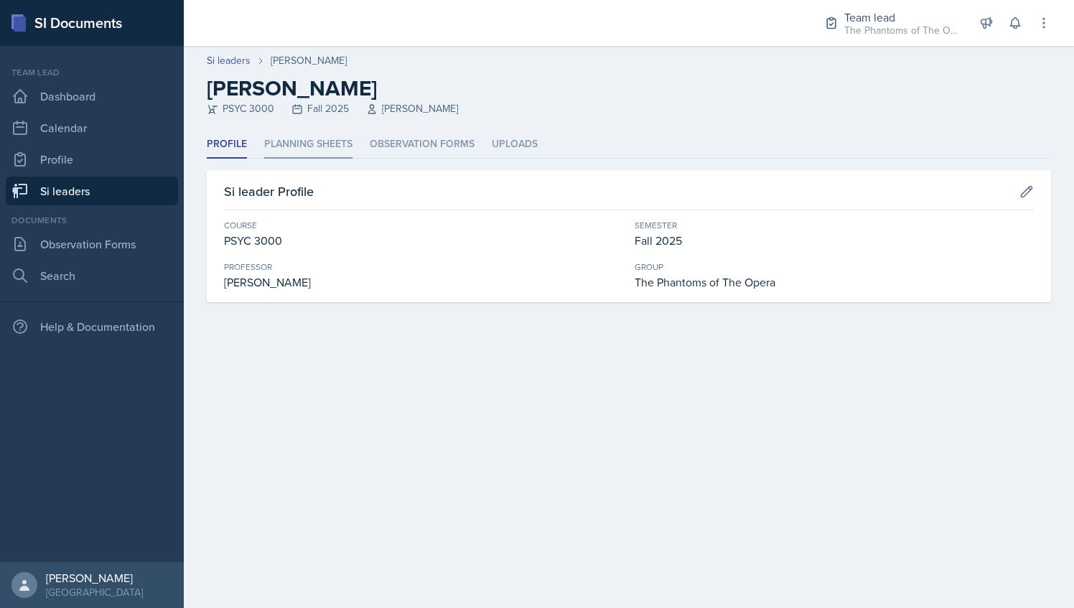
click at [313, 148] on li "Planning Sheets" at bounding box center [308, 145] width 88 height 28
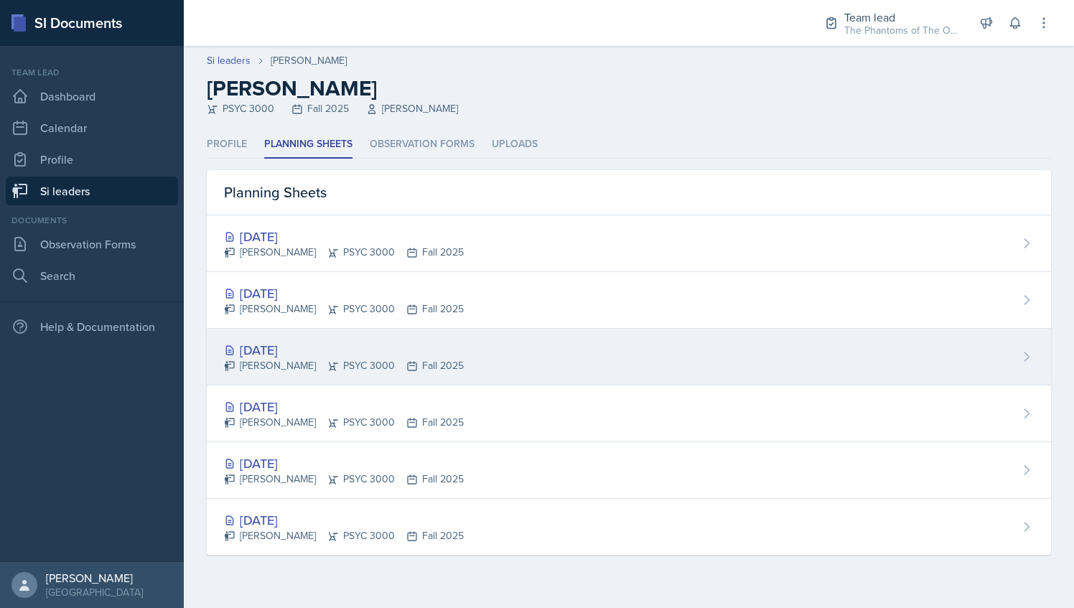
click at [497, 357] on div "[DATE] [PERSON_NAME] PSYC 3000 Fall 2025" at bounding box center [629, 357] width 844 height 57
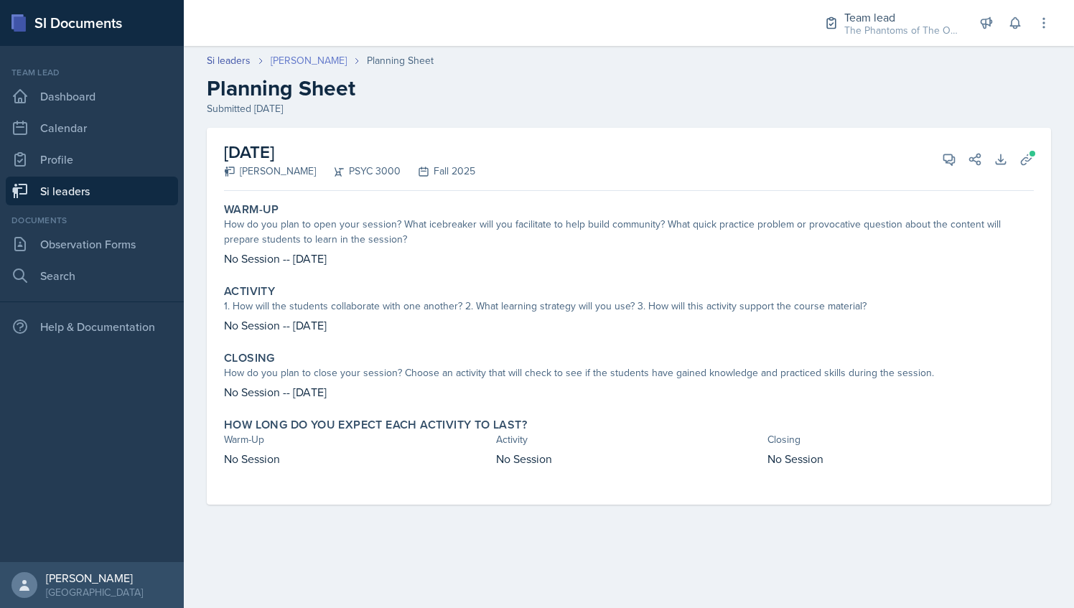
click at [309, 57] on link "[PERSON_NAME]" at bounding box center [309, 60] width 76 height 15
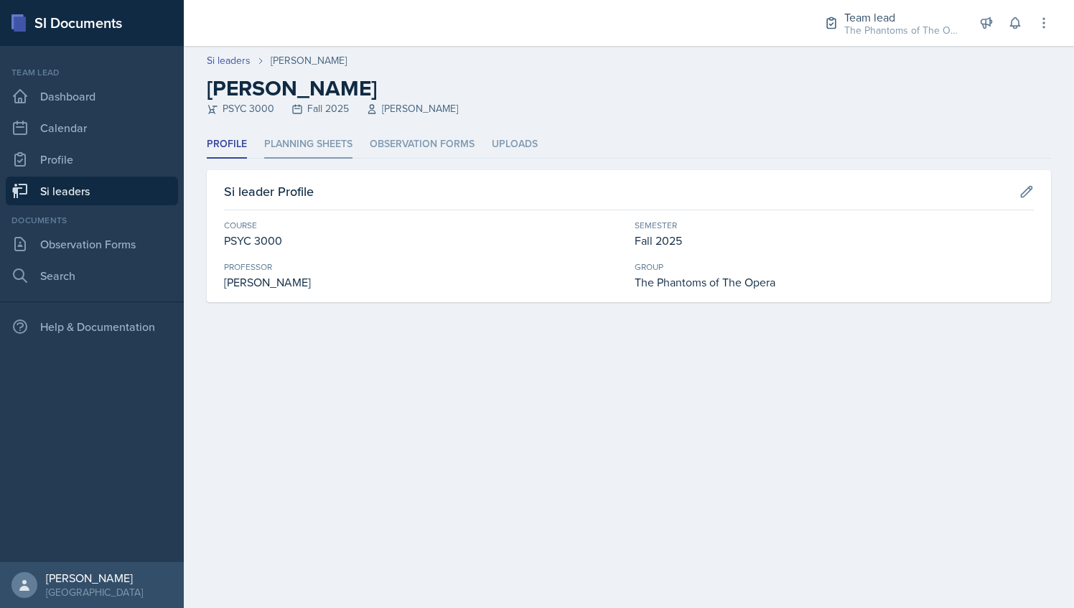
click at [308, 133] on li "Planning Sheets" at bounding box center [308, 145] width 88 height 28
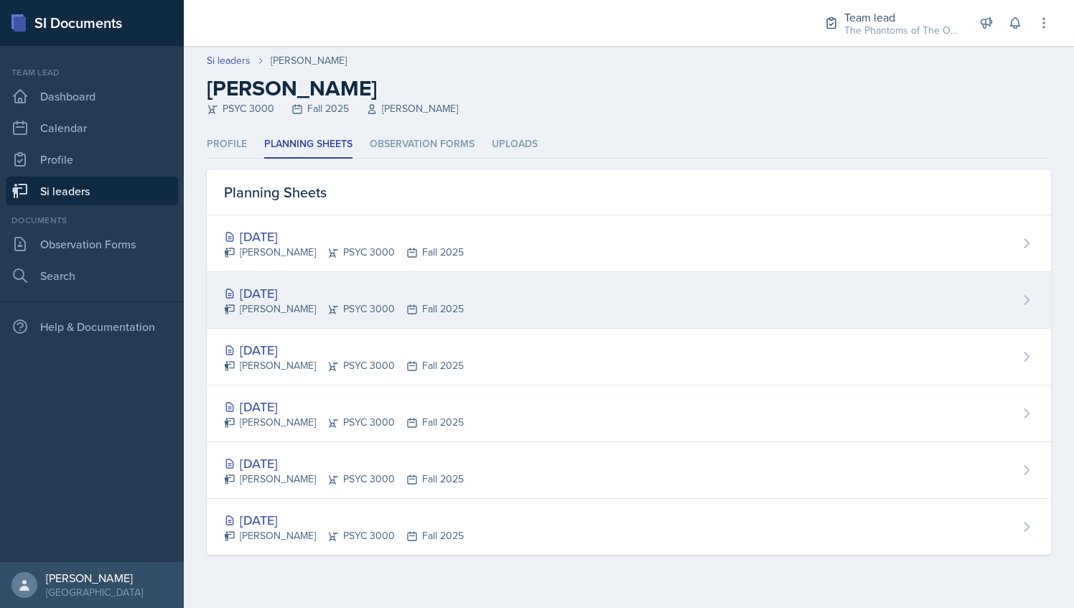
click at [437, 291] on div "[DATE]" at bounding box center [344, 293] width 240 height 19
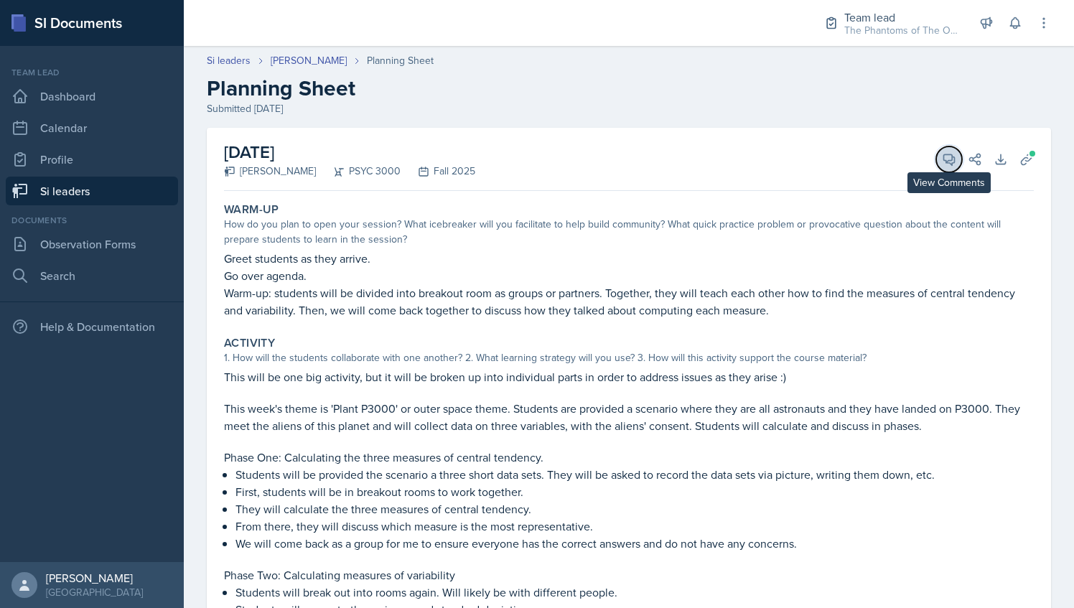
click at [942, 157] on icon at bounding box center [949, 159] width 14 height 14
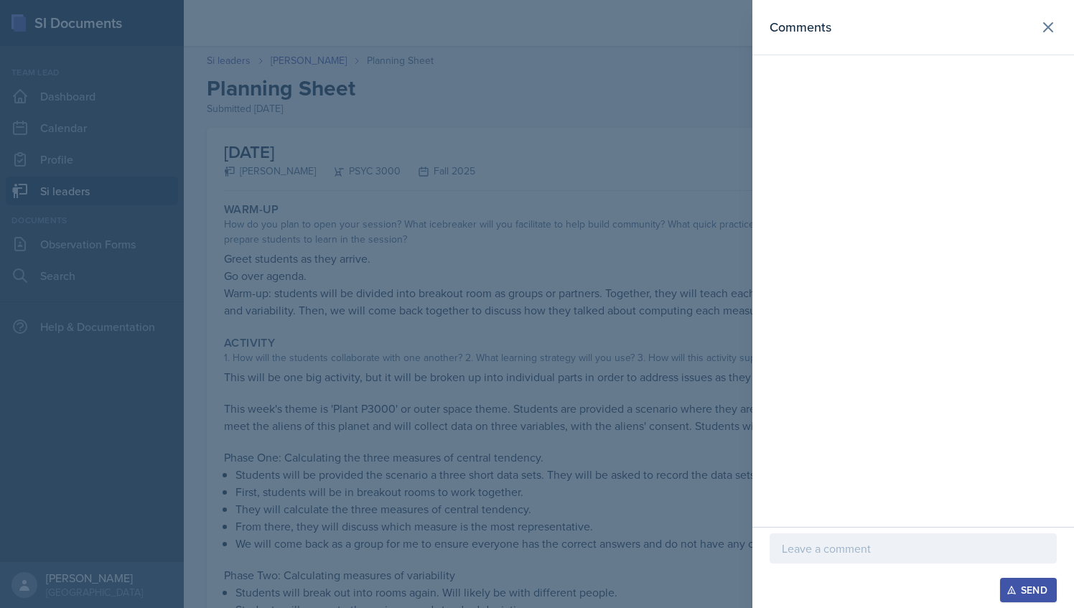
click at [850, 543] on p at bounding box center [913, 548] width 263 height 17
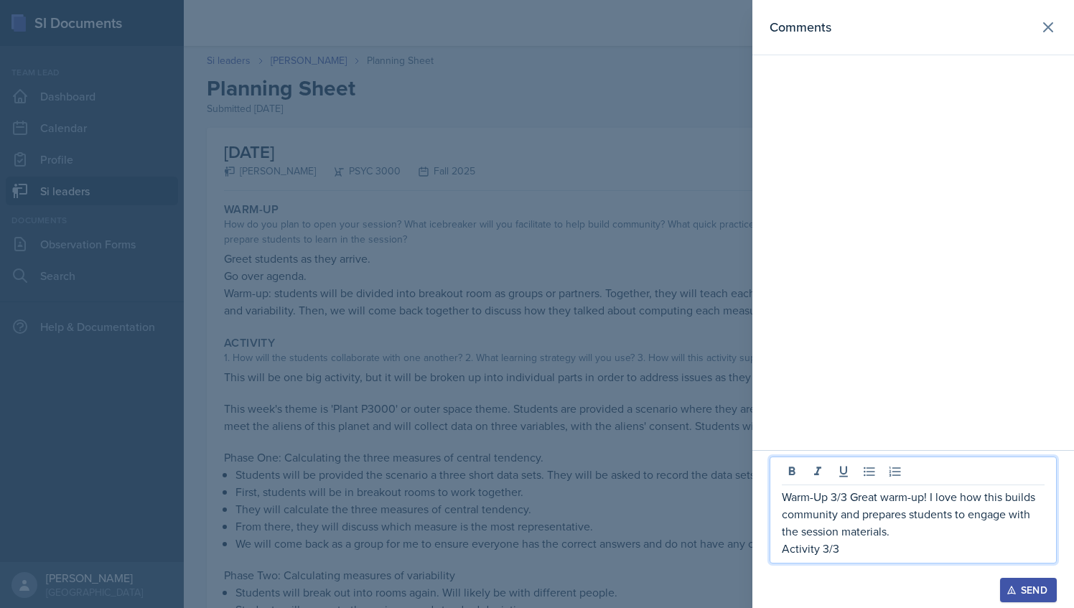
drag, startPoint x: 859, startPoint y: 547, endPoint x: 778, endPoint y: 472, distance: 110.2
click at [778, 472] on div "Warm-Up 3/3 Great warm-up! I love how this builds community and prepares studen…" at bounding box center [912, 509] width 287 height 107
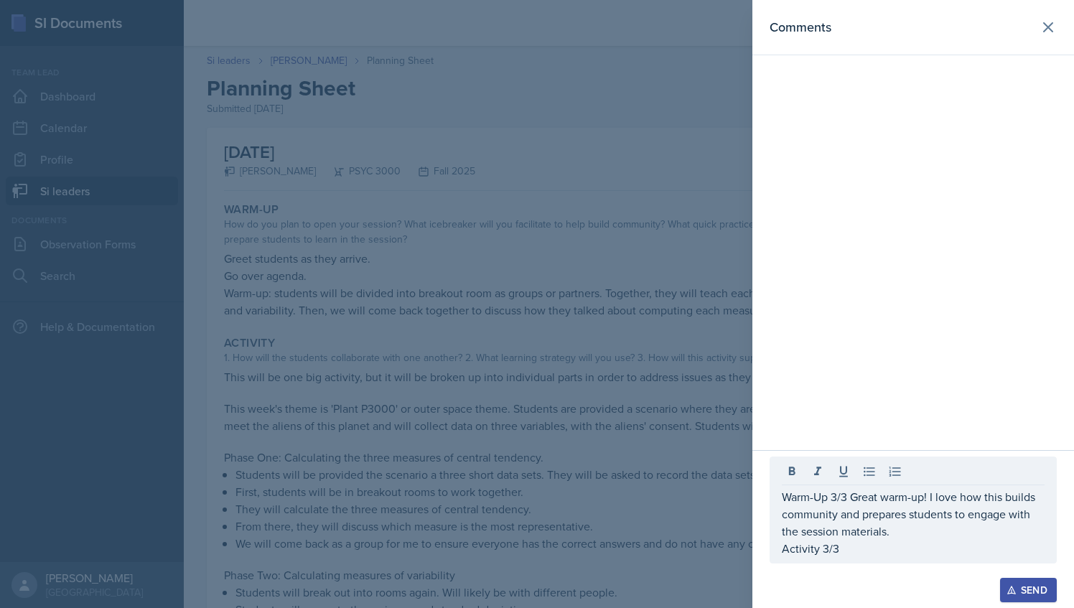
click at [525, 406] on div at bounding box center [537, 304] width 1074 height 608
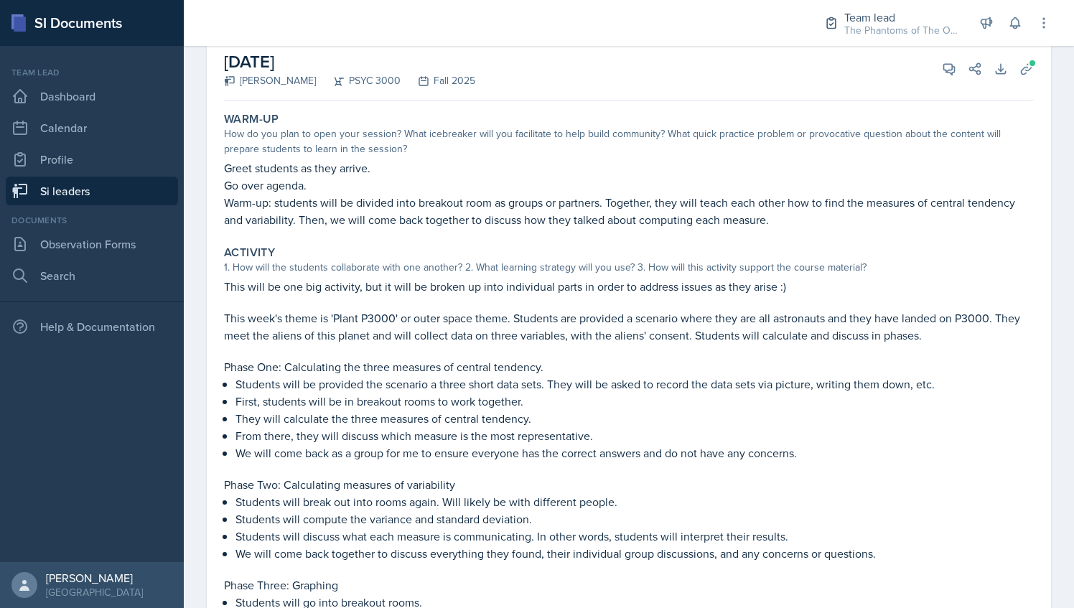
scroll to position [37, 0]
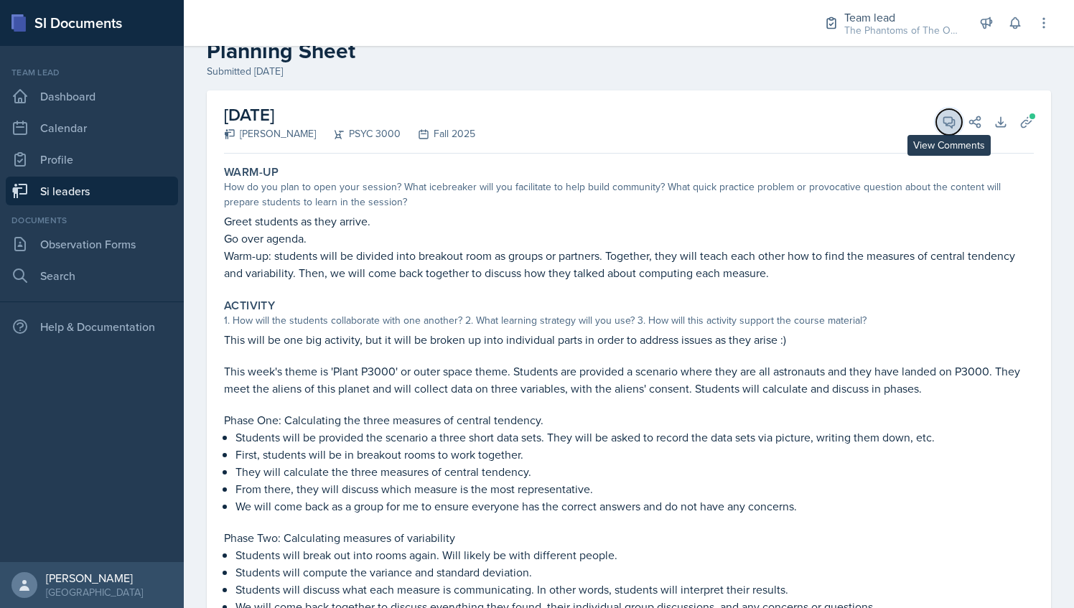
click at [942, 131] on button "View Comments" at bounding box center [949, 122] width 26 height 26
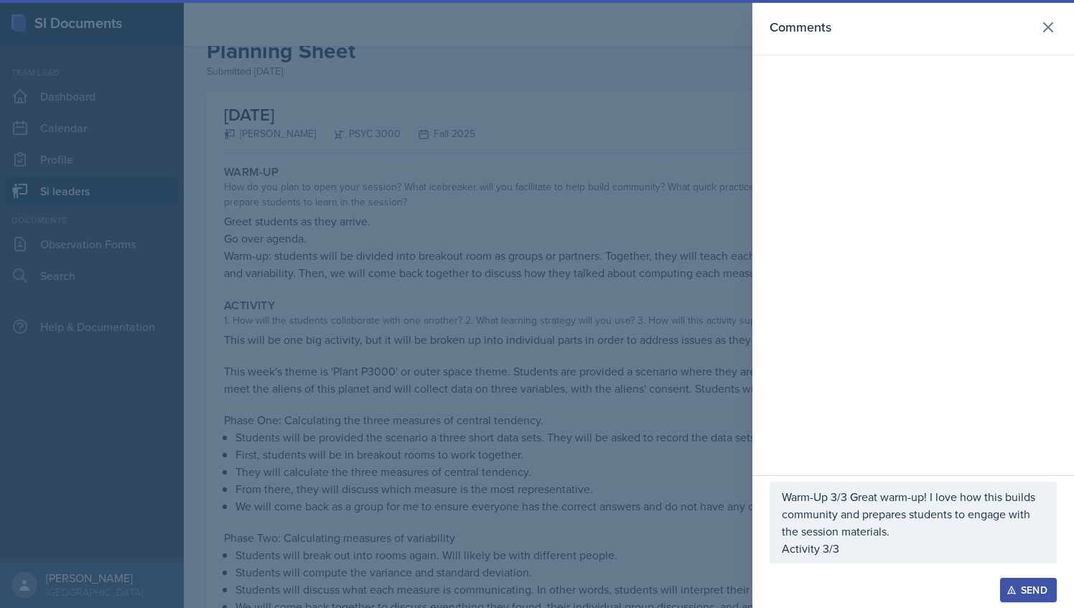
click at [858, 557] on p "Activity 3/3" at bounding box center [913, 548] width 263 height 17
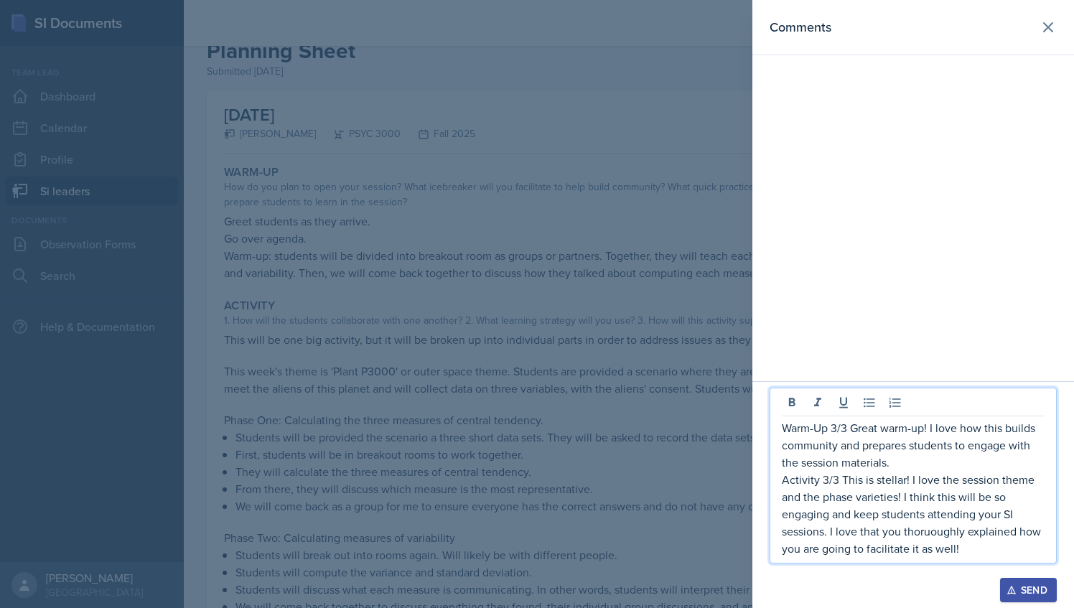
click at [960, 519] on p "Activity 3/3 This is stellar! I love the session theme and the phase varieties!…" at bounding box center [913, 514] width 263 height 86
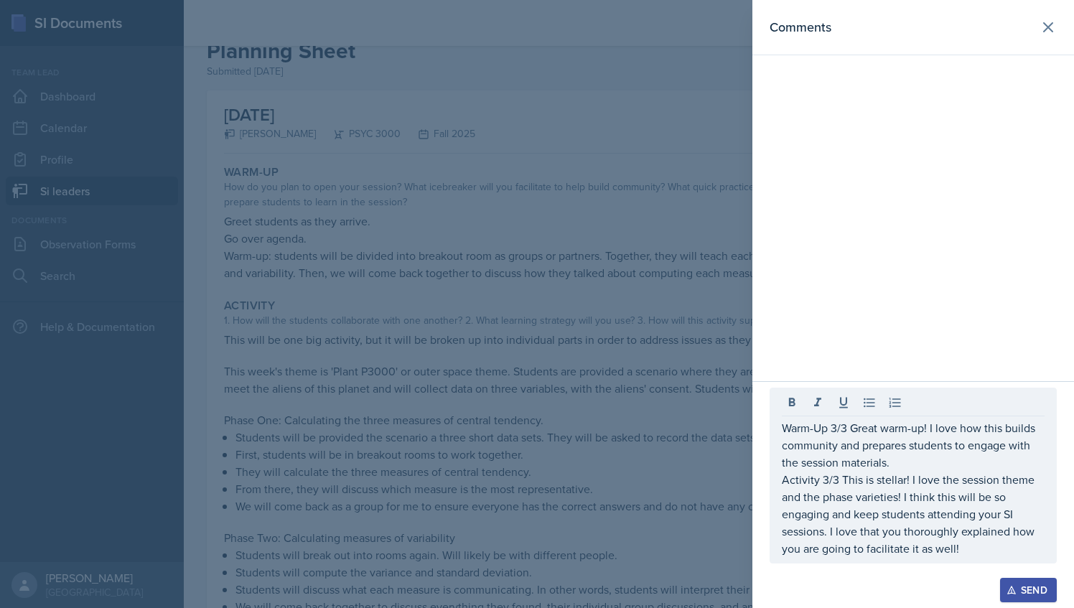
click at [980, 558] on div "Warm-Up 3/3 Great warm-up! I love how this builds community and prepares studen…" at bounding box center [912, 476] width 287 height 176
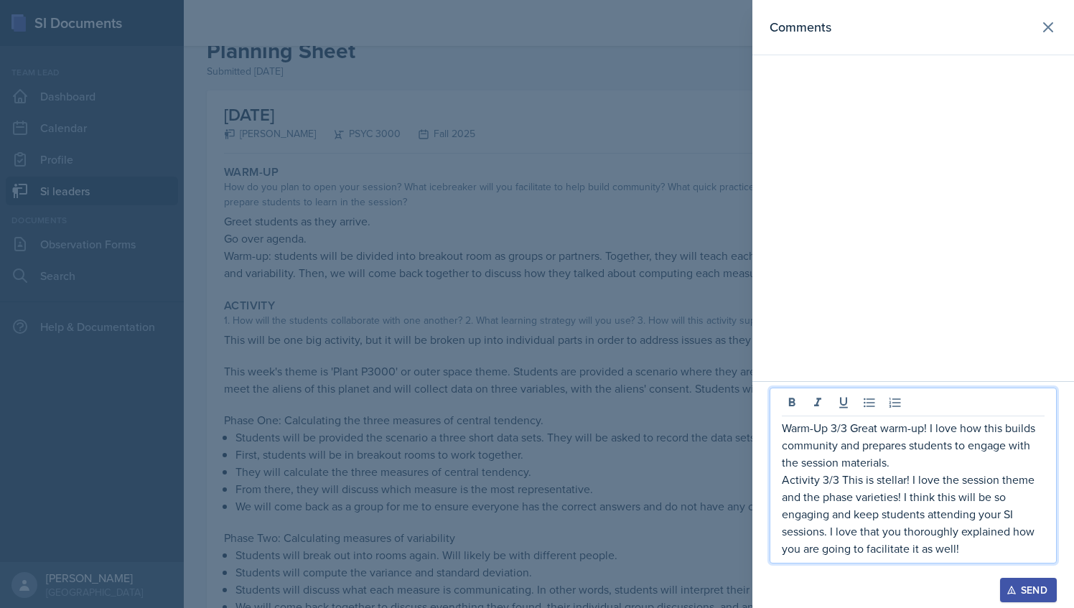
click at [973, 557] on p "Activity 3/3 This is stellar! I love the session theme and the phase varieties!…" at bounding box center [913, 514] width 263 height 86
click at [974, 558] on div "Warm-Up 3/3 Great warm-up! I love how this builds community and prepares studen…" at bounding box center [912, 476] width 287 height 176
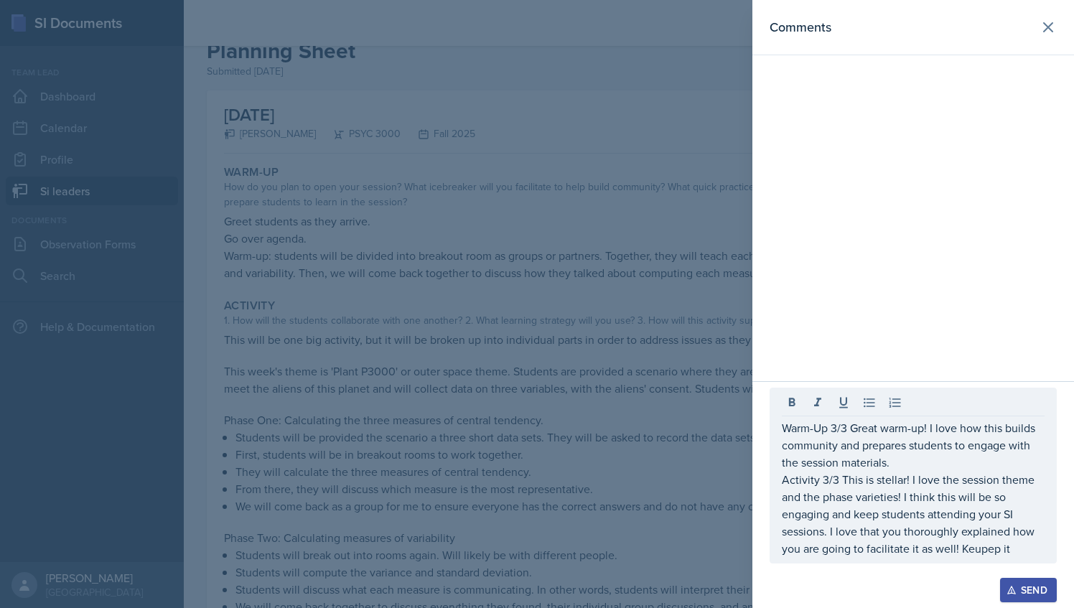
click at [979, 561] on div "Warm-Up 3/3 Great warm-up! I love how this builds community and prepares studen…" at bounding box center [912, 476] width 287 height 176
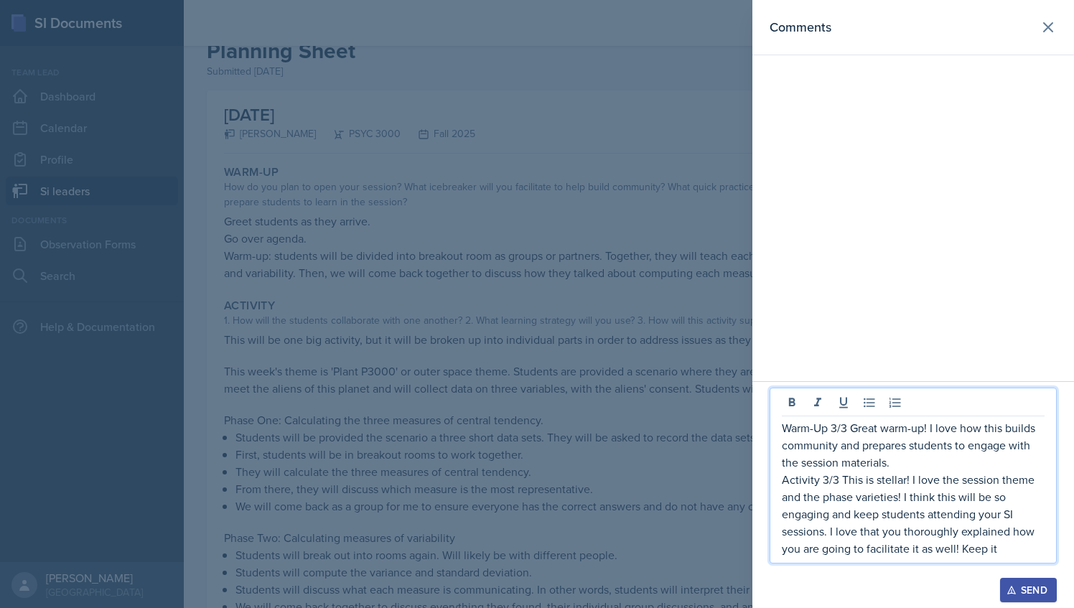
click at [1013, 545] on p "Activity 3/3 This is stellar! I love the session theme and the phase varieties!…" at bounding box center [913, 514] width 263 height 86
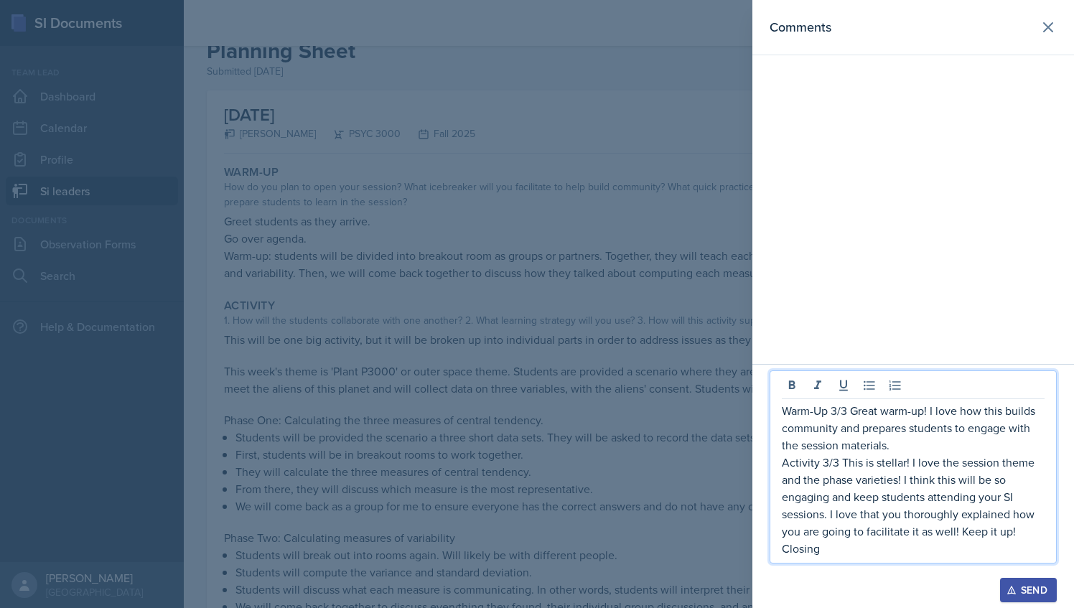
click at [586, 441] on div at bounding box center [537, 304] width 1074 height 608
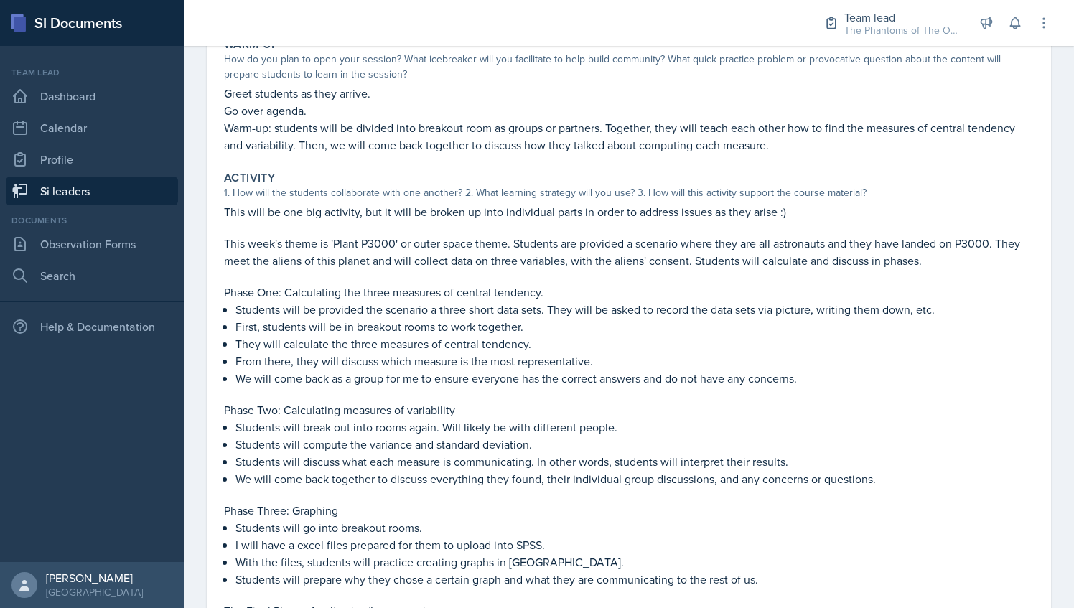
scroll to position [0, 0]
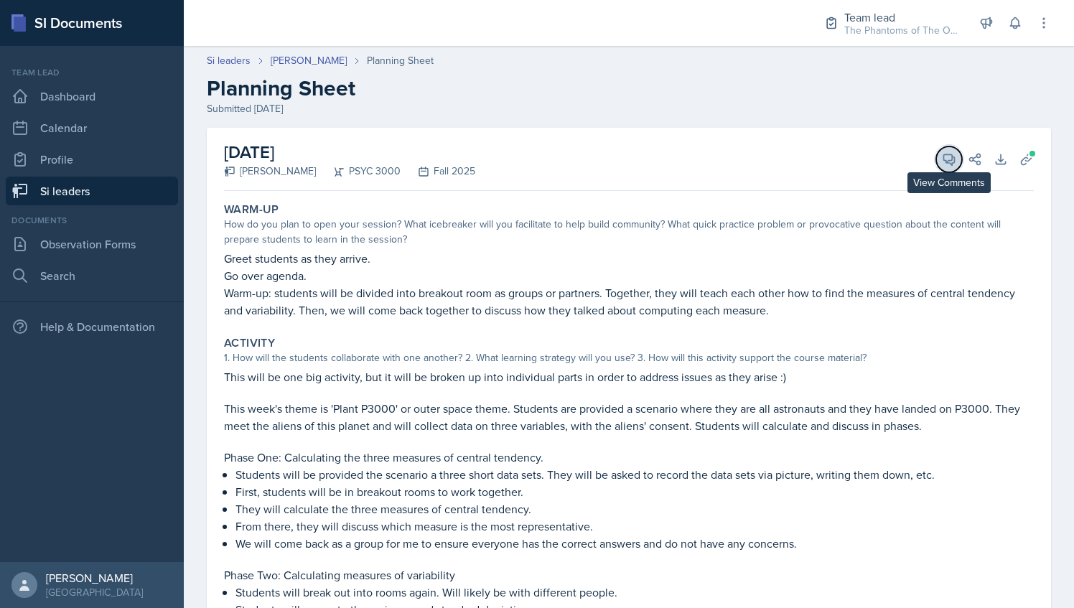
click at [942, 166] on icon at bounding box center [949, 159] width 14 height 14
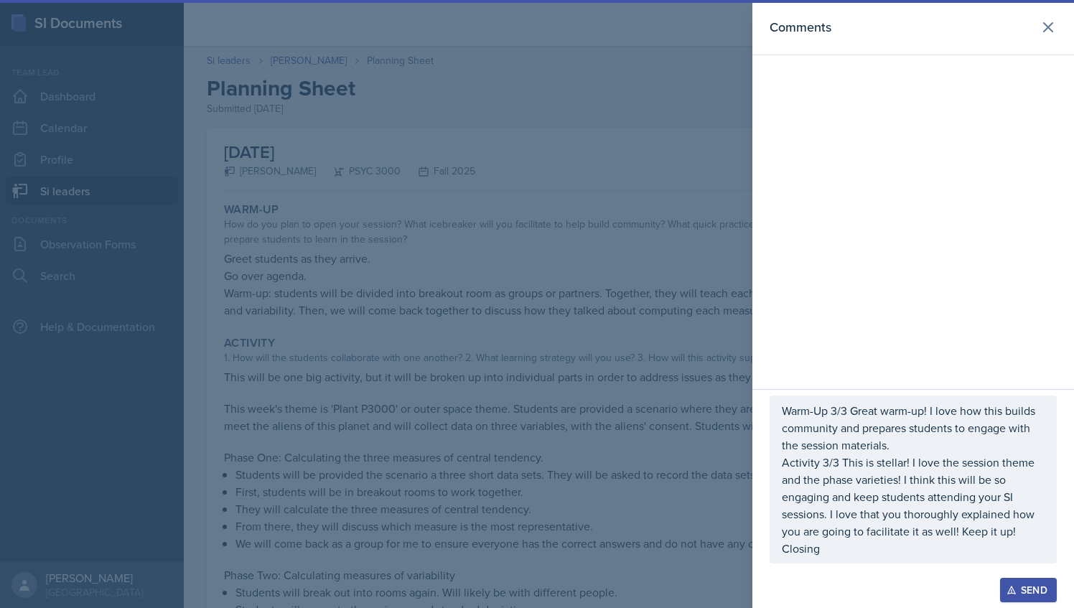
click at [846, 550] on p "Closing" at bounding box center [913, 548] width 263 height 17
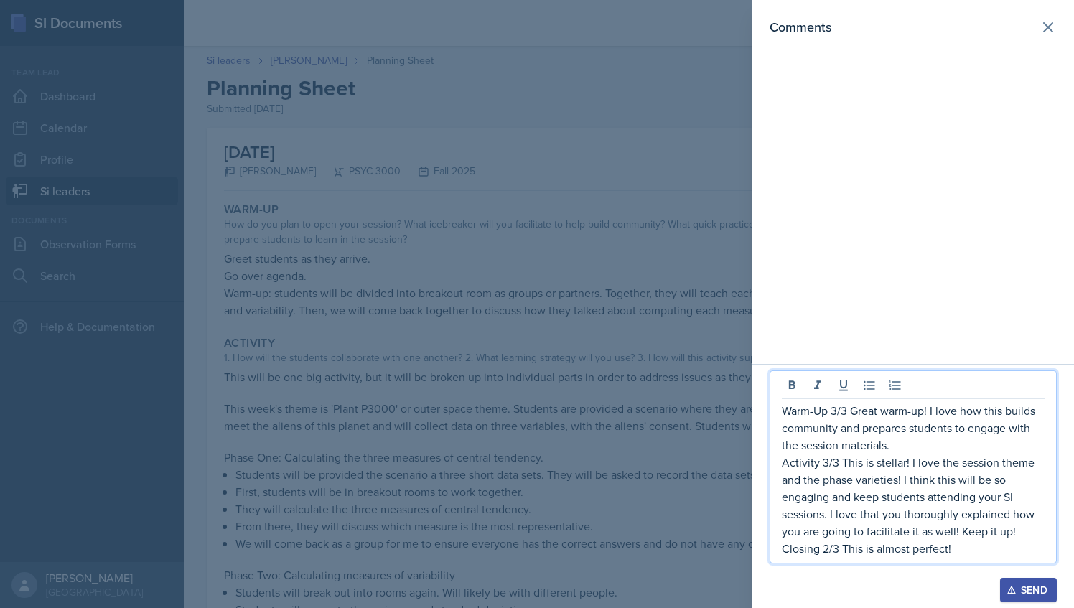
click at [930, 553] on p "Closing 2/3 This is almost perfect!" at bounding box center [913, 548] width 263 height 17
click at [992, 553] on p "Closing 2/3 The discussion after is great!" at bounding box center [913, 548] width 263 height 17
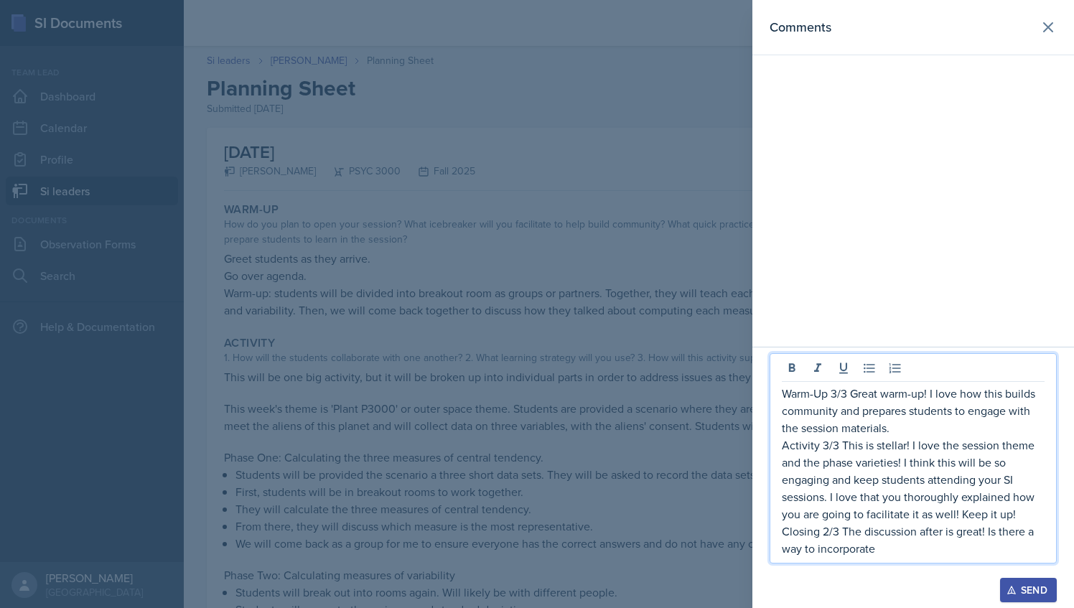
click at [834, 545] on p "Closing 2/3 The discussion after is great! Is there a way to incorporate" at bounding box center [913, 540] width 263 height 34
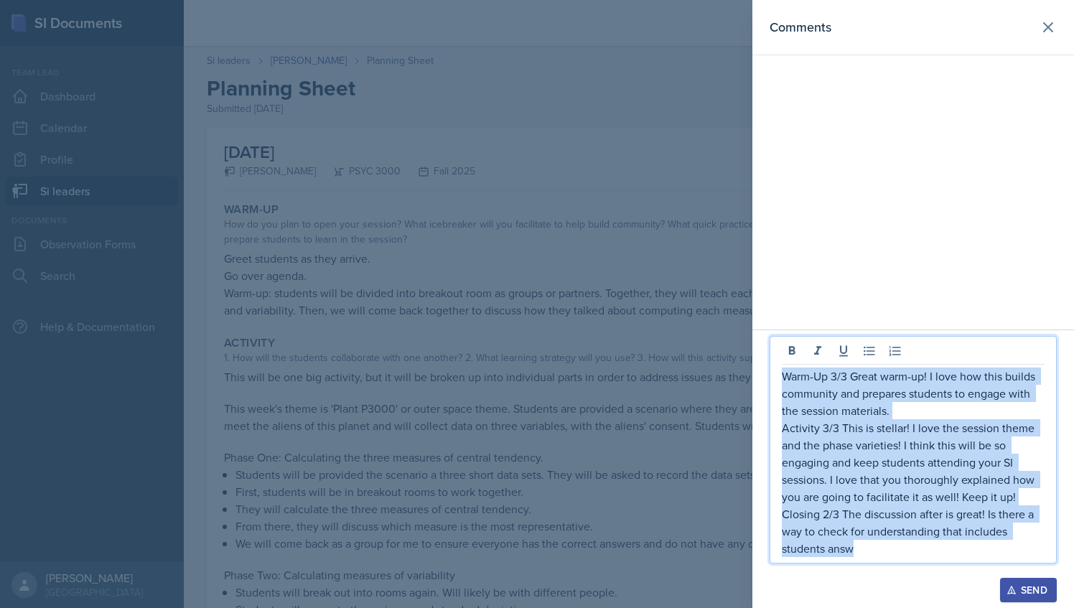
drag, startPoint x: 861, startPoint y: 551, endPoint x: 782, endPoint y: 378, distance: 189.8
click at [782, 378] on div "Warm-Up 3/3 Great warm-up! I love how this builds community and prepares studen…" at bounding box center [913, 461] width 263 height 189
click at [857, 505] on p "Activity 3/3 This is stellar! I love the session theme and the phase varieties!…" at bounding box center [913, 462] width 263 height 86
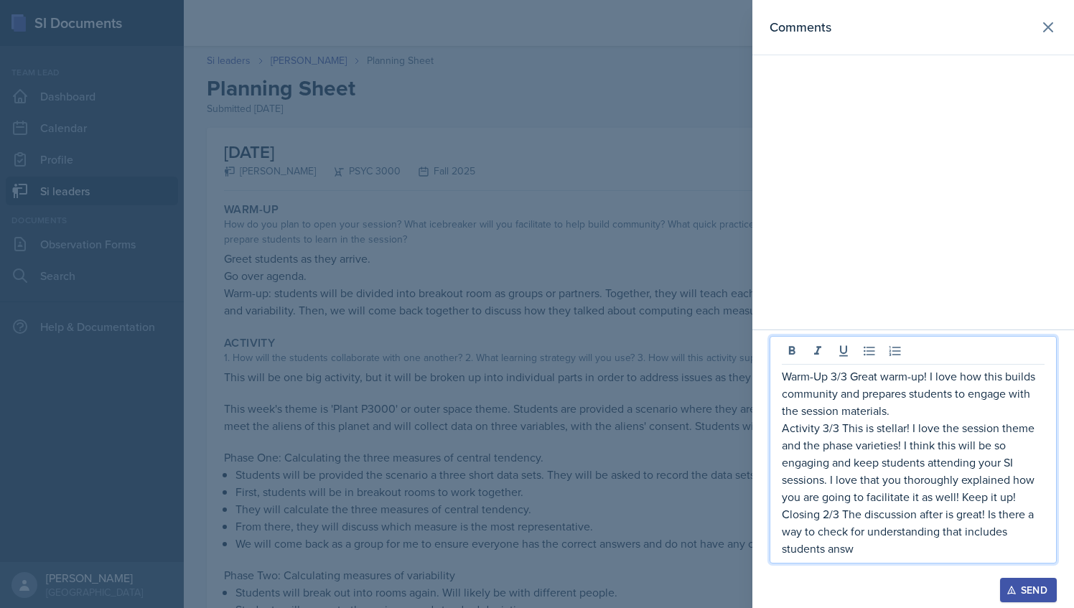
click at [827, 513] on p "Closing 2/3 The discussion after is great! Is there a way to check for understa…" at bounding box center [913, 531] width 263 height 52
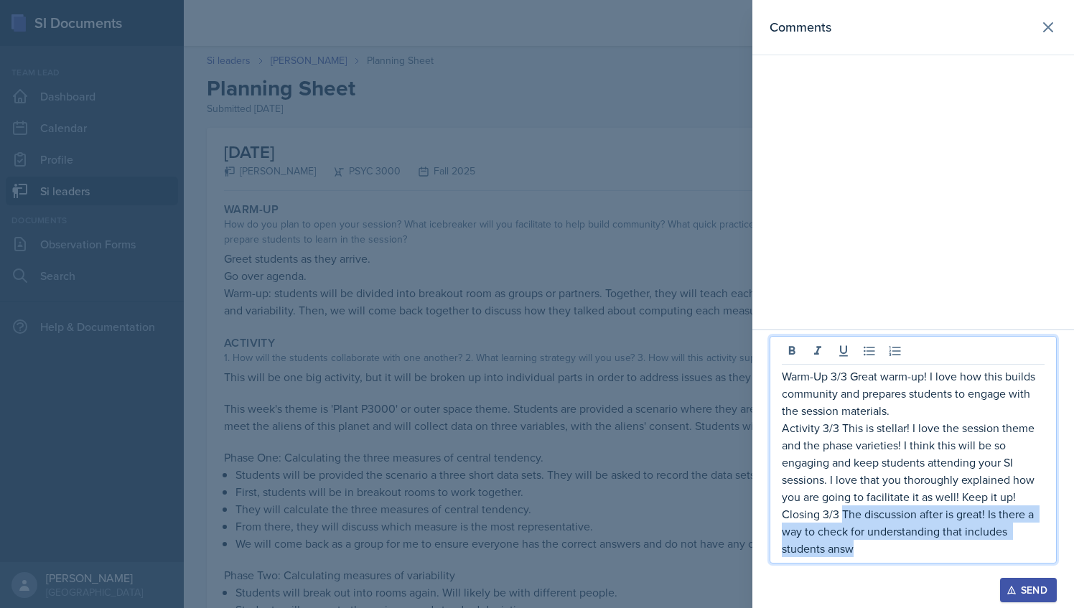
drag, startPoint x: 843, startPoint y: 515, endPoint x: 854, endPoint y: 558, distance: 44.6
click at [854, 558] on div "Warm-Up 3/3 Great warm-up! I love how this builds community and prepares studen…" at bounding box center [912, 450] width 287 height 228
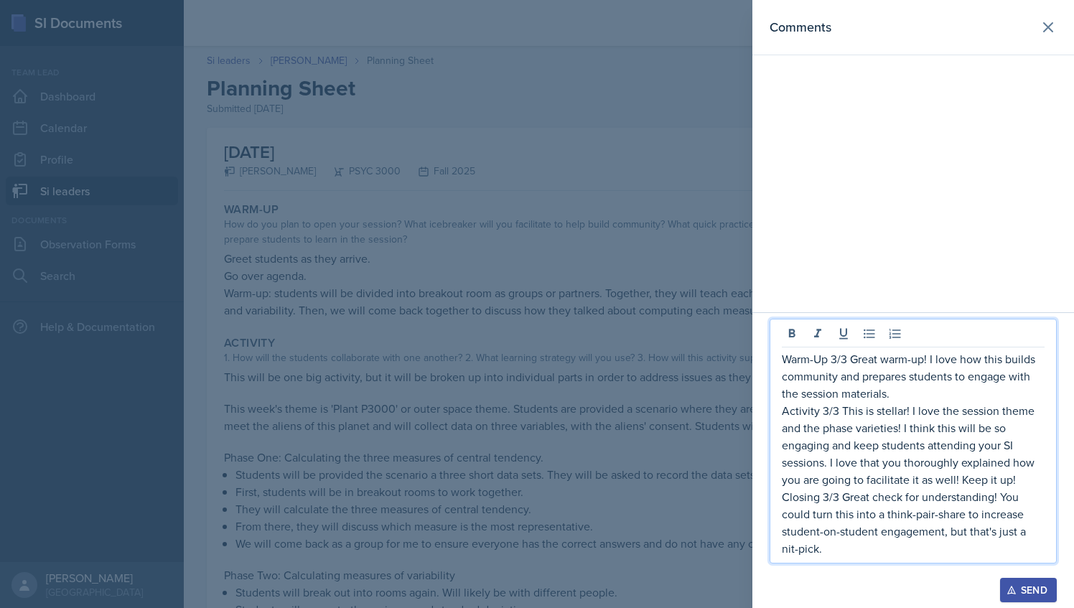
click at [903, 553] on p "Closing 3/3 Great check for understanding! You could turn this into a think-pai…" at bounding box center [913, 522] width 263 height 69
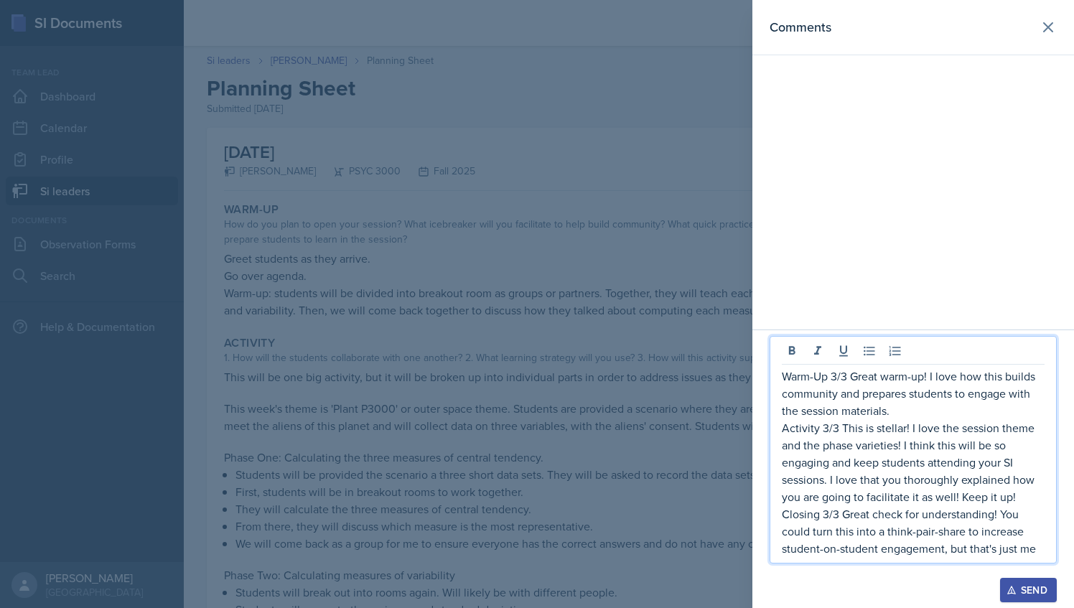
click at [950, 549] on p "Closing 3/3 Great check for understanding! You could turn this into a think-pai…" at bounding box center [913, 531] width 263 height 52
click at [1029, 552] on p "Closing 3/3 Great check for understanding! You could turn this into a think-pai…" at bounding box center [913, 531] width 263 height 52
click at [1036, 549] on p "Closing 3/3 Great check for understanding! You could turn this into a think-pai…" at bounding box center [913, 531] width 263 height 52
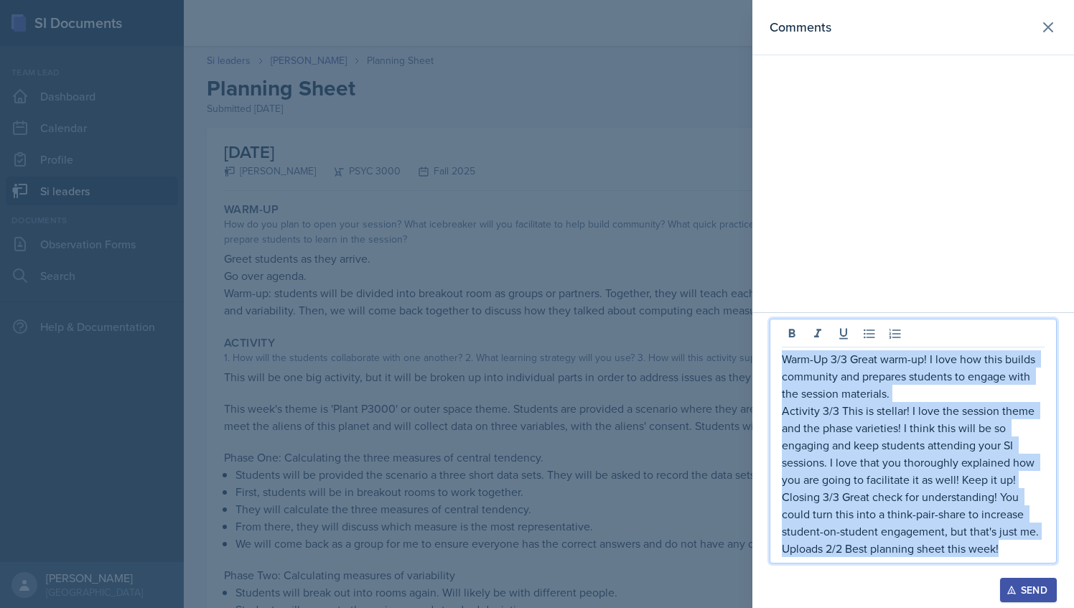
drag, startPoint x: 1003, startPoint y: 549, endPoint x: 784, endPoint y: 360, distance: 289.6
click at [784, 360] on div "Warm-Up 3/3 Great warm-up! I love how this builds community and prepares studen…" at bounding box center [913, 453] width 263 height 207
click at [1020, 594] on div "Send" at bounding box center [1028, 589] width 38 height 11
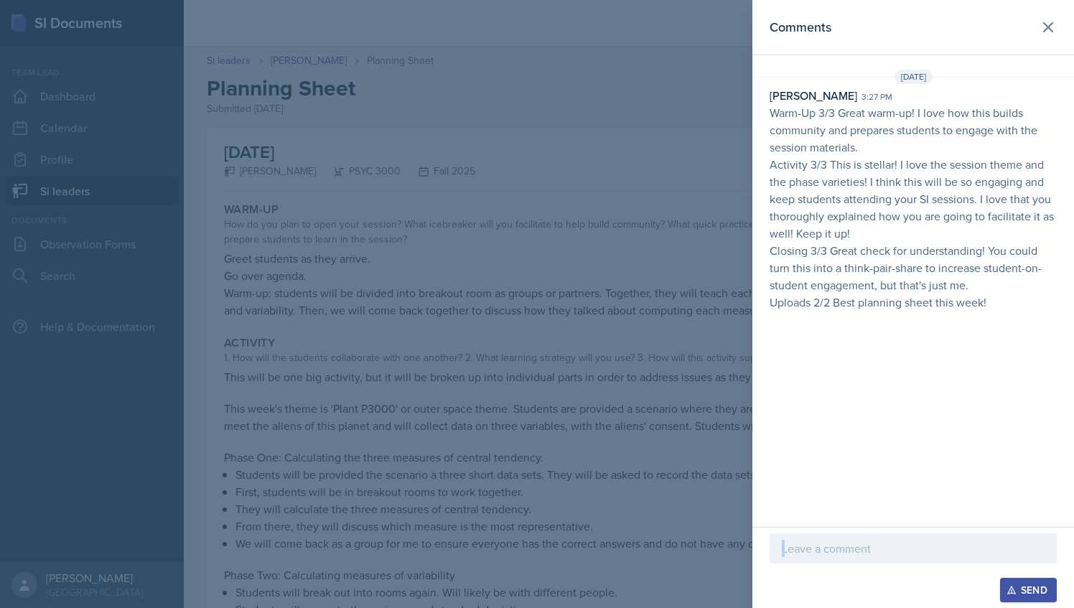
click at [699, 97] on div at bounding box center [537, 304] width 1074 height 608
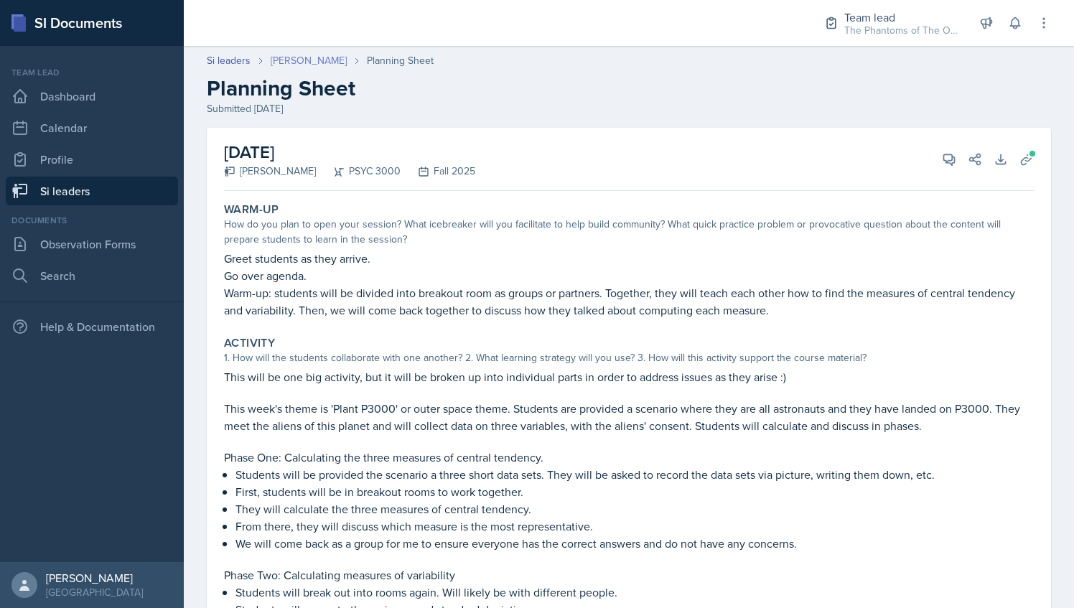
click at [301, 60] on link "[PERSON_NAME]" at bounding box center [309, 60] width 76 height 15
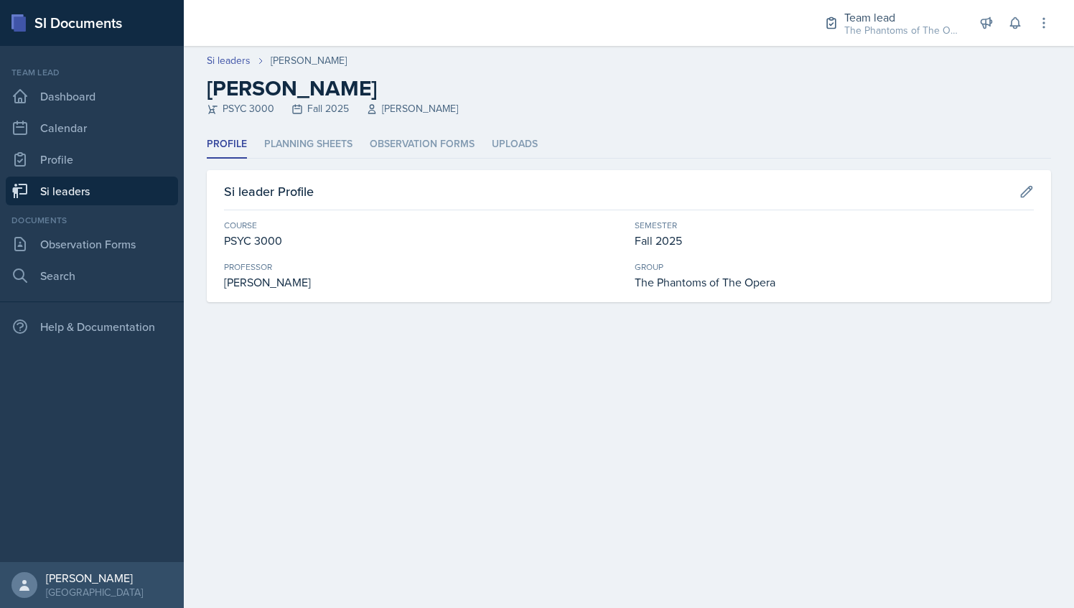
click at [127, 197] on link "Si leaders" at bounding box center [92, 191] width 172 height 29
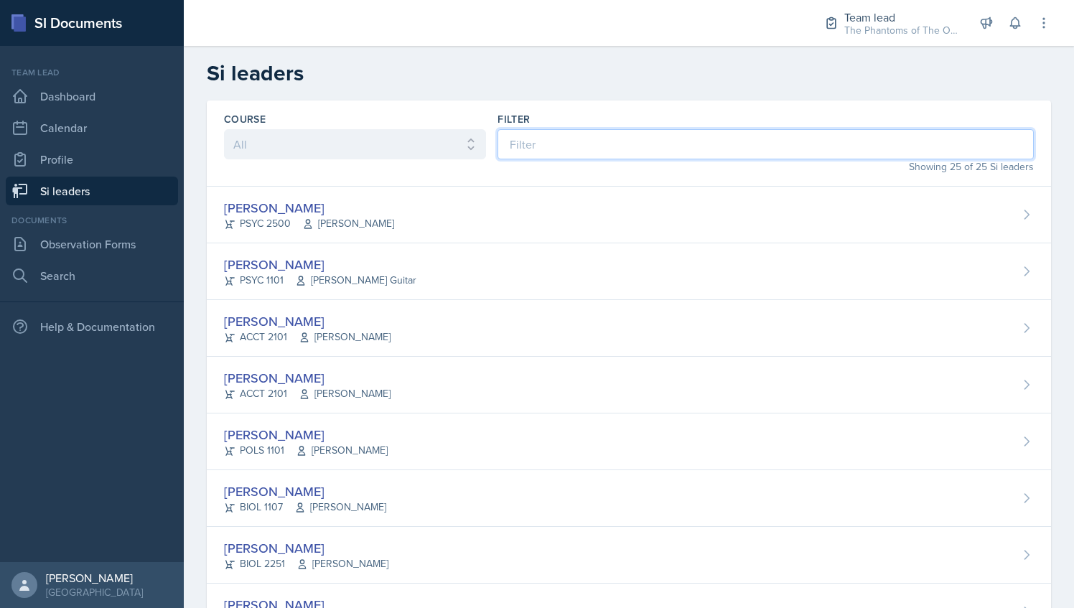
click at [712, 139] on input at bounding box center [765, 144] width 536 height 30
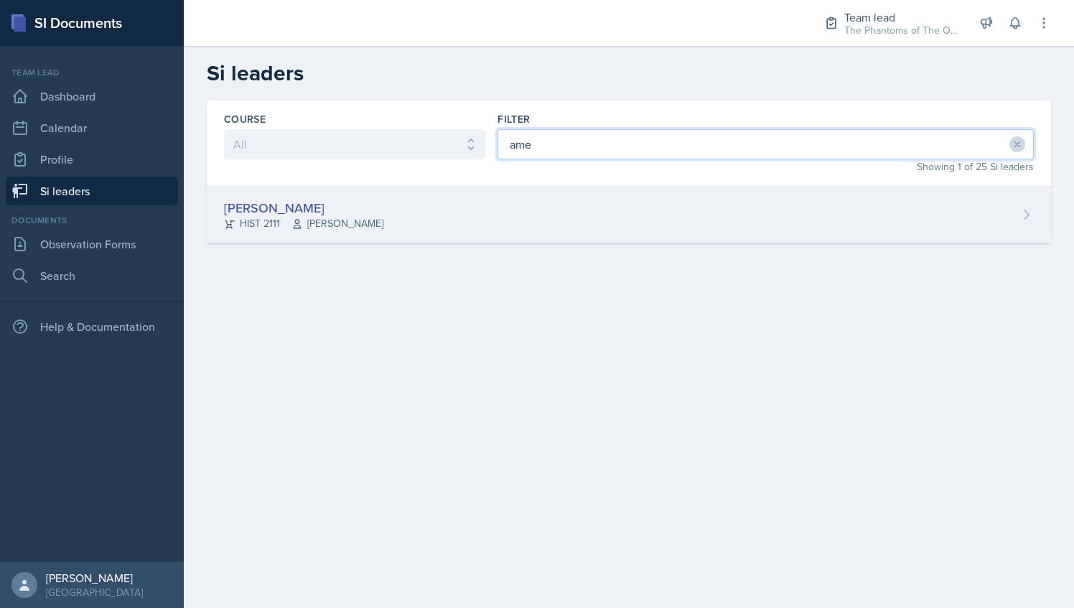
type input "ame"
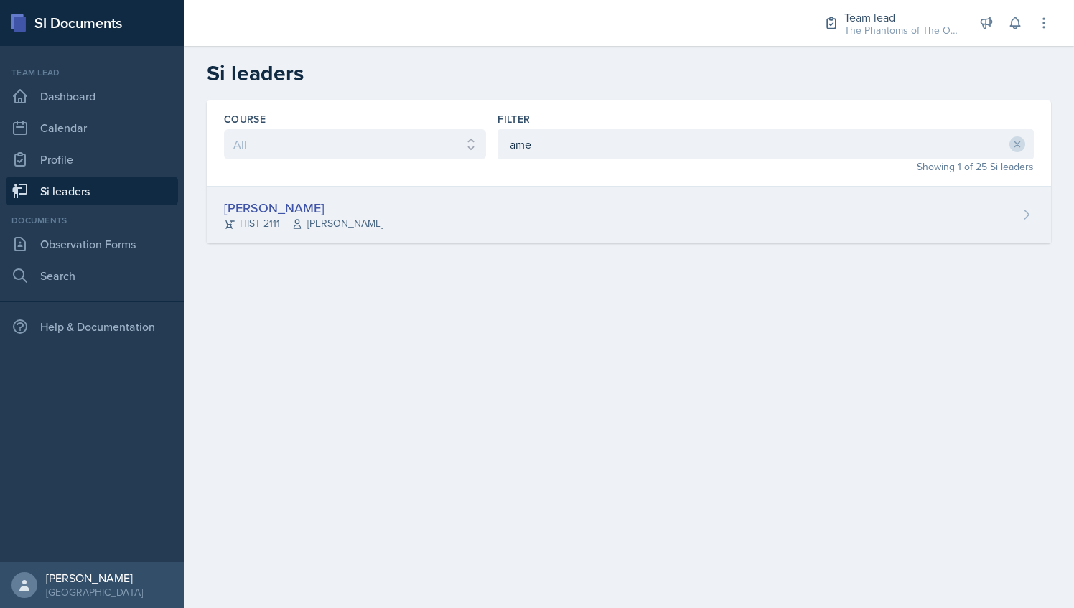
click at [611, 201] on div "[PERSON_NAME] HIST 2111 [PERSON_NAME]" at bounding box center [629, 215] width 844 height 57
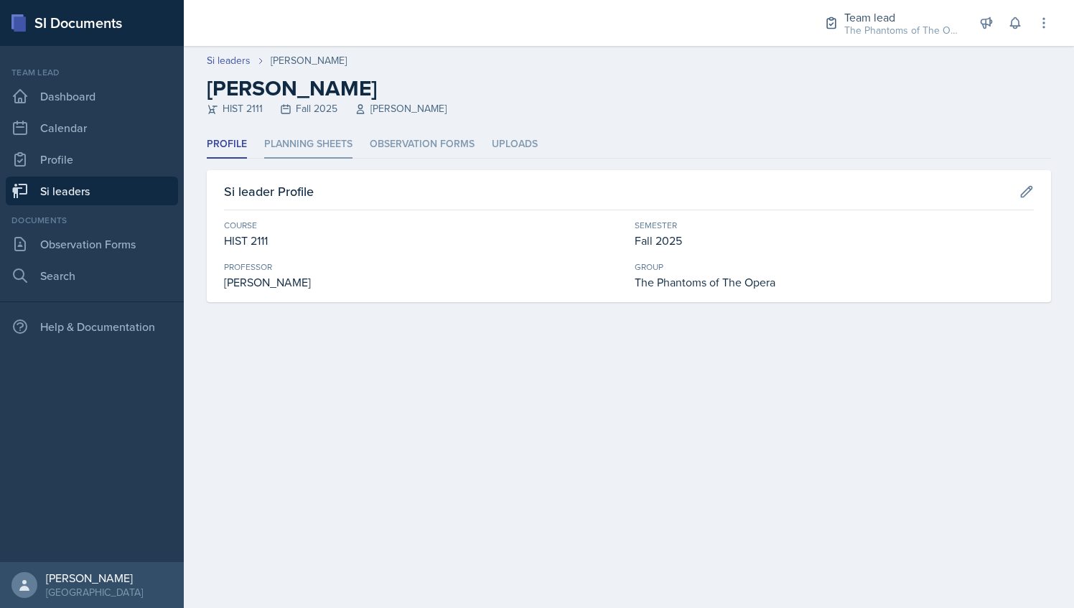
click at [333, 141] on li "Planning Sheets" at bounding box center [308, 145] width 88 height 28
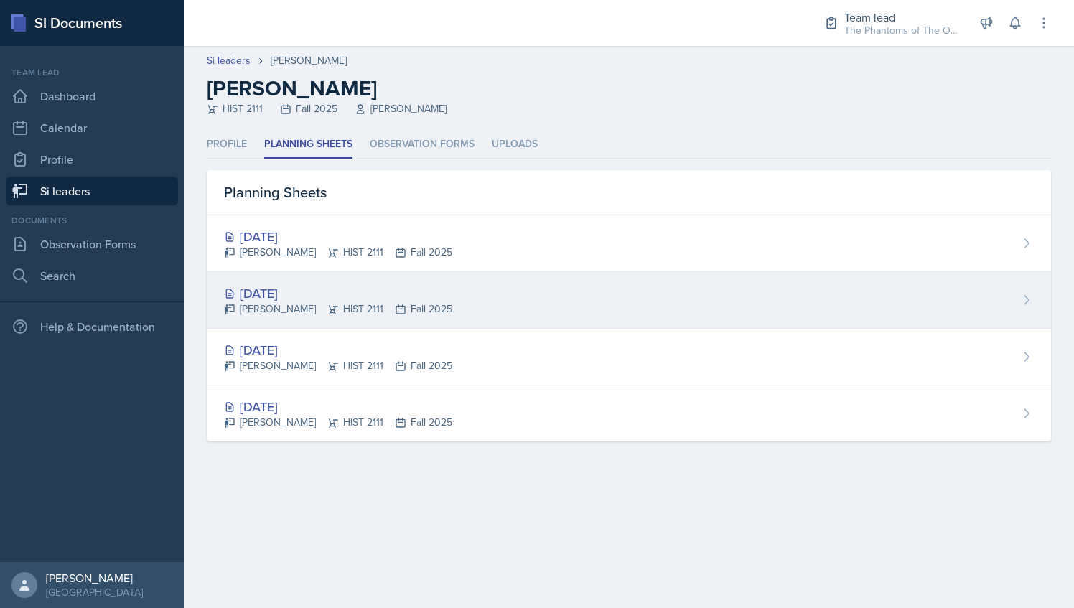
click at [340, 291] on div "[DATE]" at bounding box center [338, 293] width 228 height 19
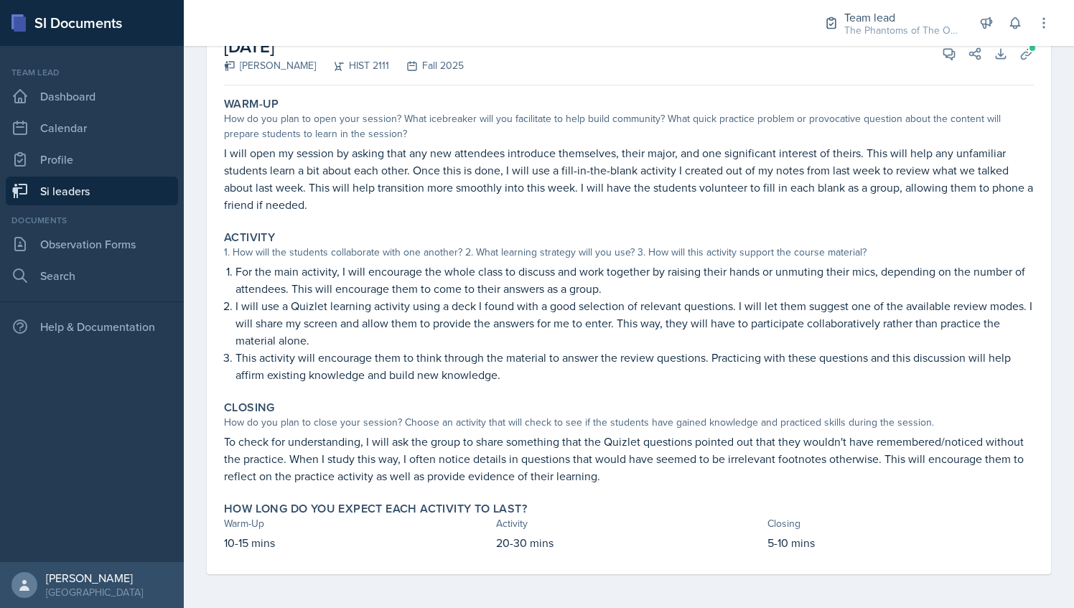
scroll to position [74, 0]
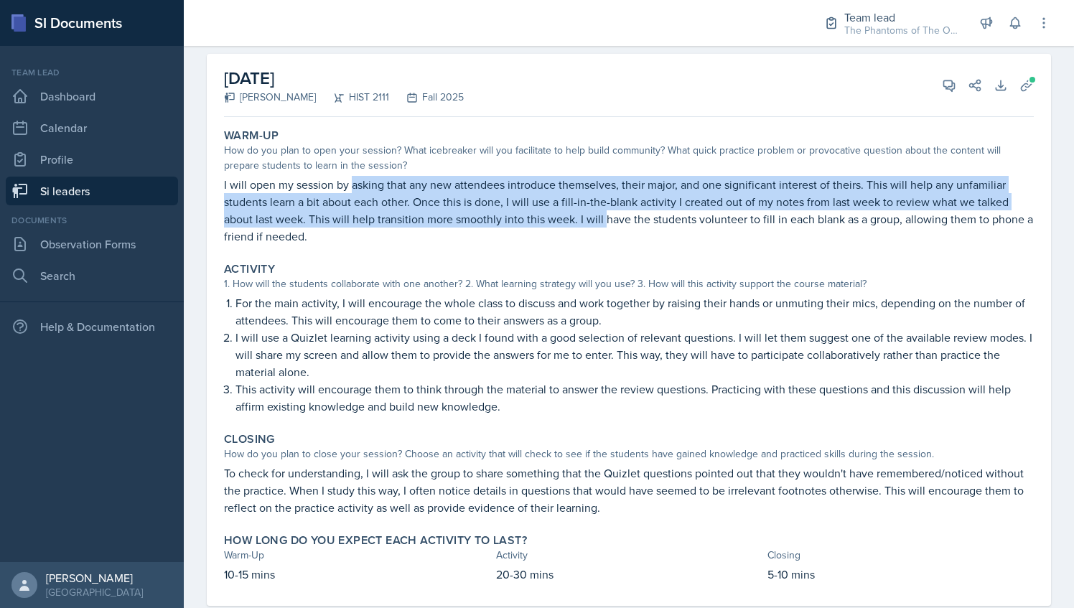
drag, startPoint x: 350, startPoint y: 184, endPoint x: 606, endPoint y: 214, distance: 257.3
click at [606, 214] on p "I will open my session by asking that any new attendees introduce themselves, t…" at bounding box center [629, 210] width 810 height 69
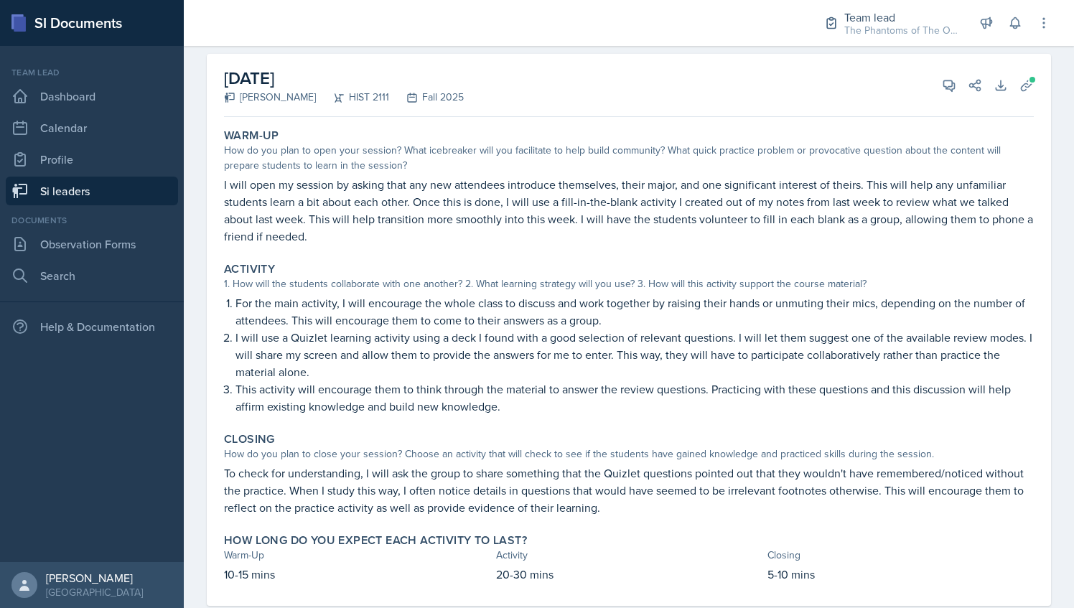
drag, startPoint x: 606, startPoint y: 214, endPoint x: 688, endPoint y: 248, distance: 88.5
click at [688, 248] on div "Warm-Up How do you plan to open your session? What icebreaker will you facilita…" at bounding box center [628, 187] width 821 height 128
click at [942, 83] on icon at bounding box center [949, 85] width 14 height 14
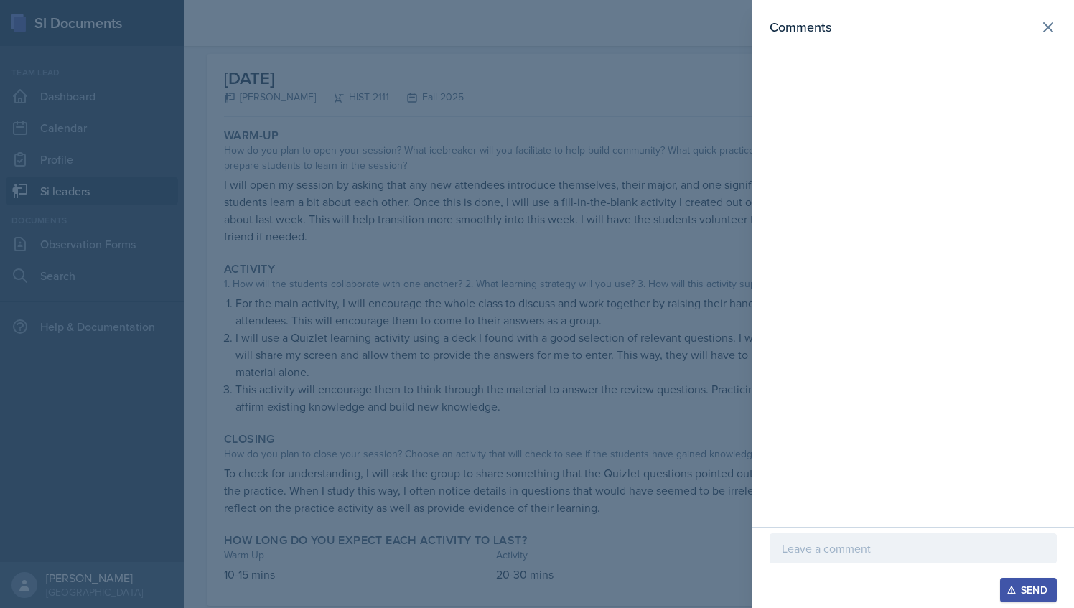
click at [580, 374] on div at bounding box center [537, 304] width 1074 height 608
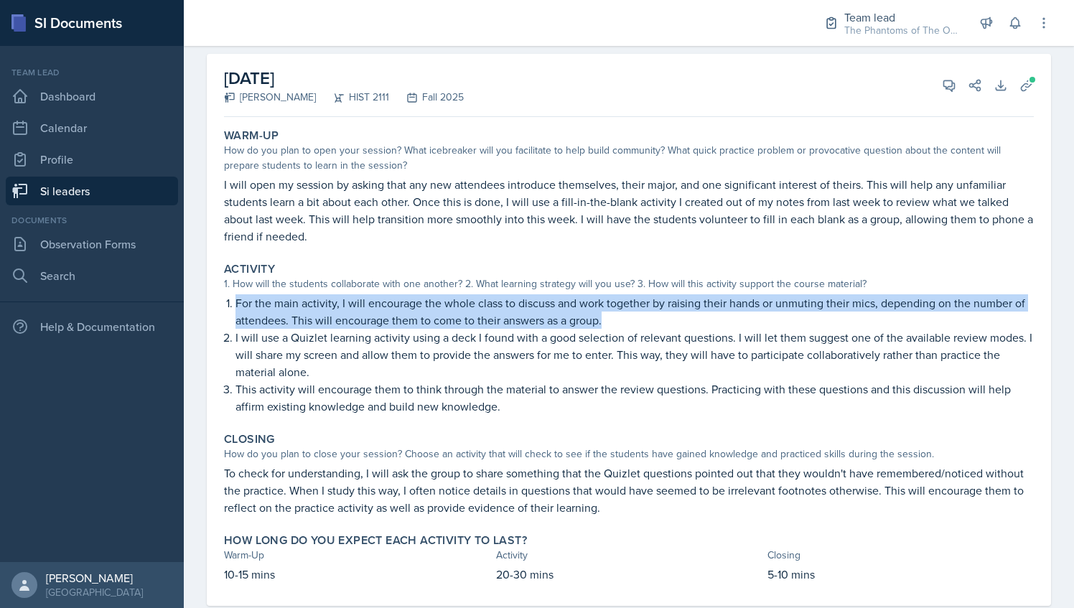
drag, startPoint x: 235, startPoint y: 303, endPoint x: 634, endPoint y: 319, distance: 400.1
click at [634, 319] on li "For the main activity, I will encourage the whole class to discuss and work tog…" at bounding box center [634, 311] width 798 height 34
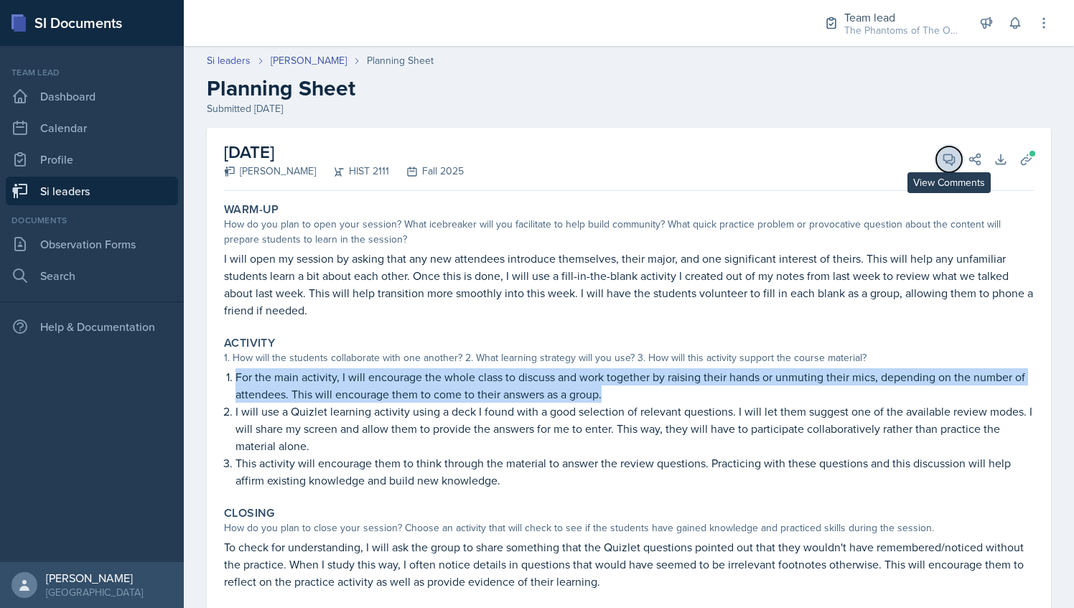
click at [942, 154] on icon at bounding box center [949, 159] width 14 height 14
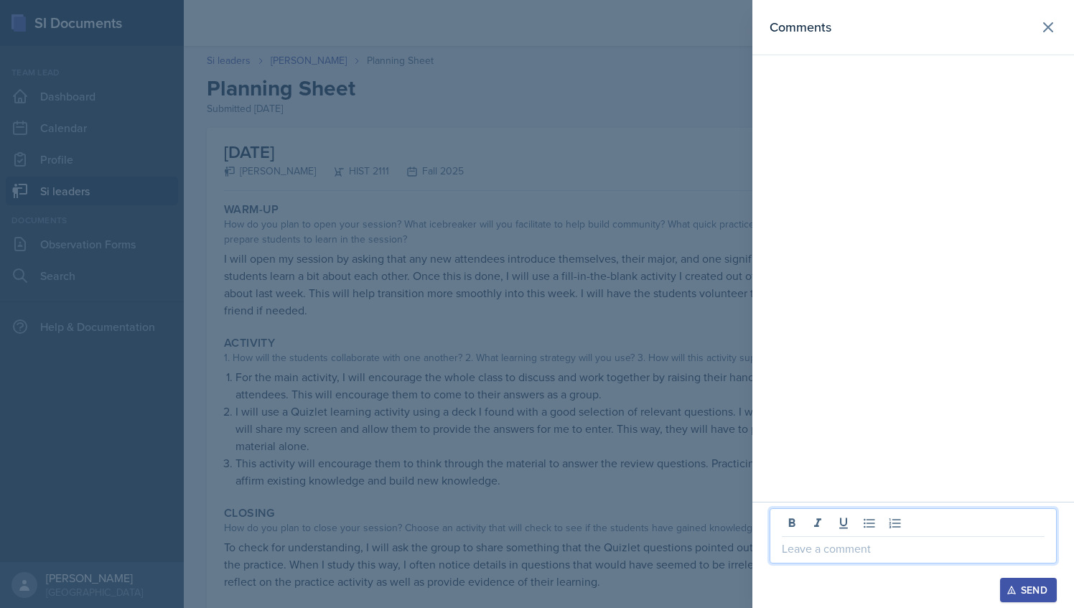
click at [814, 556] on p at bounding box center [913, 548] width 263 height 17
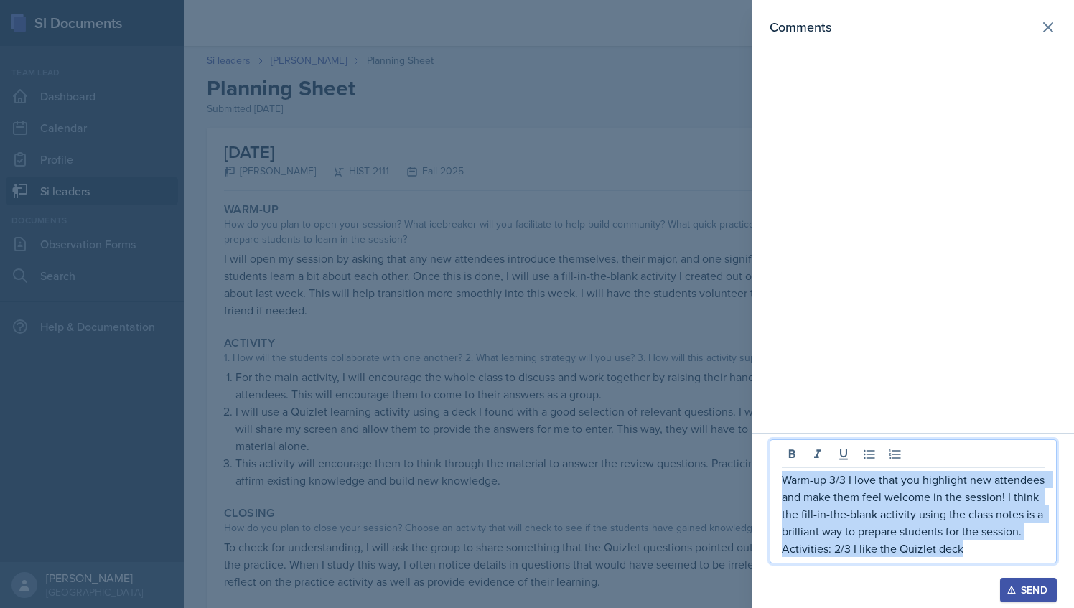
drag, startPoint x: 968, startPoint y: 550, endPoint x: 774, endPoint y: 484, distance: 204.7
click at [774, 484] on div "Warm-up 3/3 I love that you highlight new attendees and make them feel welcome …" at bounding box center [912, 501] width 287 height 124
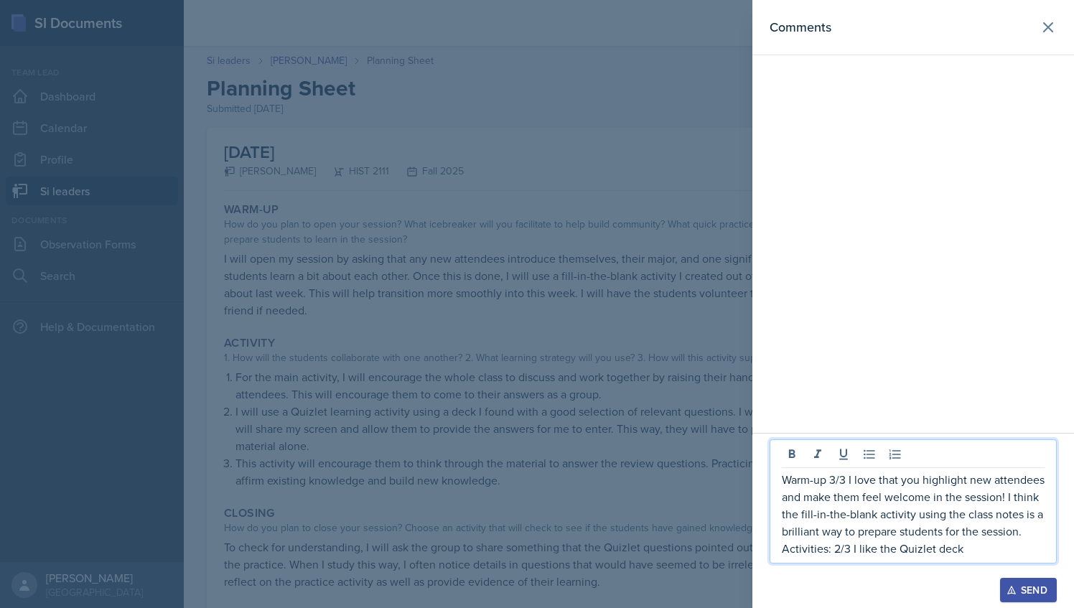
click at [369, 345] on div at bounding box center [537, 304] width 1074 height 608
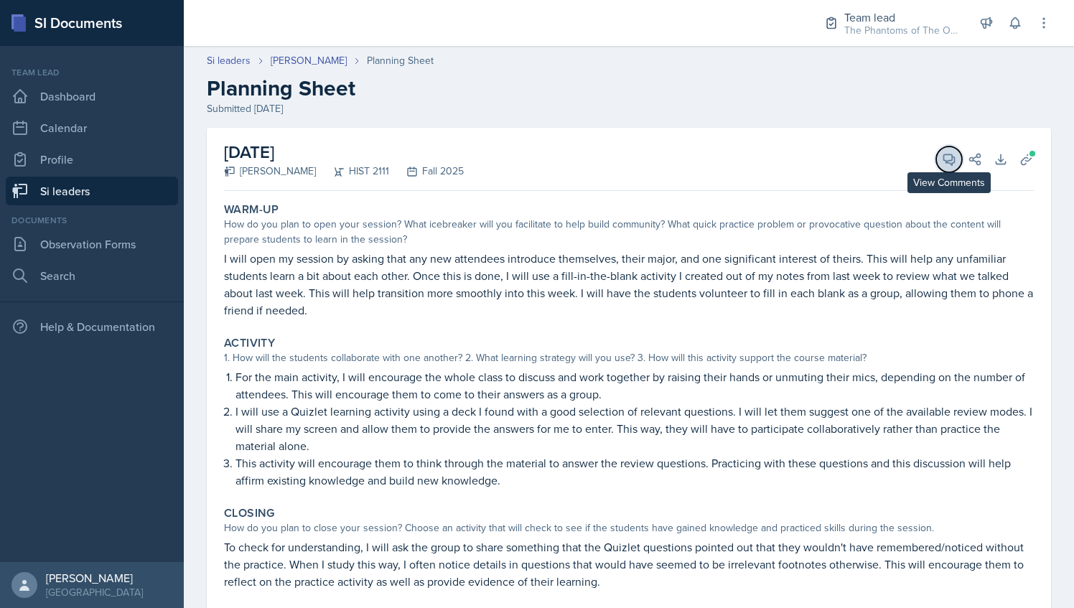
click at [950, 154] on span at bounding box center [953, 154] width 7 height 7
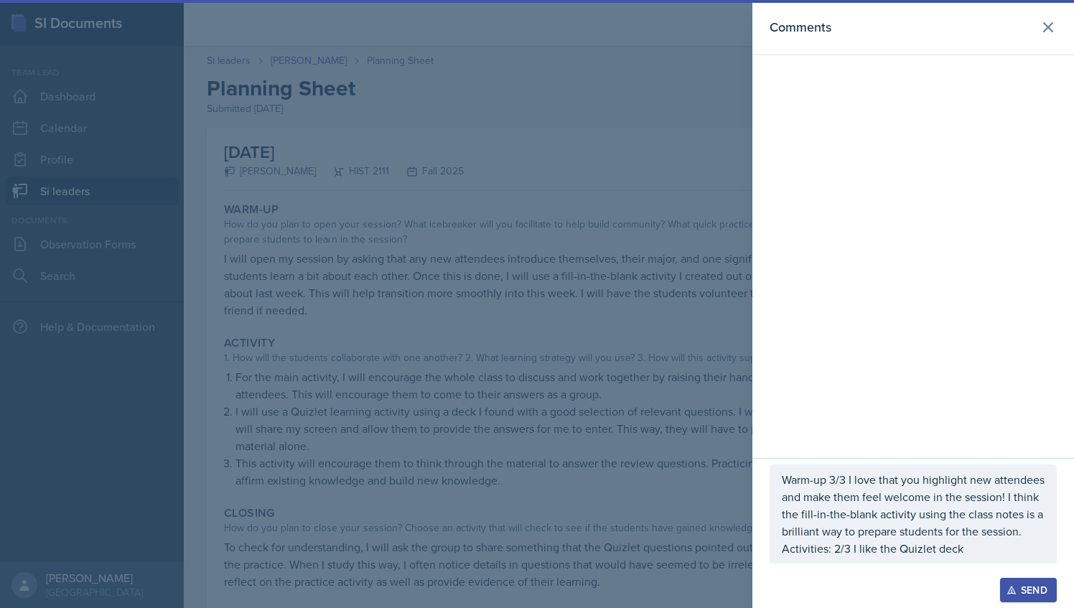
click at [989, 559] on div "Warm-up 3/3 I love that you highlight new attendees and make them feel welcome …" at bounding box center [912, 513] width 287 height 99
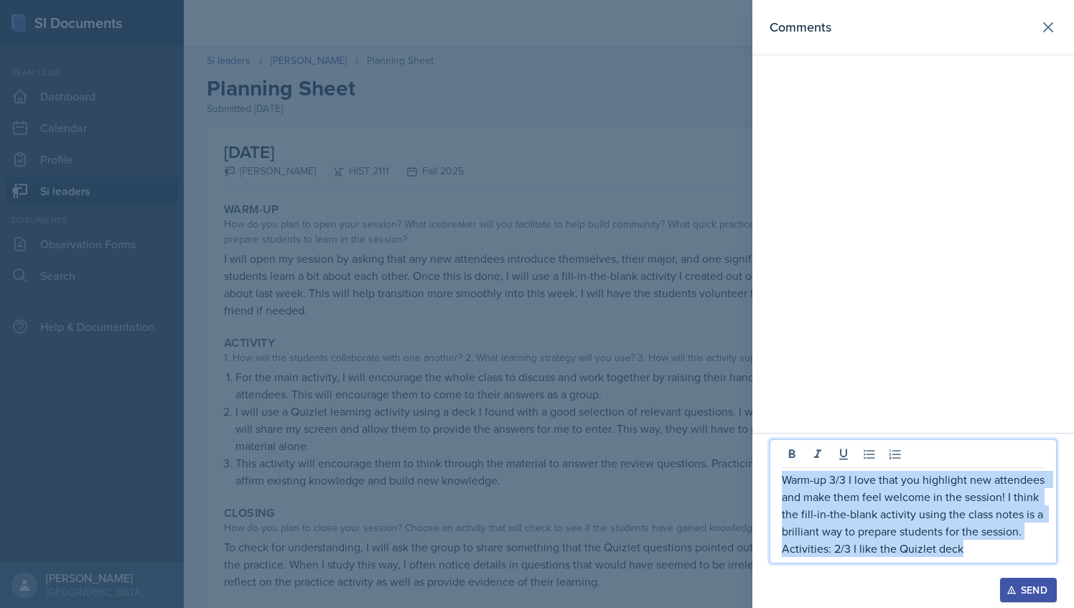
click at [988, 557] on p "Activities: 2/3 I like the Quizlet deck" at bounding box center [913, 548] width 263 height 17
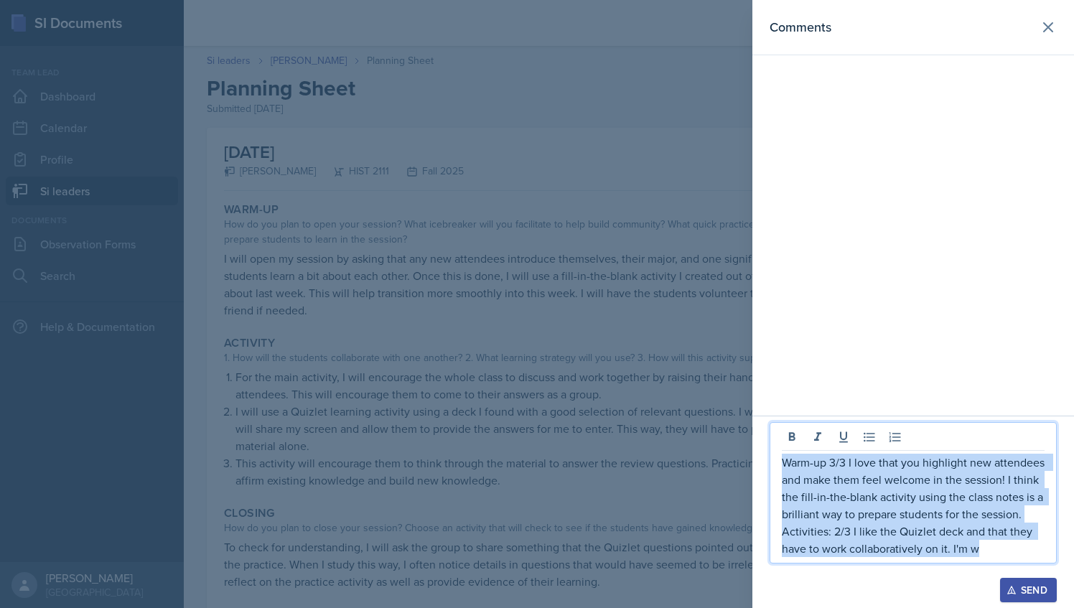
drag, startPoint x: 993, startPoint y: 551, endPoint x: 727, endPoint y: 436, distance: 289.1
click at [727, 436] on div "Comments Warm-up 3/3 I love that you highlight new attendees and make them feel…" at bounding box center [537, 304] width 1074 height 608
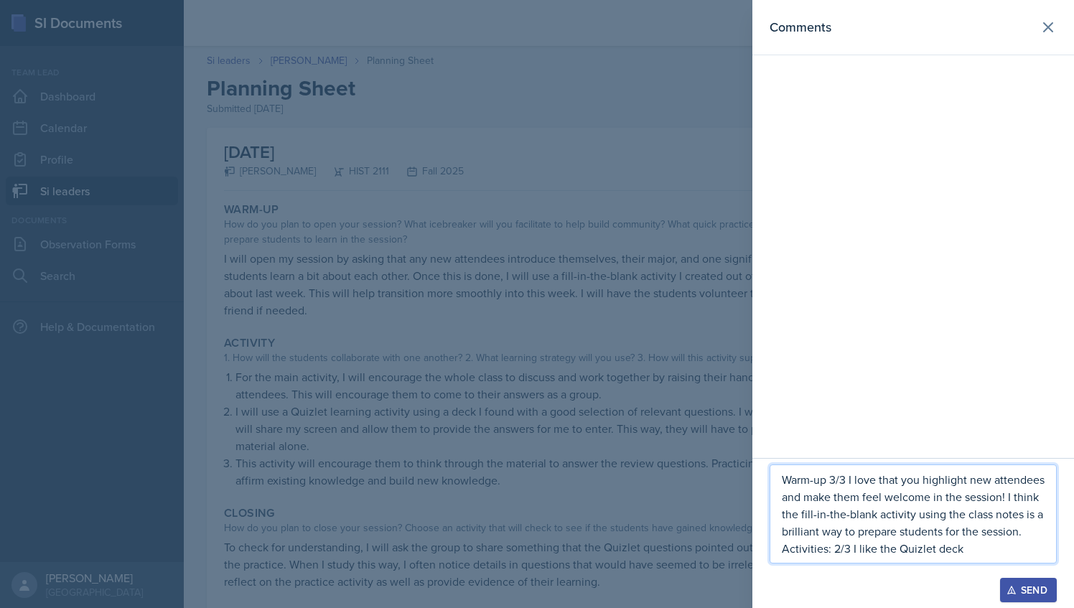
click at [547, 325] on div at bounding box center [537, 304] width 1074 height 608
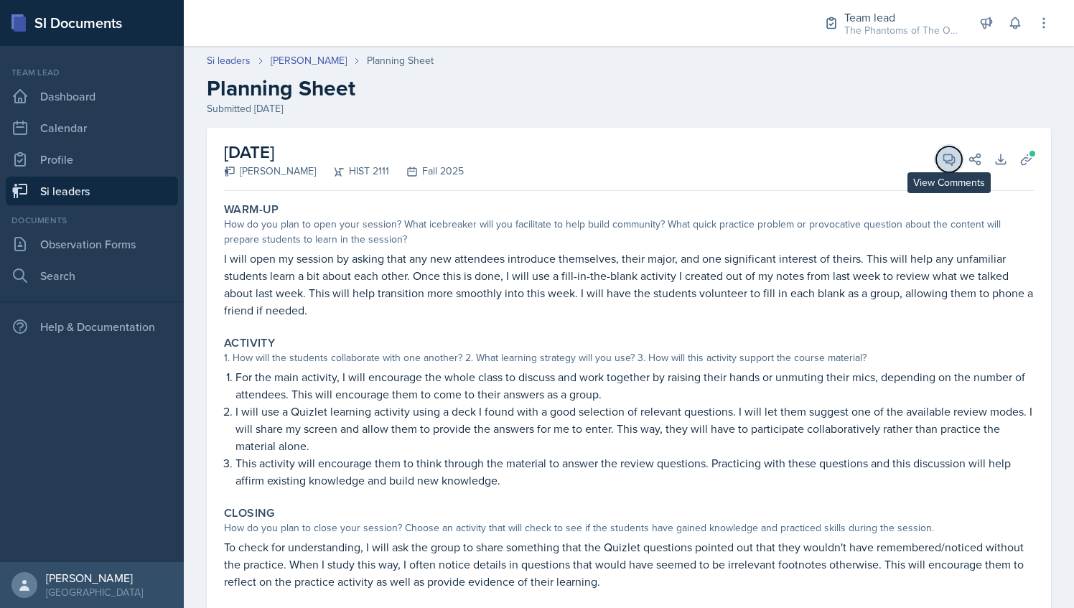
click at [944, 161] on icon at bounding box center [949, 159] width 11 height 11
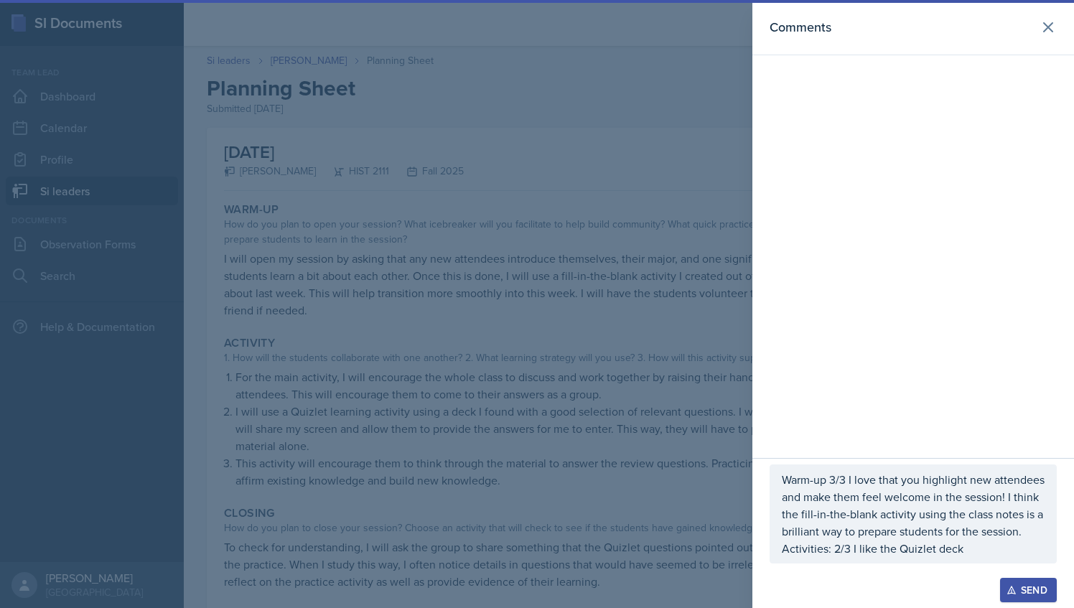
click at [973, 553] on p "Activities: 2/3 I like the Quizlet deck" at bounding box center [913, 548] width 263 height 17
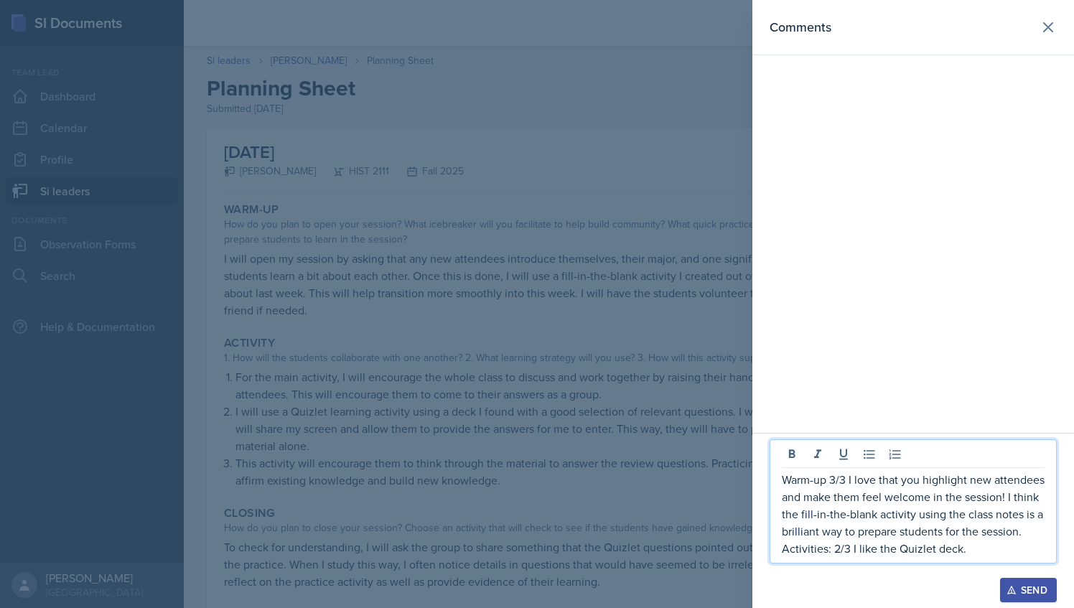
click at [979, 556] on p "Activities: 2/3 I like the Quizlet deck." at bounding box center [913, 548] width 263 height 17
click at [984, 561] on div "Warm-up 3/3 I love that you highlight new attendees and make them feel welcome …" at bounding box center [912, 501] width 287 height 124
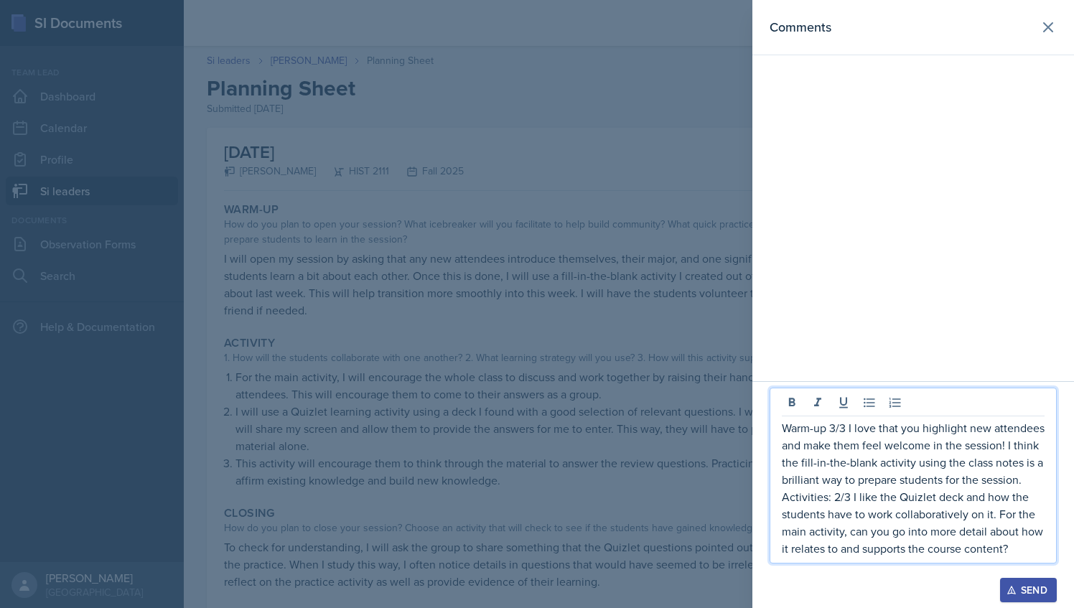
click at [996, 519] on p "Activities: 2/3 I like the Quizlet deck and how the students have to work colla…" at bounding box center [913, 522] width 263 height 69
click at [1018, 553] on p "Activities: 2/3 I like the Quizlet deck and how the students have to work colla…" at bounding box center [913, 522] width 263 height 69
click at [1008, 554] on p "Activities: 2/3 I like the Quizlet deck and how the students have to work colla…" at bounding box center [913, 522] width 263 height 69
click at [1018, 552] on p "Activities: 2/3 I like the Quizlet deck and how the students have to work colla…" at bounding box center [913, 522] width 263 height 69
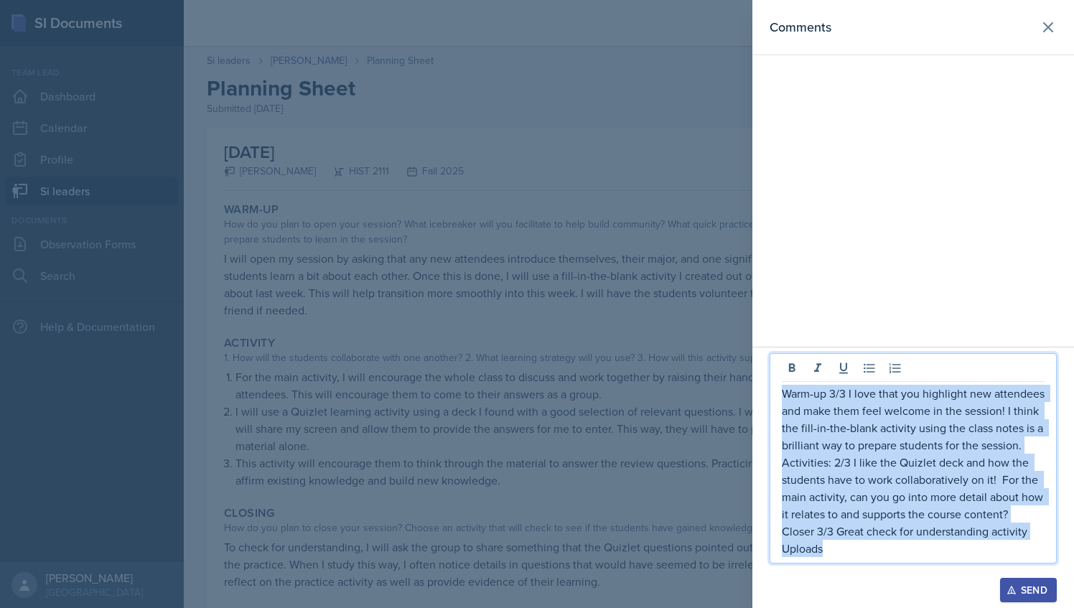
drag, startPoint x: 830, startPoint y: 553, endPoint x: 772, endPoint y: 397, distance: 166.3
click at [772, 397] on div "Warm-up 3/3 I love that you highlight new attendees and make them feel welcome …" at bounding box center [912, 458] width 287 height 210
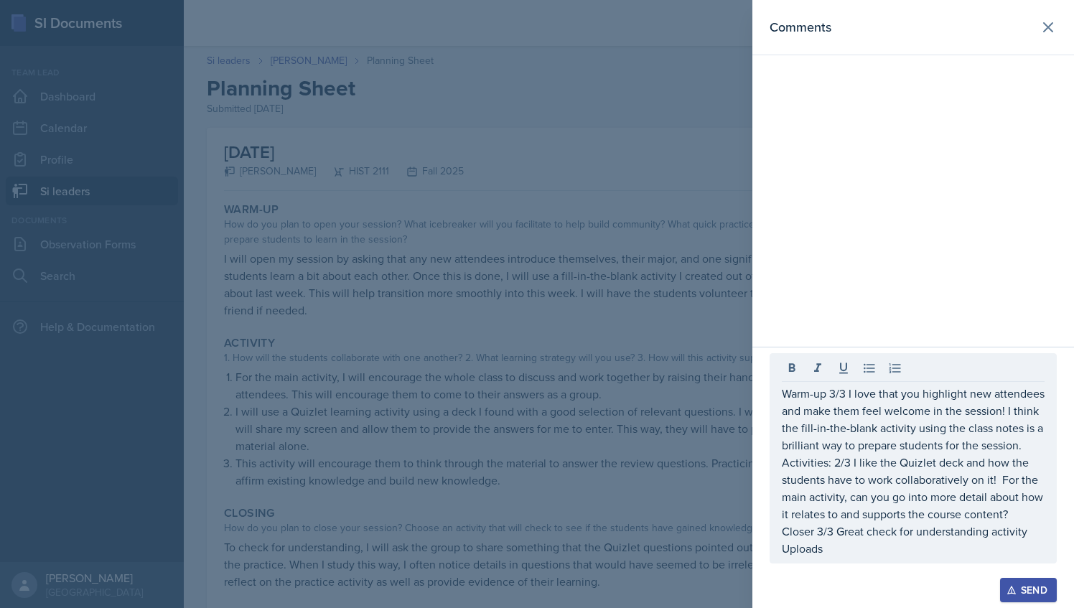
click at [591, 228] on div at bounding box center [537, 304] width 1074 height 608
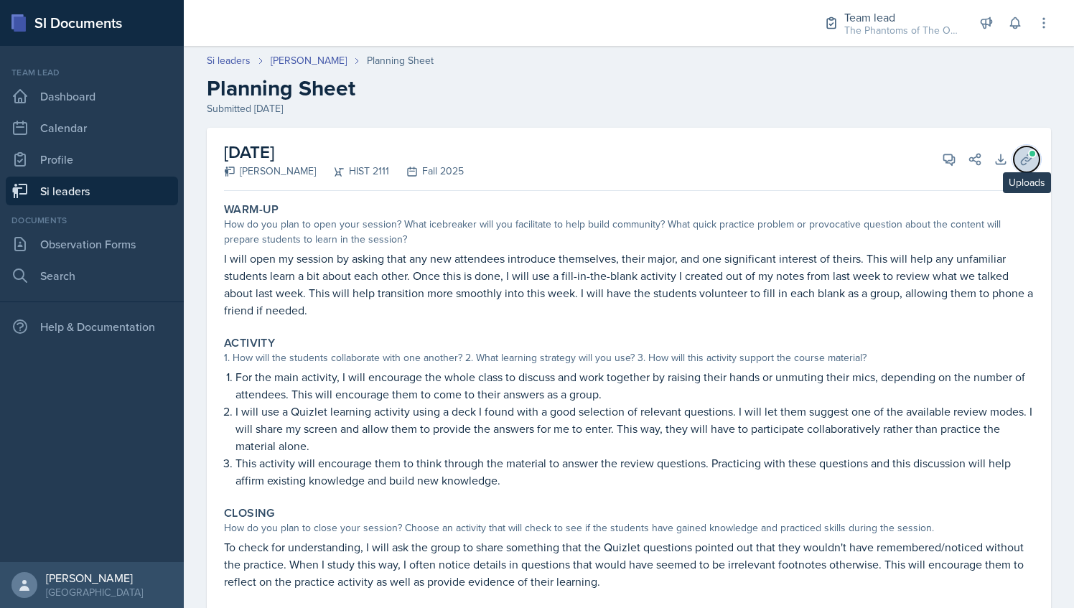
click at [1019, 159] on icon at bounding box center [1026, 159] width 14 height 14
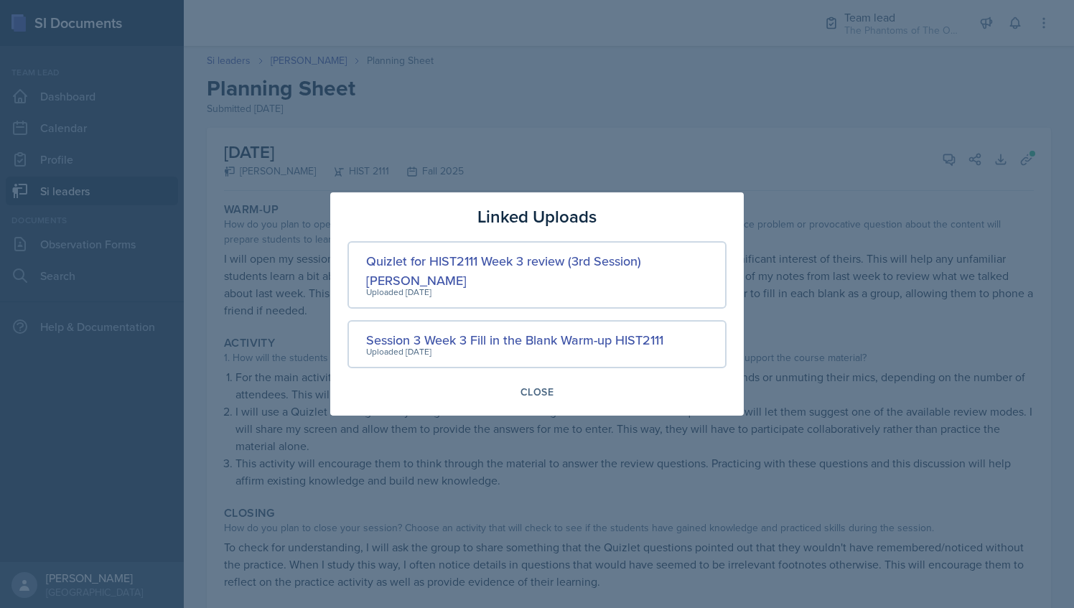
click at [757, 189] on div at bounding box center [537, 304] width 1074 height 608
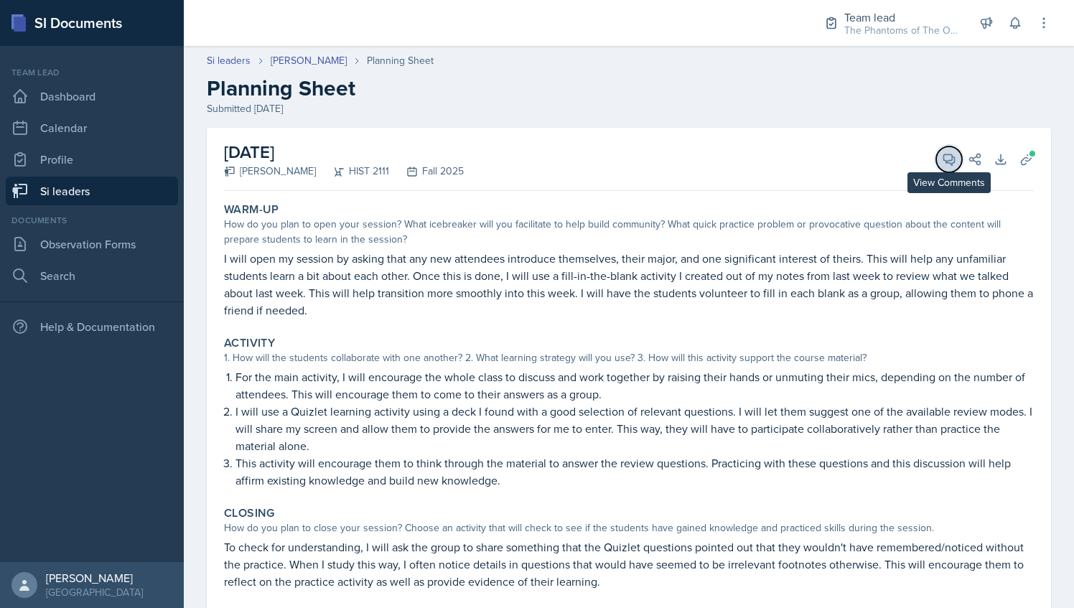
click at [936, 161] on button "View Comments" at bounding box center [949, 159] width 26 height 26
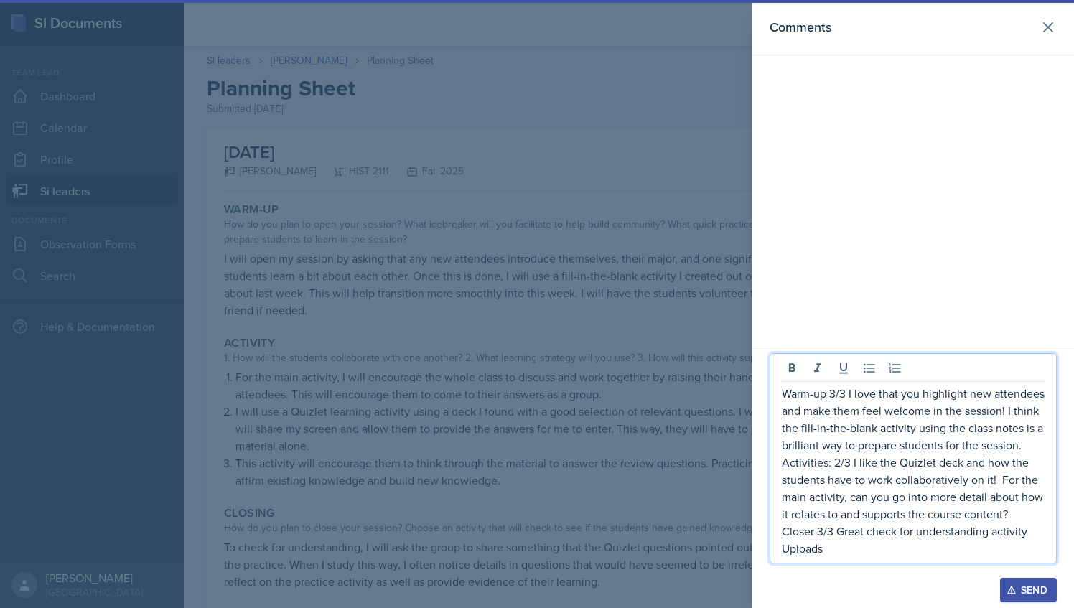
click at [858, 556] on p "Uploads" at bounding box center [913, 548] width 263 height 17
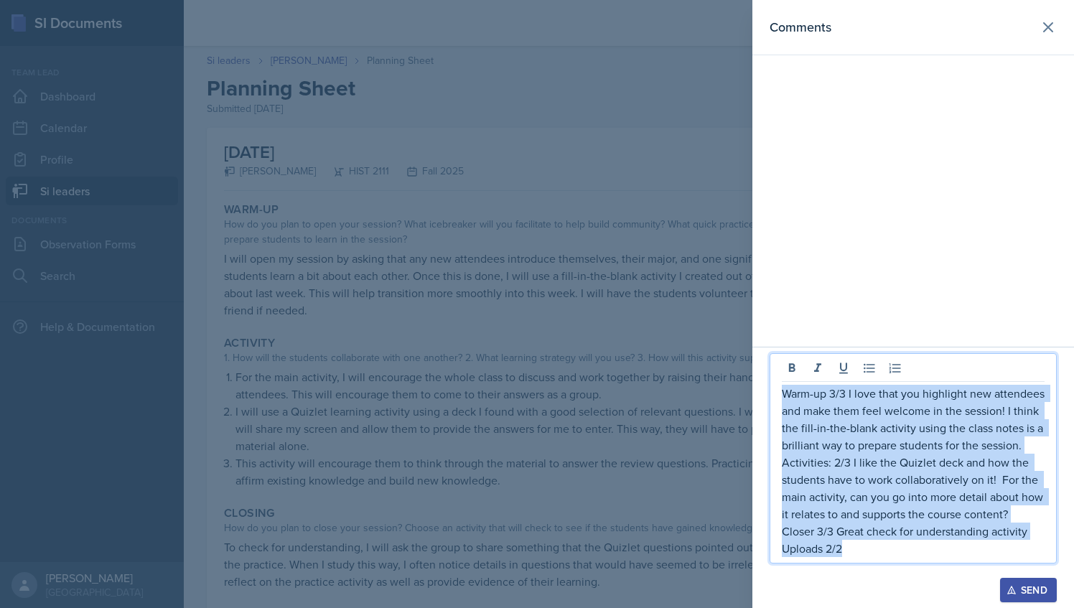
drag, startPoint x: 851, startPoint y: 545, endPoint x: 779, endPoint y: 398, distance: 164.4
click at [779, 398] on div "Warm-up 3/3 I love that you highlight new attendees and make them feel welcome …" at bounding box center [912, 458] width 287 height 210
click at [1026, 591] on div "Send" at bounding box center [1028, 589] width 38 height 11
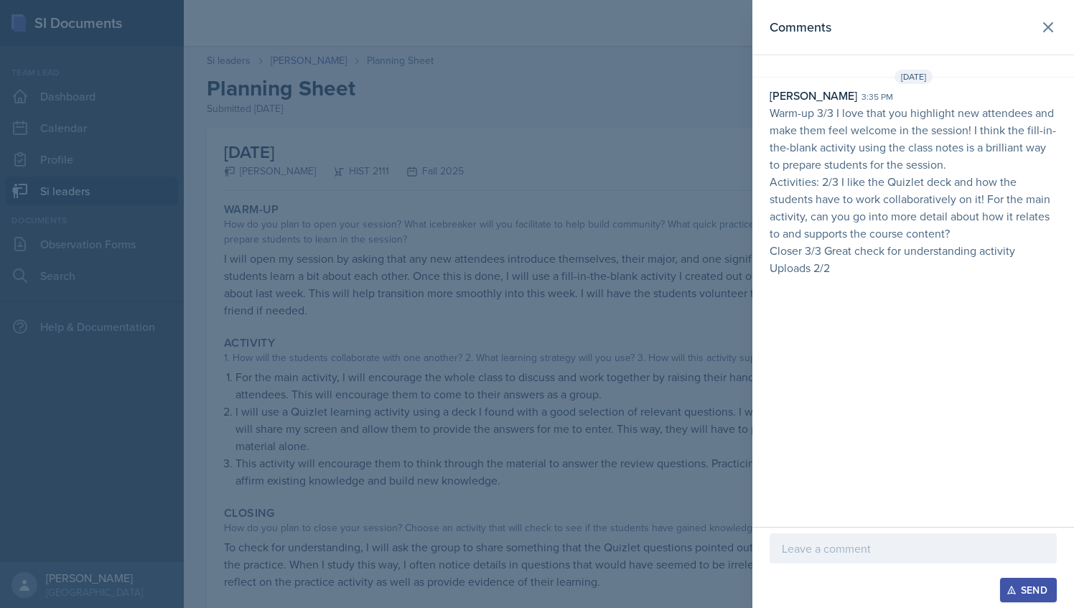
click at [468, 95] on div at bounding box center [537, 304] width 1074 height 608
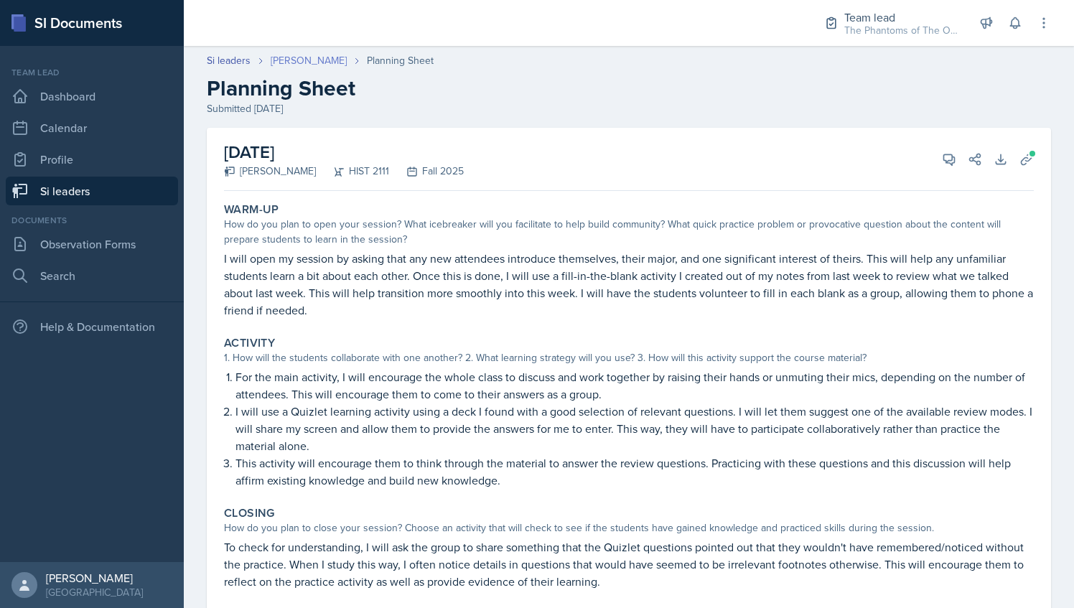
click at [293, 58] on link "[PERSON_NAME]" at bounding box center [309, 60] width 76 height 15
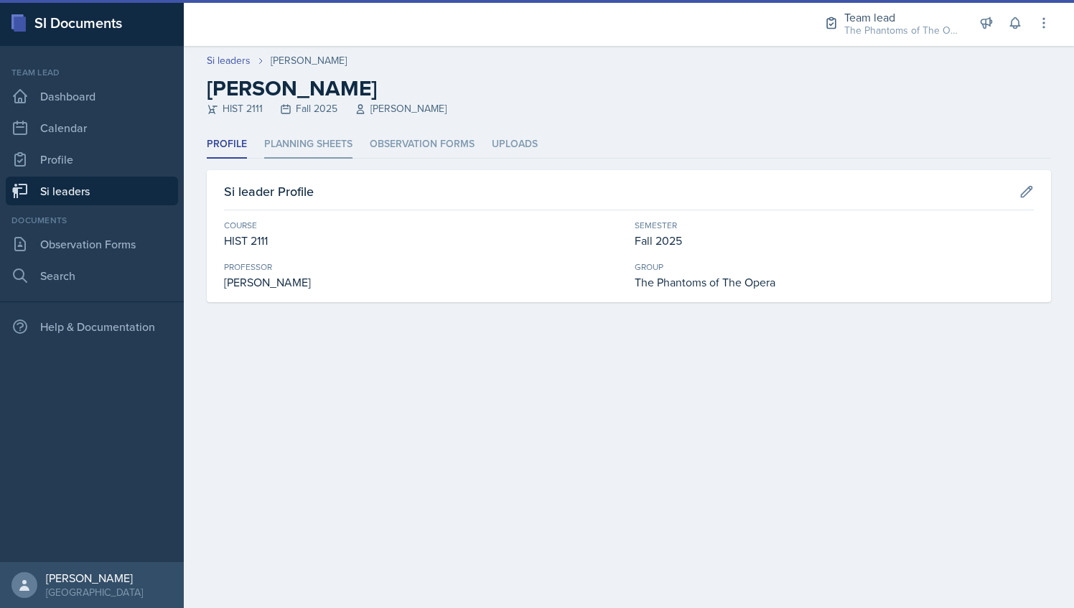
click at [290, 146] on li "Planning Sheets" at bounding box center [308, 145] width 88 height 28
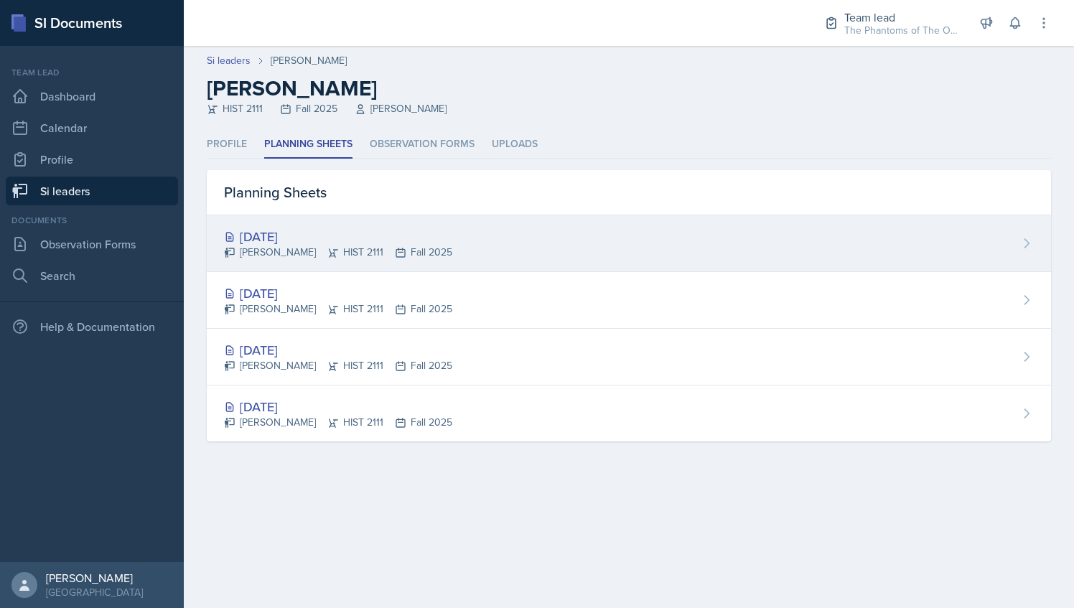
click at [395, 238] on div "[DATE]" at bounding box center [338, 236] width 228 height 19
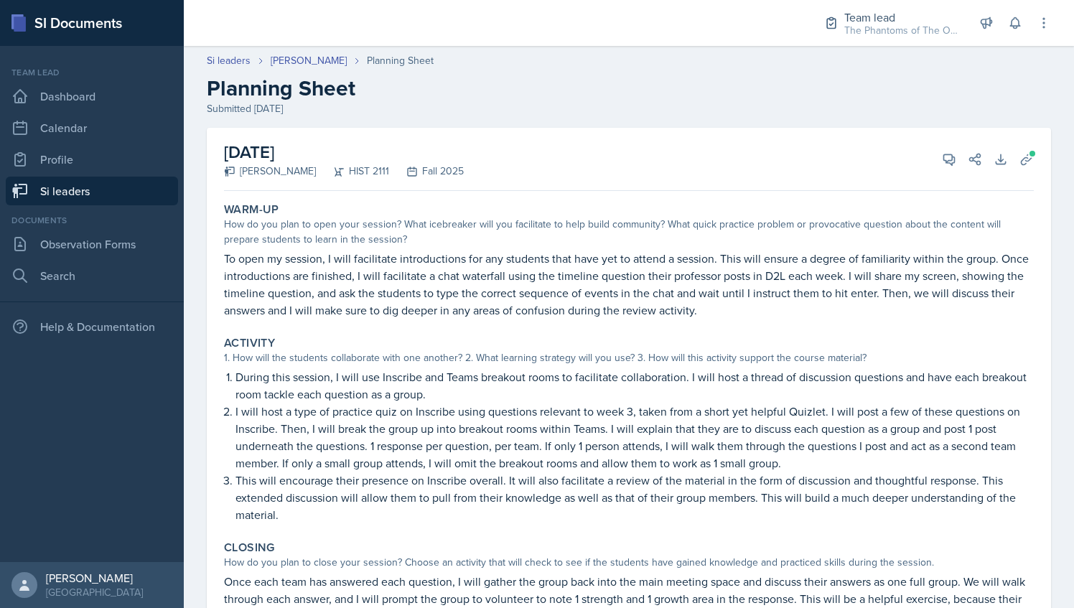
scroll to position [4, 0]
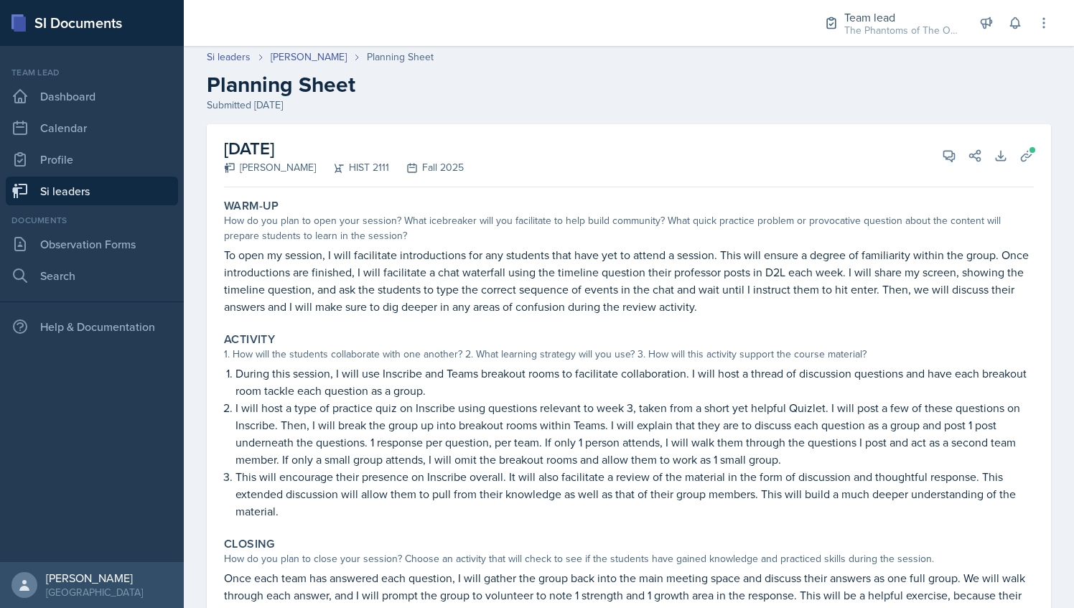
click at [714, 520] on div "Activity 1. How will the students collaborate with one another? 2. What learnin…" at bounding box center [628, 426] width 821 height 199
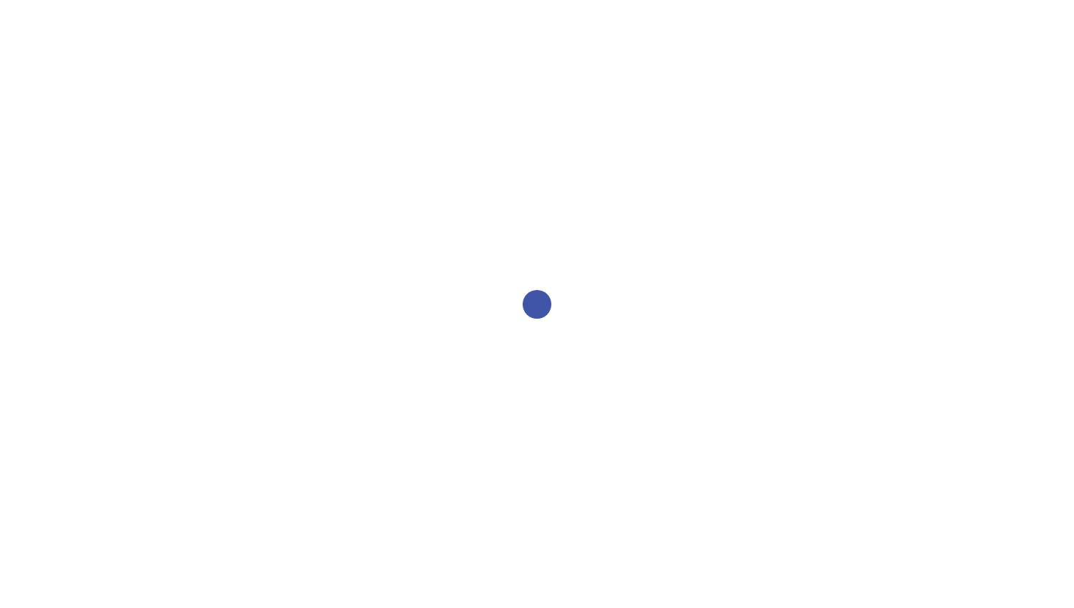
select select "2bed604d-1099-4043-b1bc-2365e8740244"
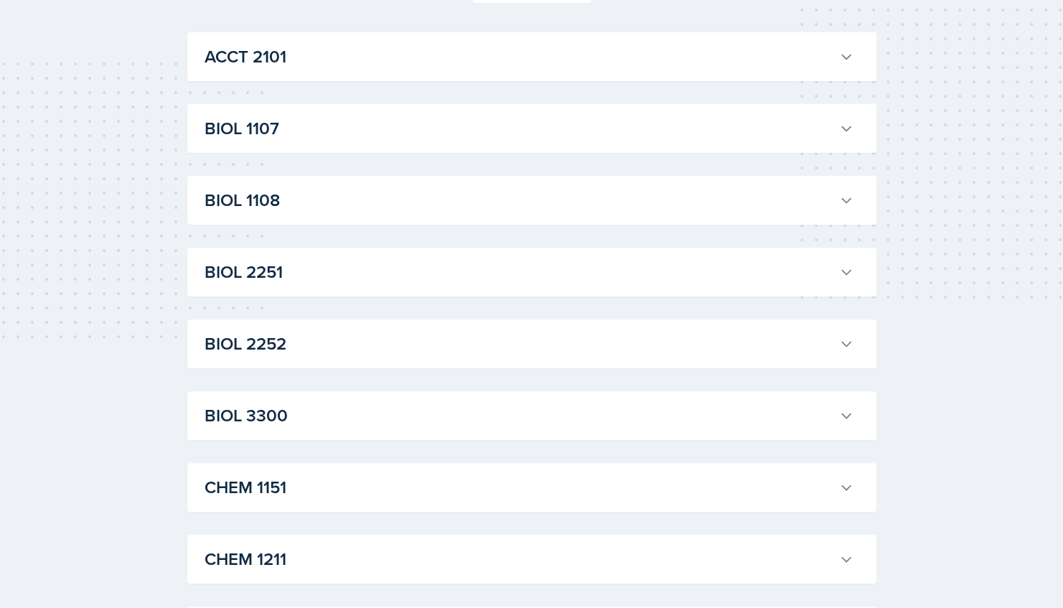
scroll to position [245, 0]
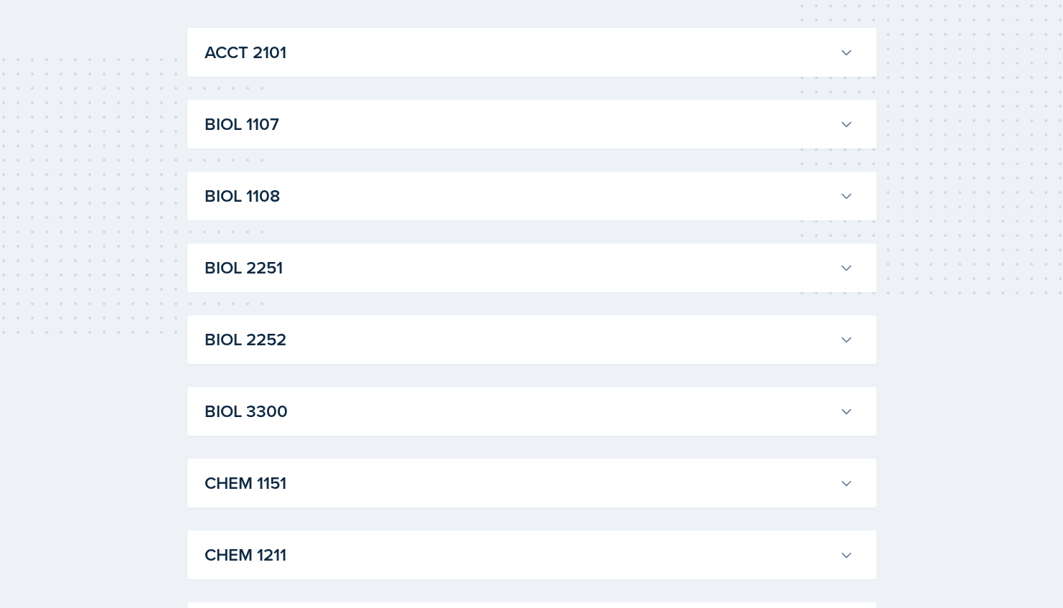
click at [424, 291] on div "BIOL 2251 Camille Richardson Professor: Andrew Schneider Export to Google Calen…" at bounding box center [531, 267] width 689 height 49
click at [411, 278] on h3 "BIOL 2251" at bounding box center [519, 268] width 629 height 26
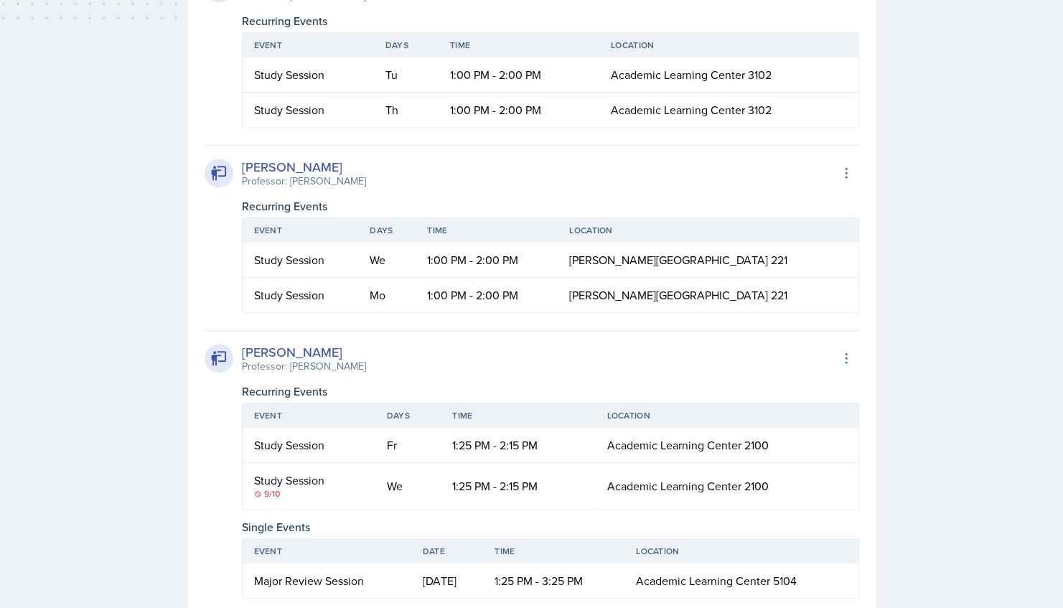
scroll to position [0, 0]
